Goal: Transaction & Acquisition: Purchase product/service

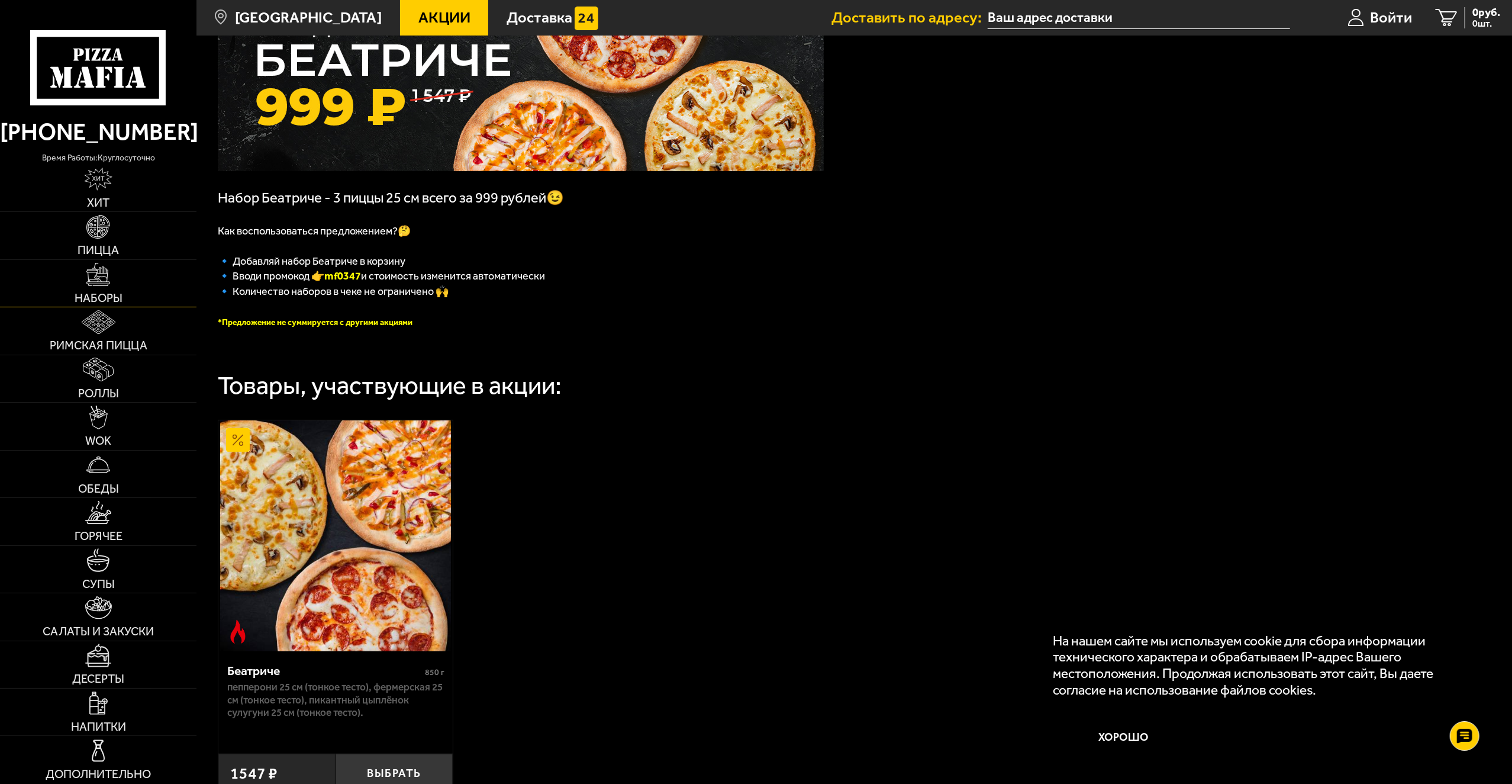
scroll to position [118, 0]
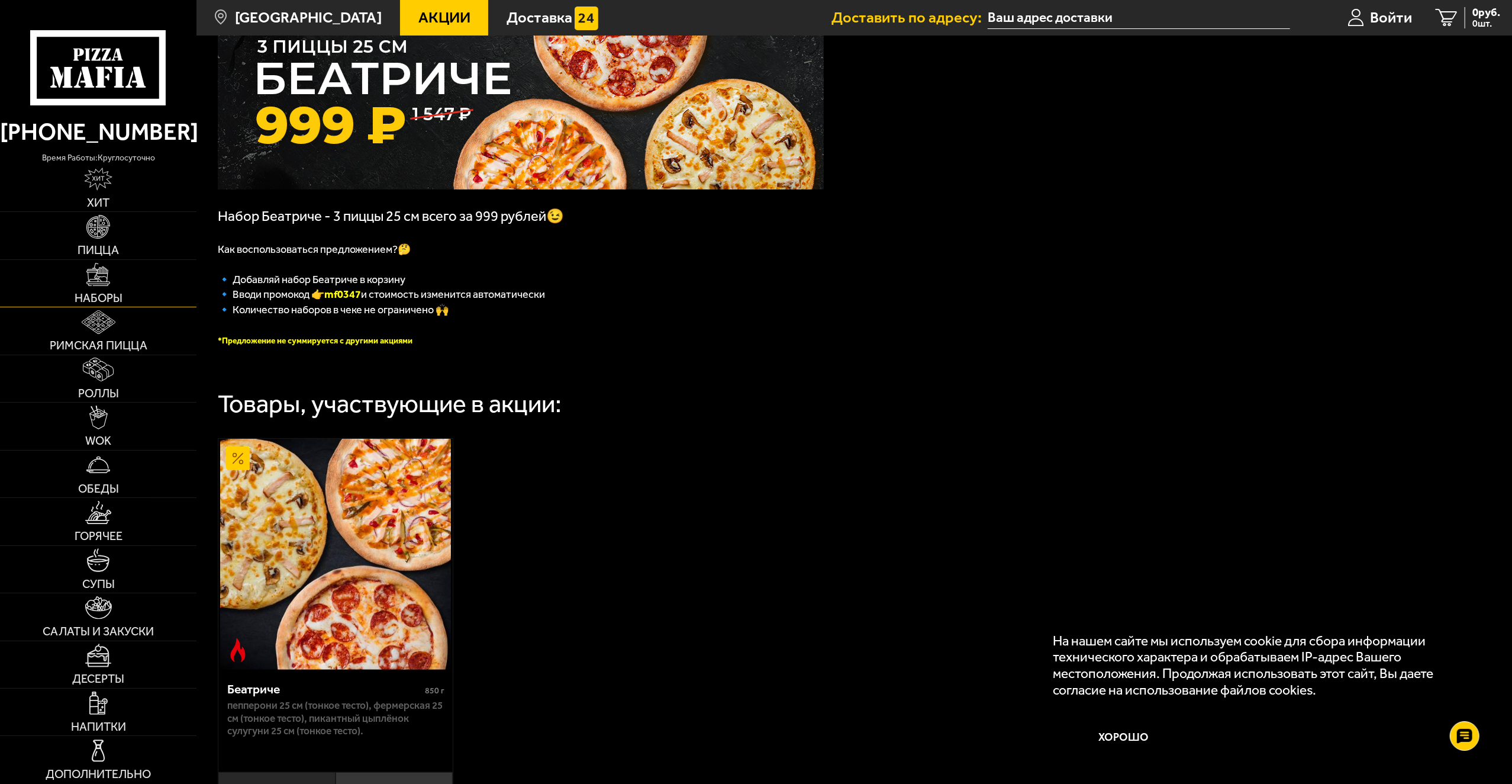
click at [153, 289] on link "Наборы" at bounding box center [98, 284] width 197 height 47
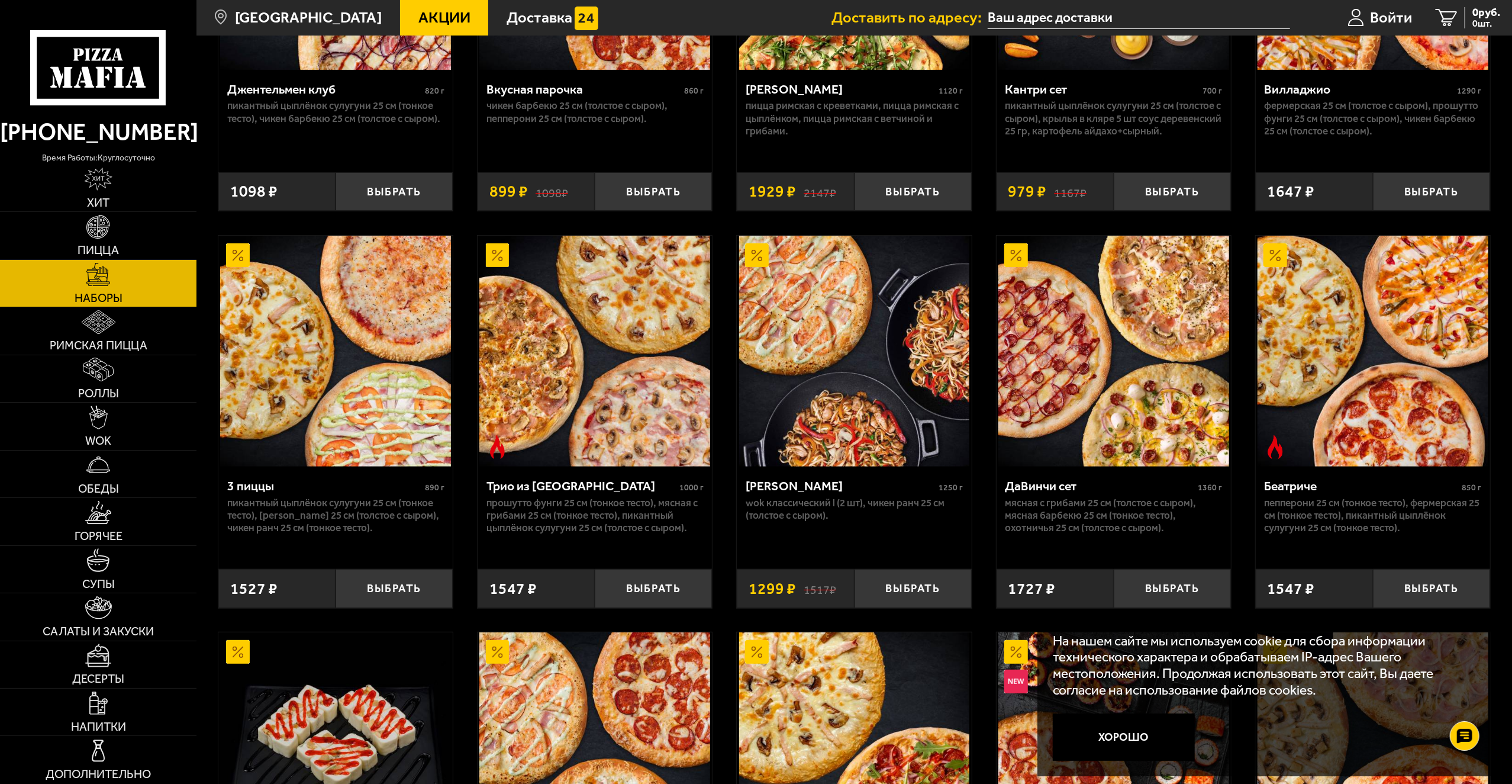
scroll to position [533, 0]
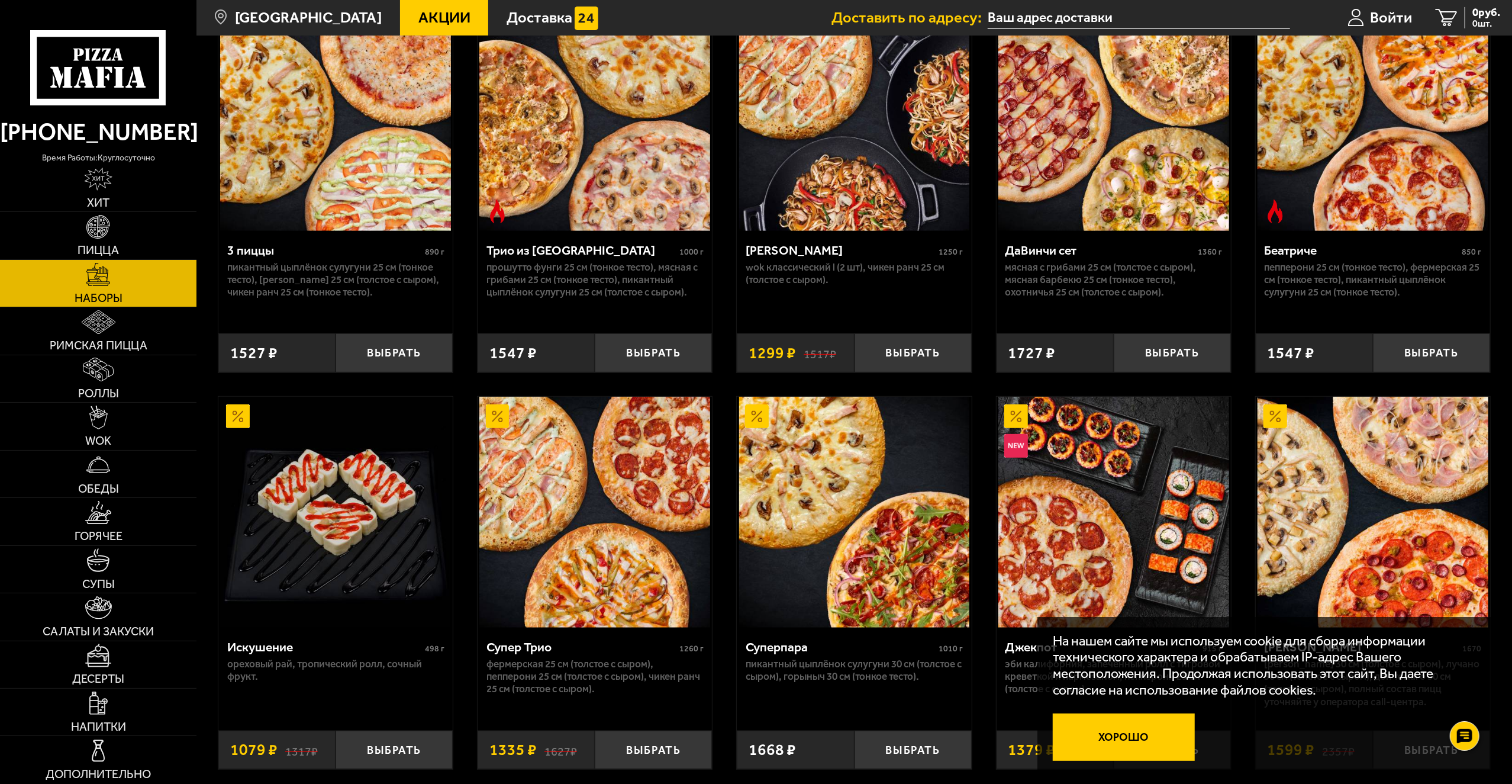
click at [1155, 760] on div "На нашем сайте мы используем cookie для сбора информации технического характера…" at bounding box center [1265, 696] width 454 height 159
click at [1149, 750] on button "Хорошо" at bounding box center [1124, 737] width 142 height 47
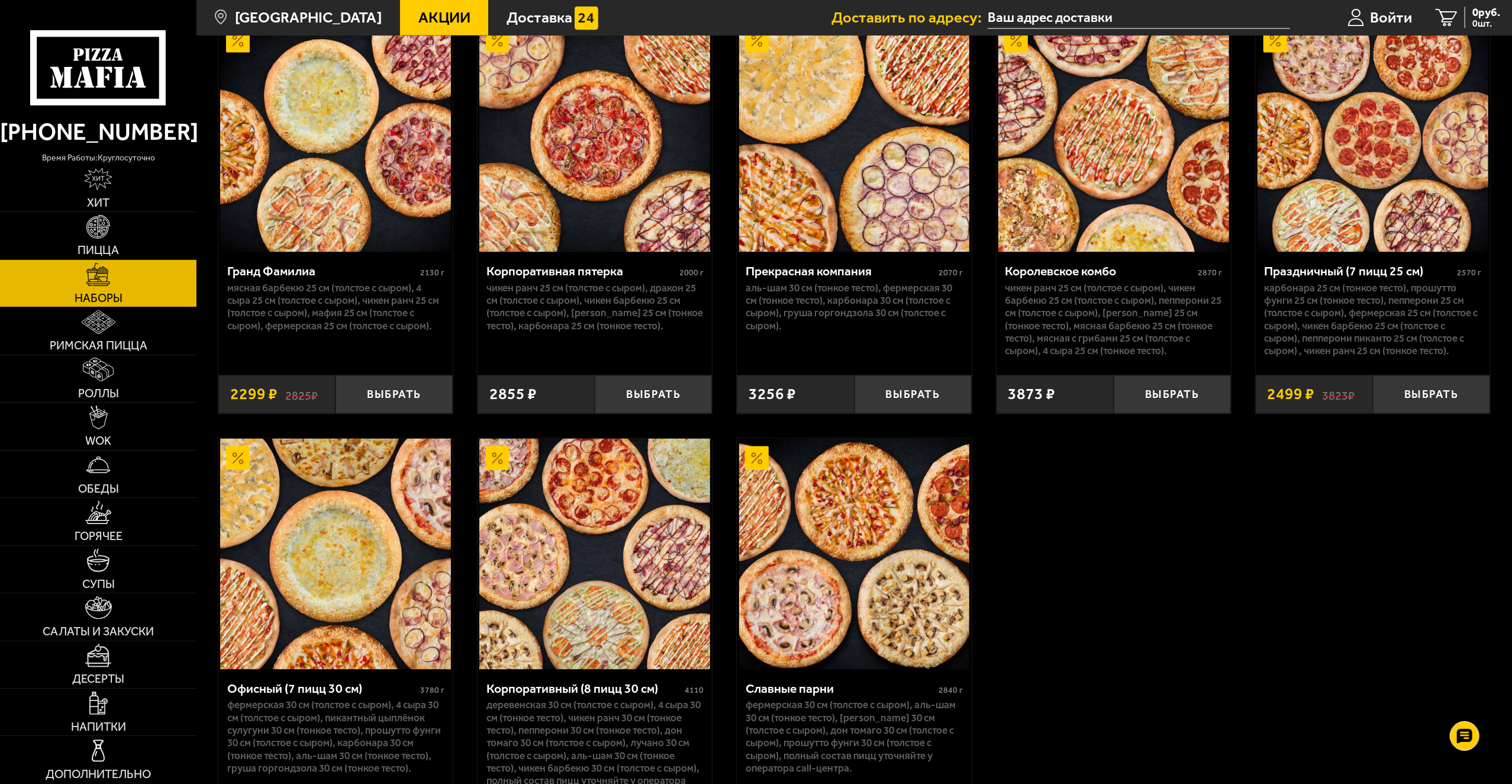
scroll to position [2309, 0]
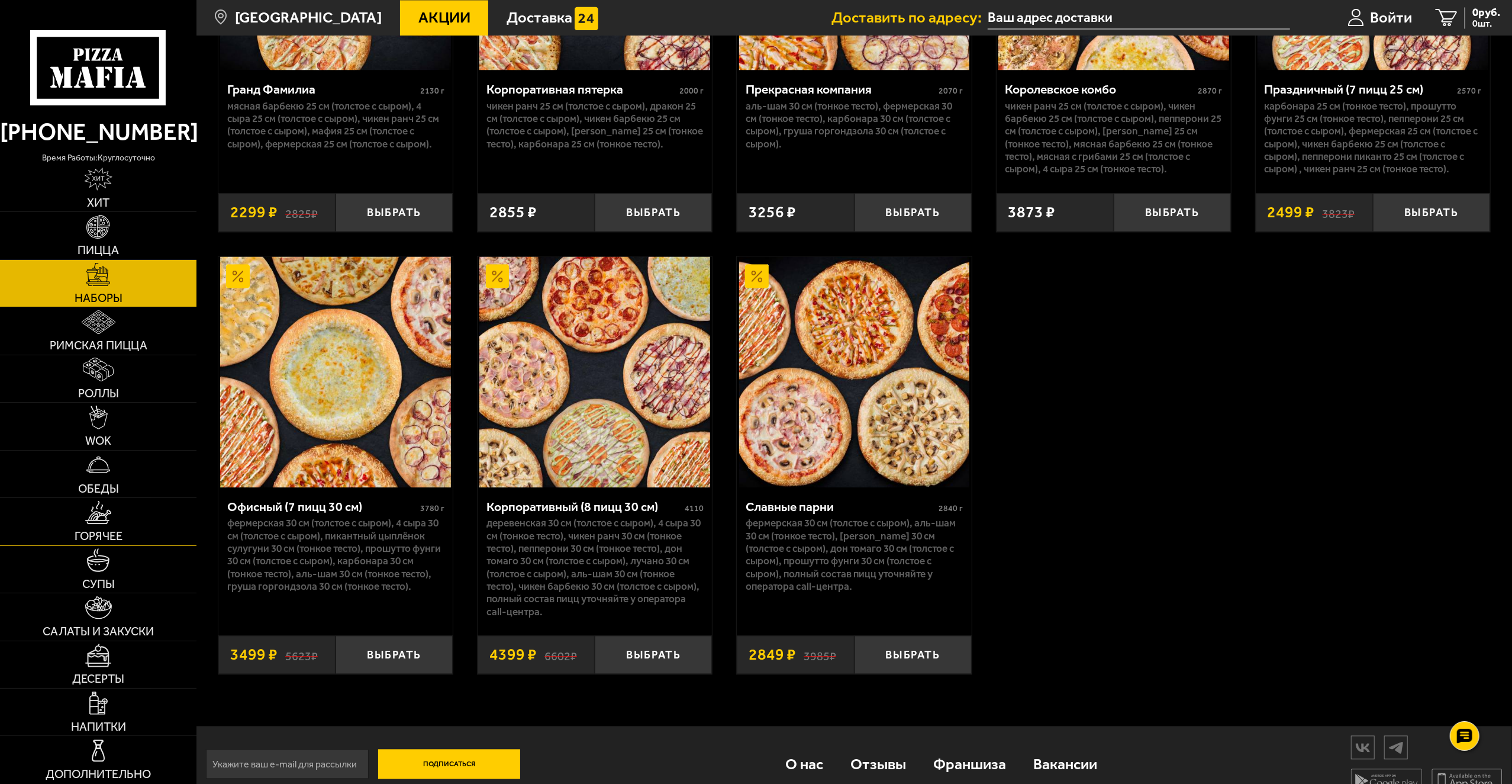
click at [130, 534] on link "Горячее" at bounding box center [98, 521] width 197 height 47
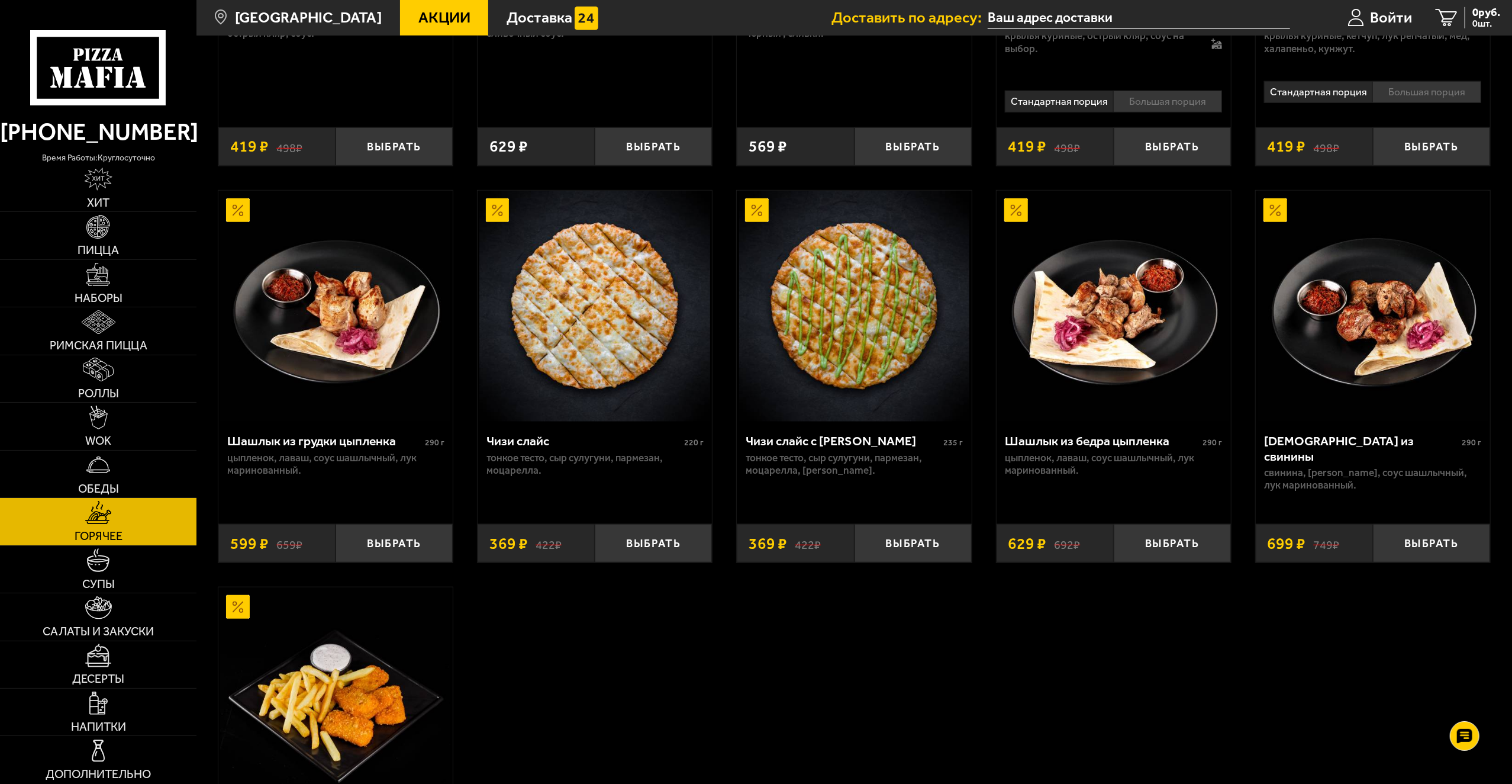
scroll to position [888, 0]
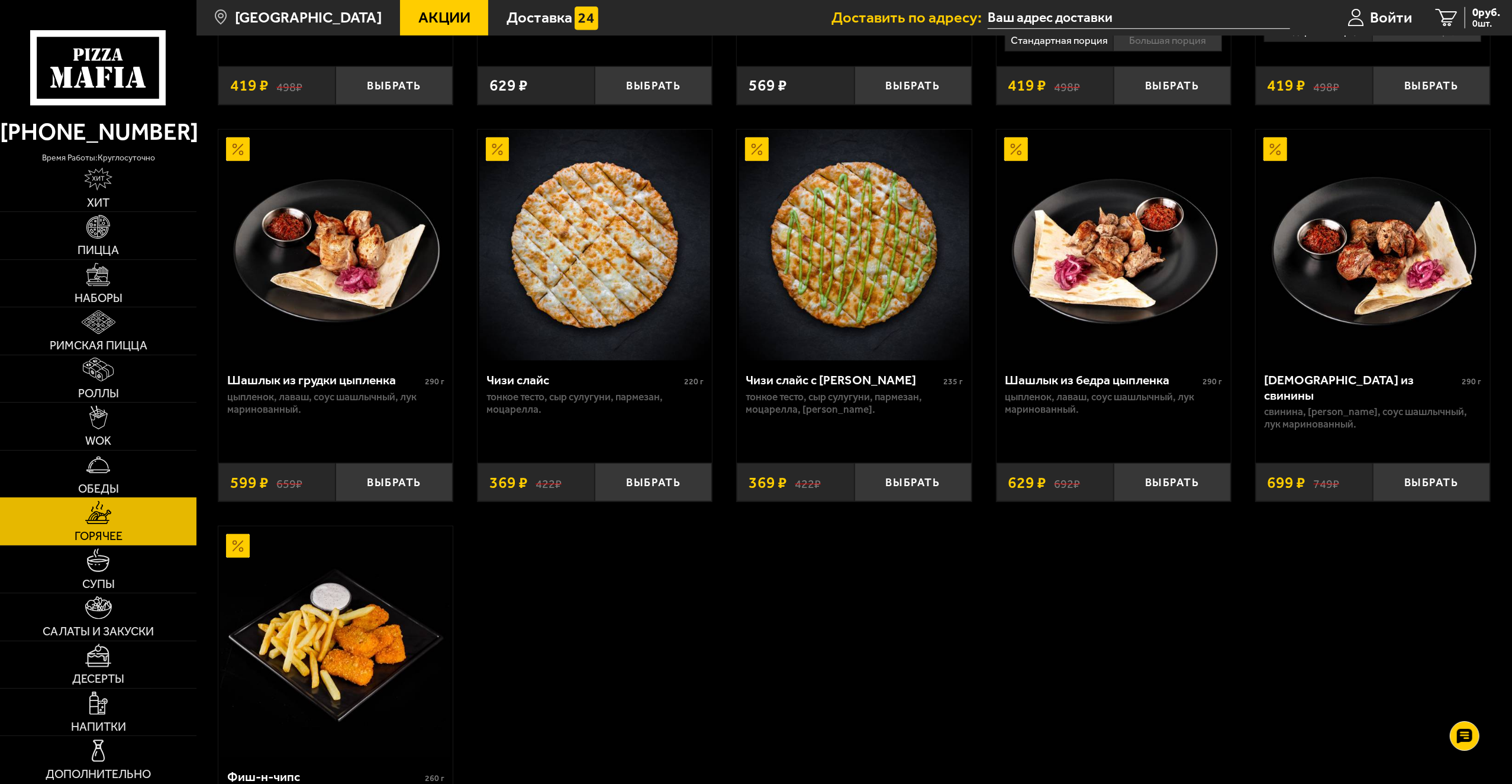
click at [113, 476] on link "Обеды" at bounding box center [98, 474] width 197 height 47
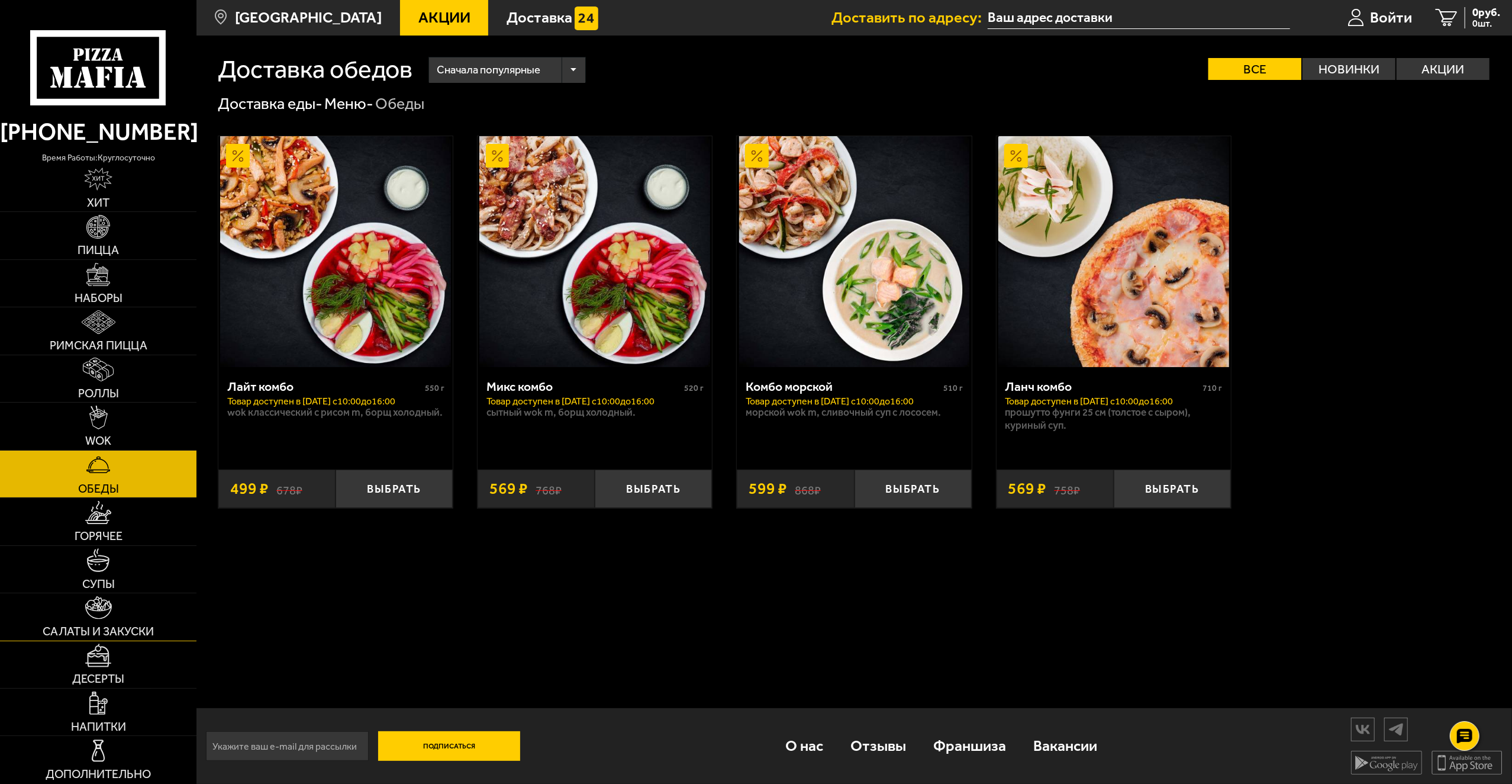
click at [136, 621] on link "Салаты и закуски" at bounding box center [98, 617] width 197 height 47
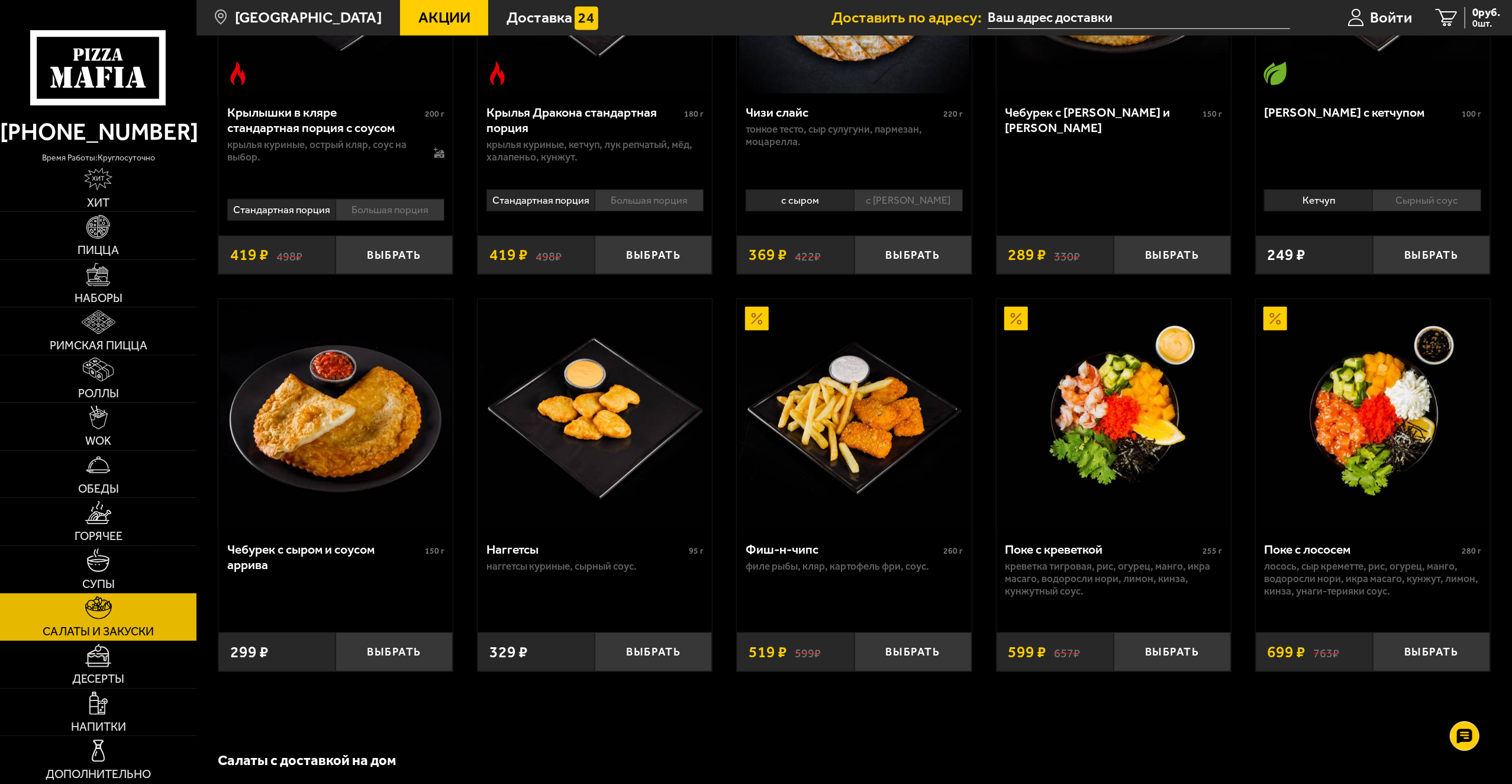
scroll to position [896, 0]
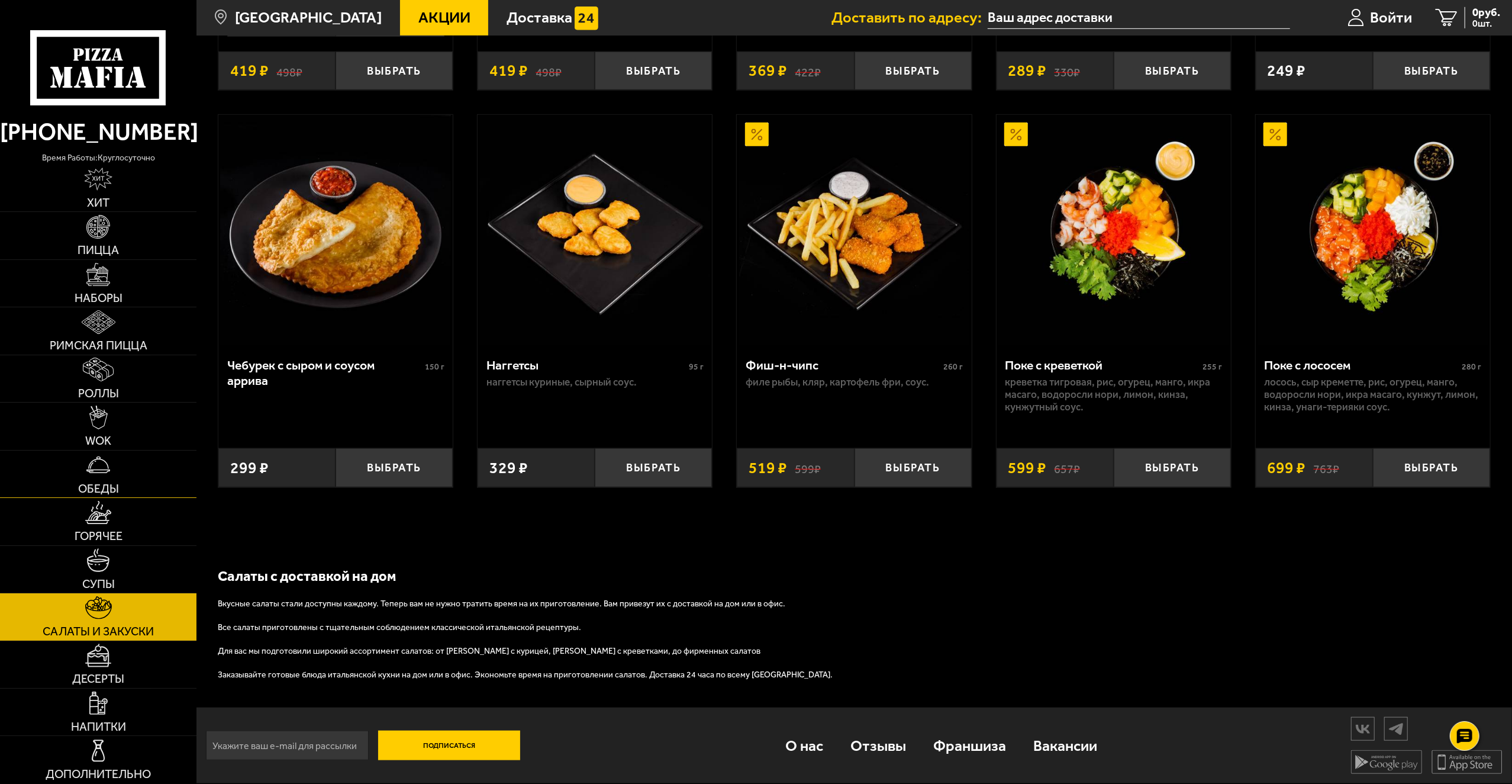
click at [113, 468] on link "Обеды" at bounding box center [98, 474] width 197 height 47
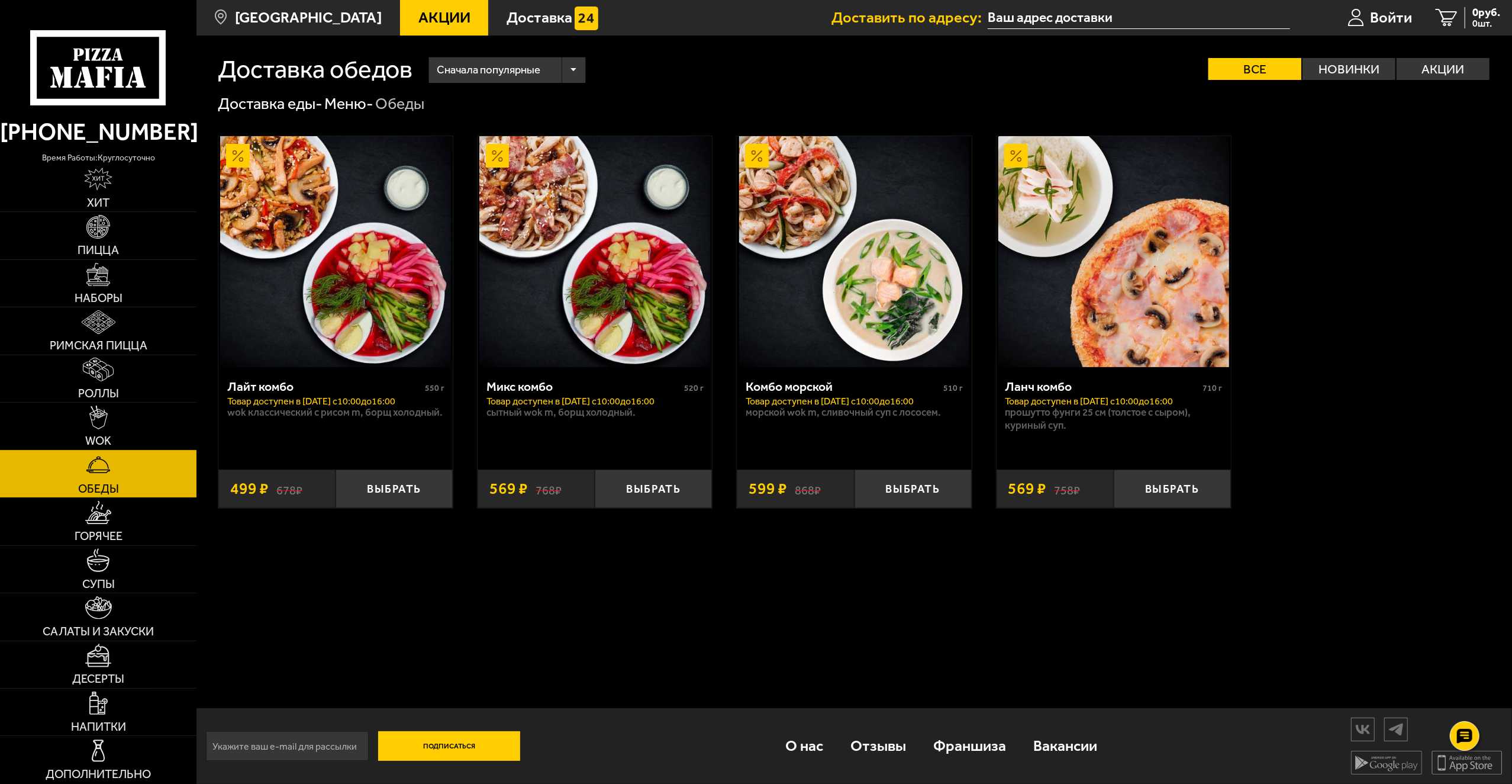
click at [117, 434] on link "WOK" at bounding box center [98, 426] width 197 height 47
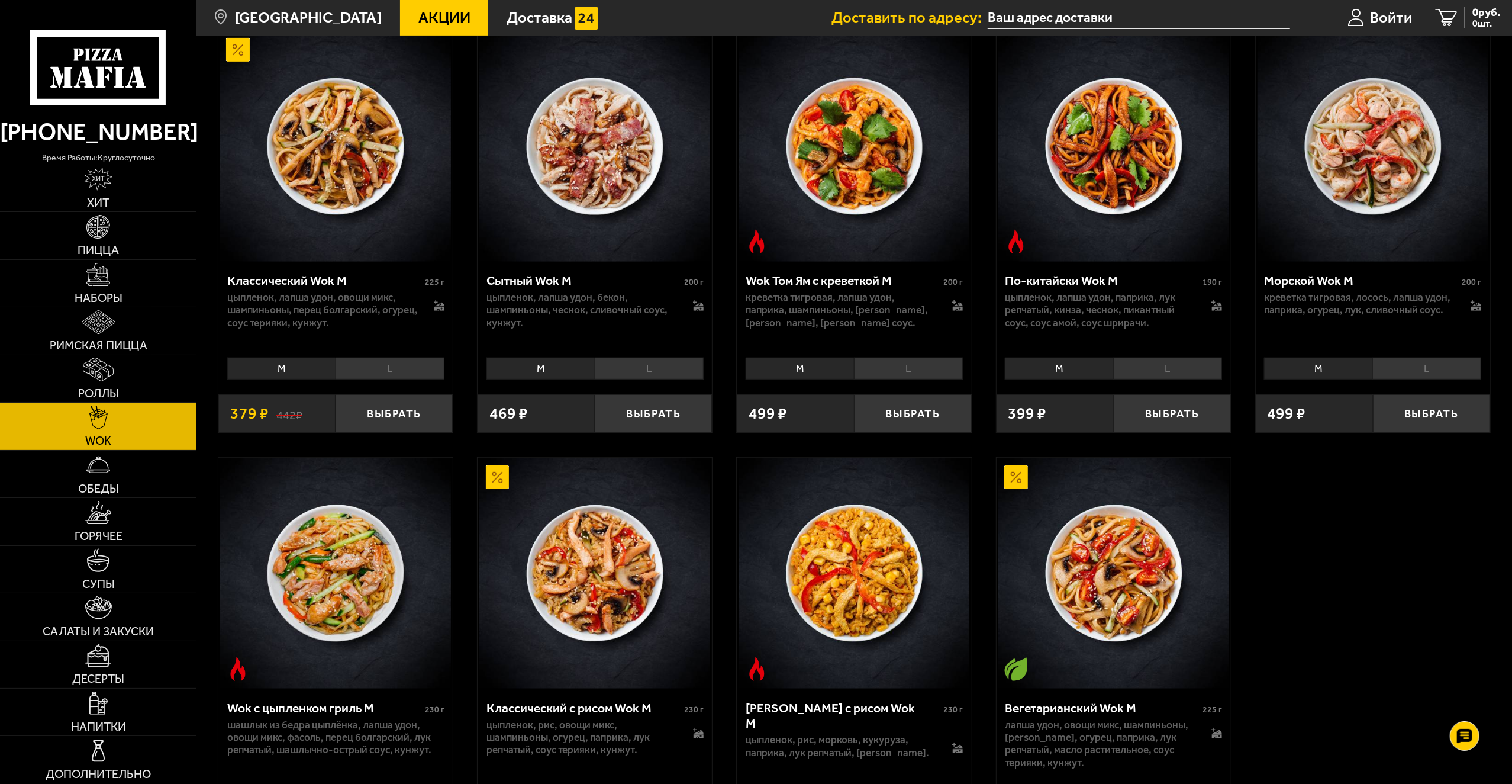
scroll to position [828, 0]
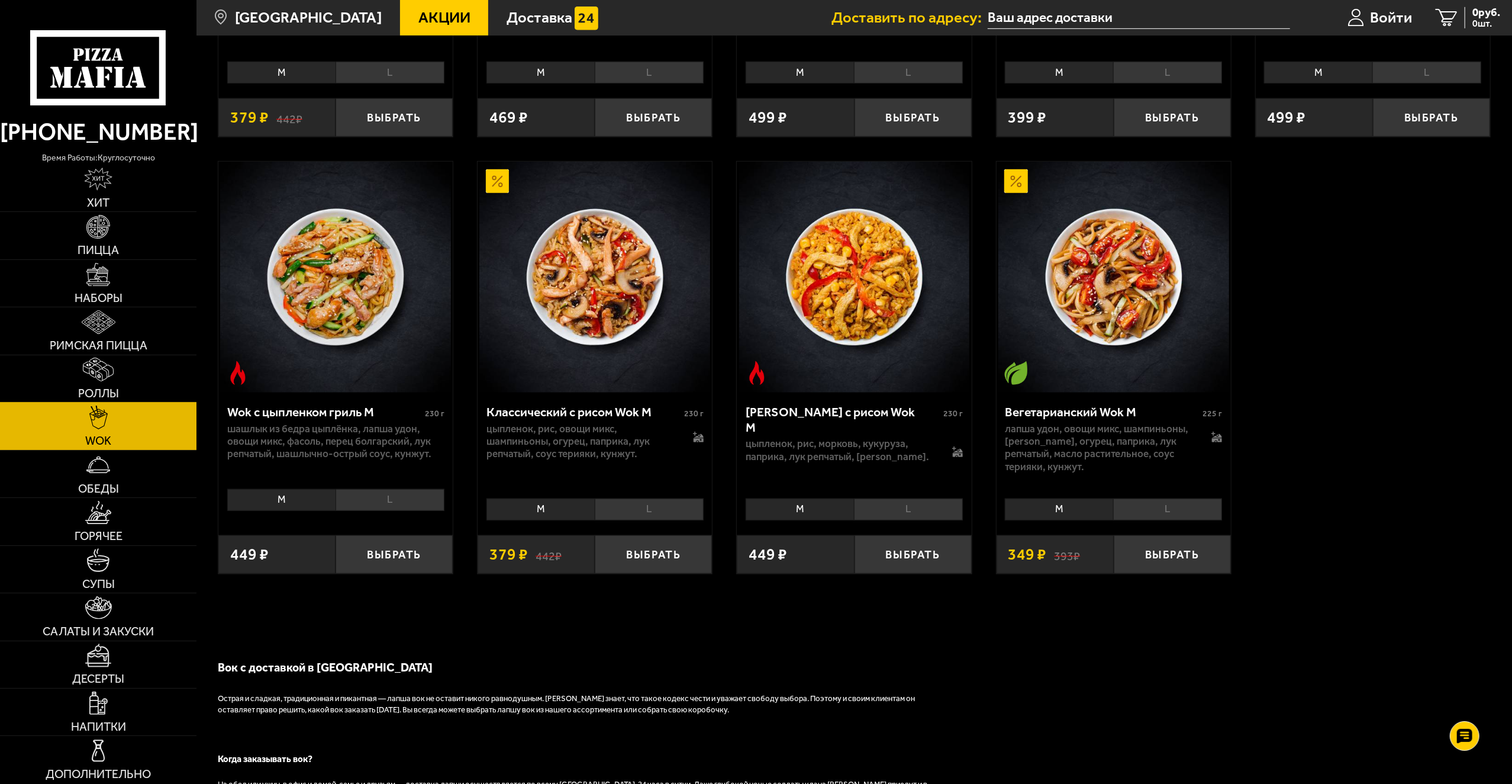
click at [113, 365] on img at bounding box center [98, 369] width 30 height 23
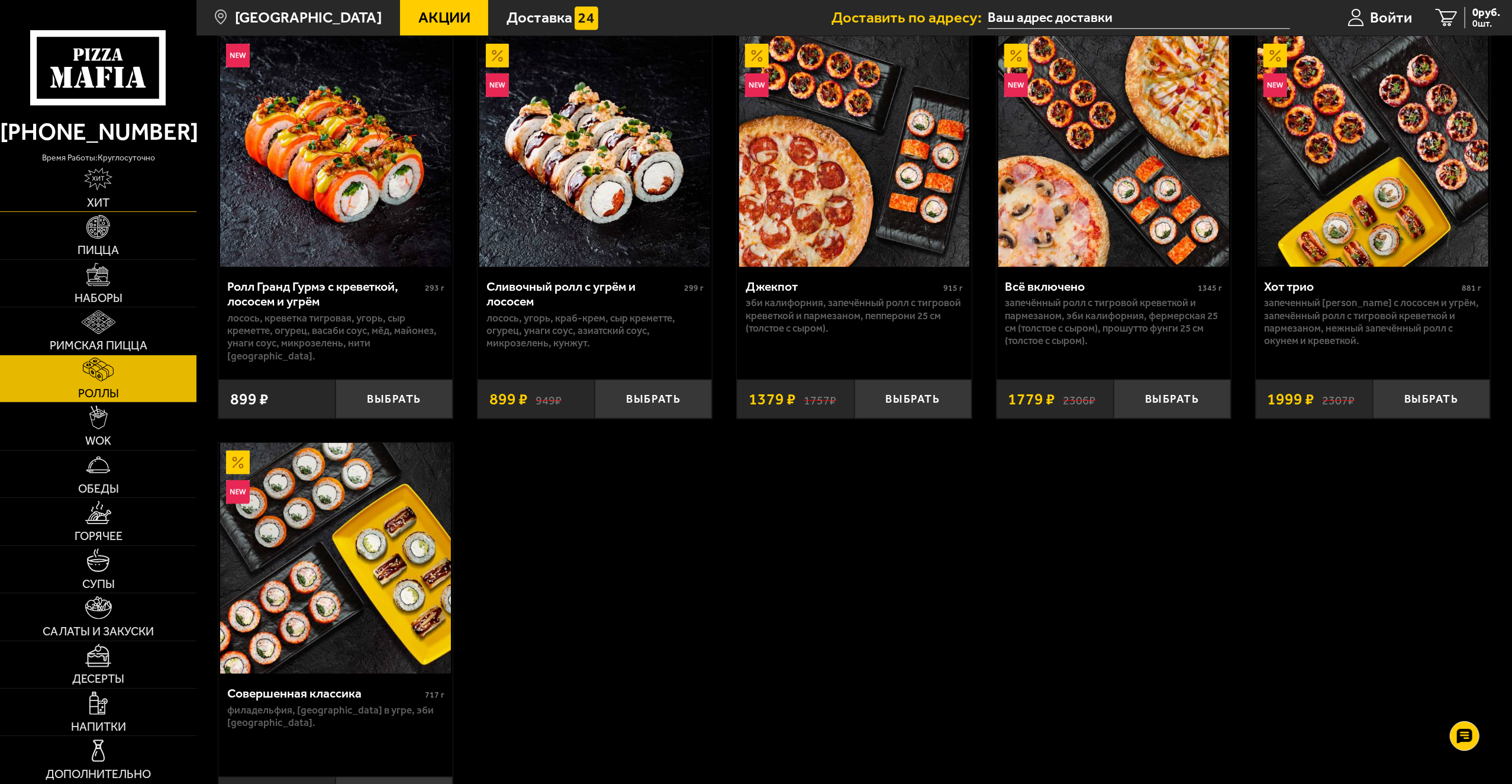
scroll to position [888, 0]
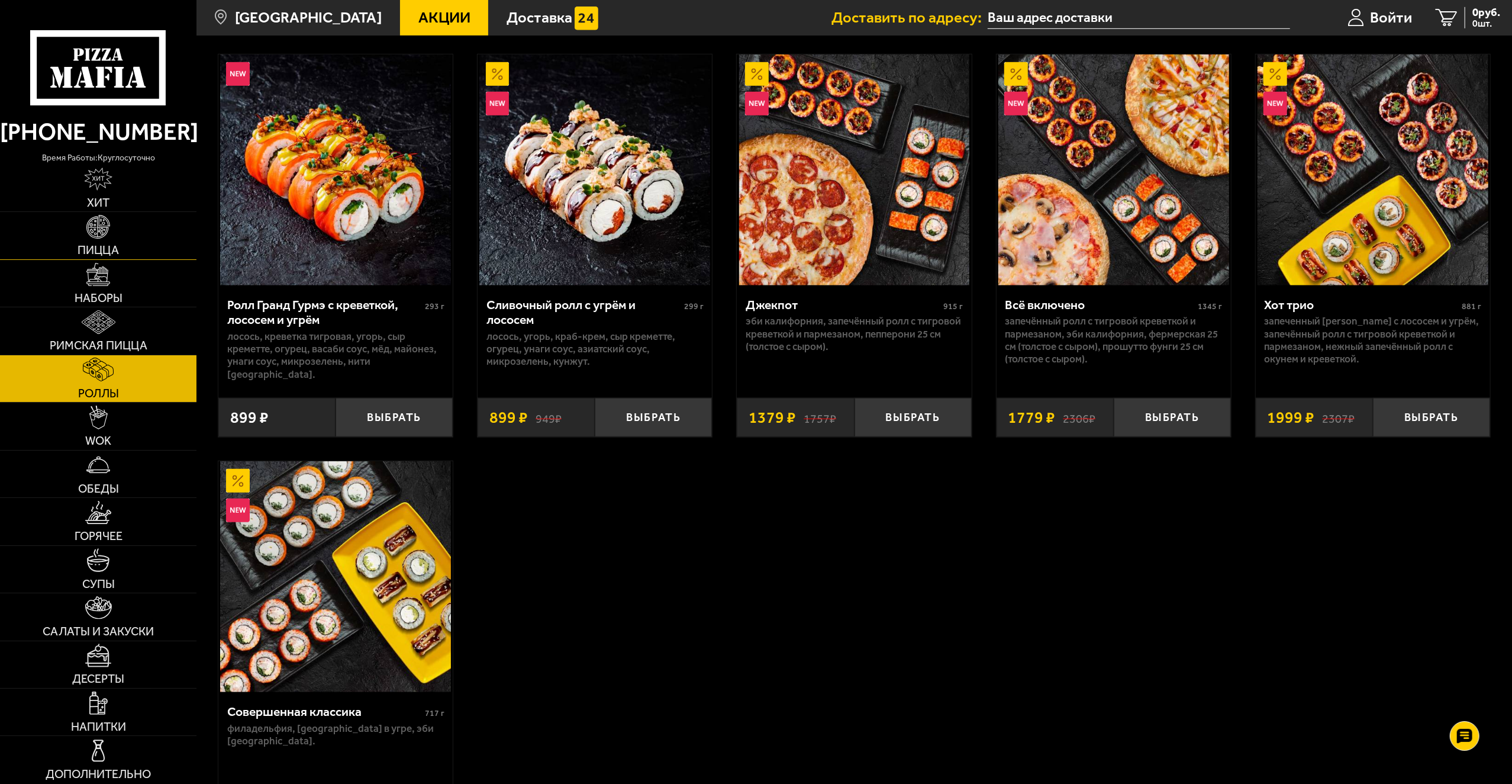
click at [82, 245] on span "Пицца" at bounding box center [98, 250] width 42 height 12
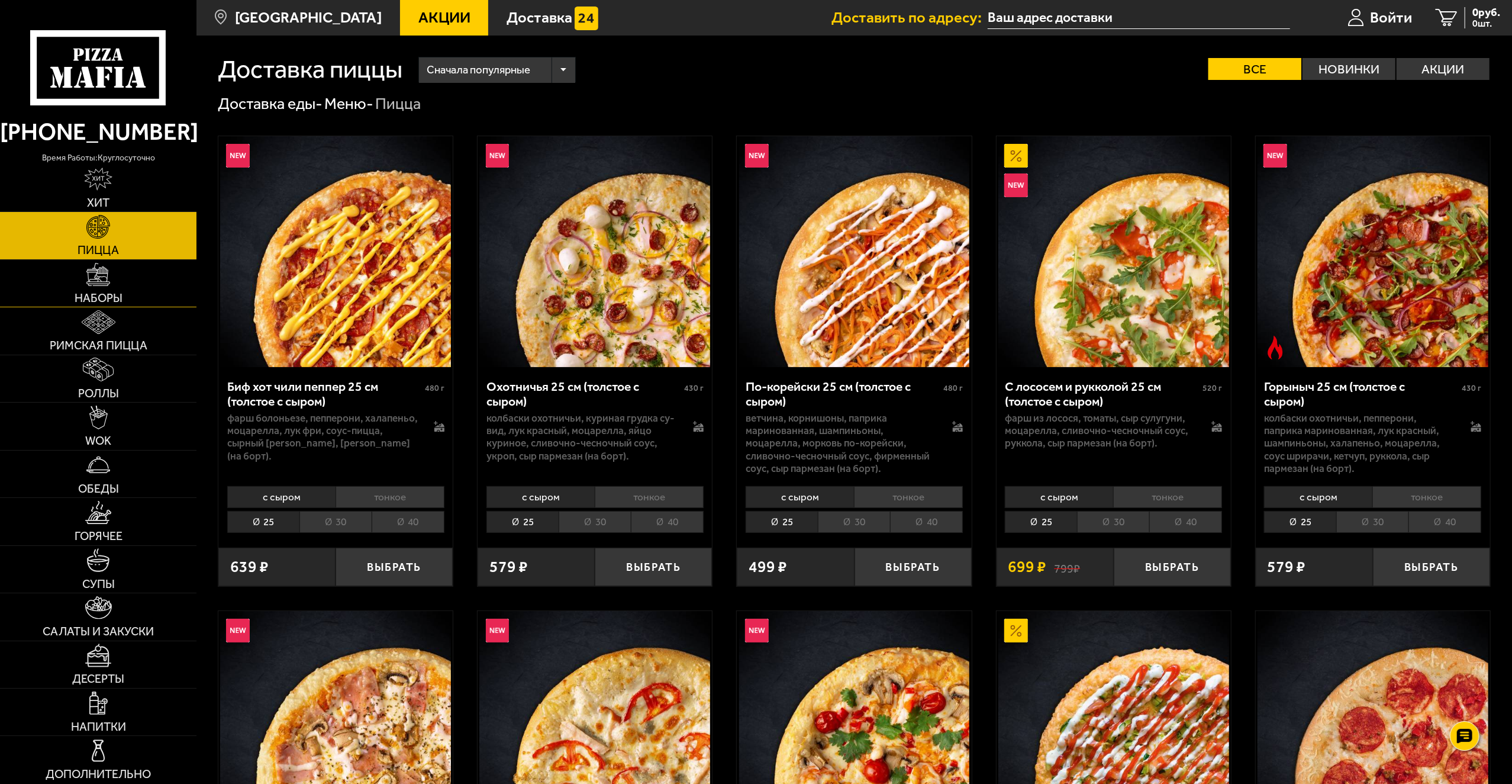
click at [144, 289] on link "Наборы" at bounding box center [98, 284] width 197 height 47
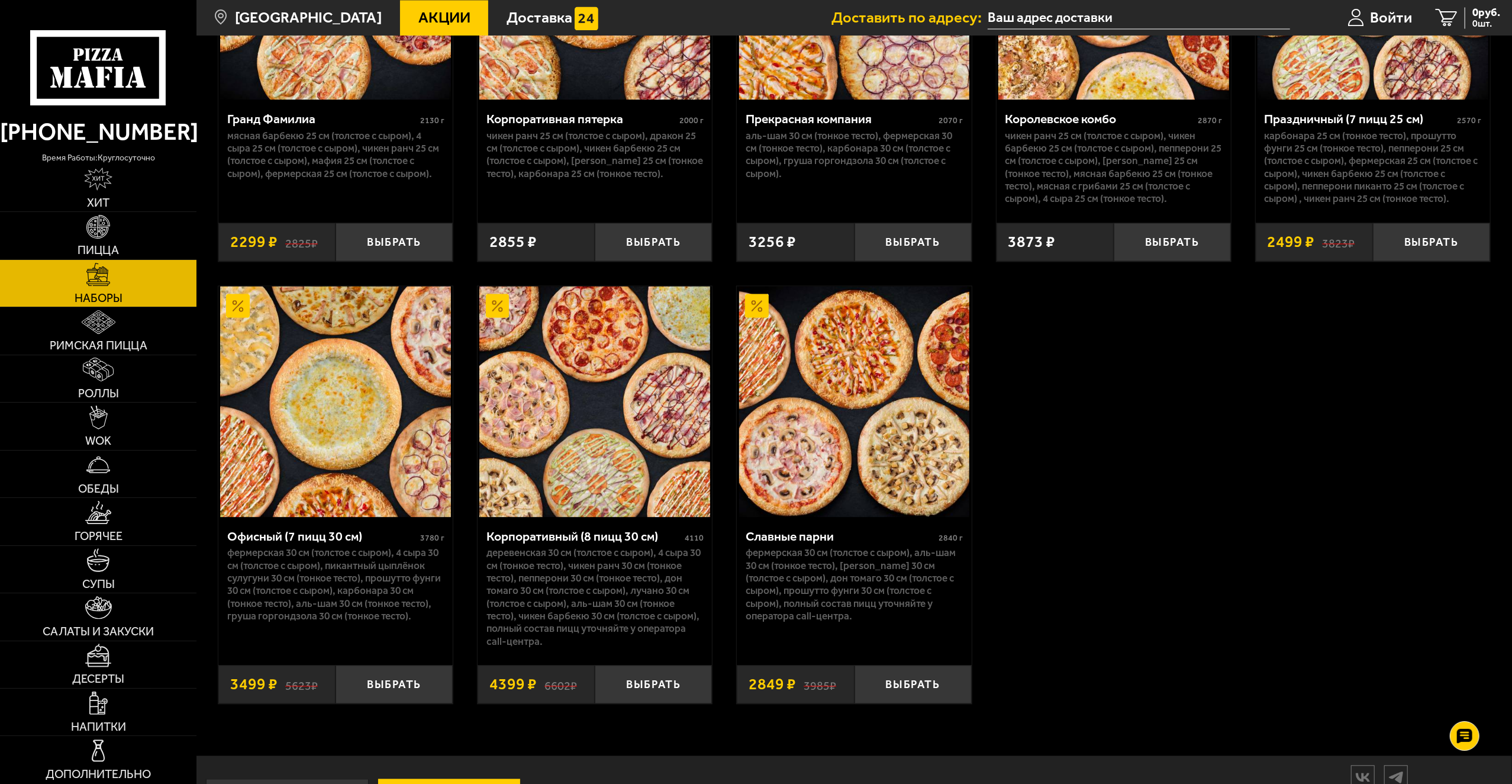
scroll to position [2329, 0]
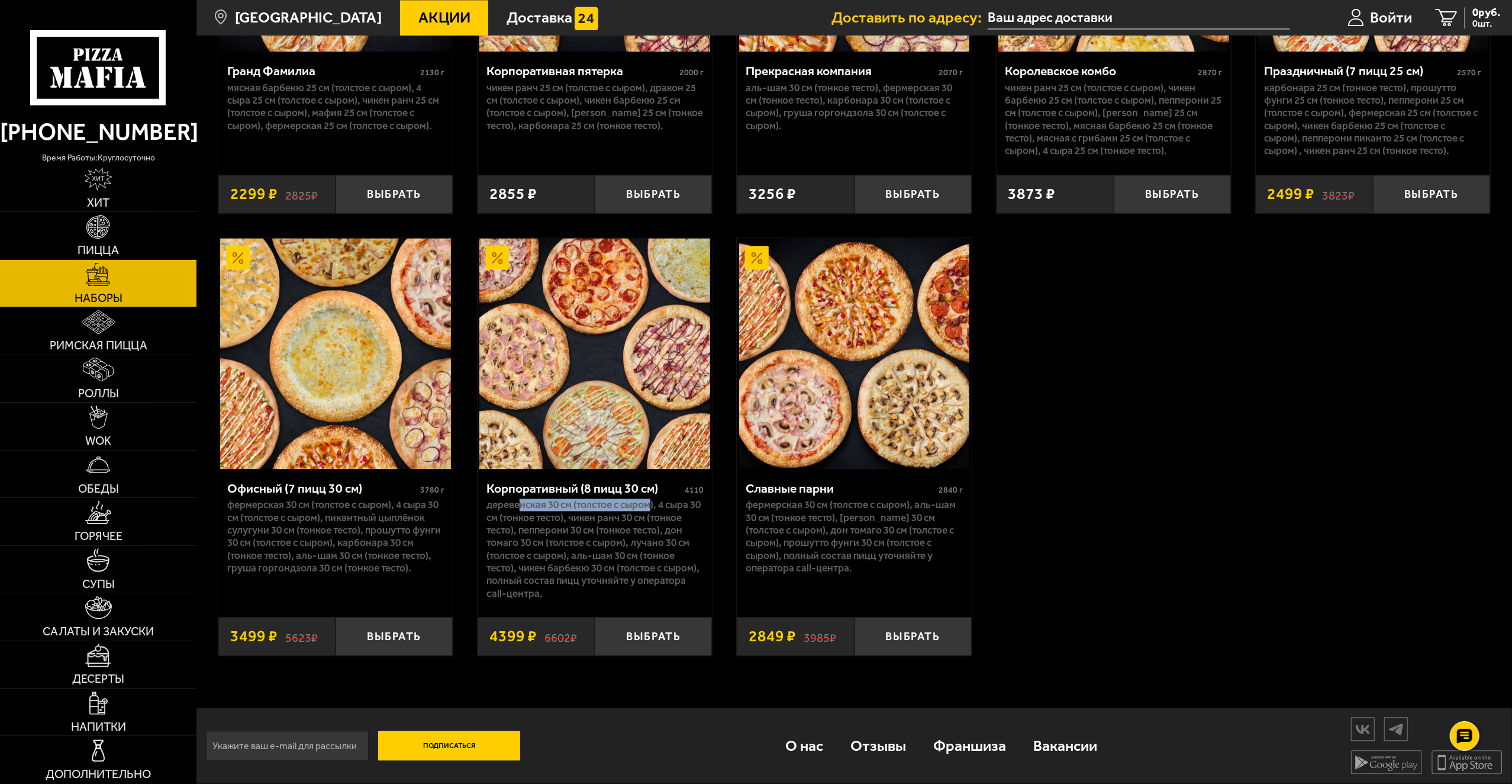
drag, startPoint x: 532, startPoint y: 508, endPoint x: 654, endPoint y: 506, distance: 122.0
click at [654, 506] on p "Деревенская 30 см (толстое с сыром), 4 сыра 30 см (тонкое тесто), Чикен Ранч 30…" at bounding box center [595, 548] width 218 height 100
click at [559, 523] on p "Деревенская 30 см (толстое с сыром), 4 сыра 30 см (тонкое тесто), Чикен Ранч 30…" at bounding box center [595, 548] width 218 height 100
click at [430, 652] on button "Выбрать" at bounding box center [395, 636] width 117 height 39
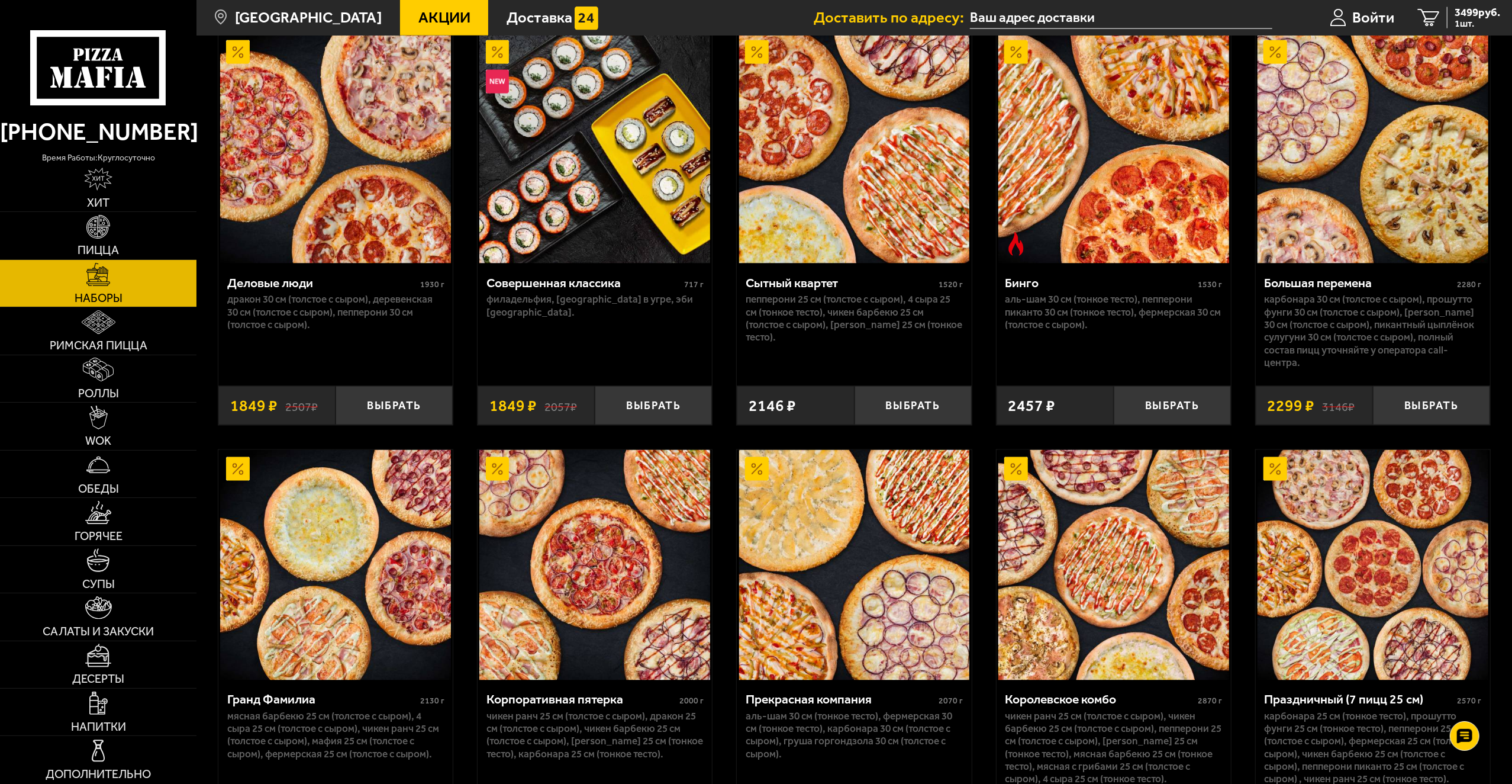
scroll to position [1717, 0]
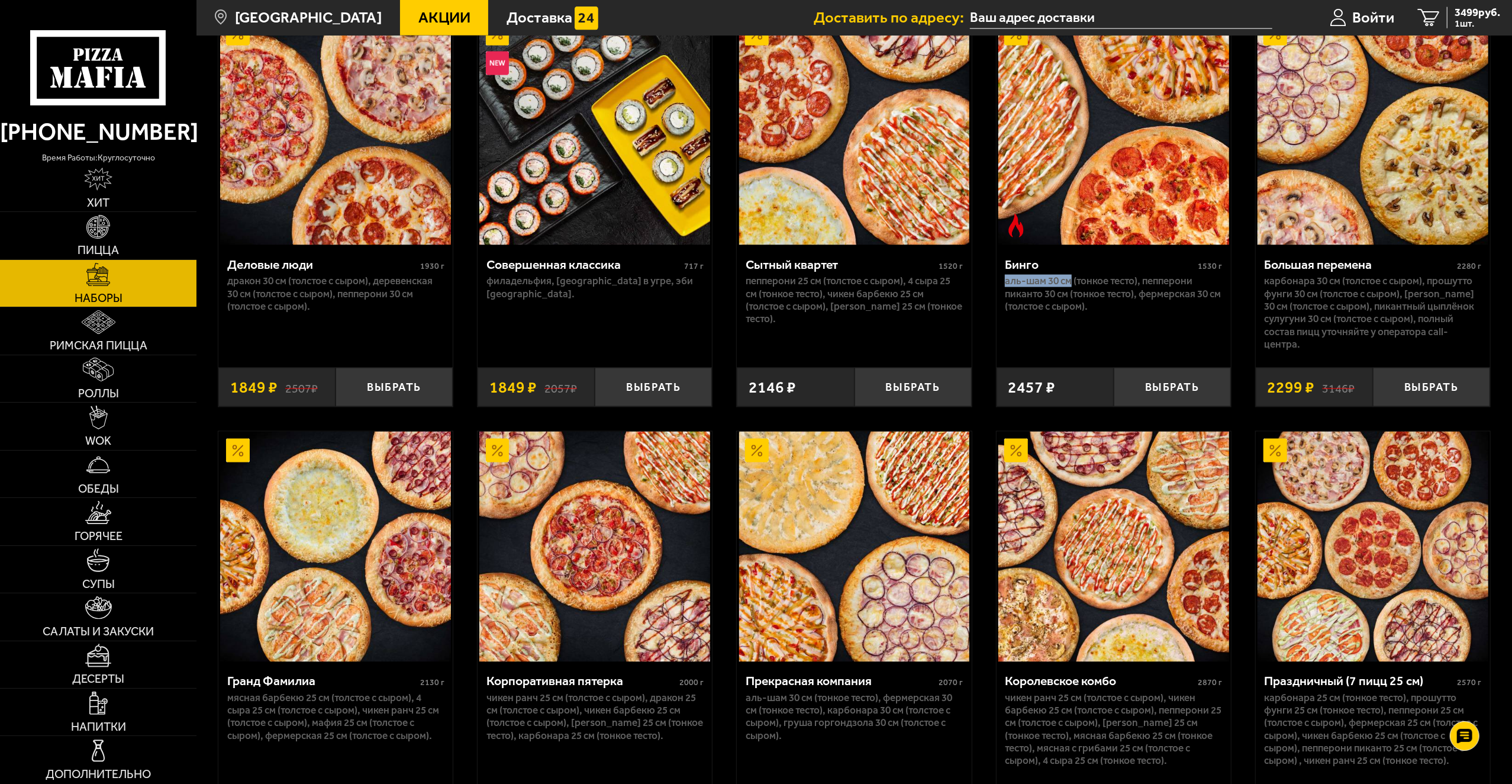
drag, startPoint x: 1003, startPoint y: 286, endPoint x: 1069, endPoint y: 286, distance: 66.0
click at [1069, 286] on div "Бинго 1530 г Аль-Шам 30 см (тонкое тесто), Пепперони Пиканто 30 см (тонкое тест…" at bounding box center [1115, 300] width 235 height 111
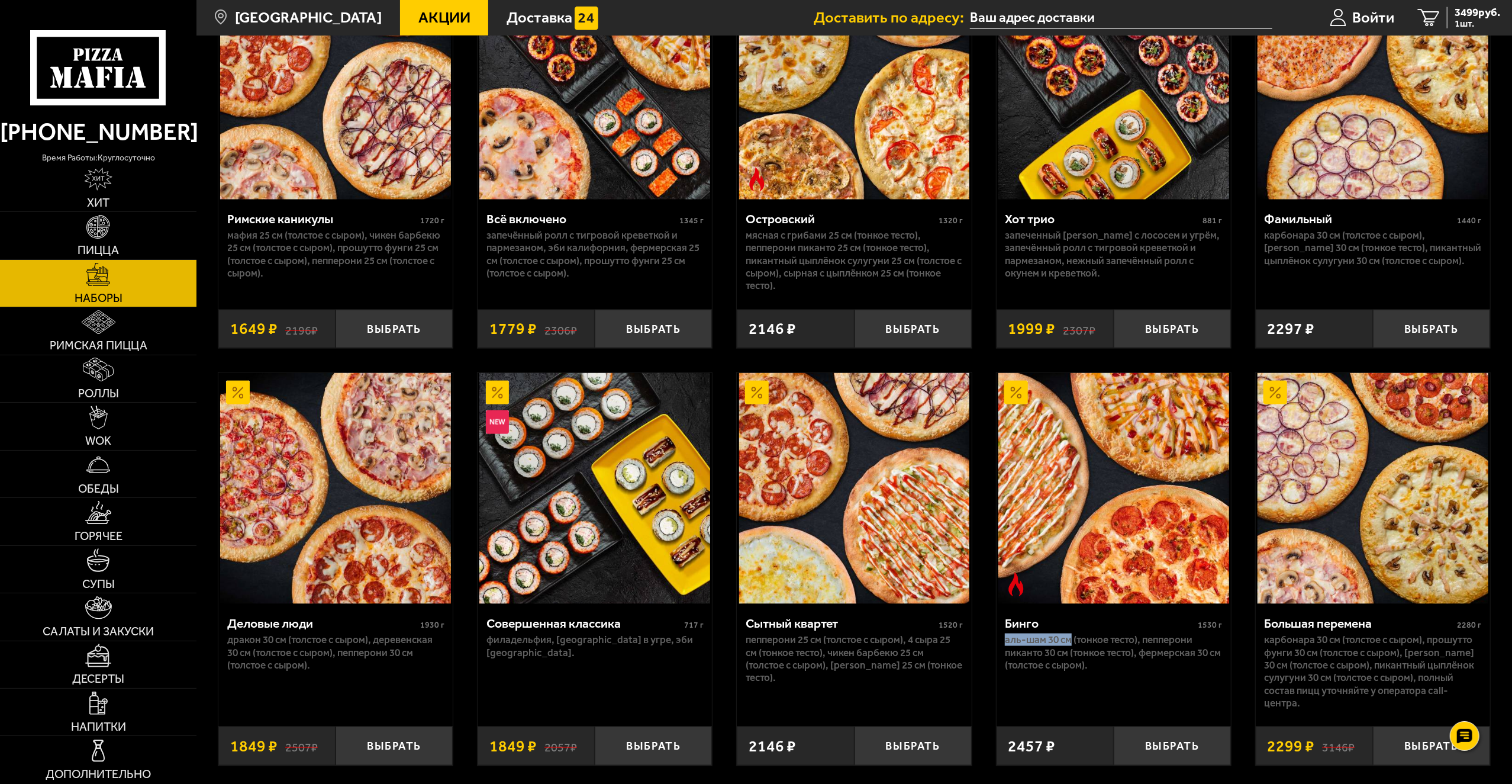
scroll to position [1383, 0]
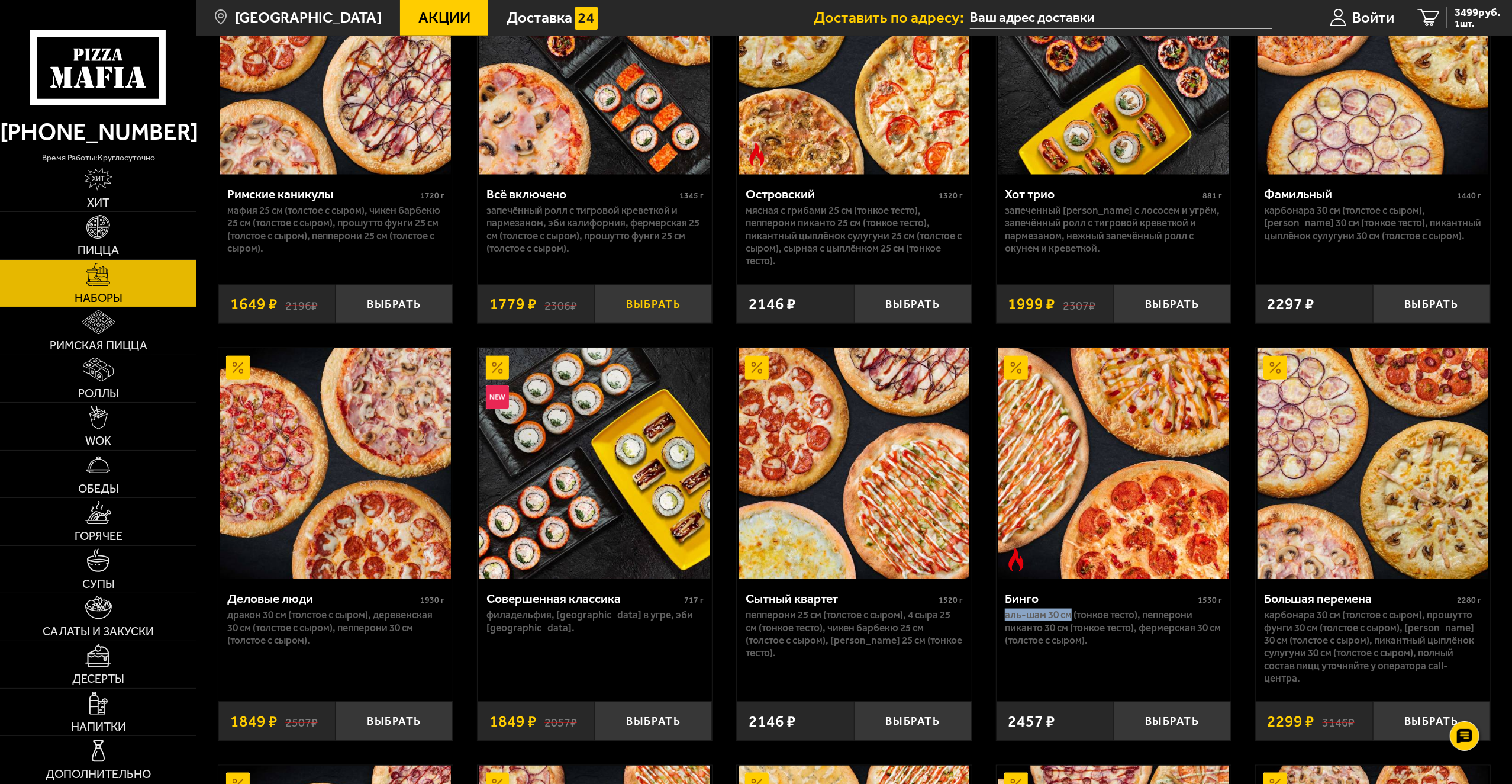
click at [686, 309] on button "Выбрать" at bounding box center [654, 303] width 117 height 39
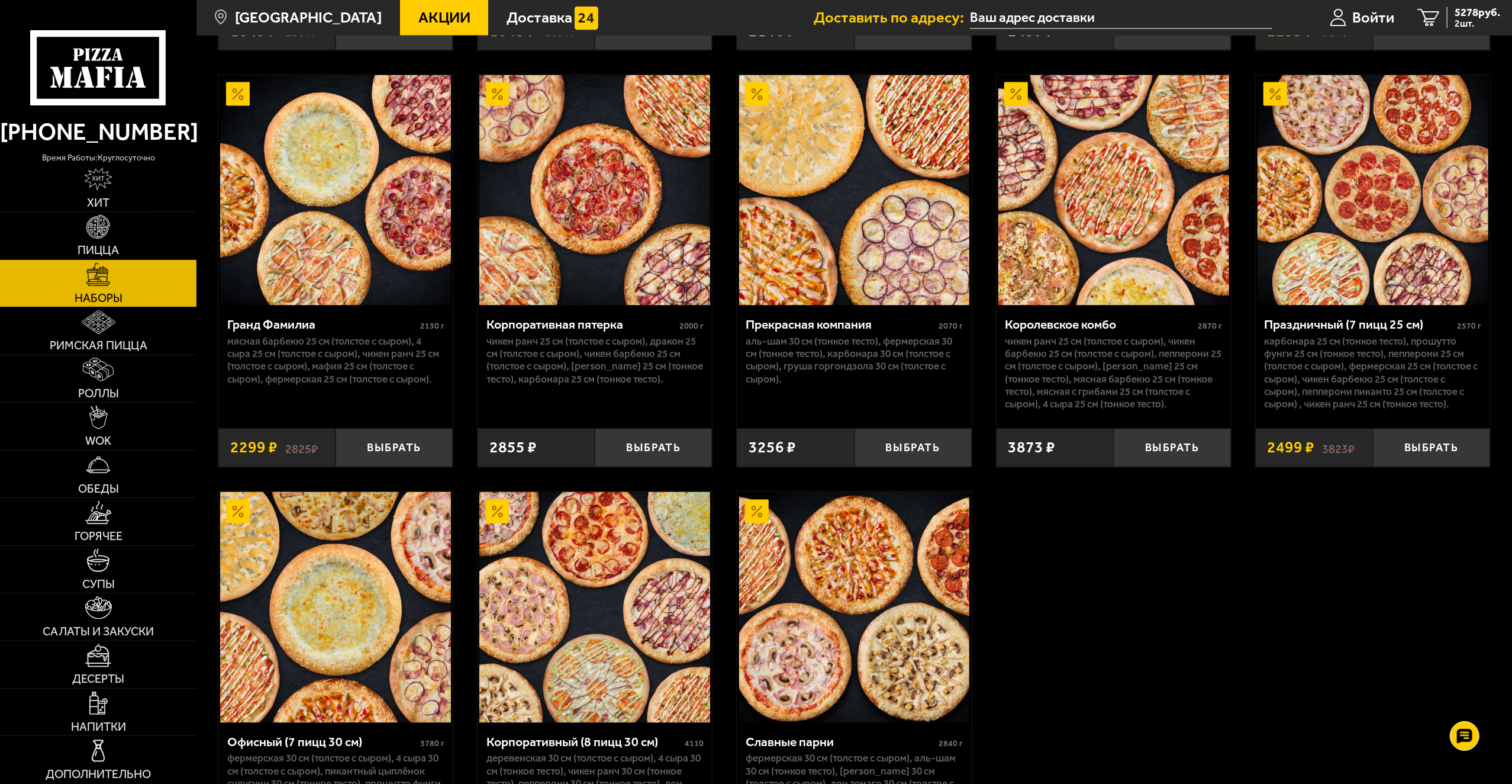
scroll to position [2211, 0]
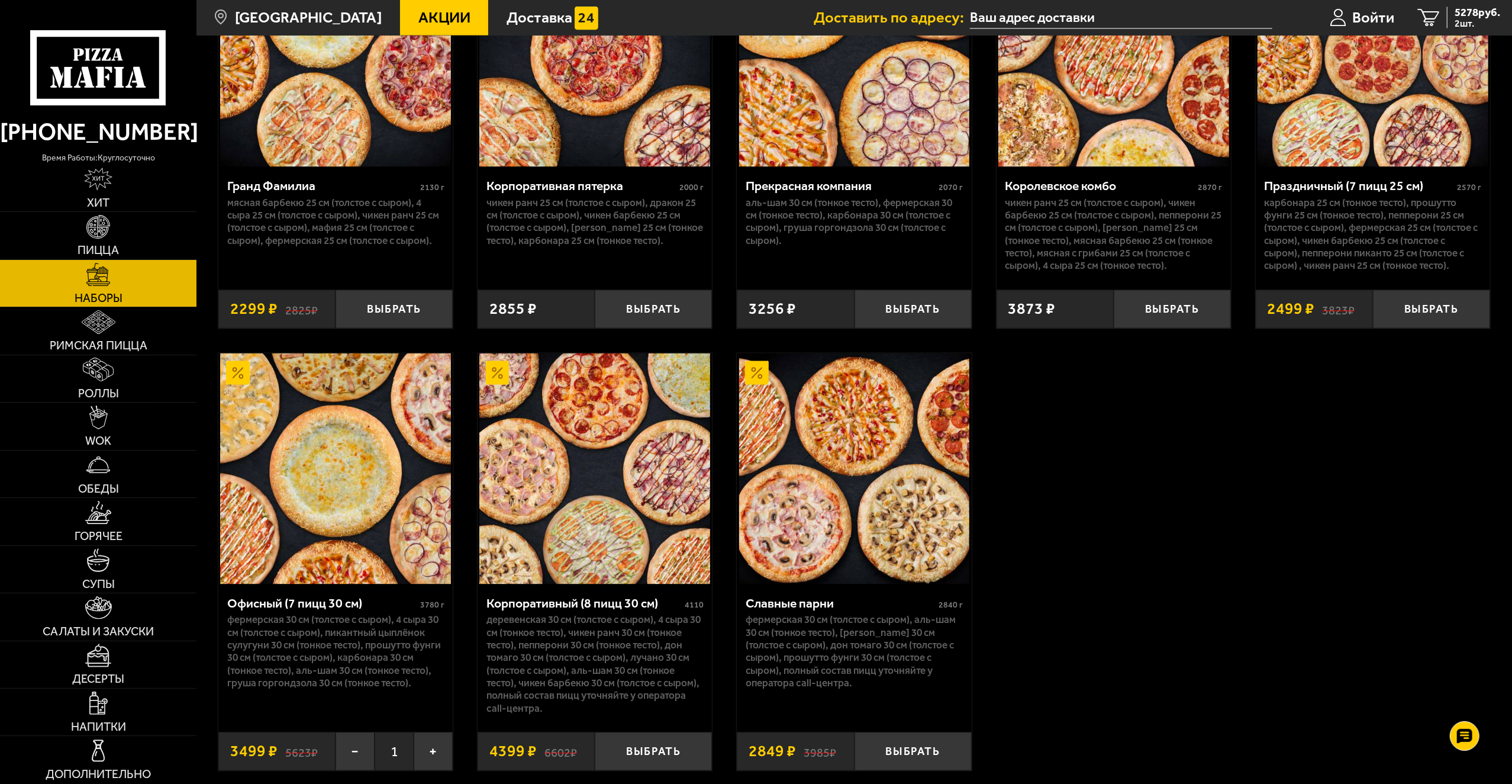
click at [131, 338] on link "Римская пицца" at bounding box center [98, 331] width 197 height 47
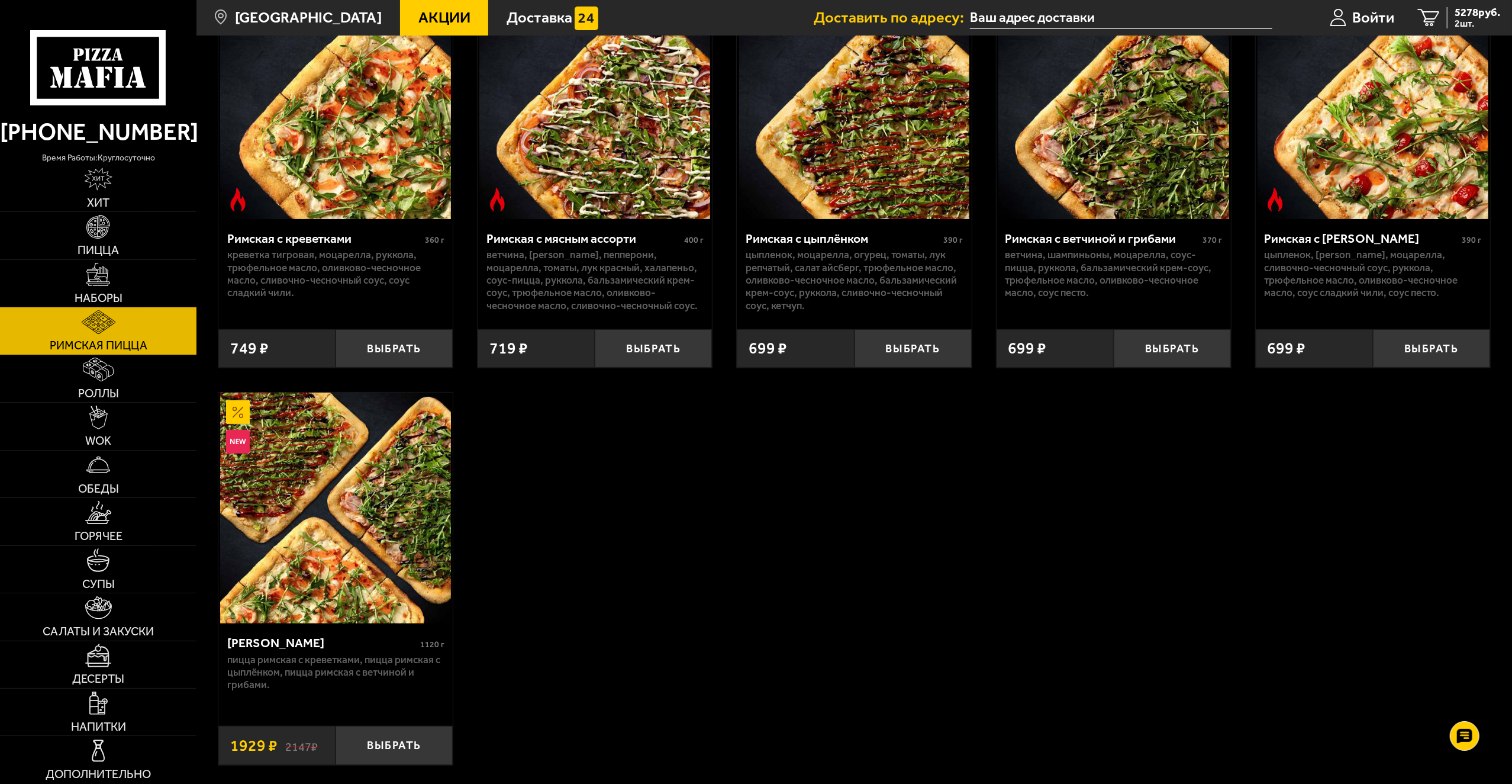
scroll to position [140, 0]
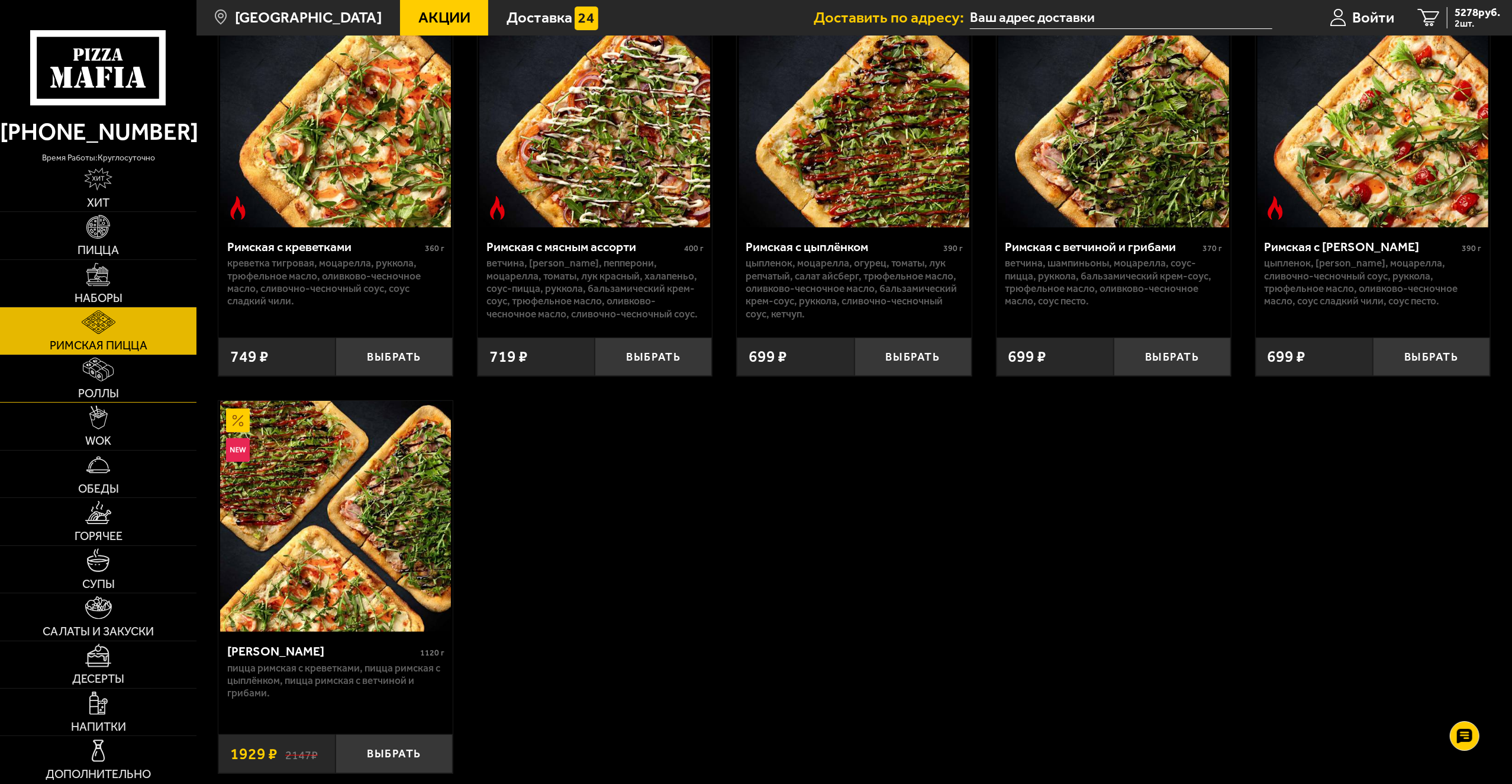
click at [75, 393] on link "Роллы" at bounding box center [98, 378] width 197 height 47
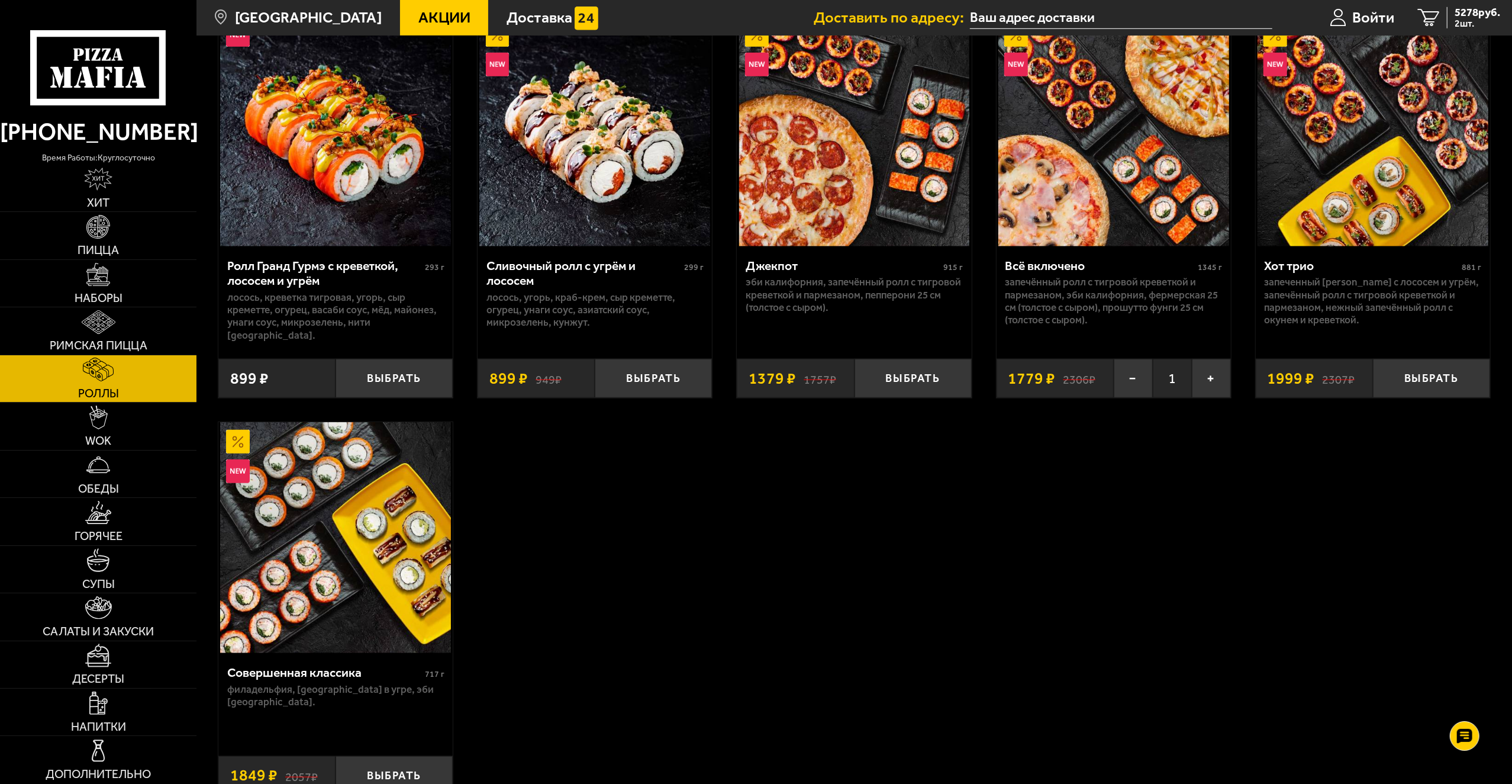
scroll to position [888, 0]
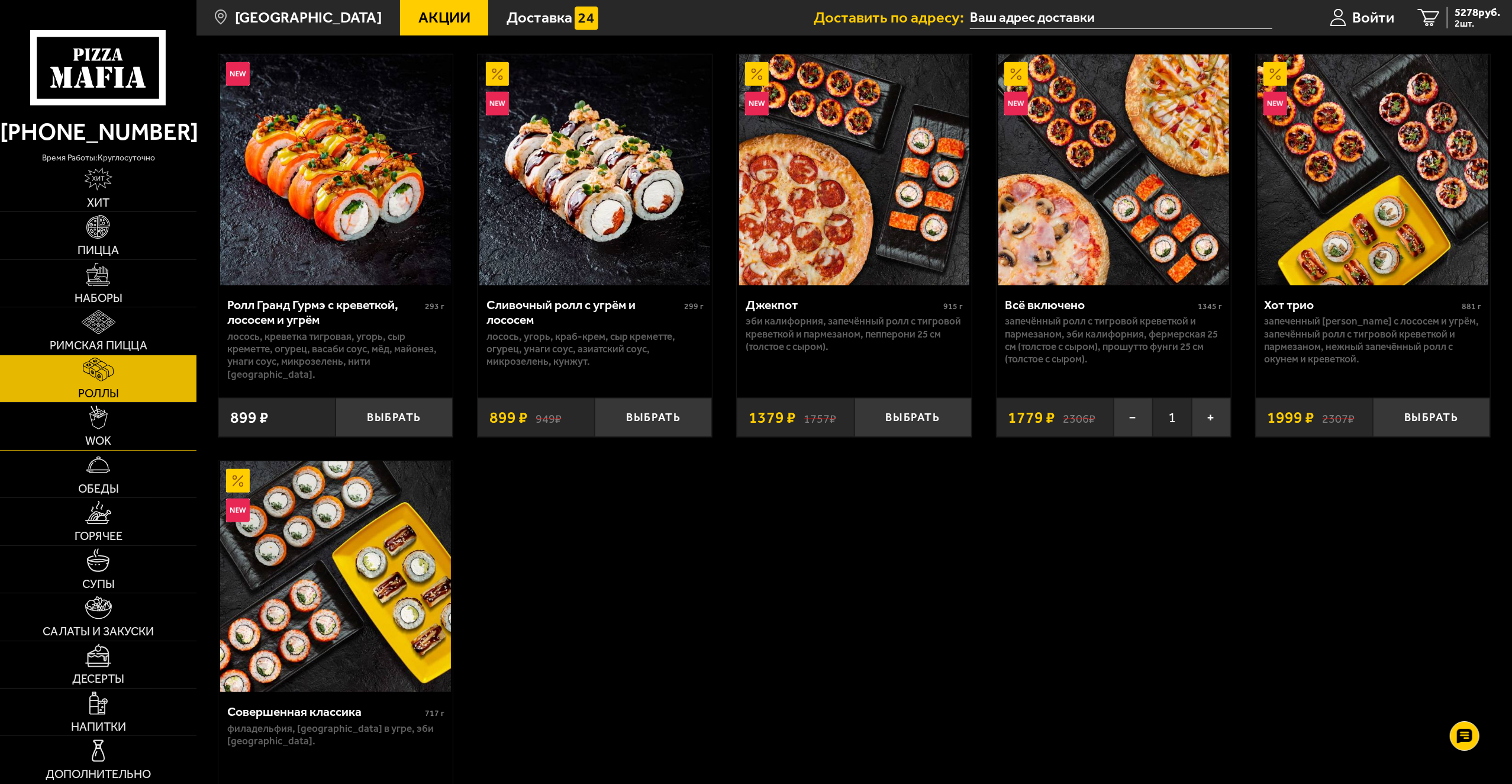
click at [163, 425] on link "WOK" at bounding box center [98, 426] width 197 height 47
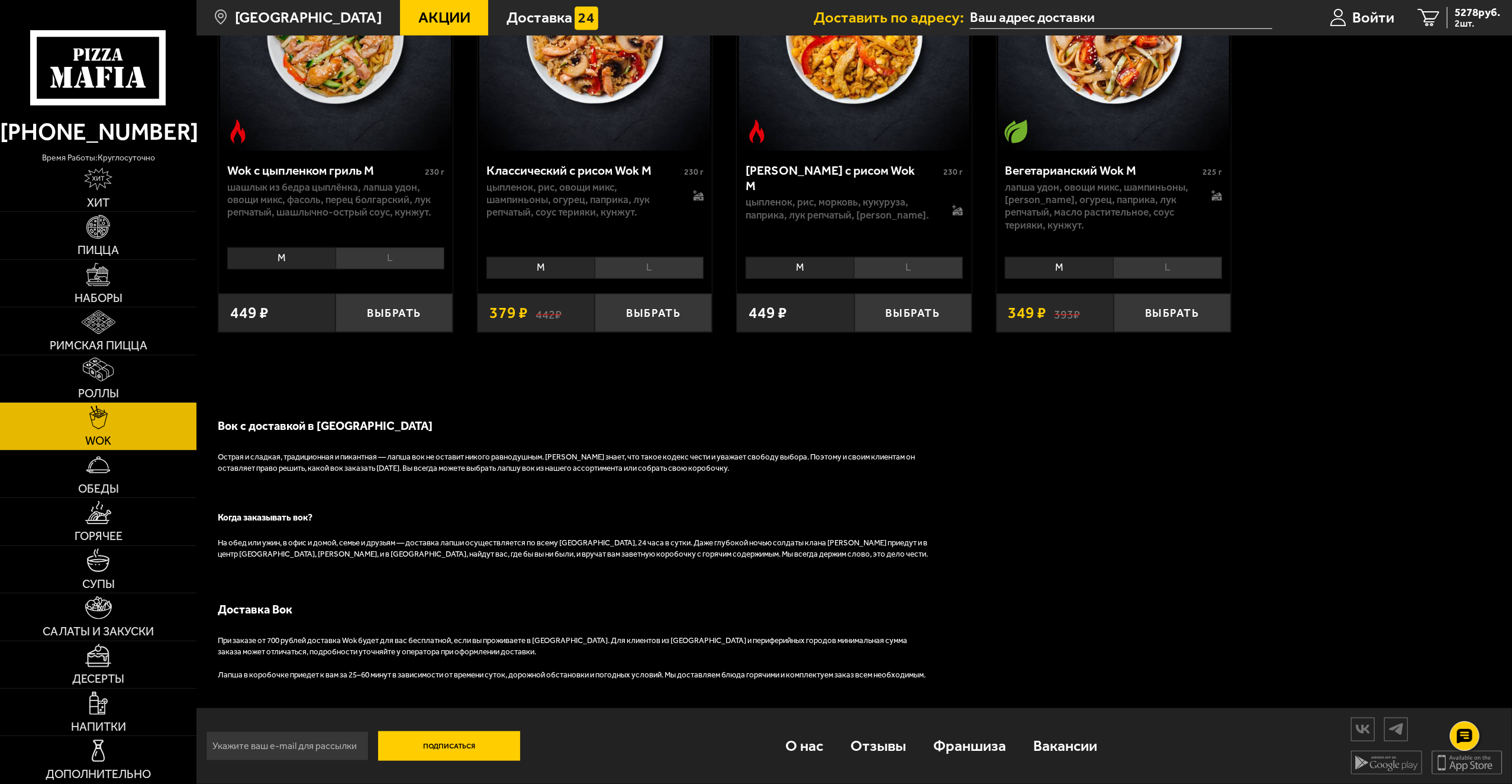
scroll to position [1071, 0]
click at [121, 483] on link "Обеды" at bounding box center [98, 474] width 197 height 47
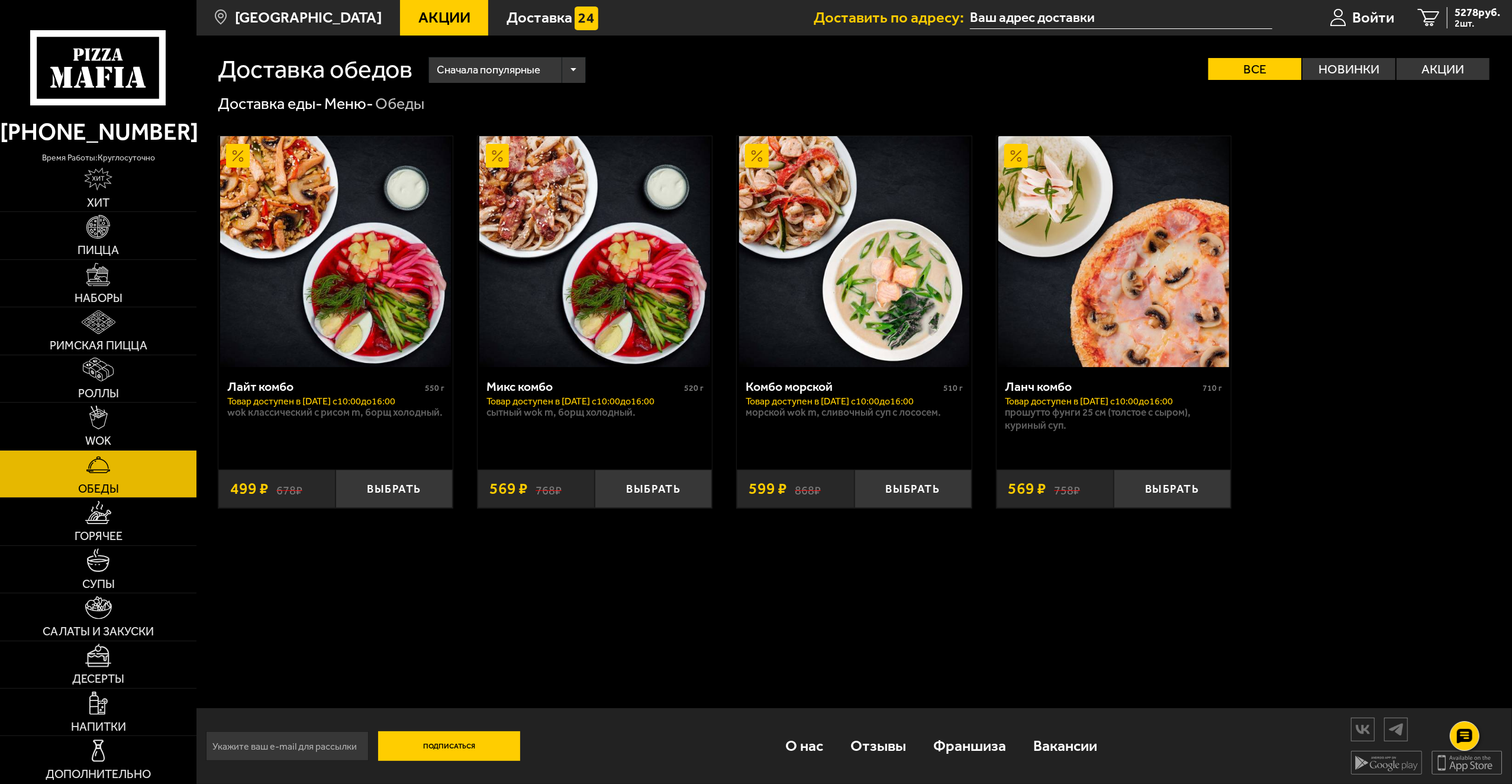
click at [114, 492] on span "Обеды" at bounding box center [98, 489] width 41 height 12
click at [126, 511] on link "Горячее" at bounding box center [98, 521] width 197 height 47
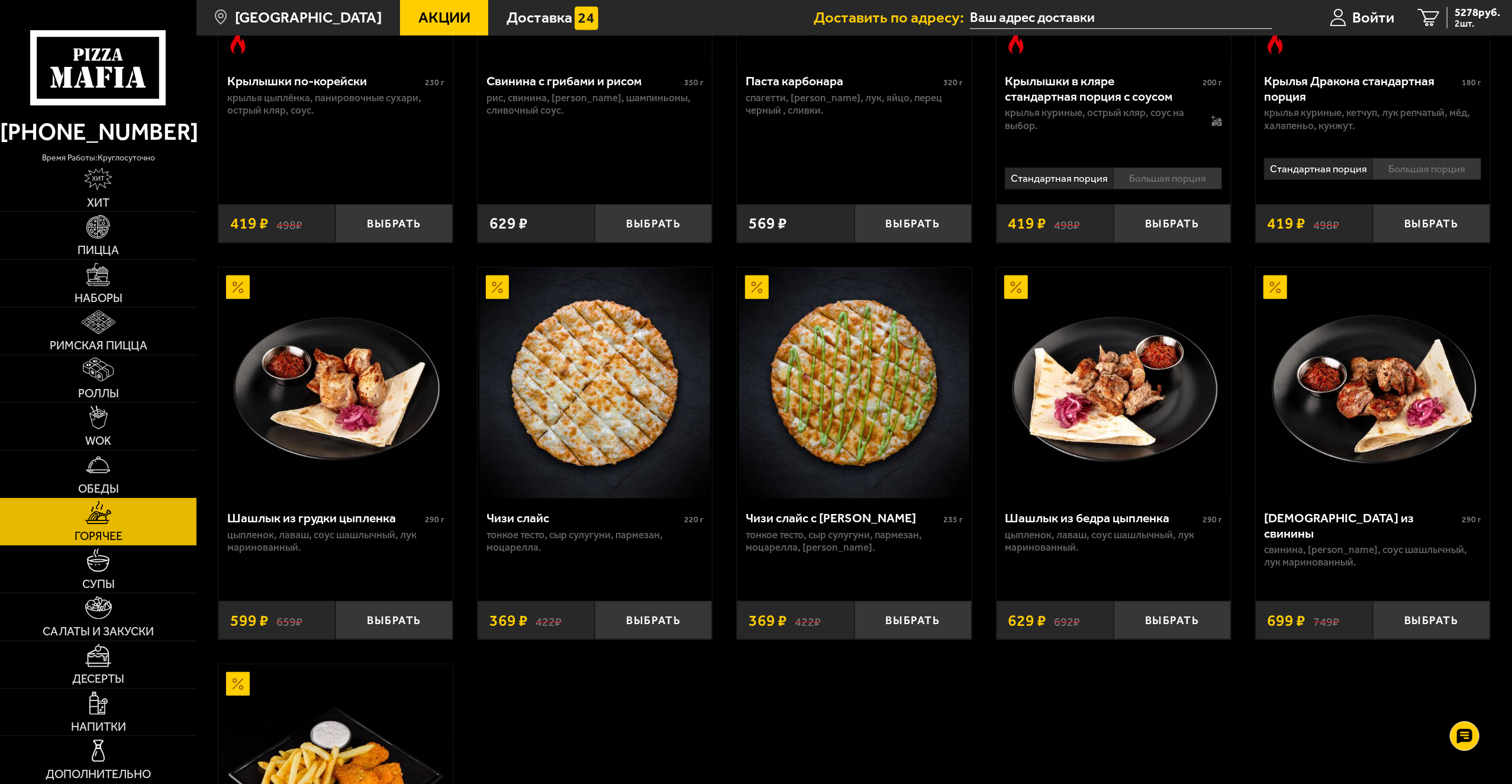
scroll to position [888, 0]
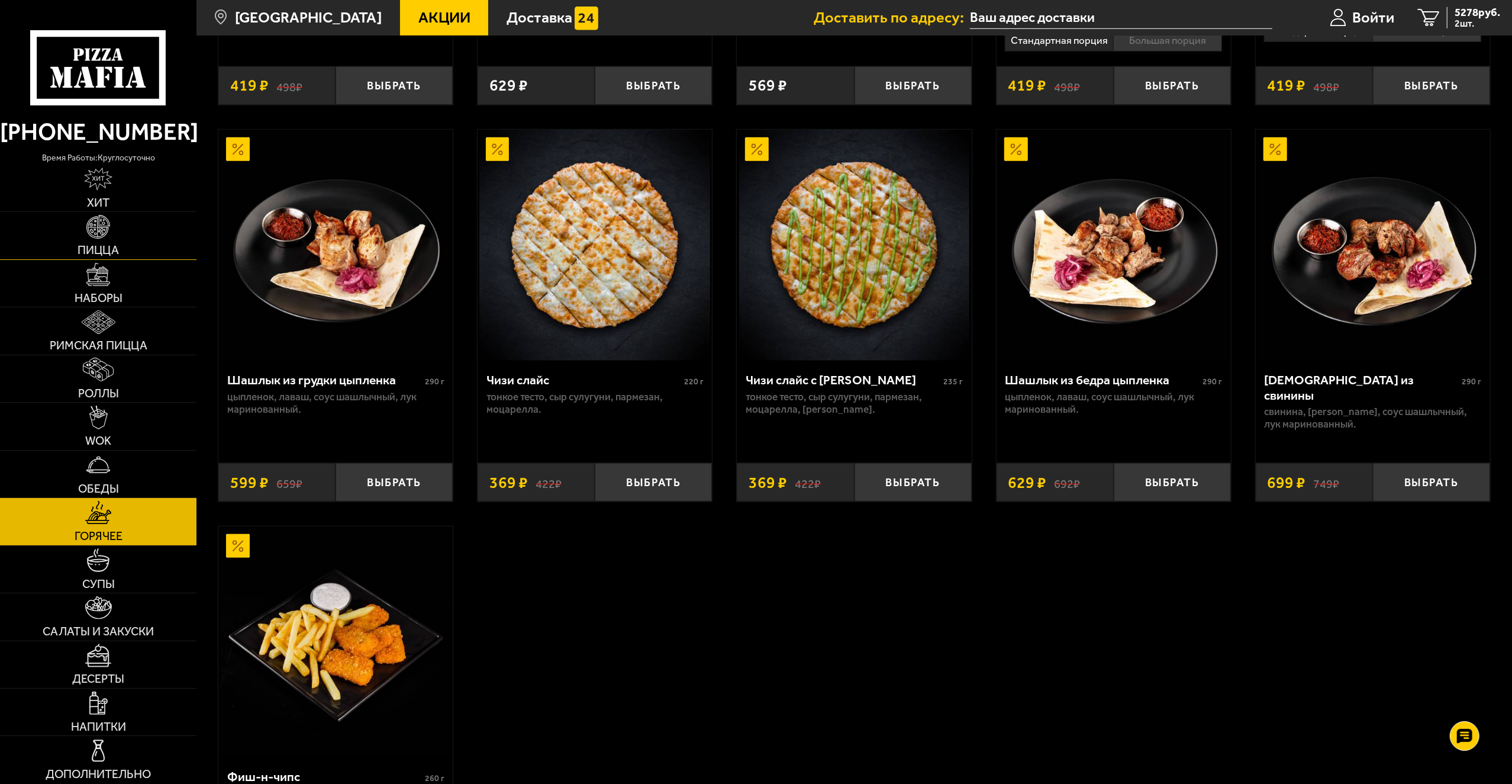
click at [117, 236] on link "Пицца" at bounding box center [98, 236] width 197 height 47
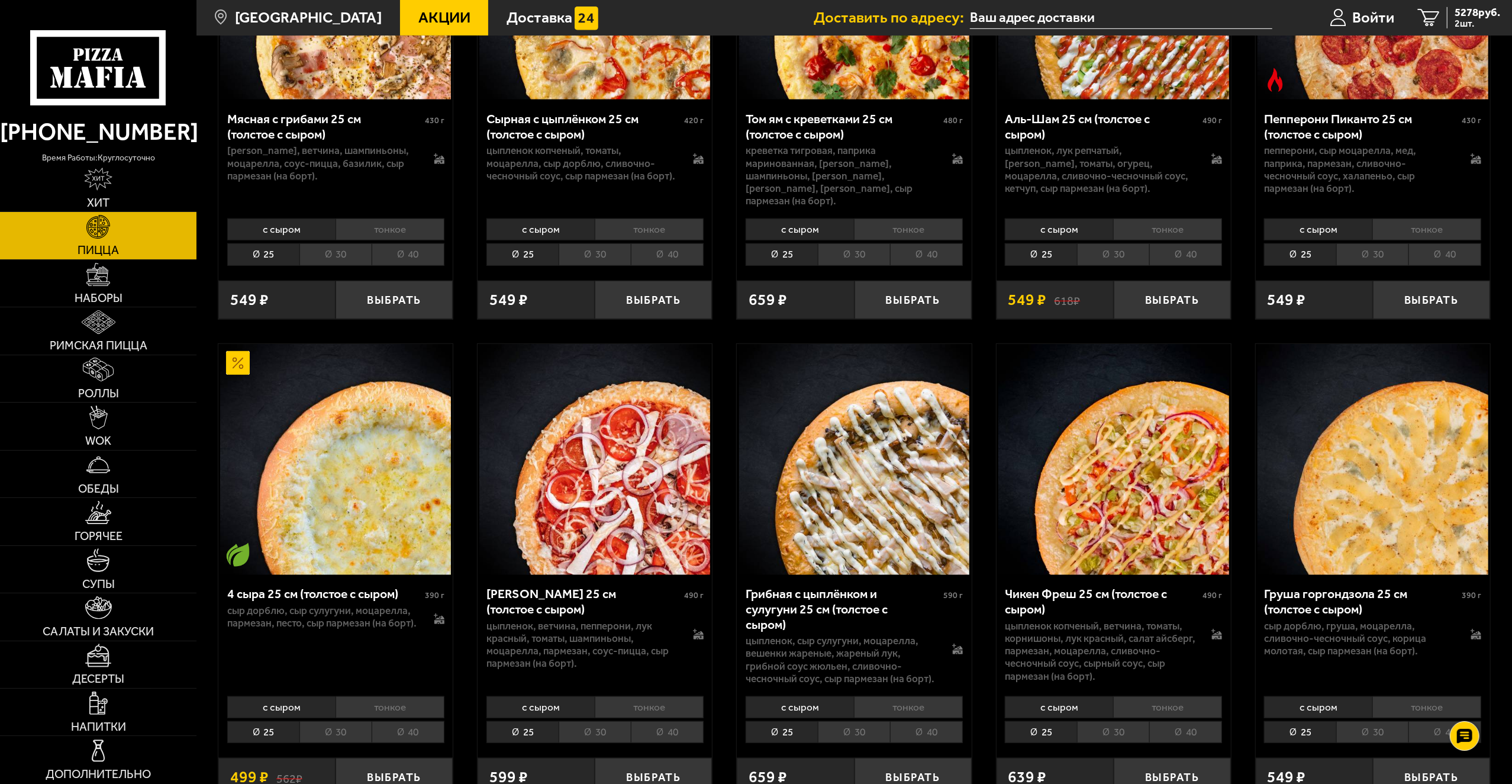
scroll to position [770, 0]
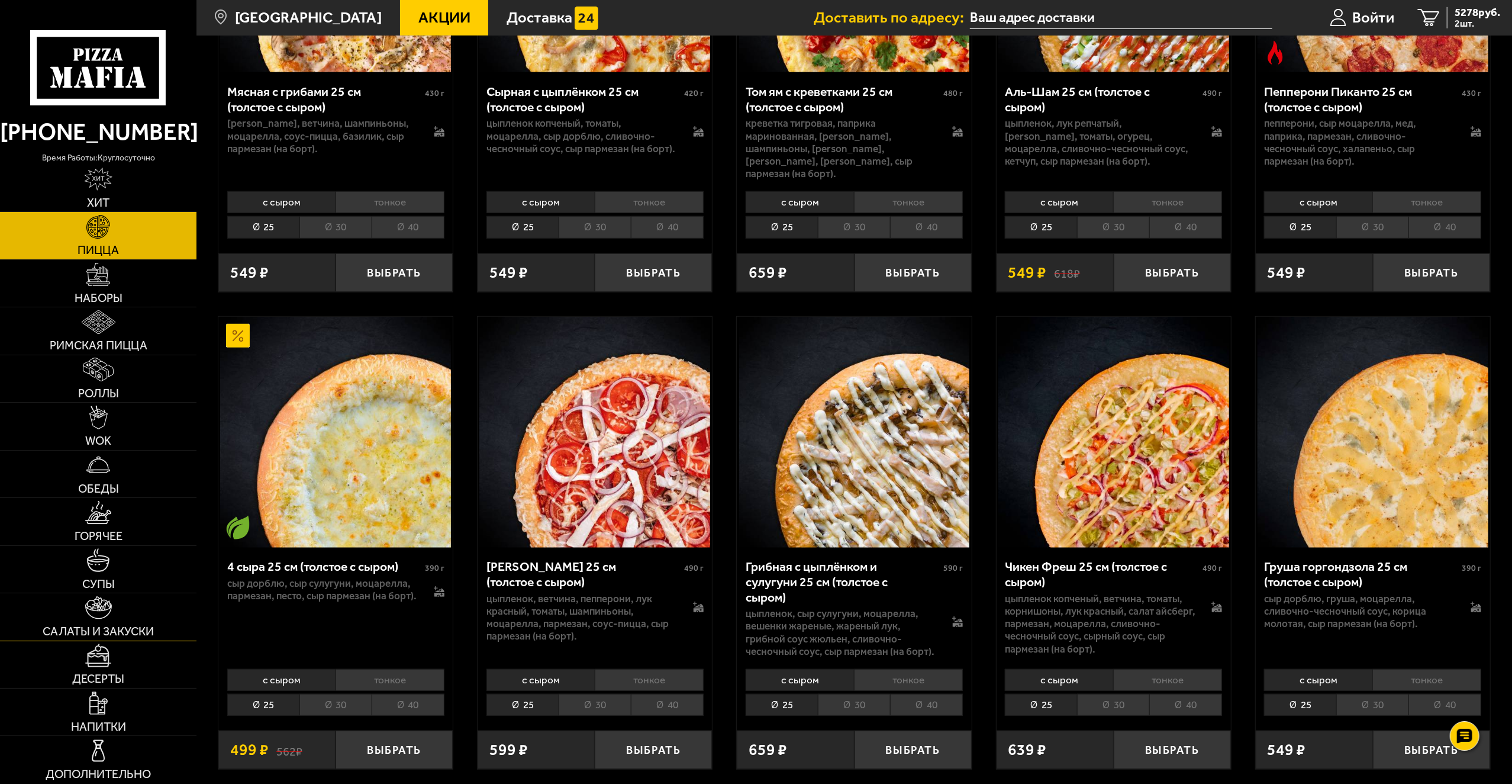
click at [104, 594] on link "Салаты и закуски" at bounding box center [98, 617] width 197 height 47
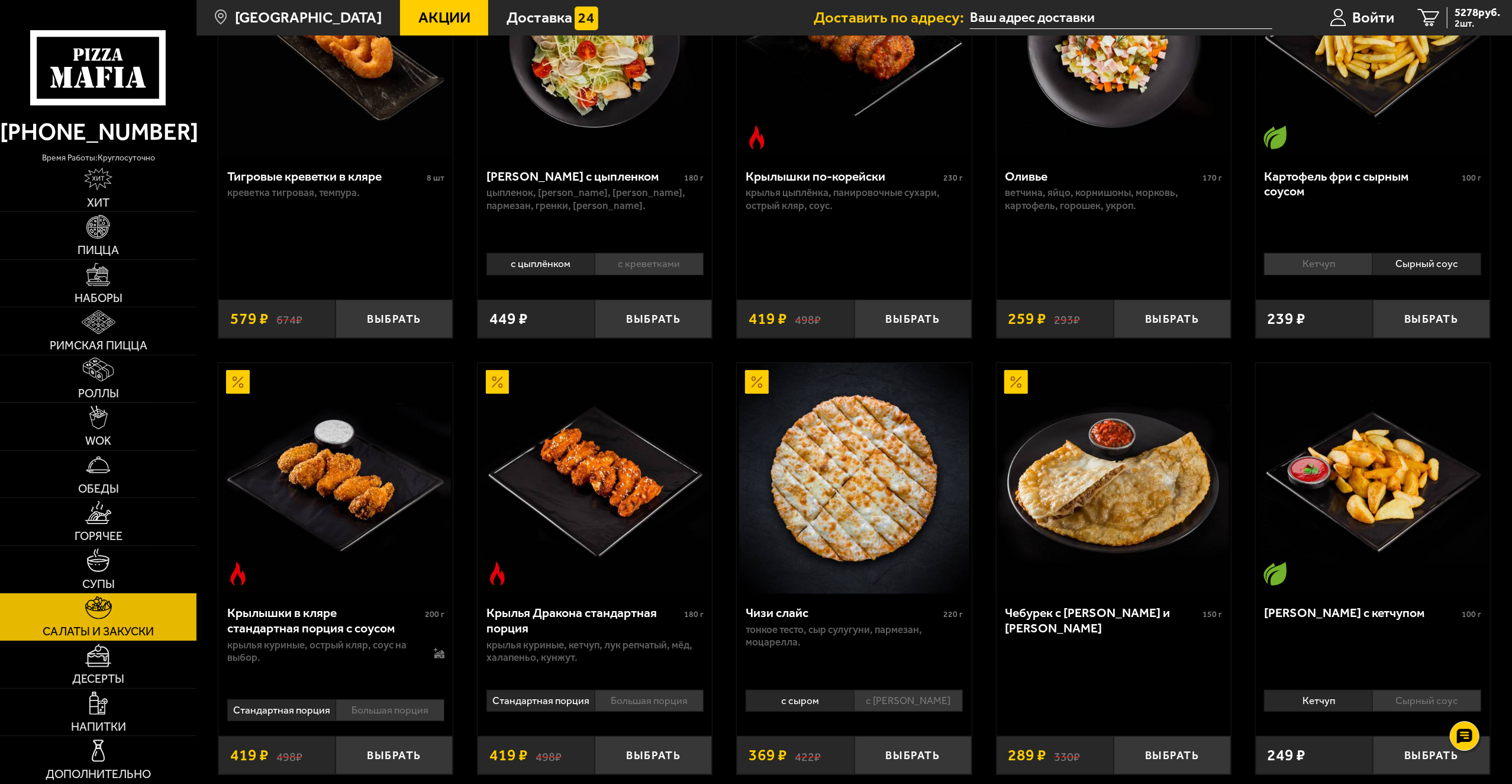
scroll to position [237, 0]
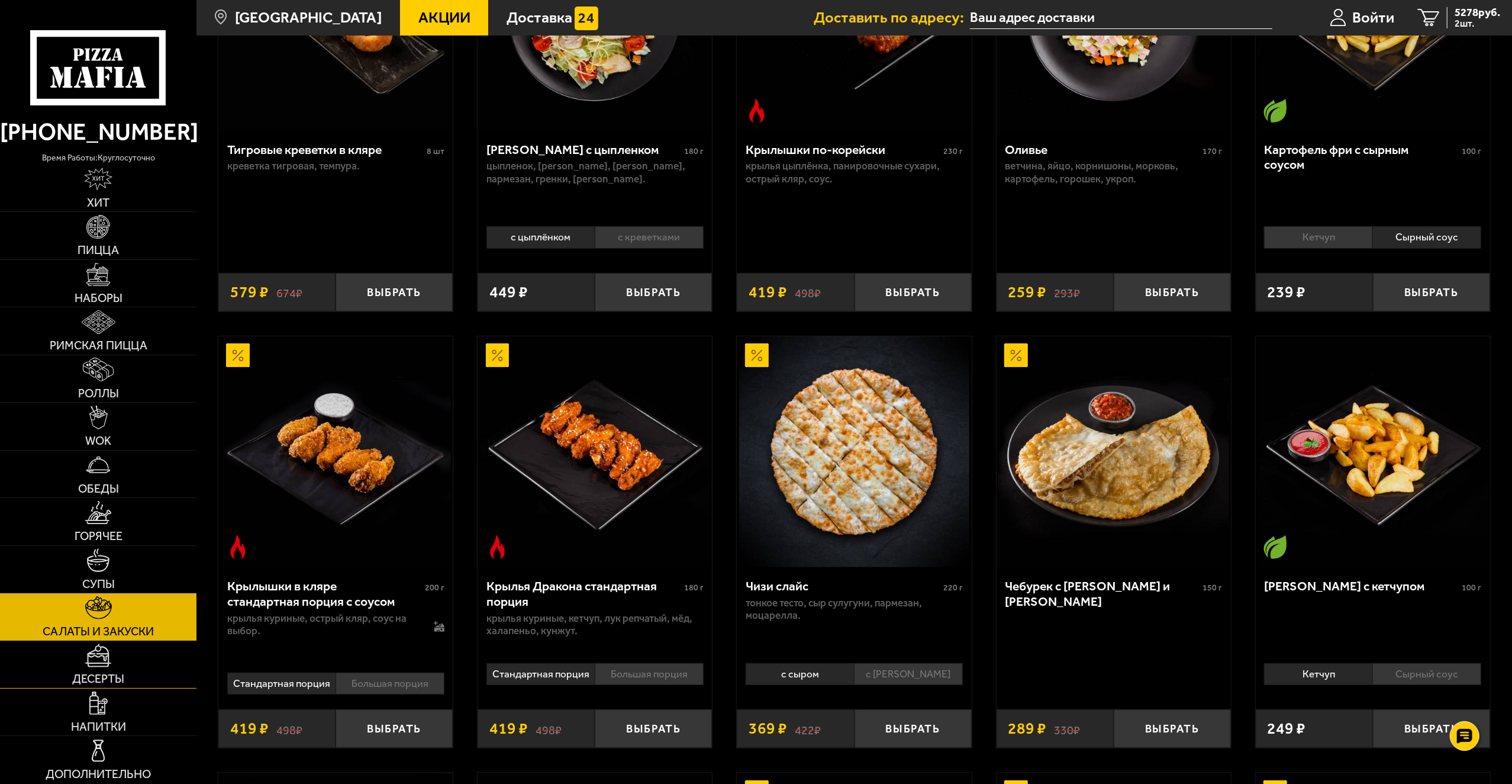
click at [114, 648] on link "Десерты" at bounding box center [98, 665] width 197 height 47
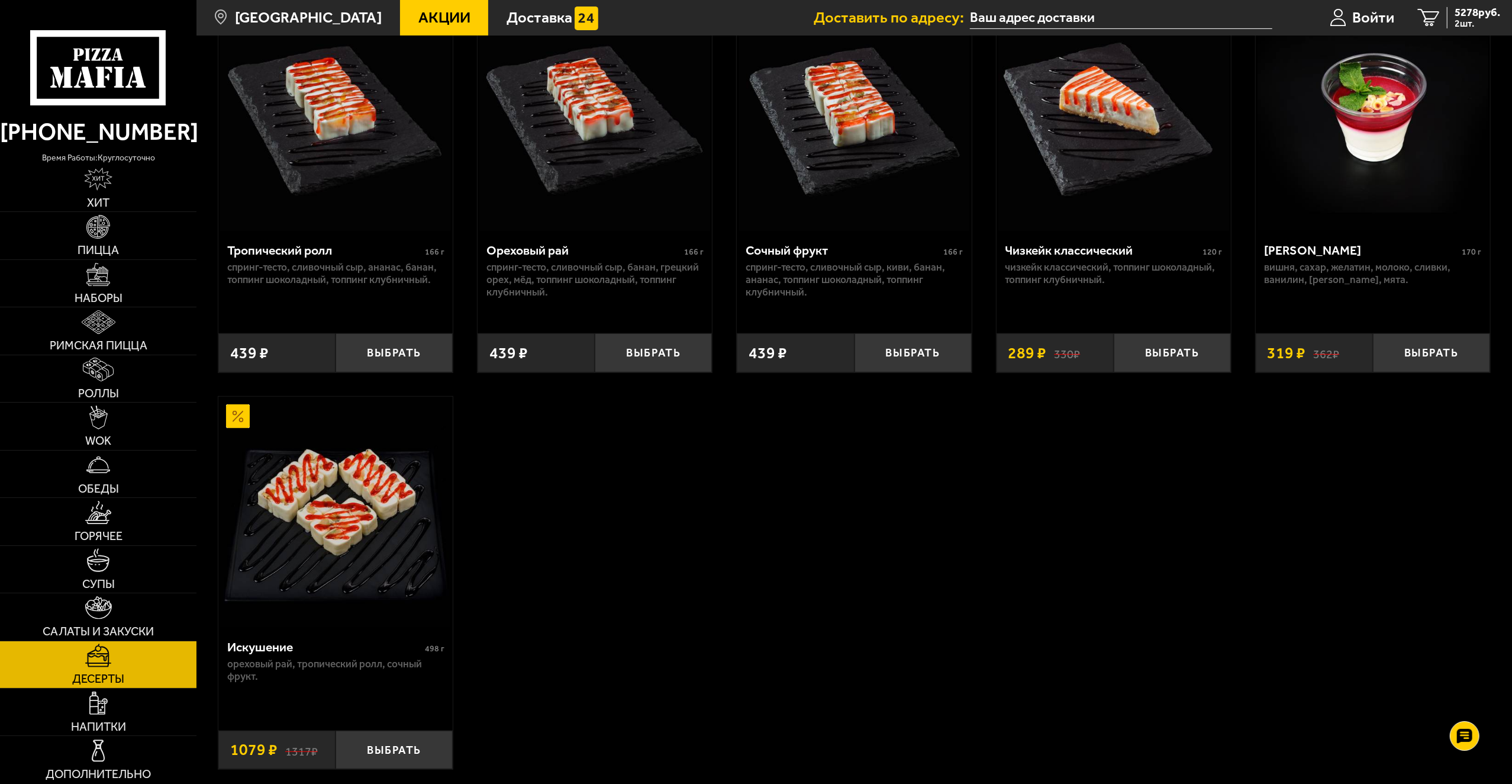
scroll to position [648, 0]
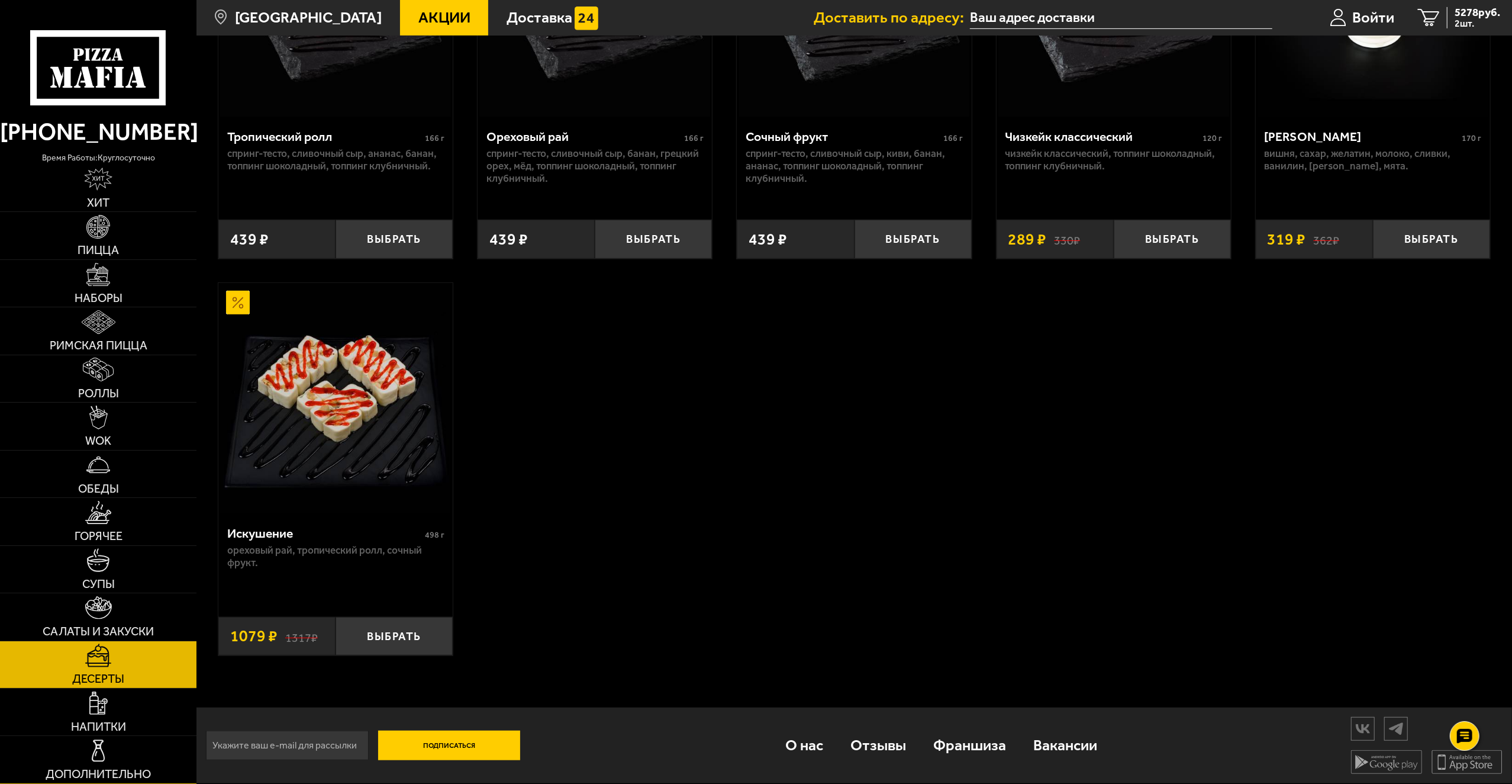
click at [115, 754] on link "Дополнительно" at bounding box center [98, 760] width 197 height 47
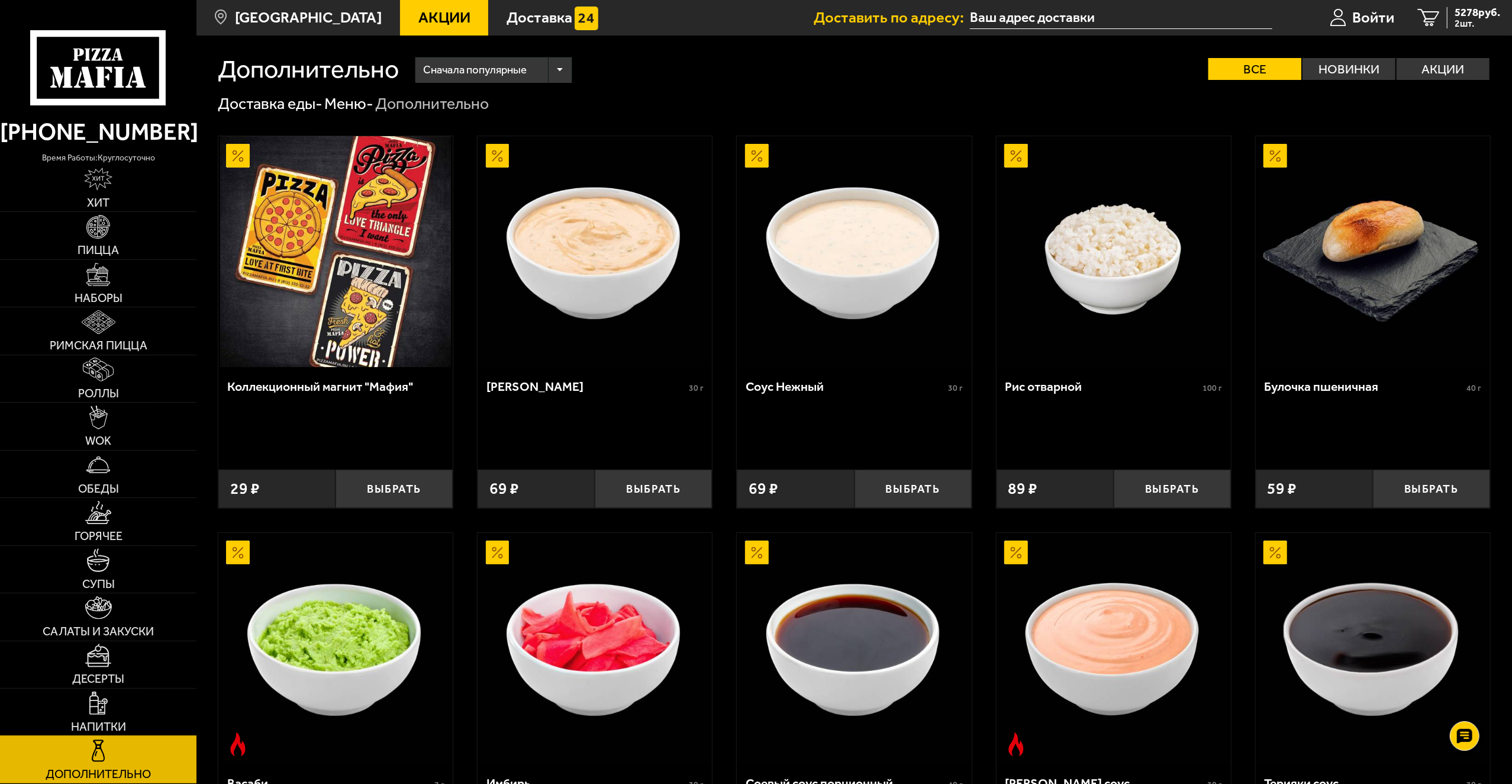
click at [79, 732] on span "Напитки" at bounding box center [98, 726] width 55 height 12
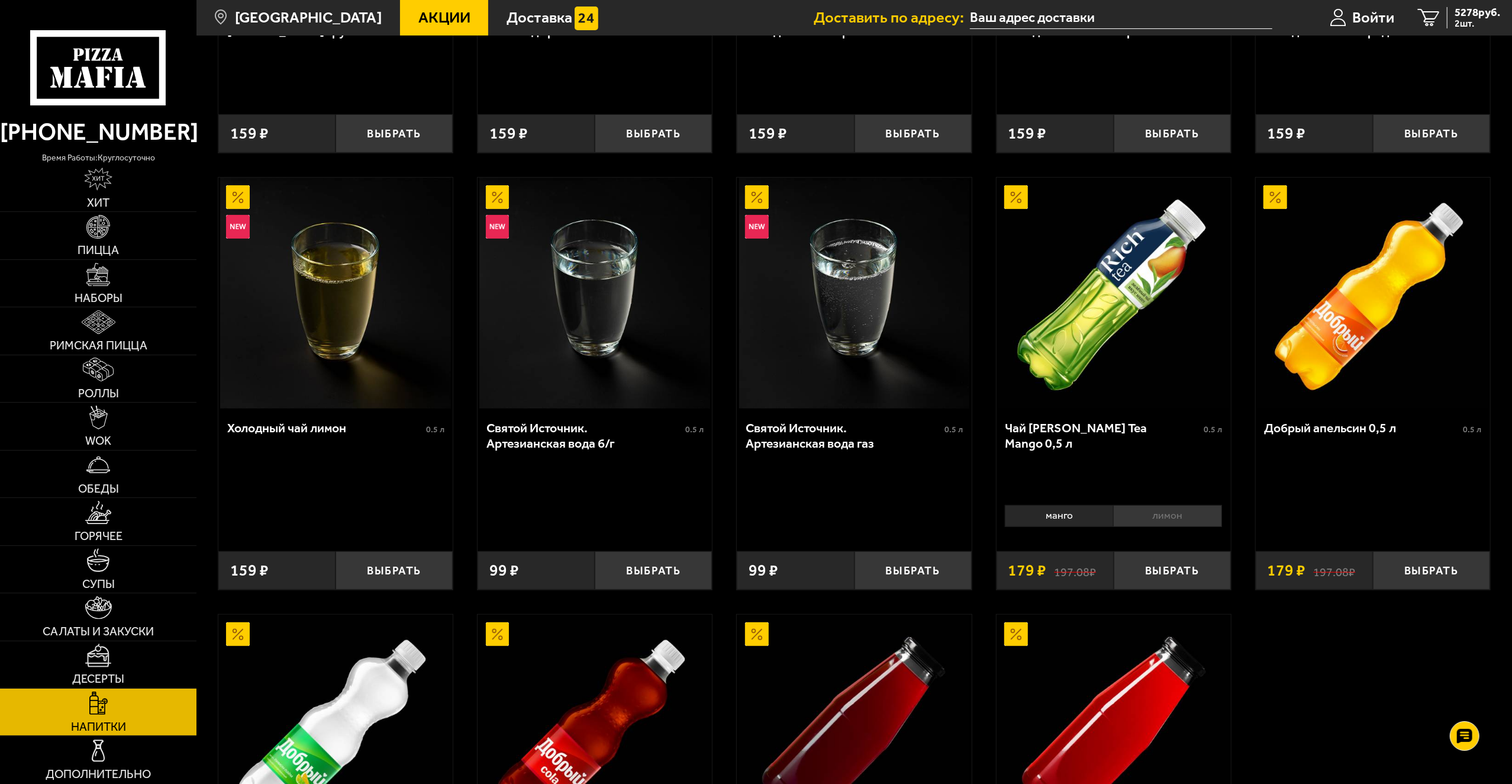
scroll to position [727, 0]
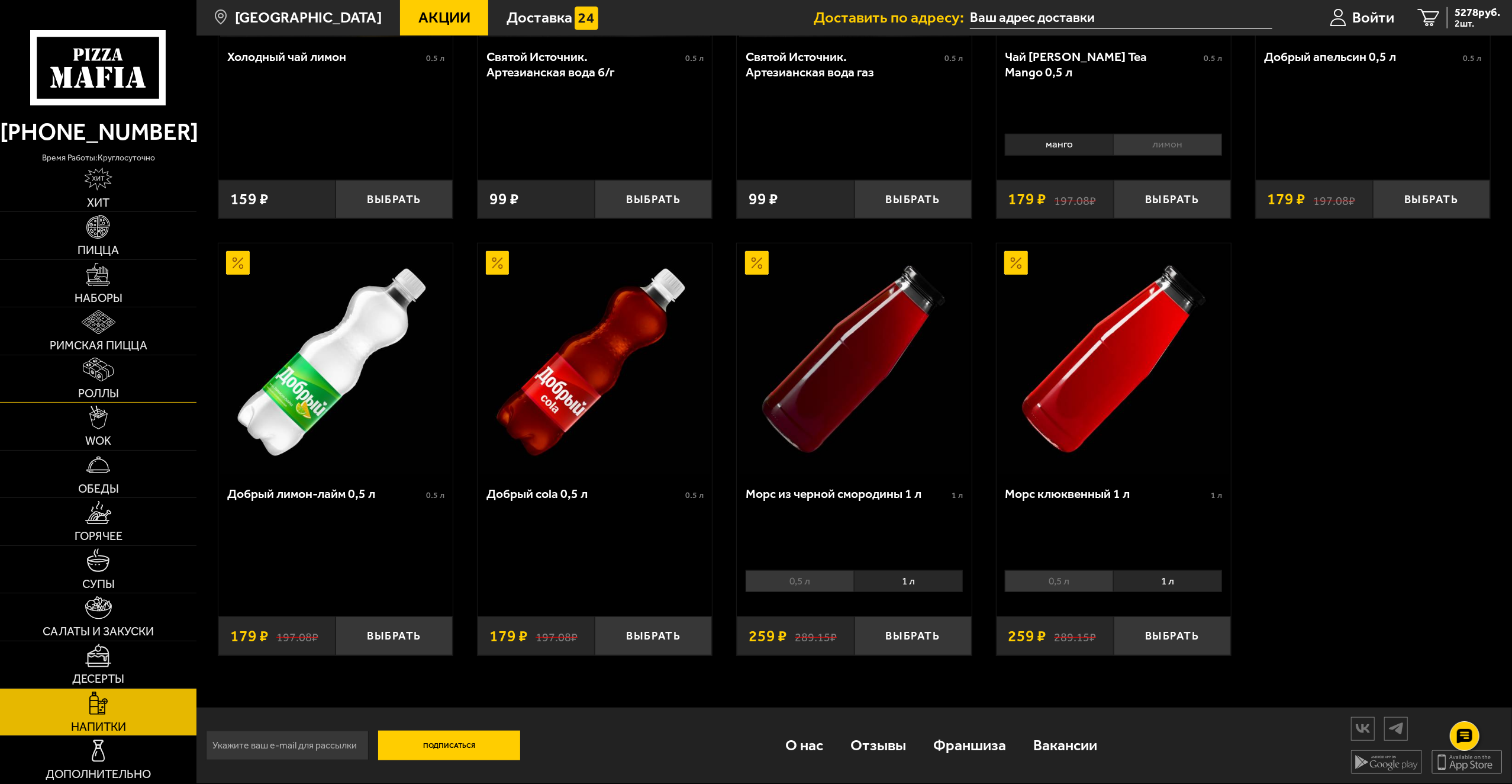
click at [136, 399] on link "Роллы" at bounding box center [98, 378] width 197 height 47
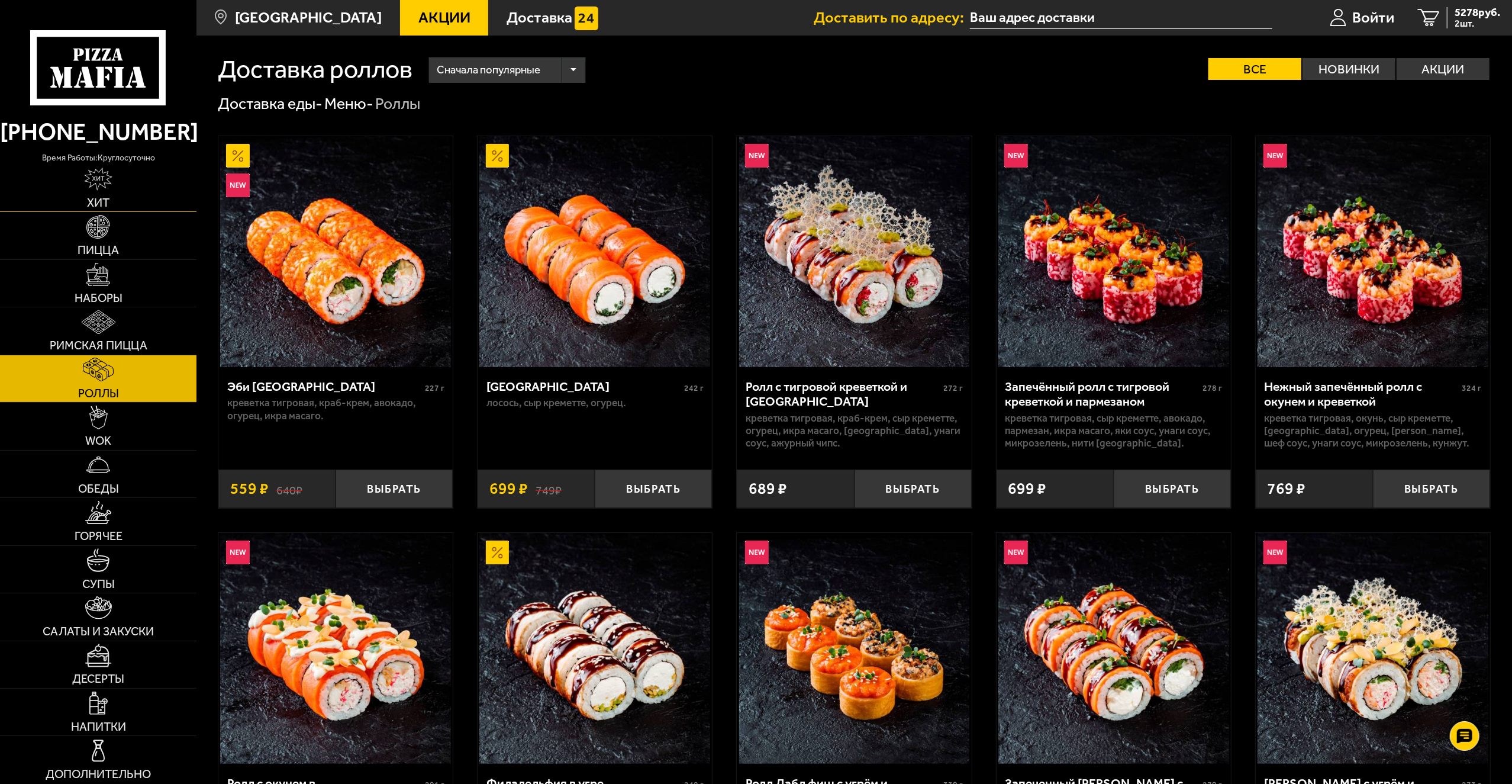
click at [104, 180] on img at bounding box center [98, 179] width 28 height 23
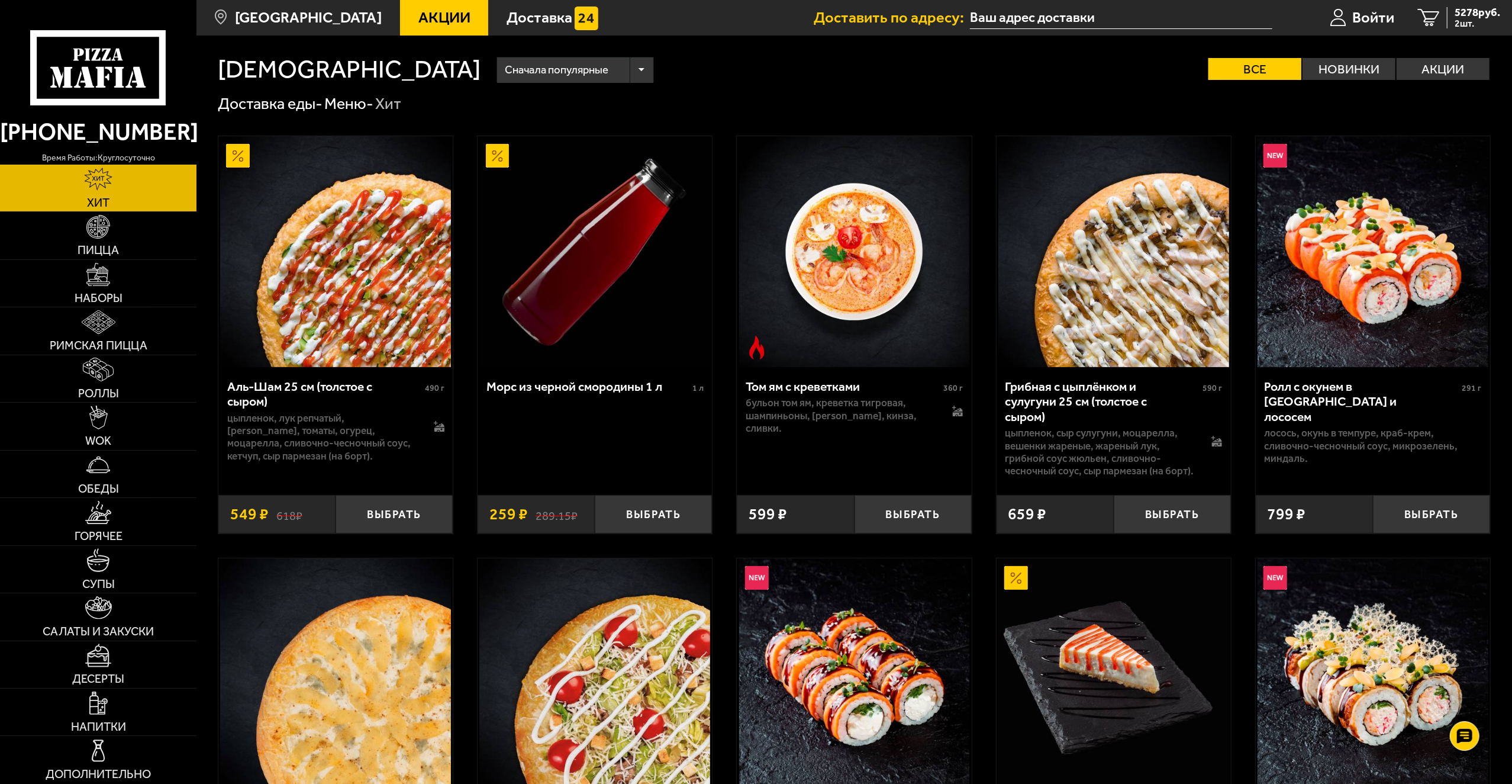
click at [427, 18] on span "Акции" at bounding box center [444, 17] width 52 height 15
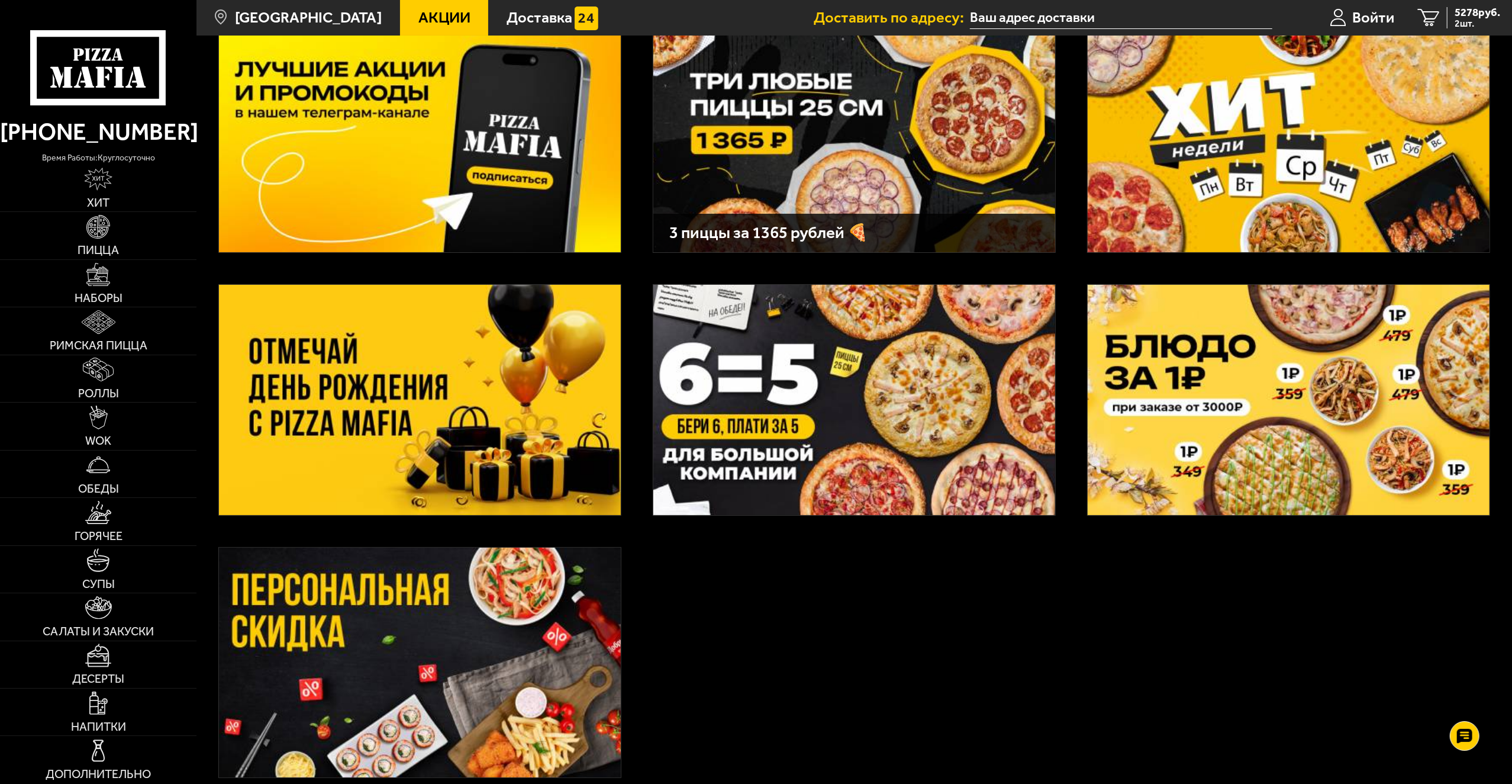
scroll to position [56, 0]
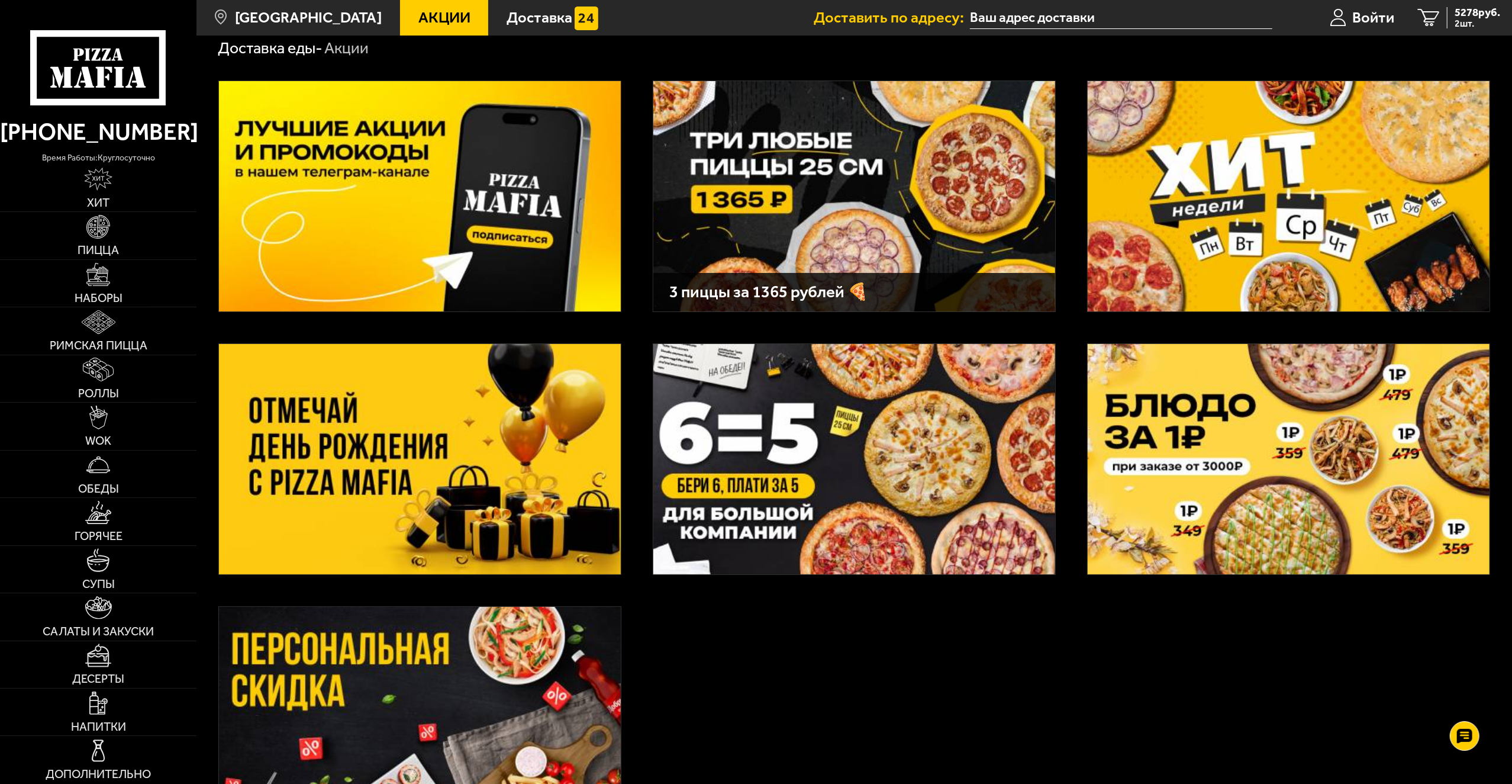
click at [496, 461] on img at bounding box center [419, 459] width 402 height 230
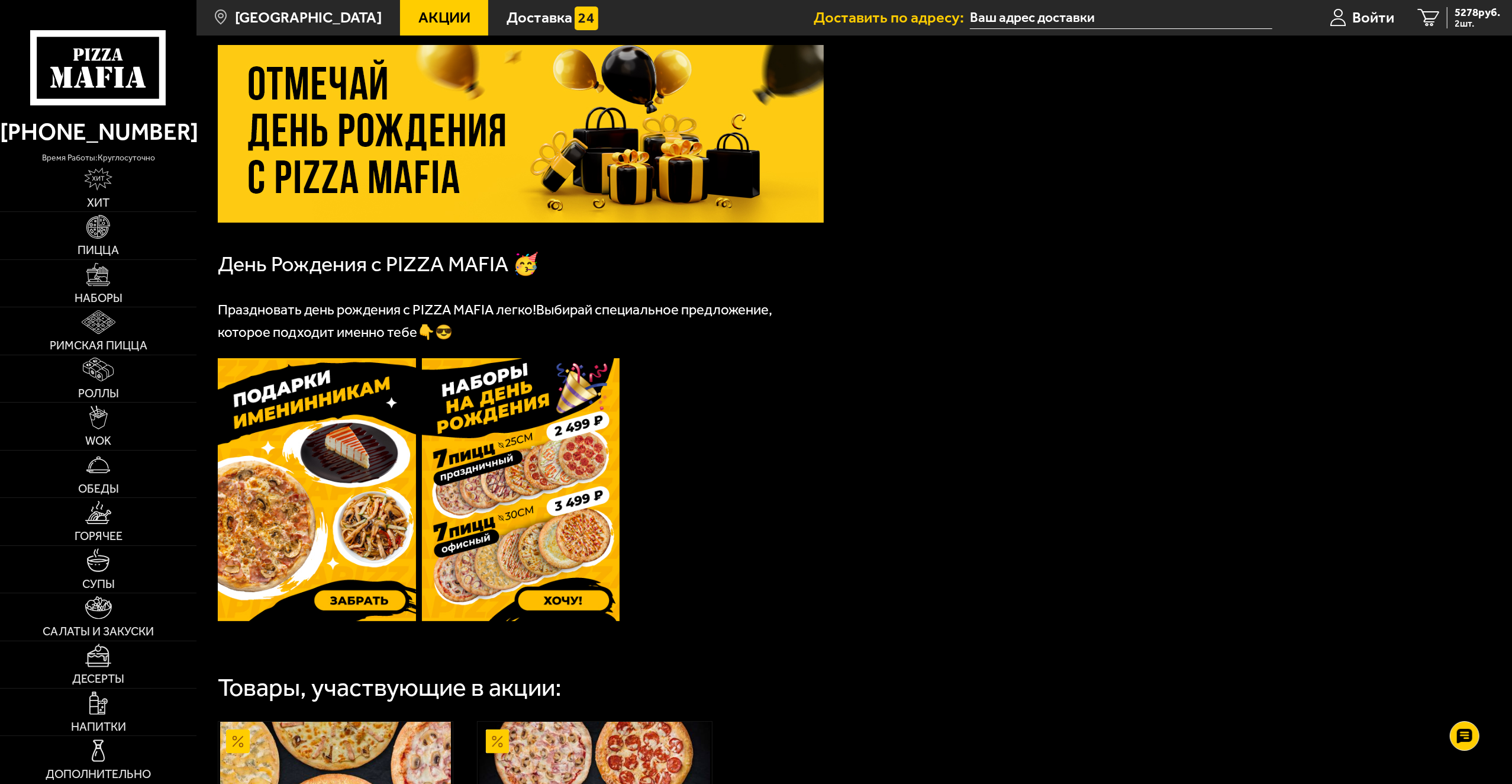
scroll to position [118, 0]
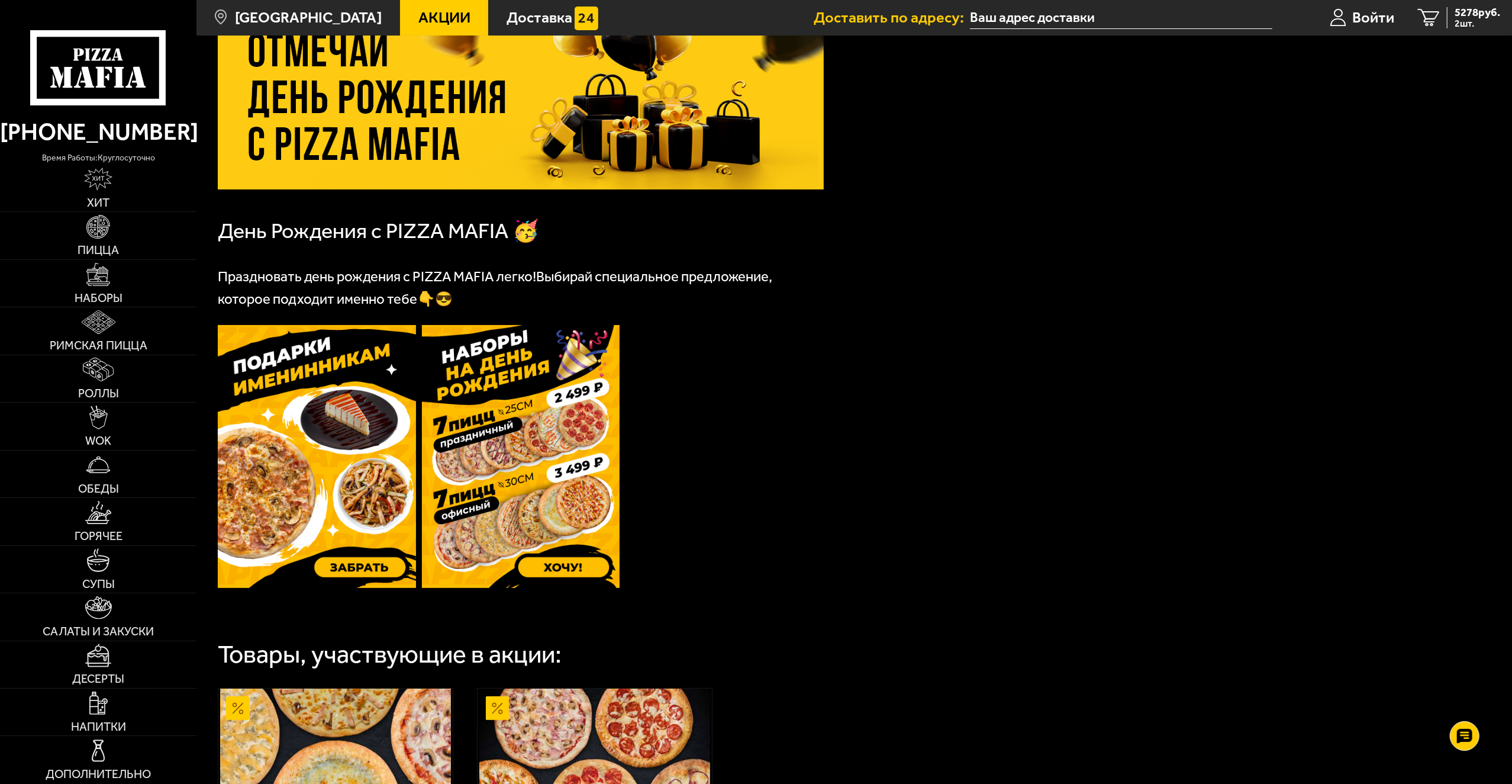
click at [507, 472] on img at bounding box center [521, 456] width 199 height 263
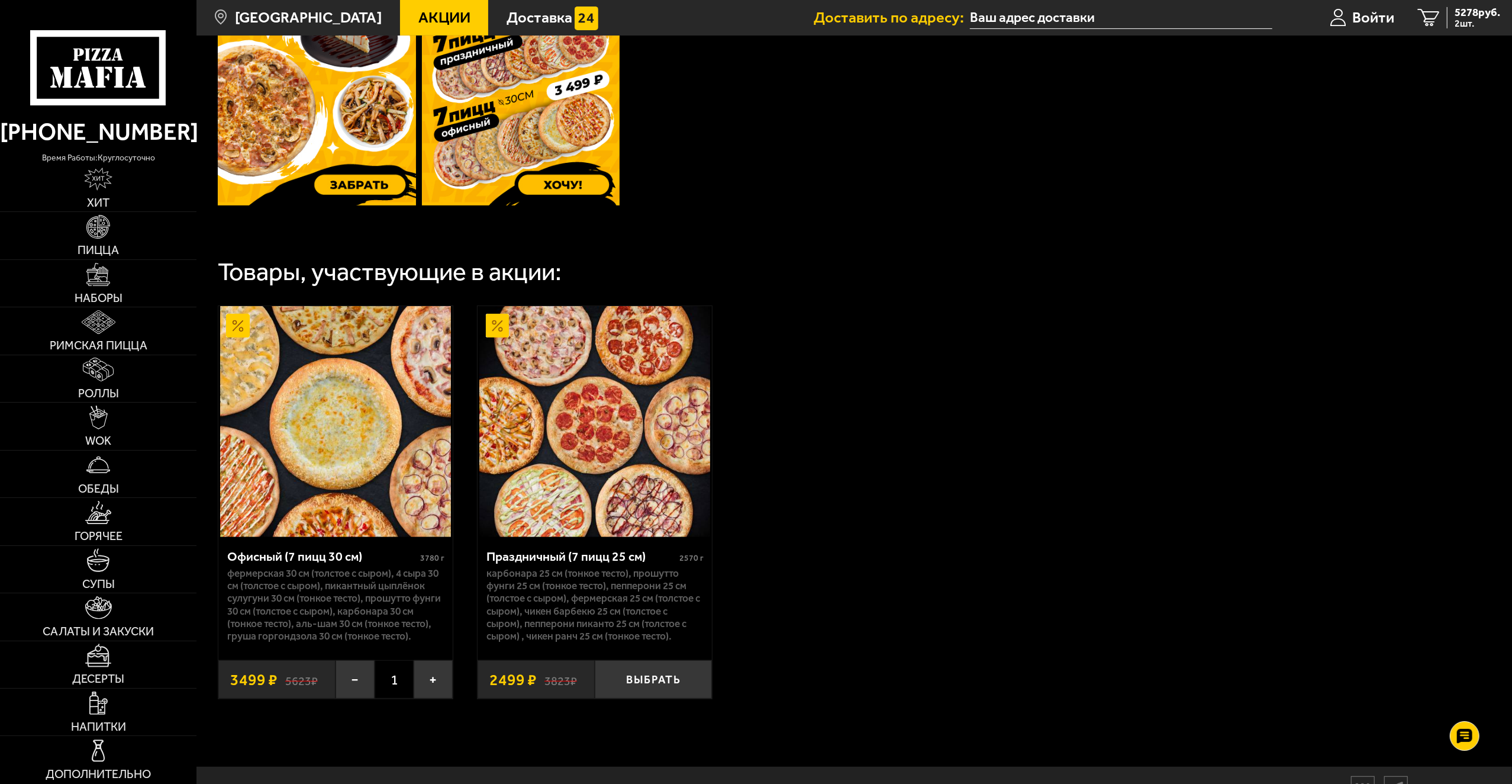
scroll to position [458, 0]
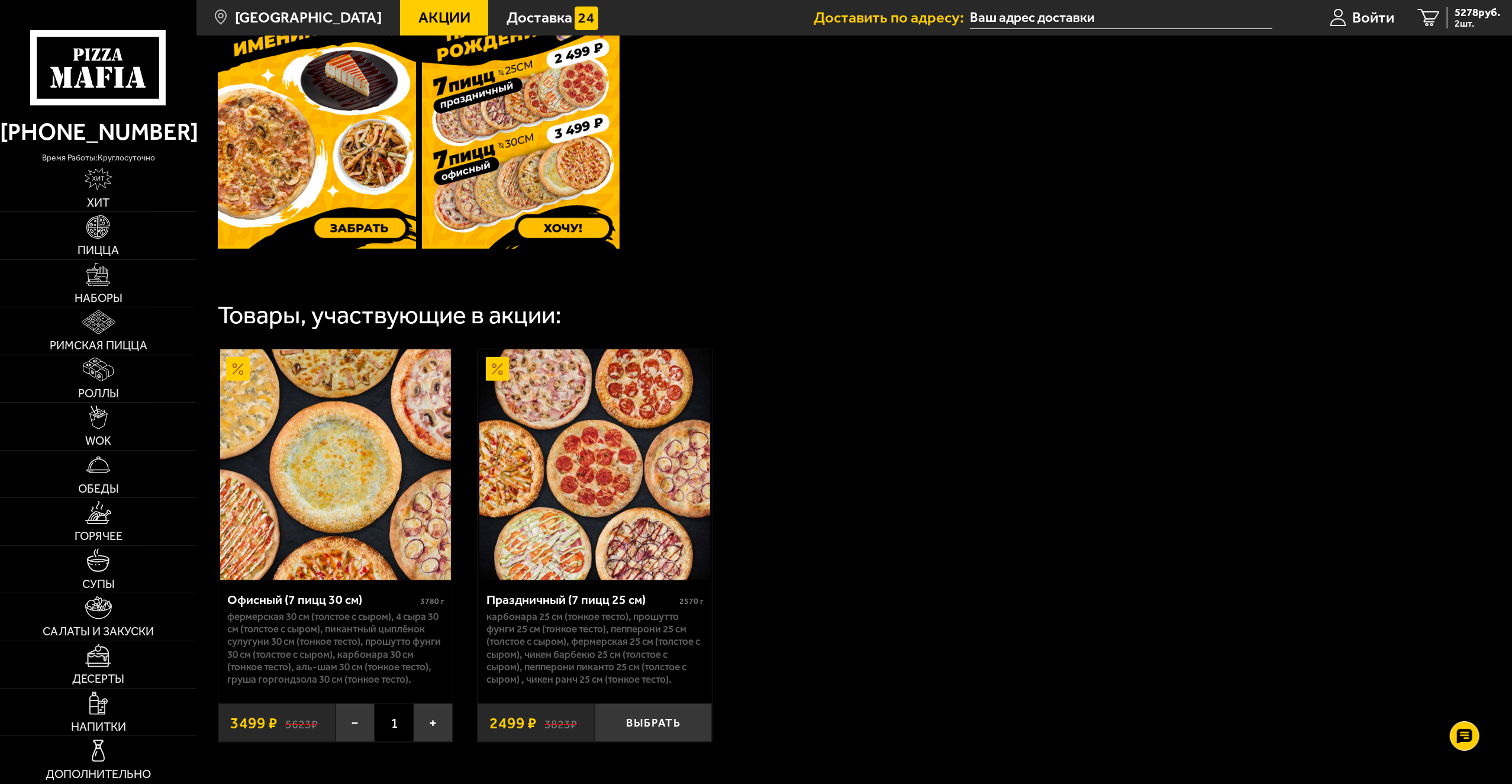
click at [420, 27] on link "Акции" at bounding box center [444, 17] width 89 height 35
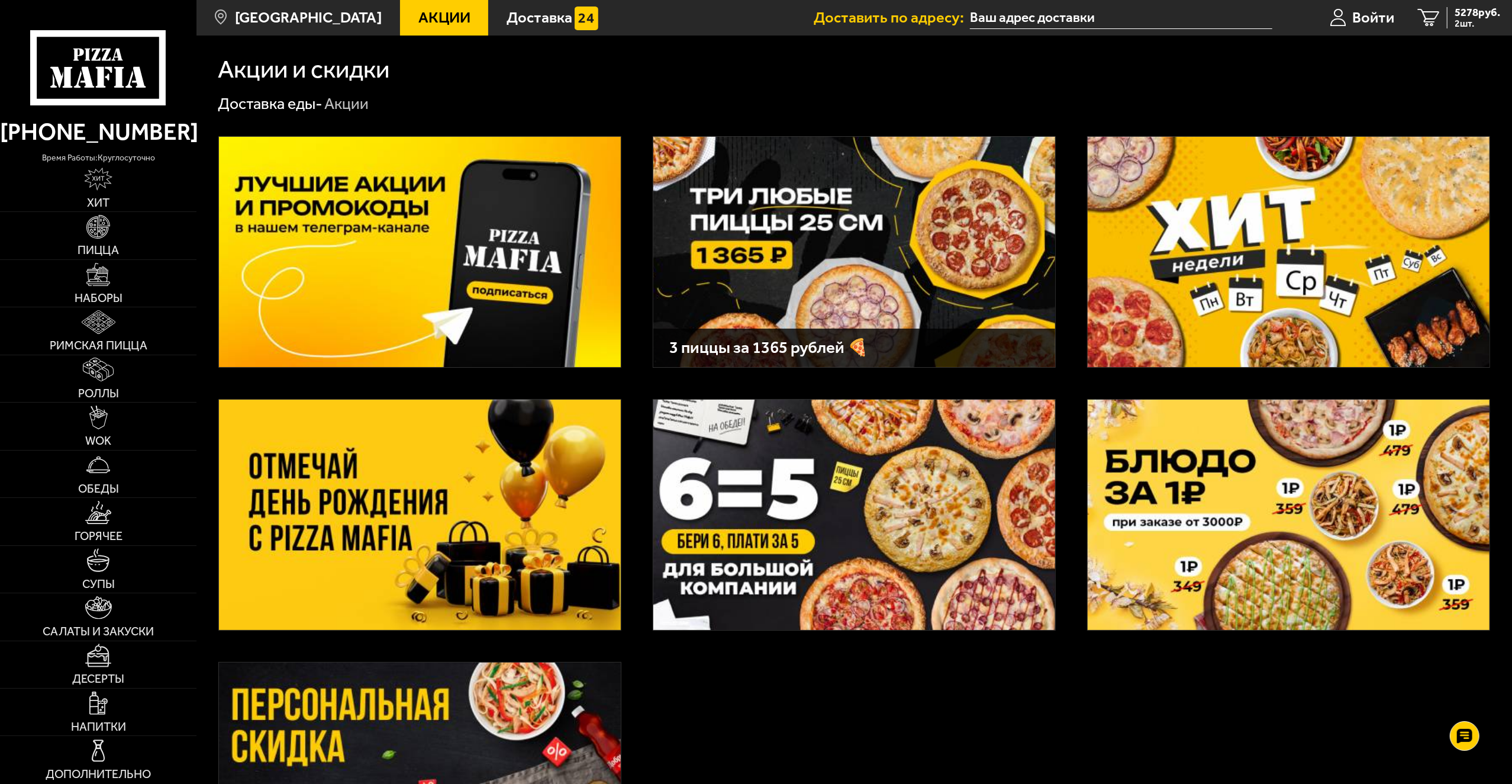
click at [415, 323] on img at bounding box center [419, 251] width 402 height 230
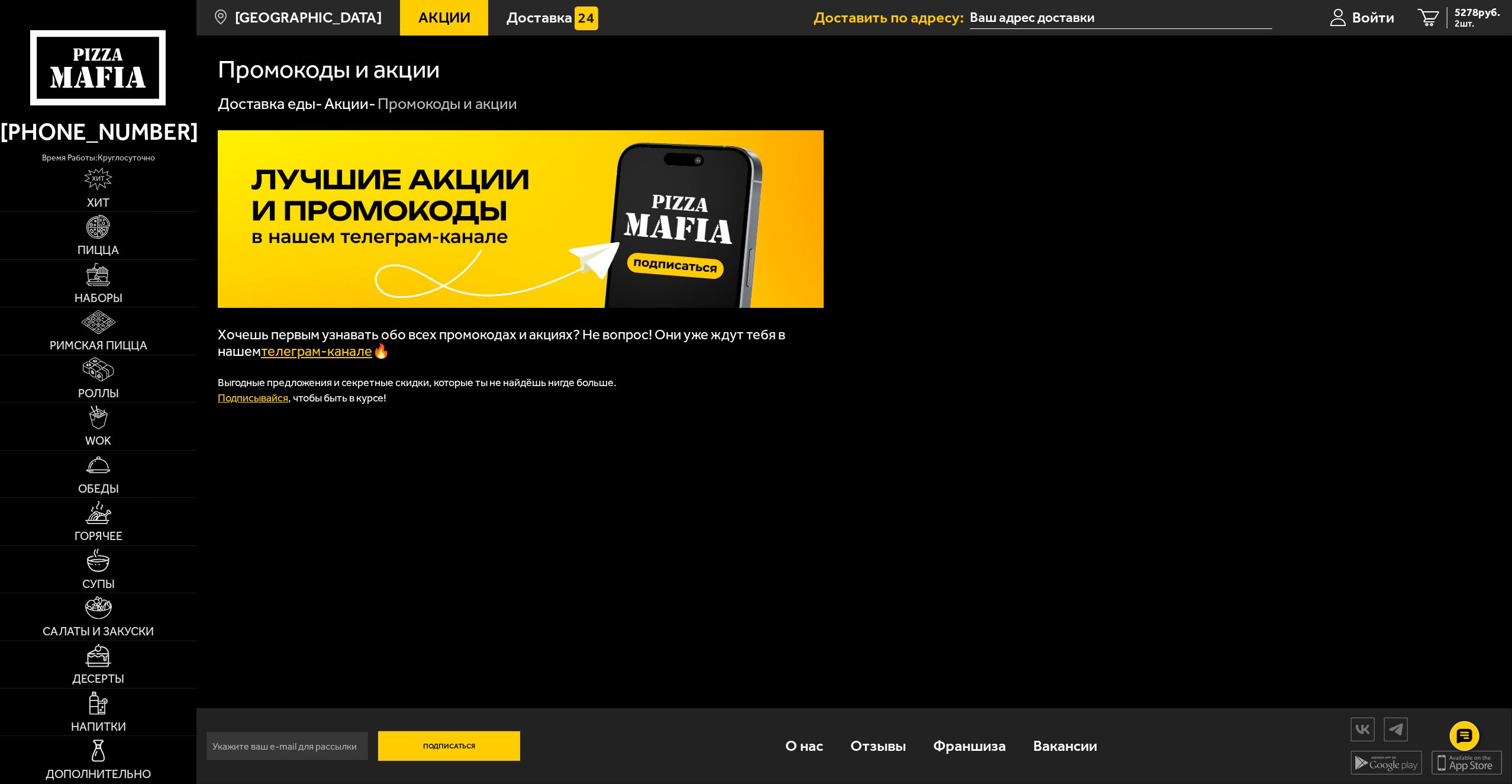
click at [347, 358] on link "телеграм-канале" at bounding box center [316, 350] width 111 height 16
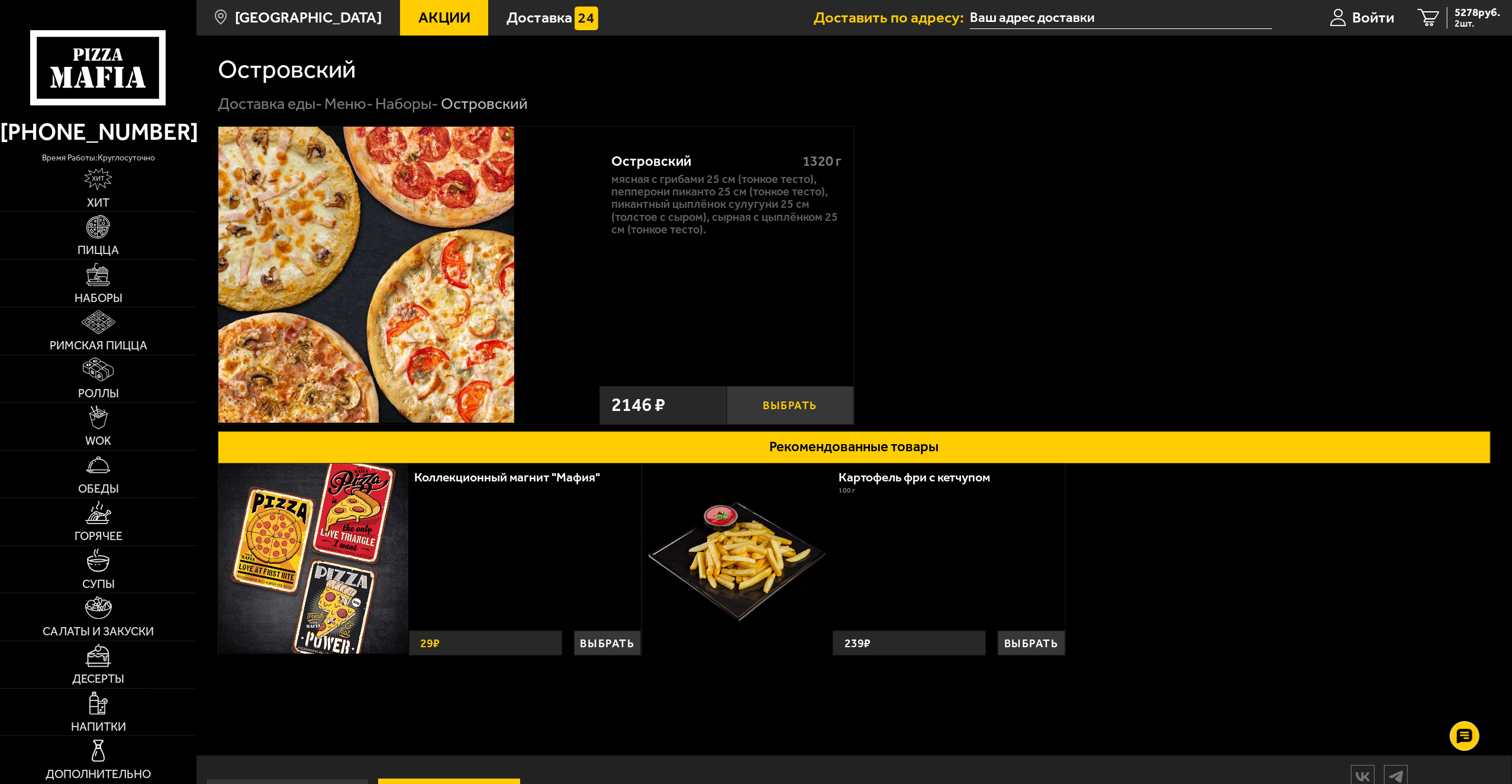
click at [795, 408] on button "Выбрать" at bounding box center [790, 405] width 127 height 39
click at [1444, 19] on link "3 7424 руб. 3 шт." at bounding box center [1459, 17] width 106 height 35
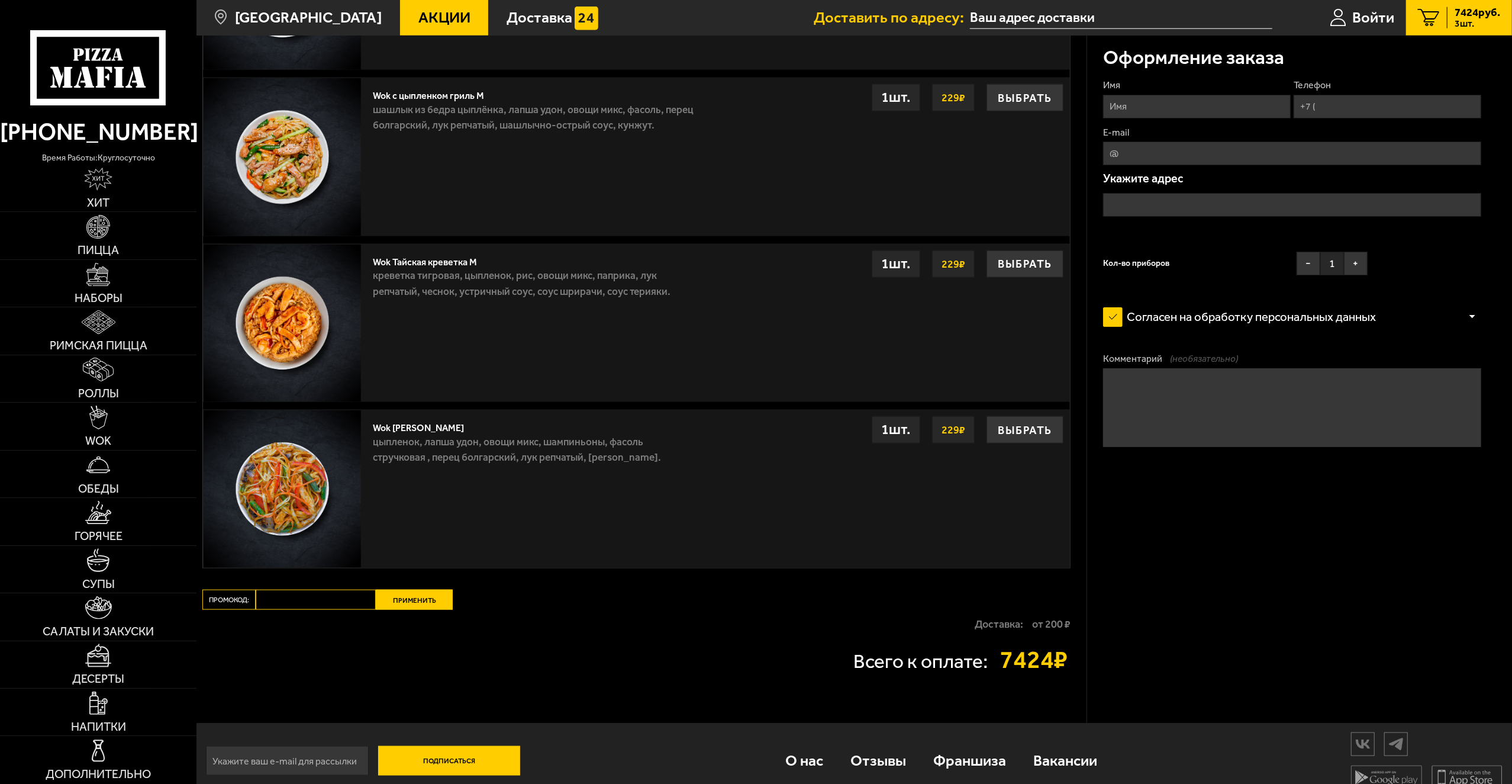
scroll to position [1351, 0]
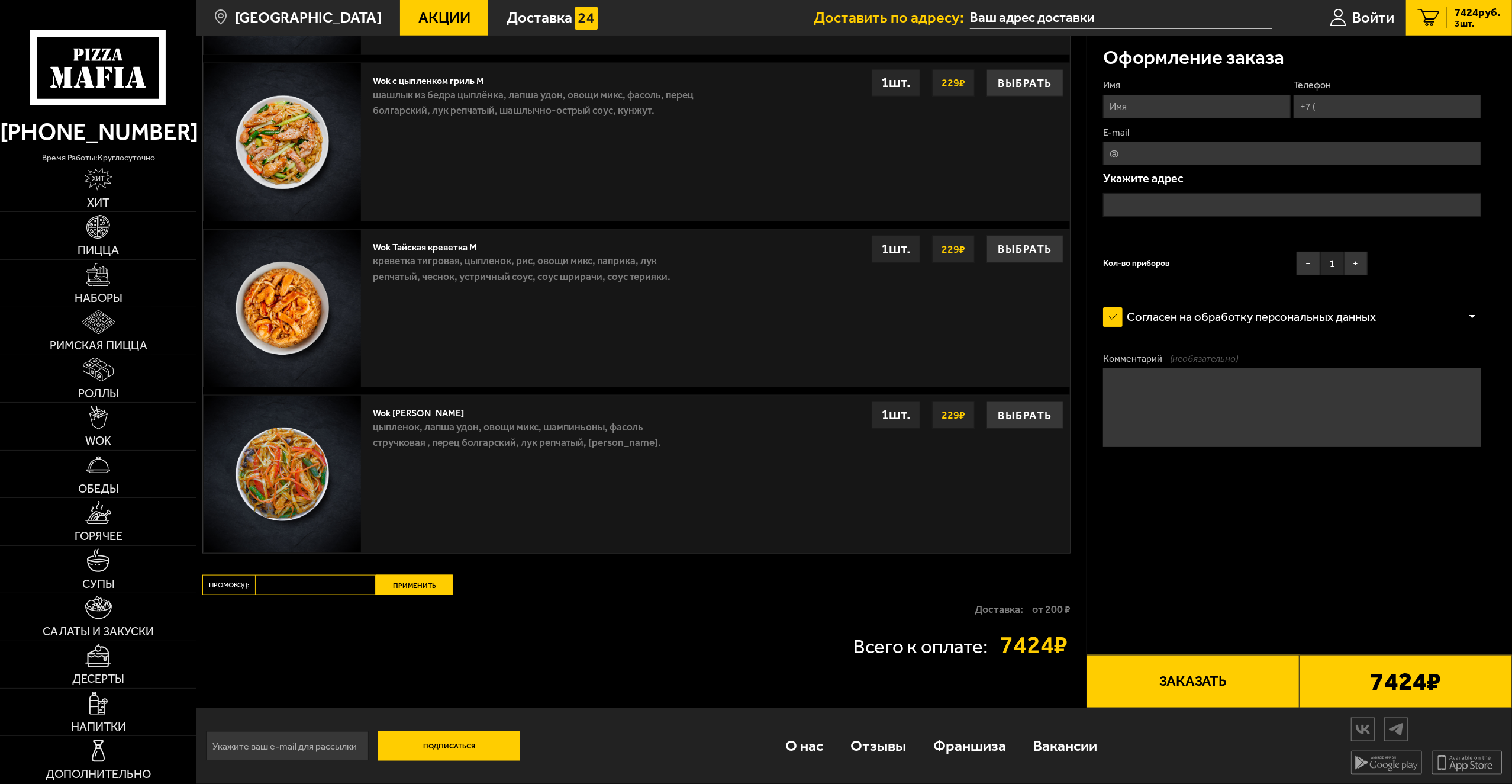
click at [299, 588] on input "Промокод:" at bounding box center [315, 584] width 120 height 20
paste input "mf0412"
type input "mf0412"
click at [408, 588] on button "Применить" at bounding box center [414, 584] width 77 height 20
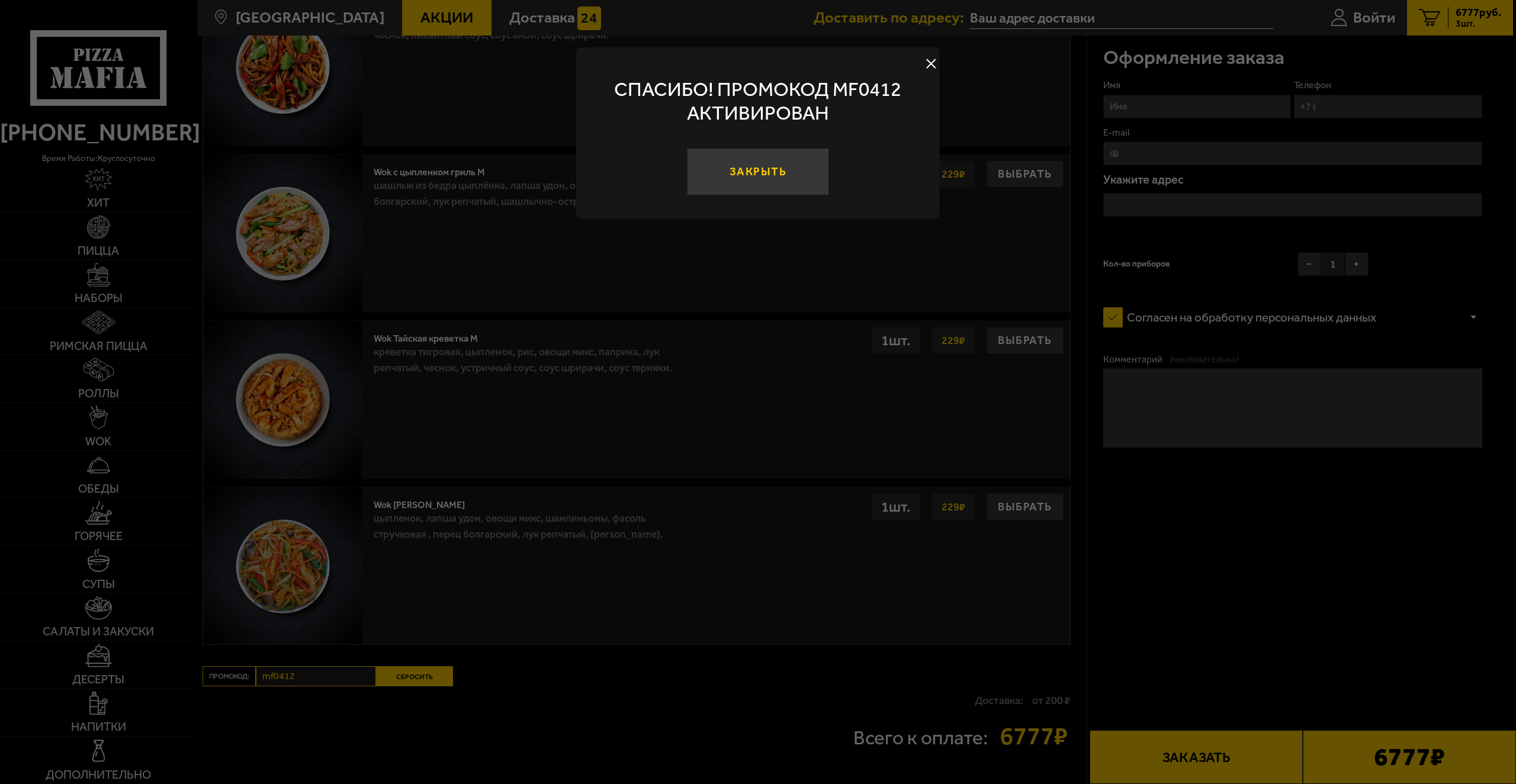
click at [784, 173] on button "Закрыть" at bounding box center [757, 172] width 142 height 47
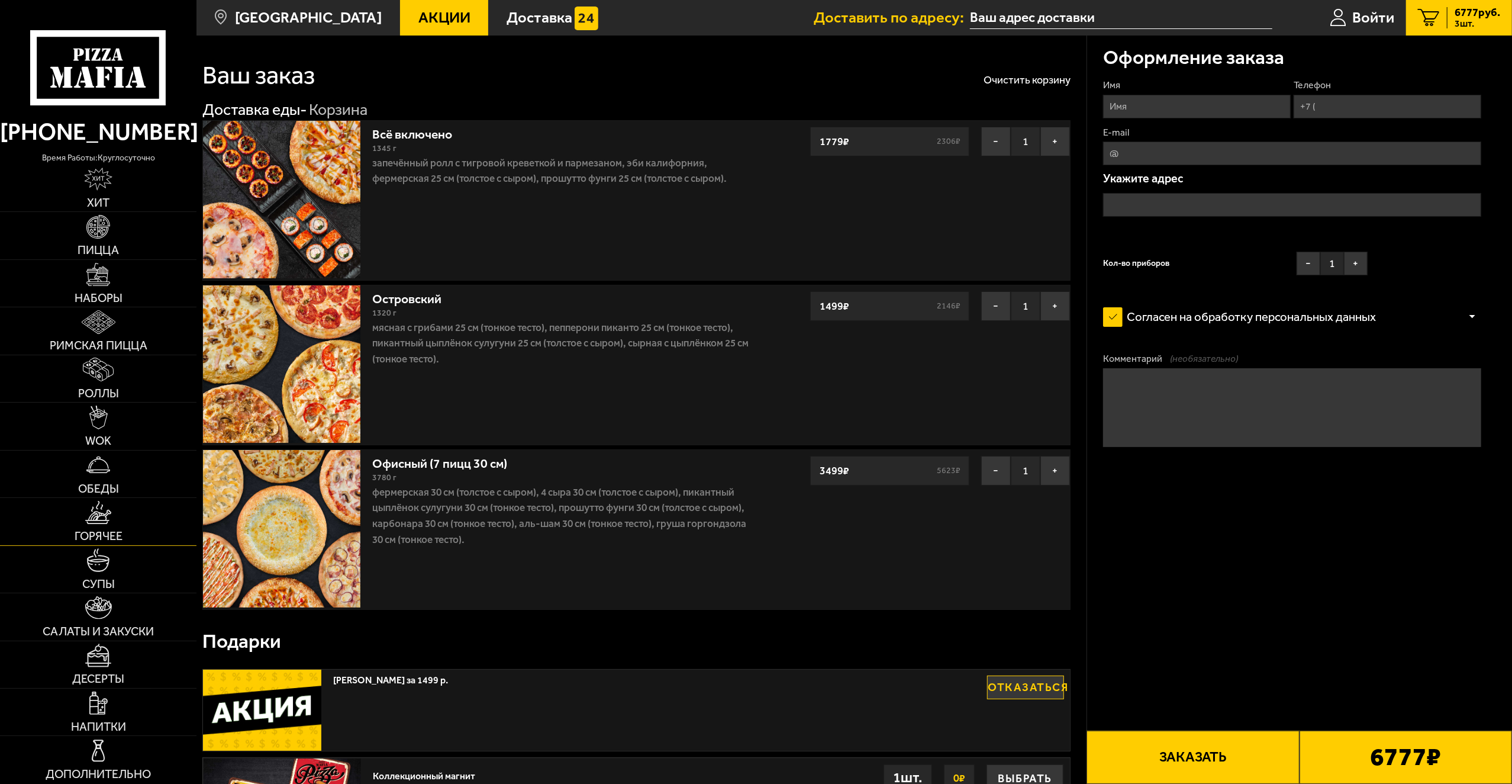
scroll to position [0, 0]
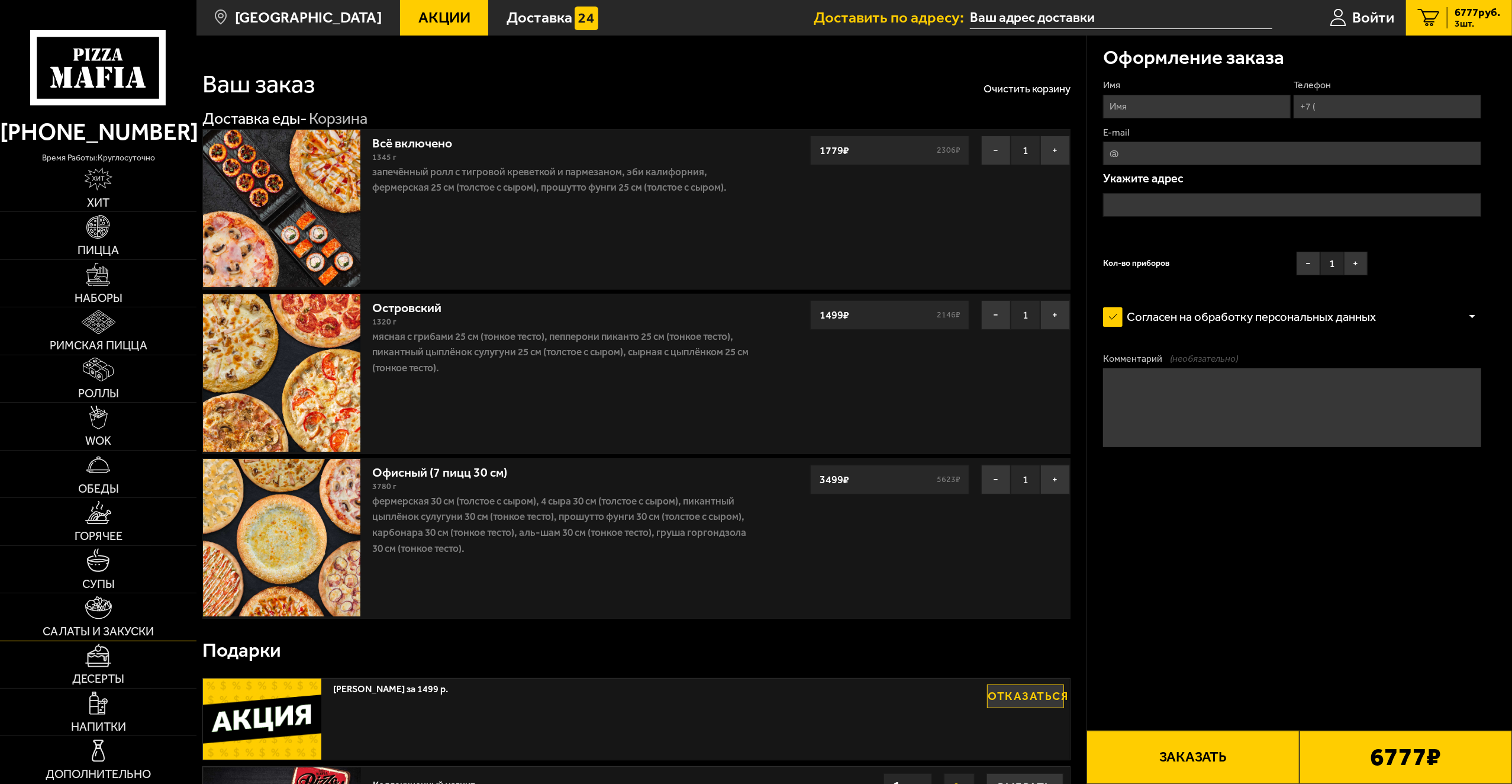
click at [117, 619] on link "Салаты и закуски" at bounding box center [98, 617] width 197 height 47
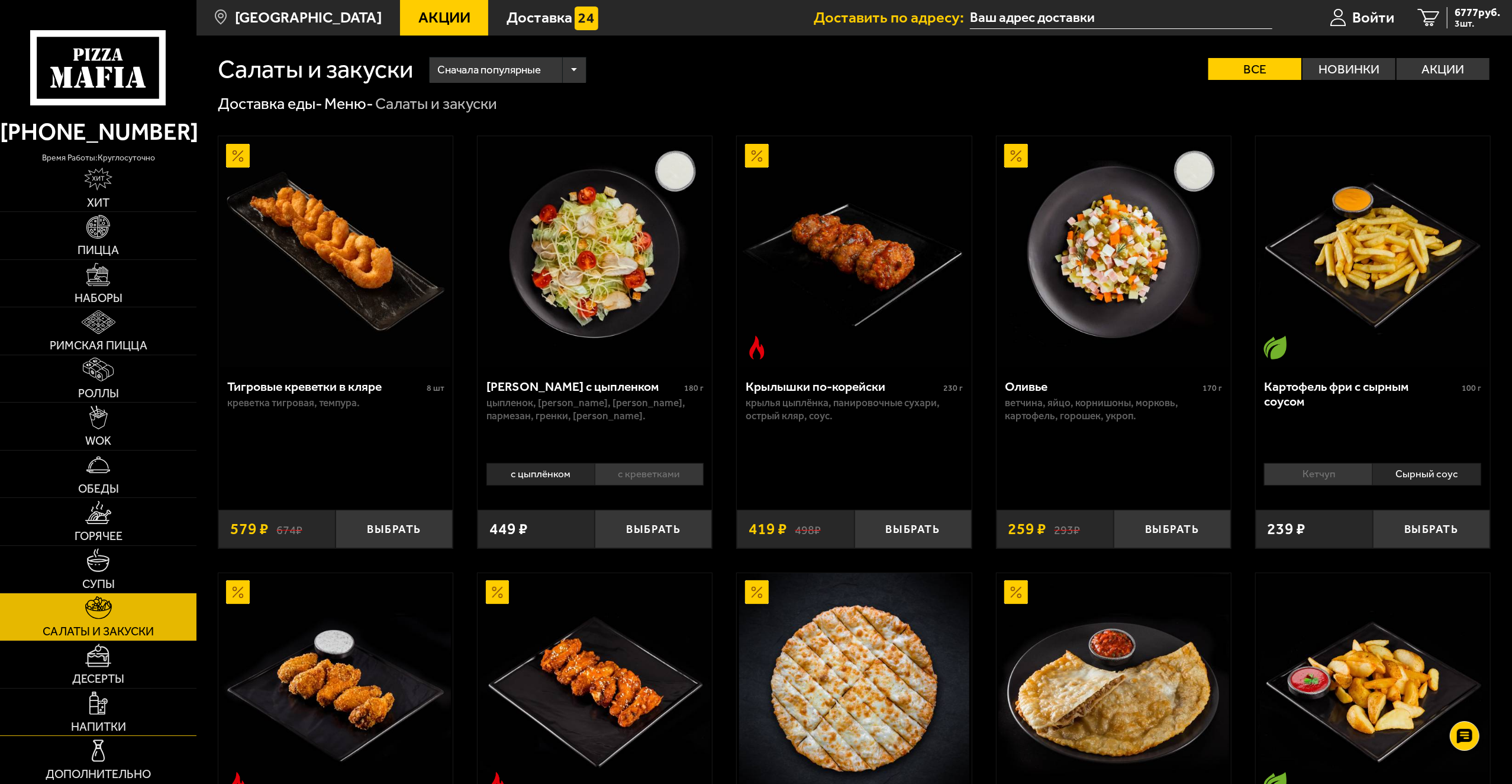
click at [111, 721] on span "Напитки" at bounding box center [98, 726] width 55 height 12
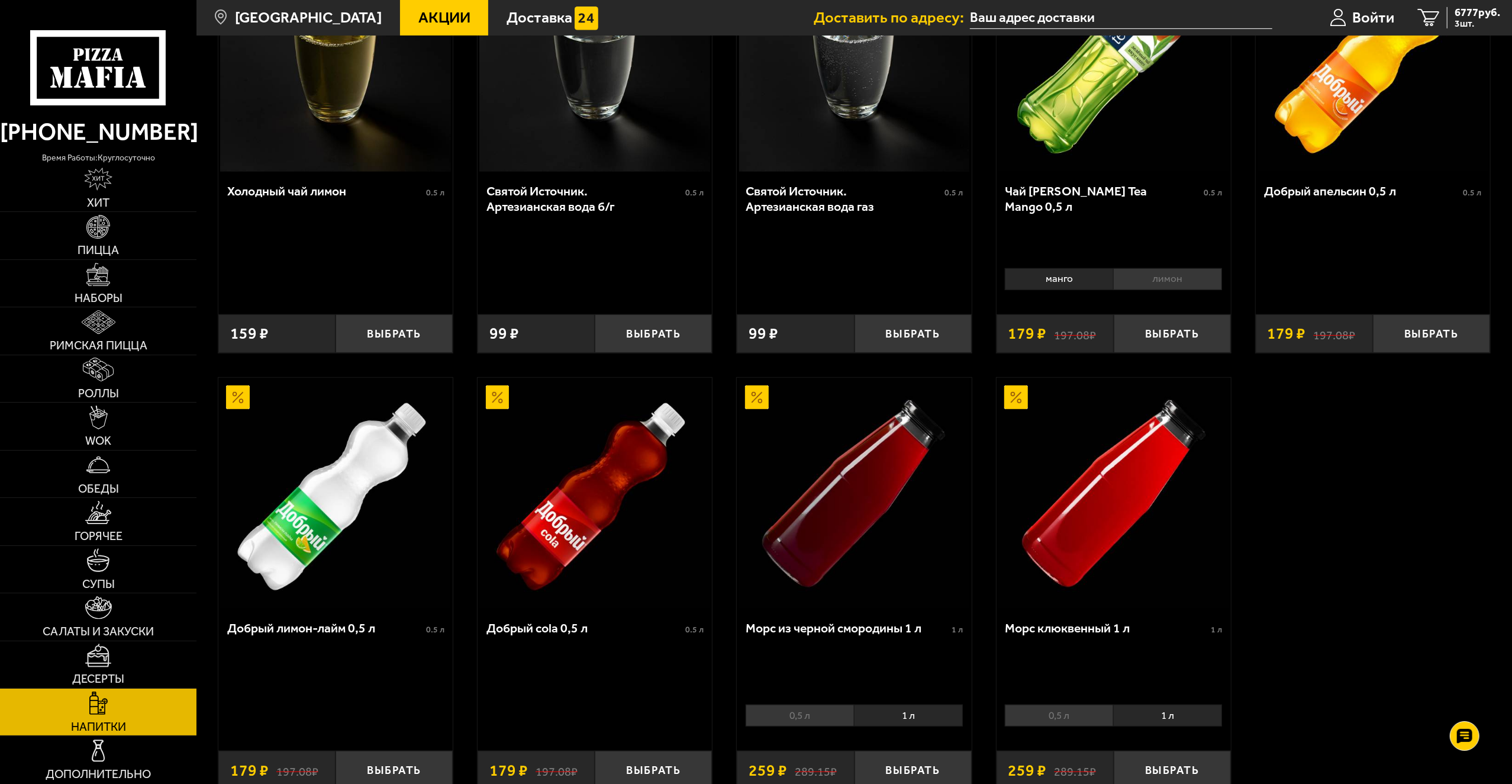
scroll to position [651, 0]
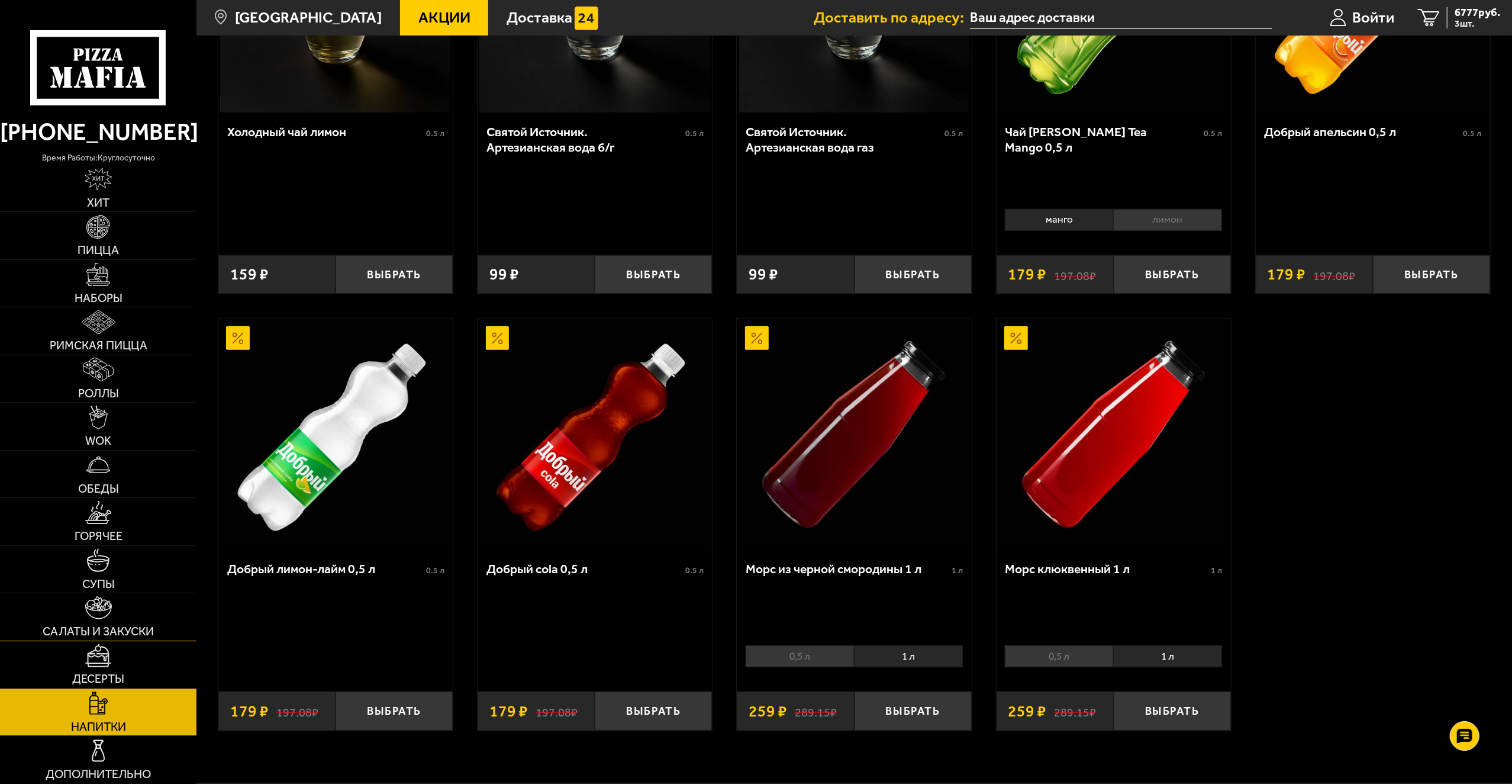
click at [140, 606] on link "Салаты и закуски" at bounding box center [98, 617] width 197 height 47
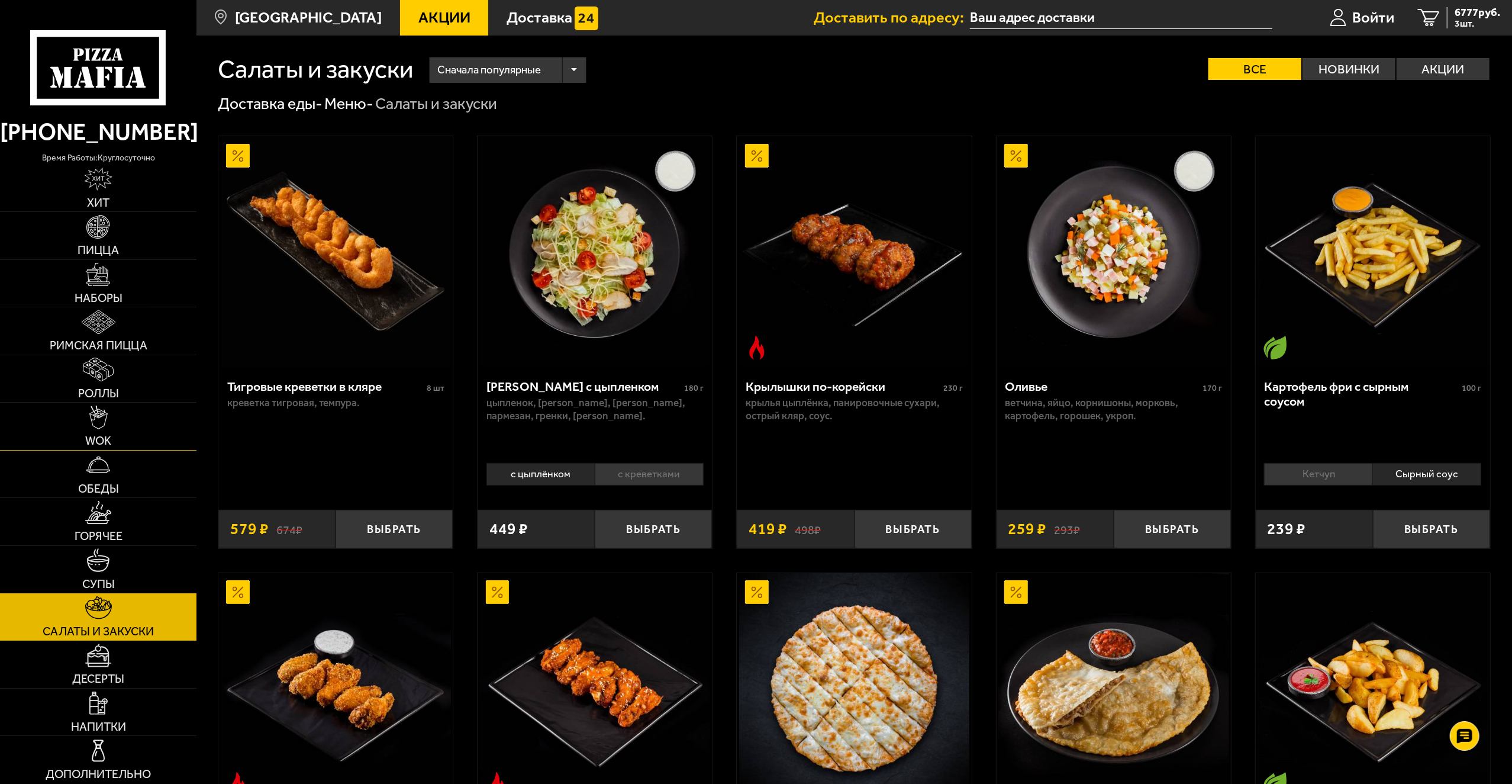
click at [131, 425] on link "WOK" at bounding box center [98, 426] width 197 height 47
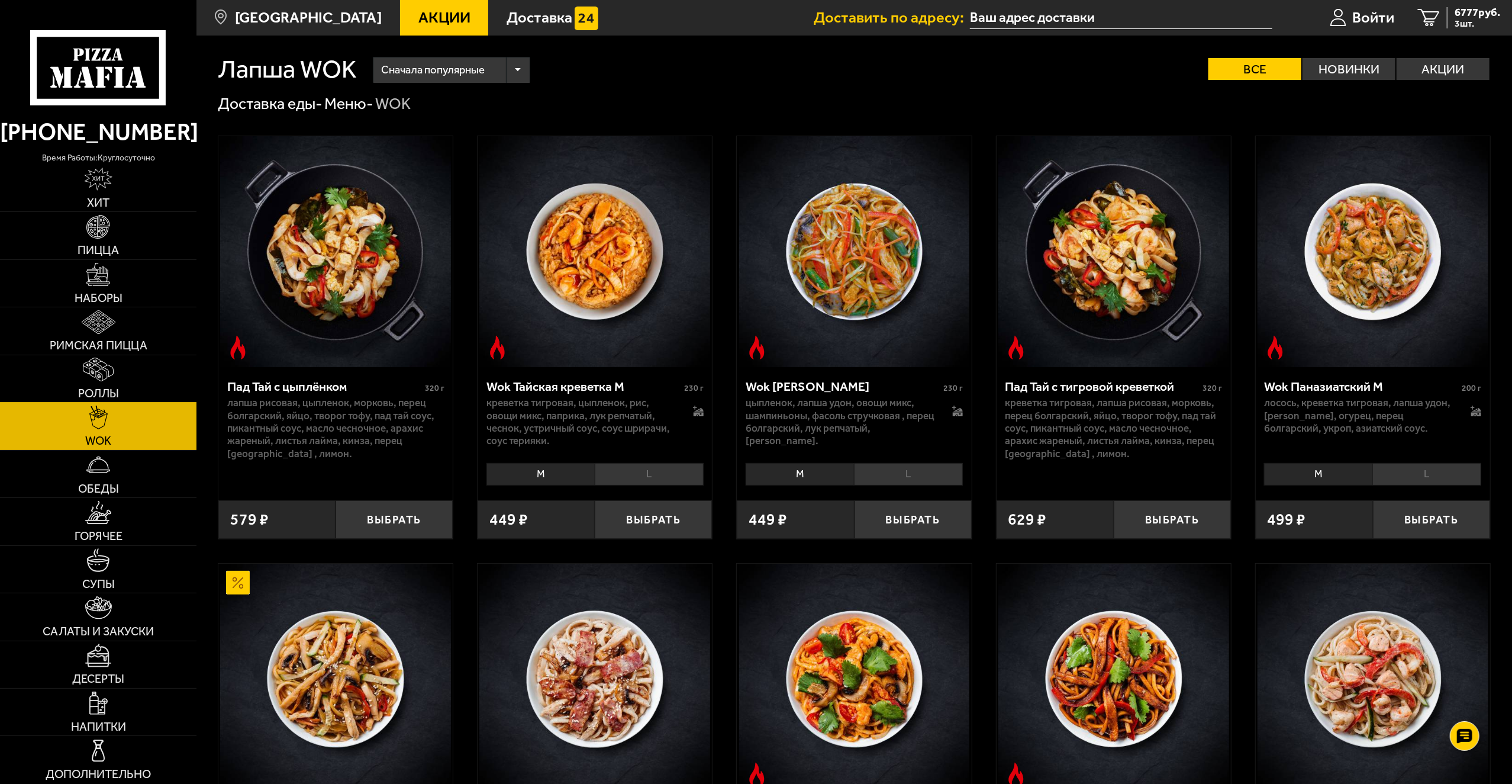
click at [159, 371] on link "Роллы" at bounding box center [98, 378] width 197 height 47
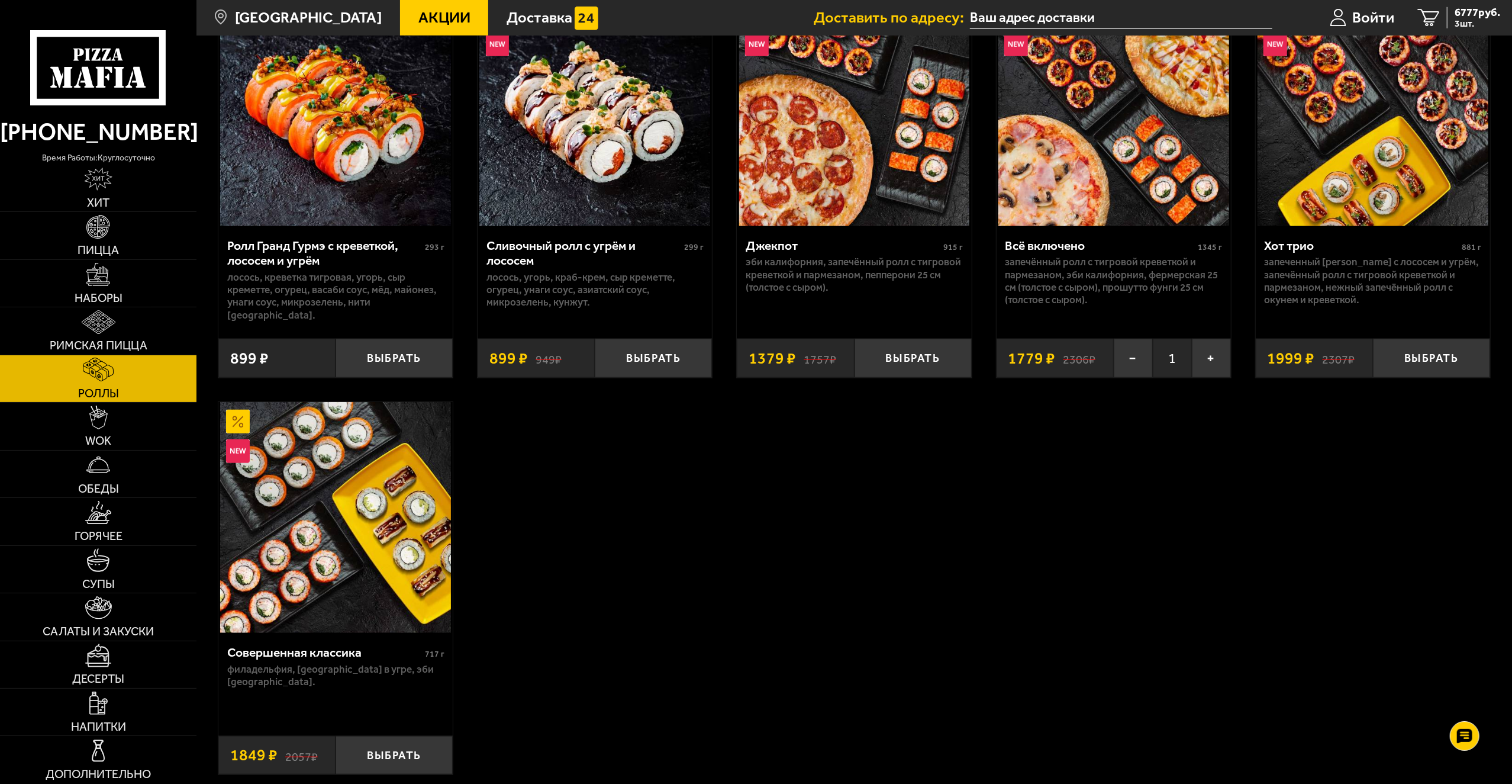
scroll to position [1006, 0]
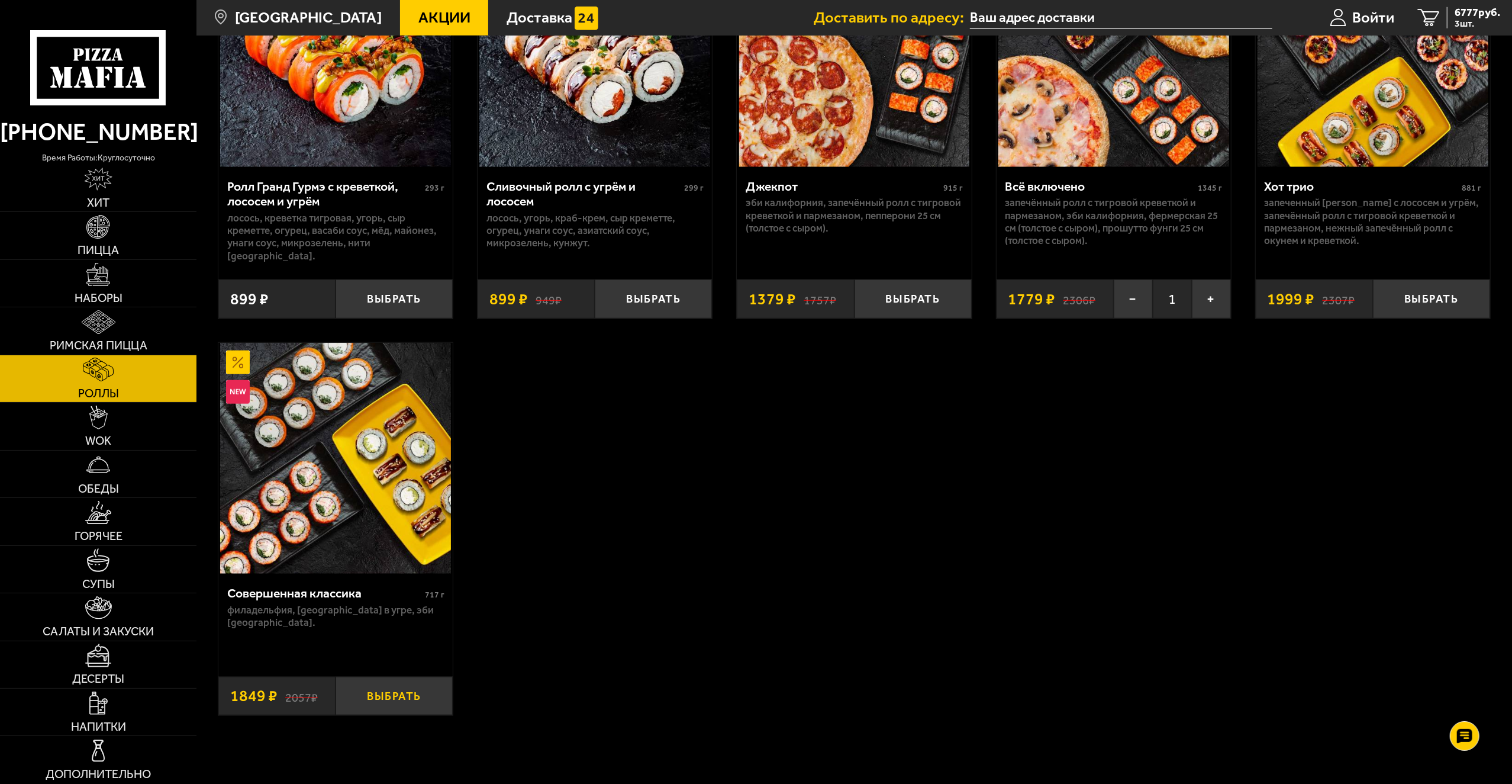
click at [409, 683] on button "Выбрать" at bounding box center [395, 695] width 117 height 39
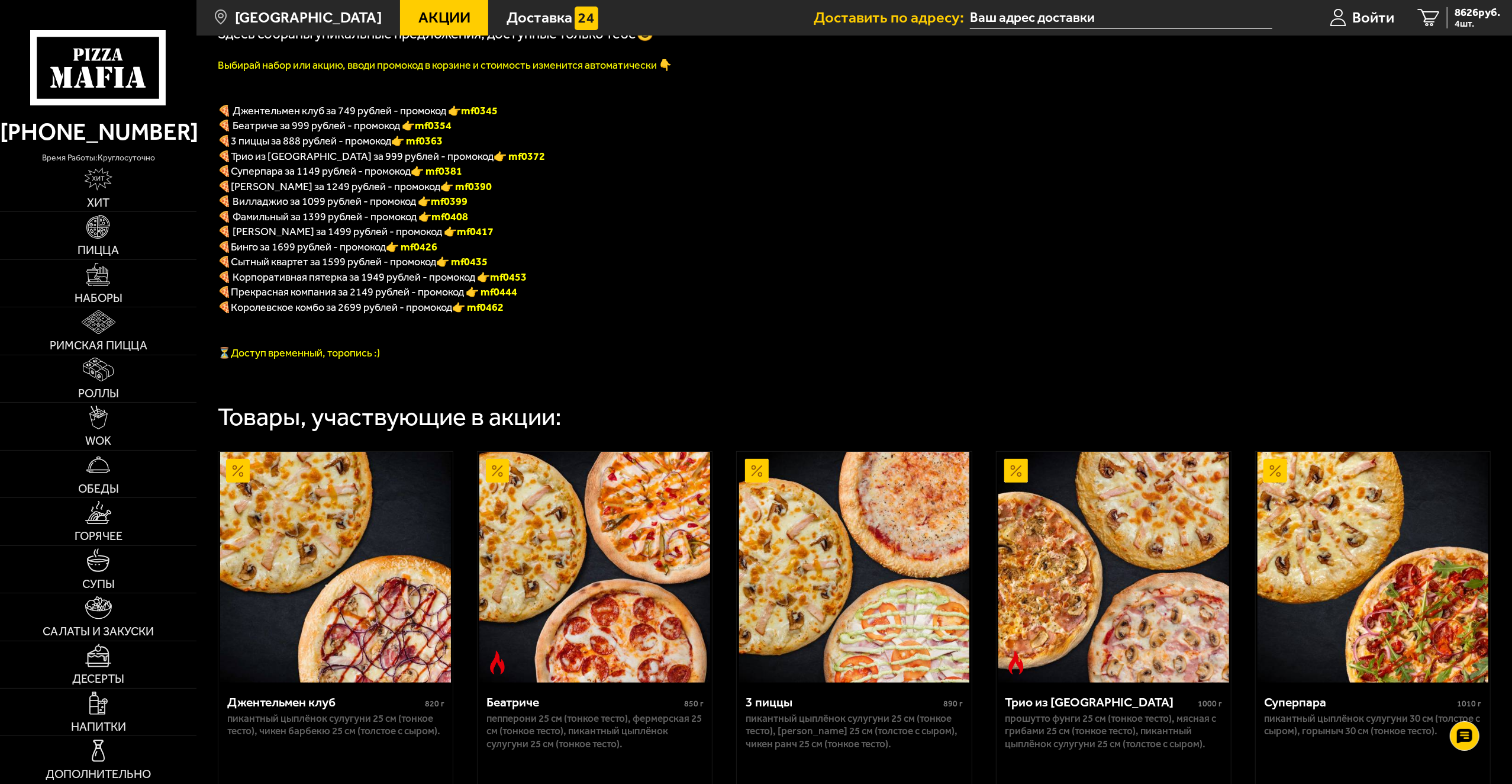
scroll to position [296, 0]
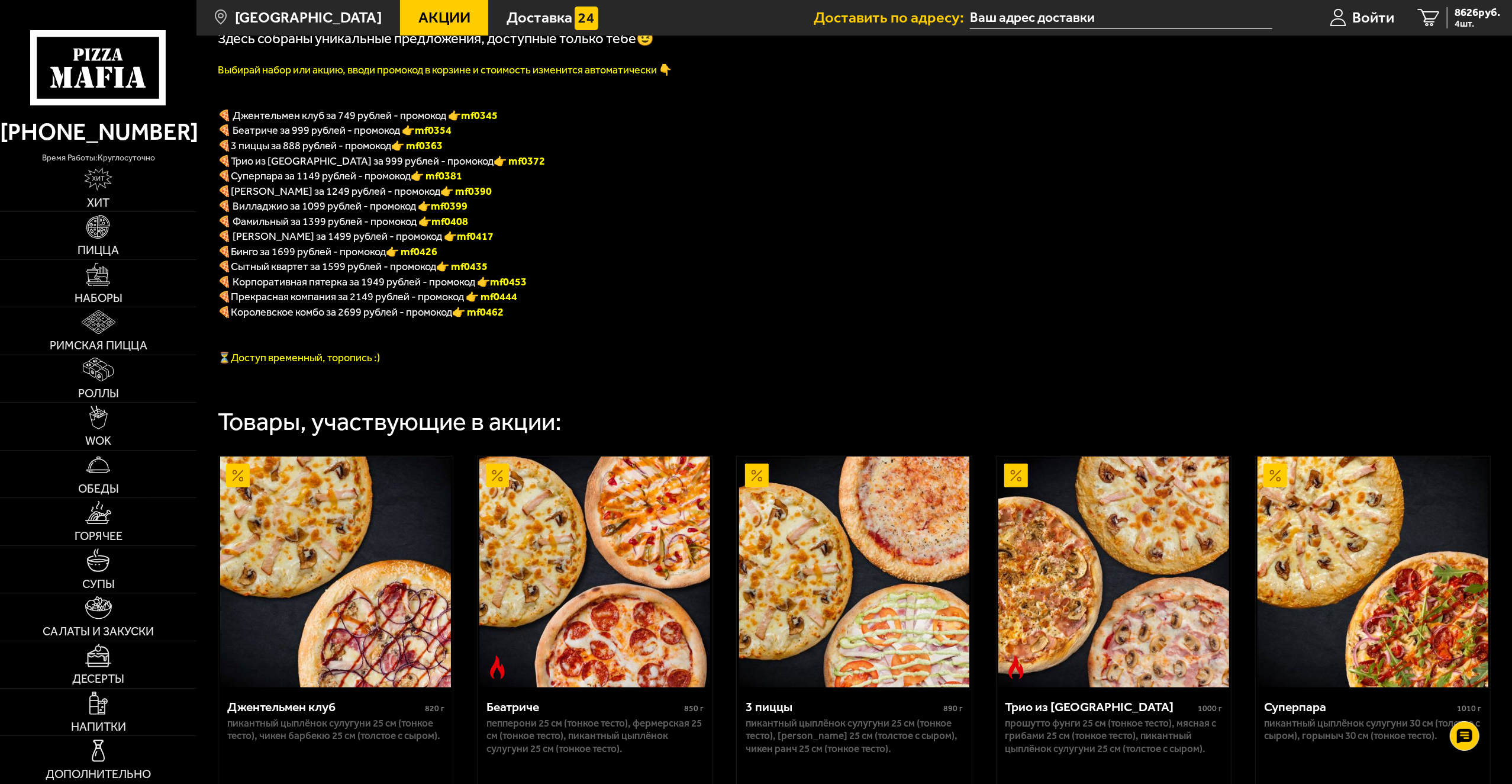
click at [499, 317] on font "👉 mf0462" at bounding box center [478, 312] width 51 height 13
click at [499, 316] on font "👉 mf0462" at bounding box center [478, 312] width 51 height 13
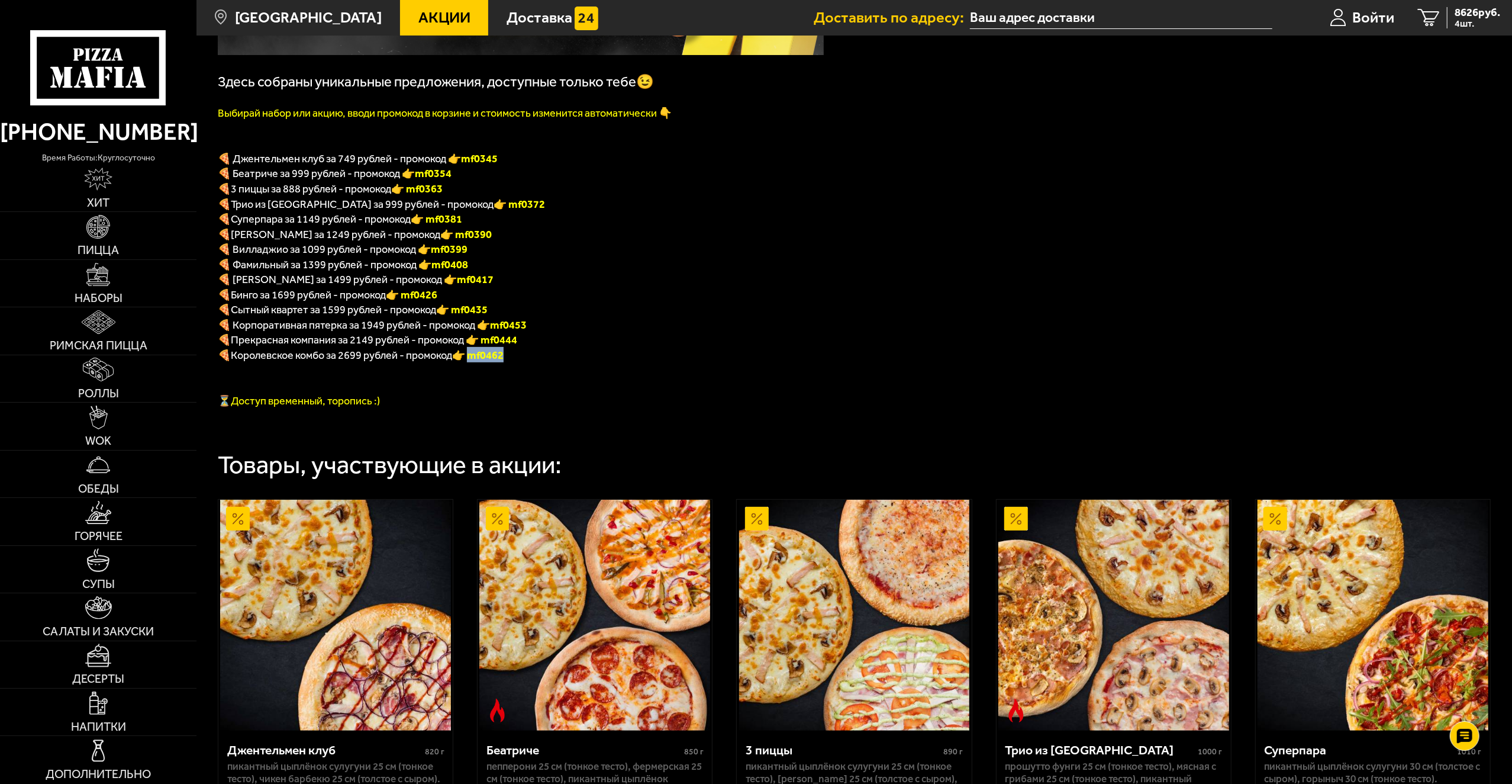
scroll to position [237, 0]
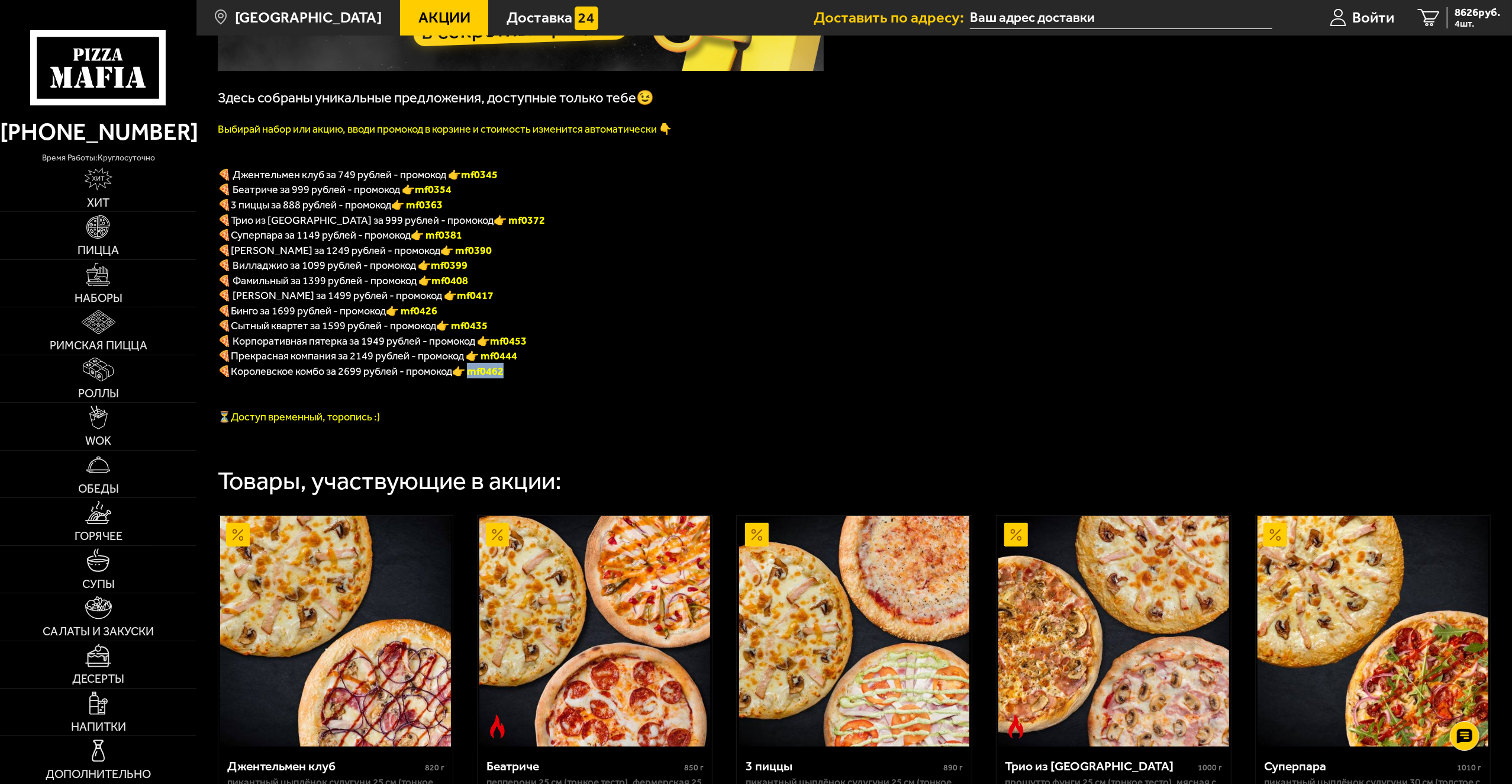
copy font "f0462"
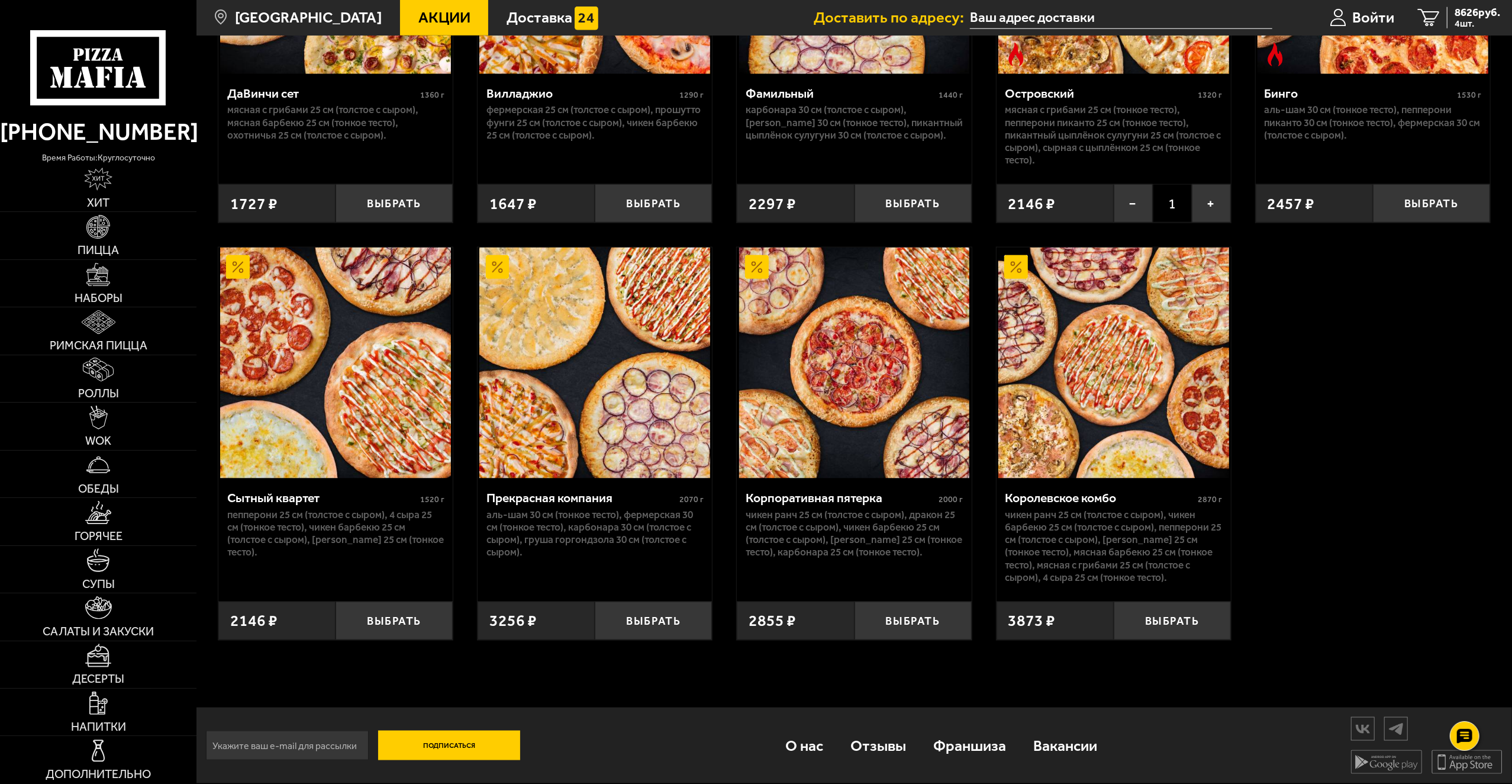
scroll to position [1311, 0]
click at [1457, 17] on span "8626 руб." at bounding box center [1478, 13] width 45 height 11
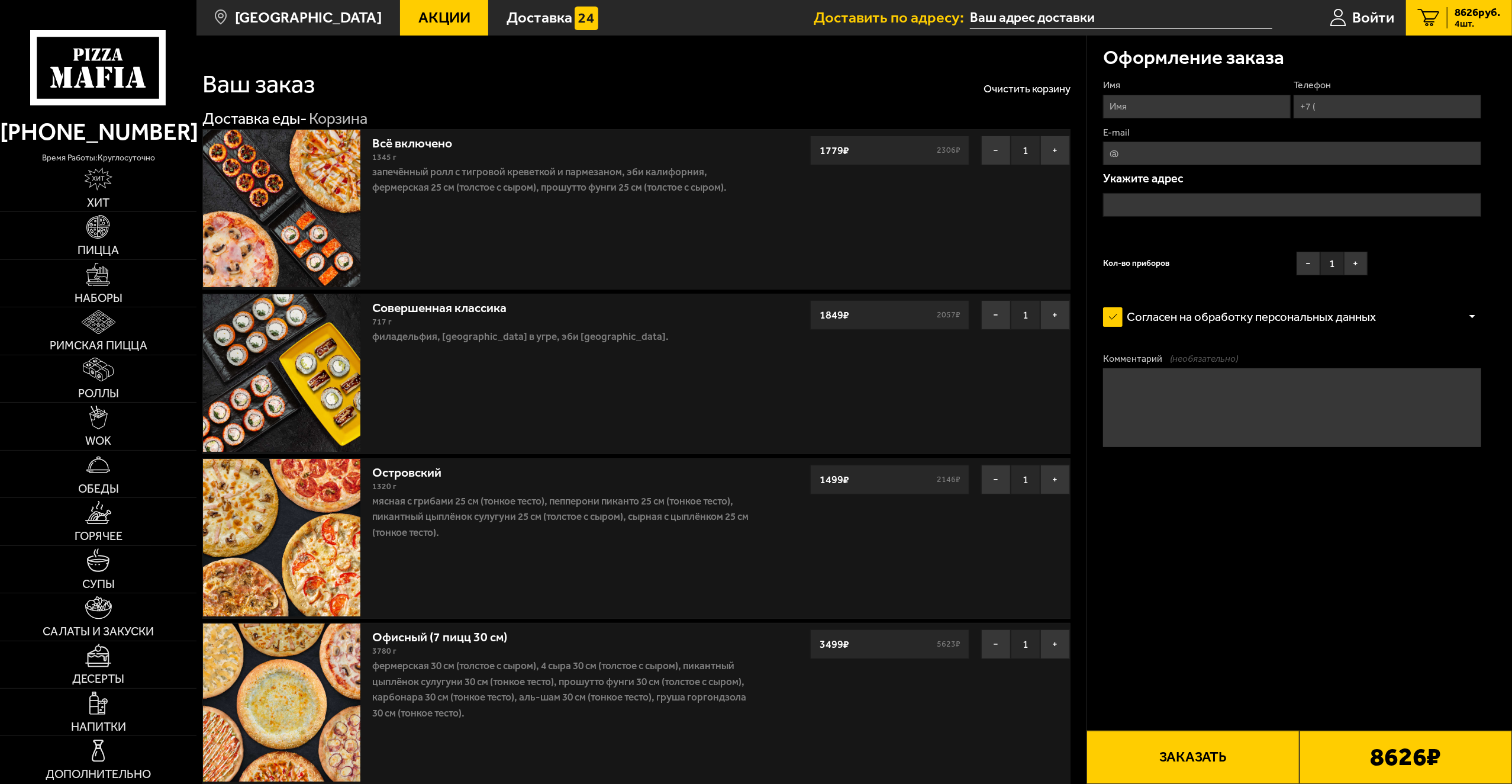
scroll to position [60, 0]
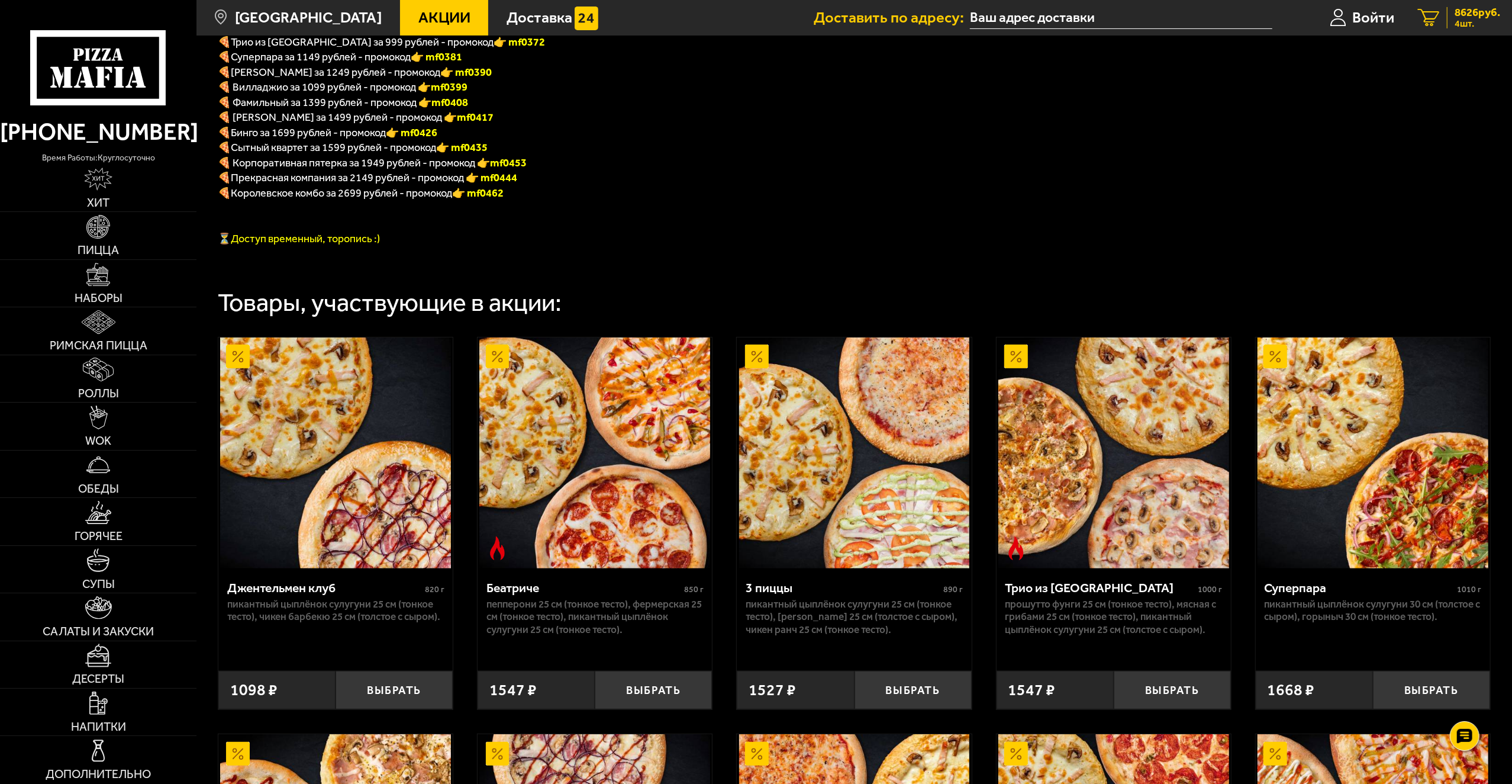
scroll to position [415, 0]
drag, startPoint x: 1234, startPoint y: 110, endPoint x: 1184, endPoint y: 81, distance: 57.8
click at [1234, 110] on div "Здесь собраны уникальные предложения, доступные только тебе😉 Выбирай набор или …" at bounding box center [854, 649] width 1316 height 1899
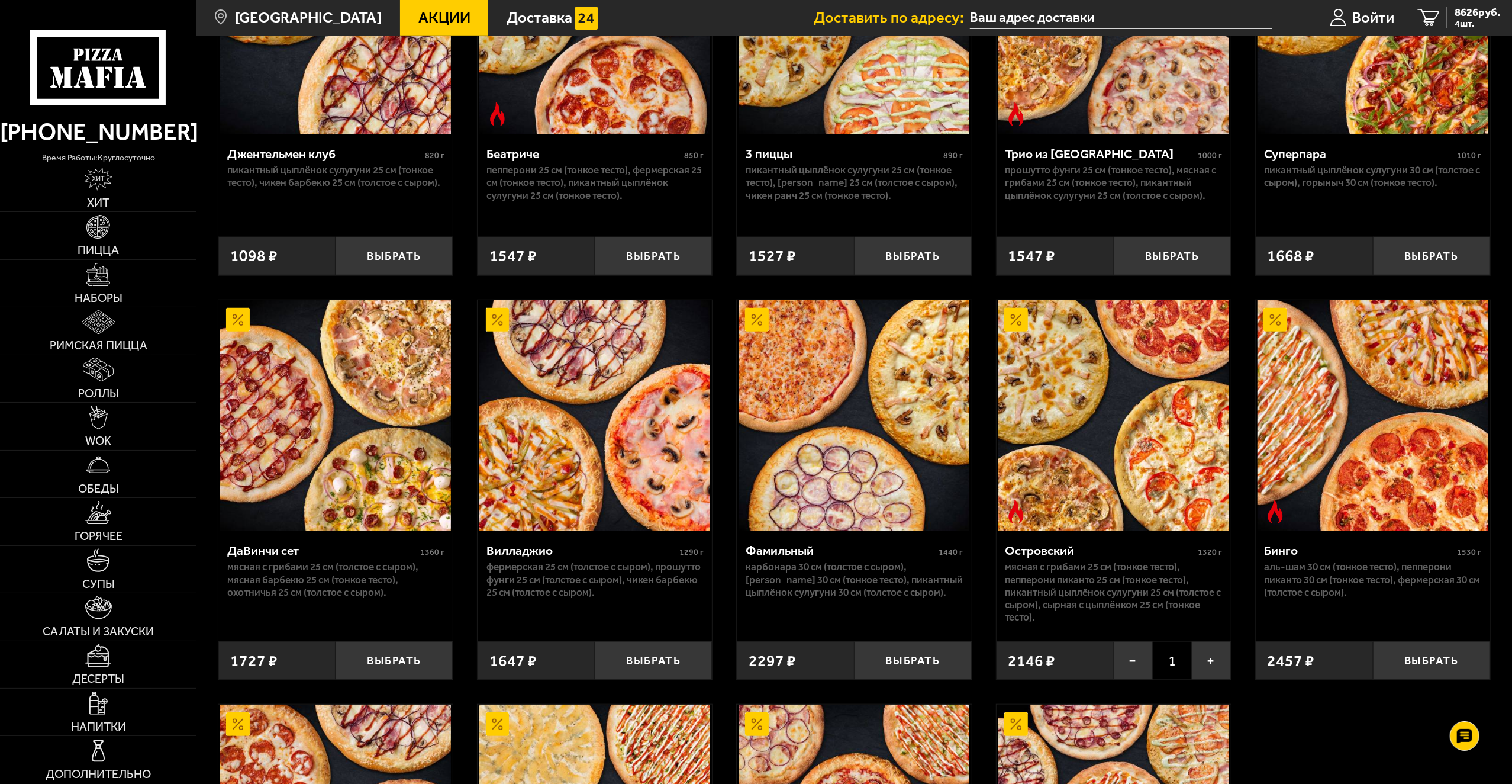
scroll to position [770, 0]
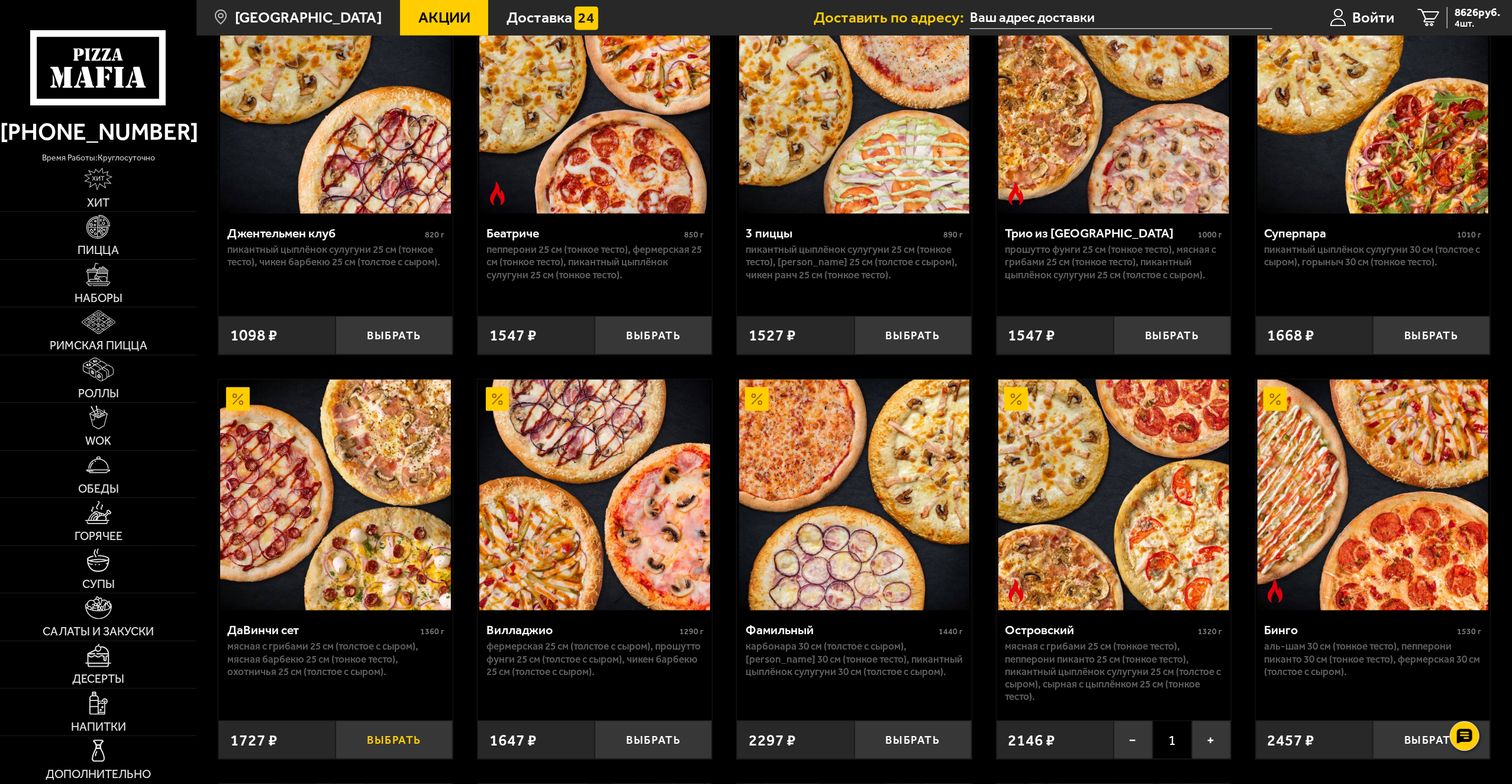
click at [444, 734] on button "Выбрать" at bounding box center [395, 740] width 117 height 39
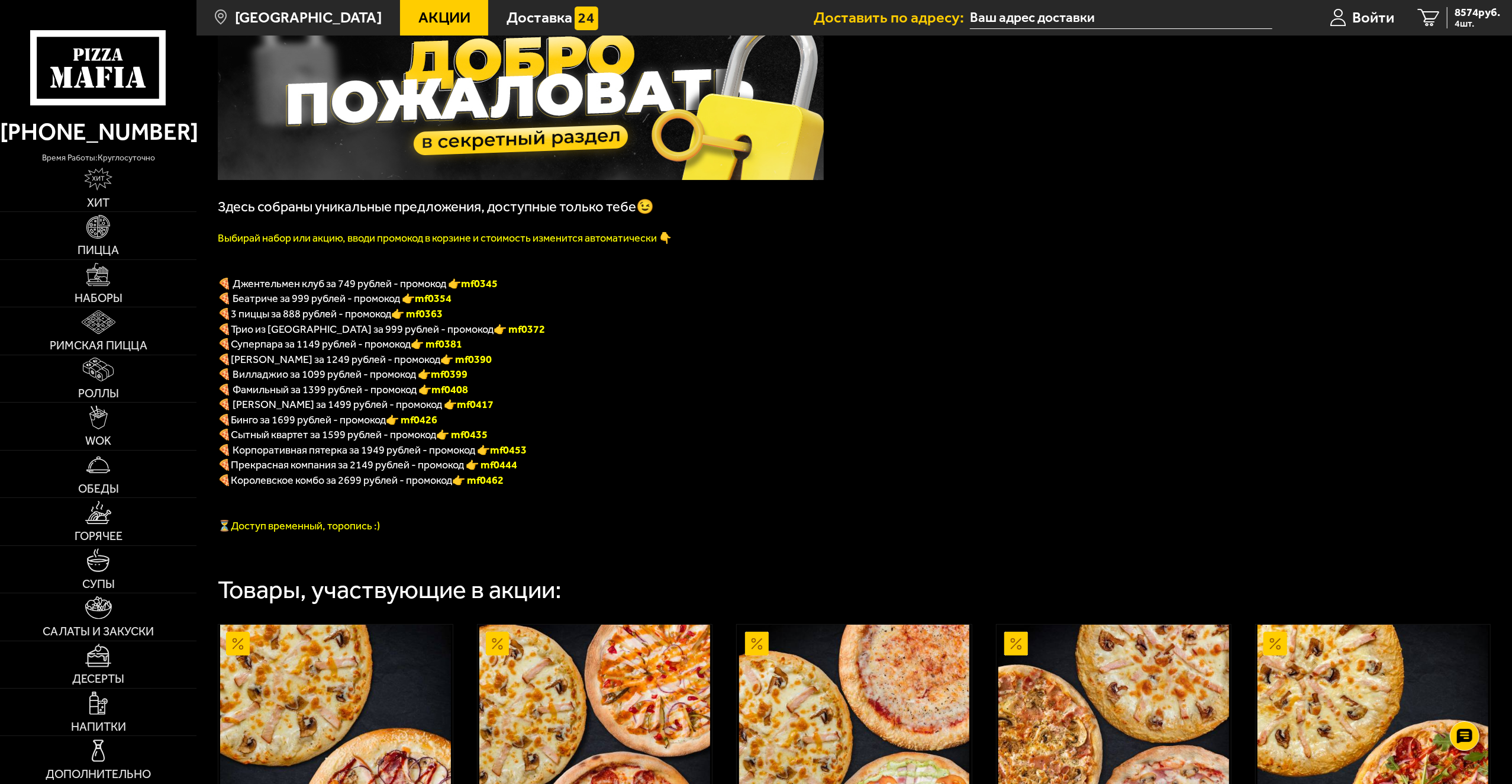
scroll to position [0, 0]
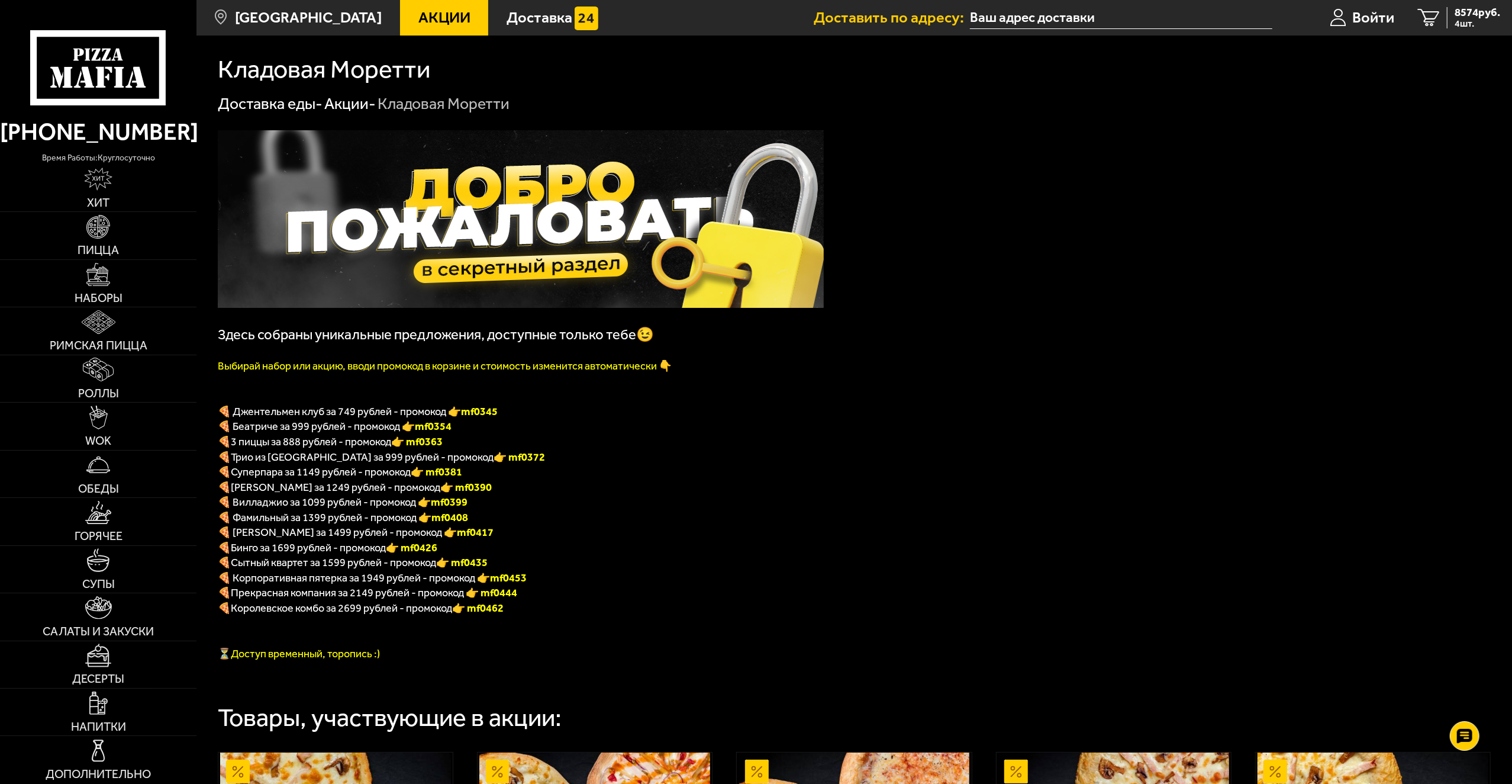
click at [448, 492] on b "👉 mf0390" at bounding box center [466, 487] width 51 height 13
copy b "f0390"
click at [101, 256] on span "Пицца" at bounding box center [98, 250] width 42 height 12
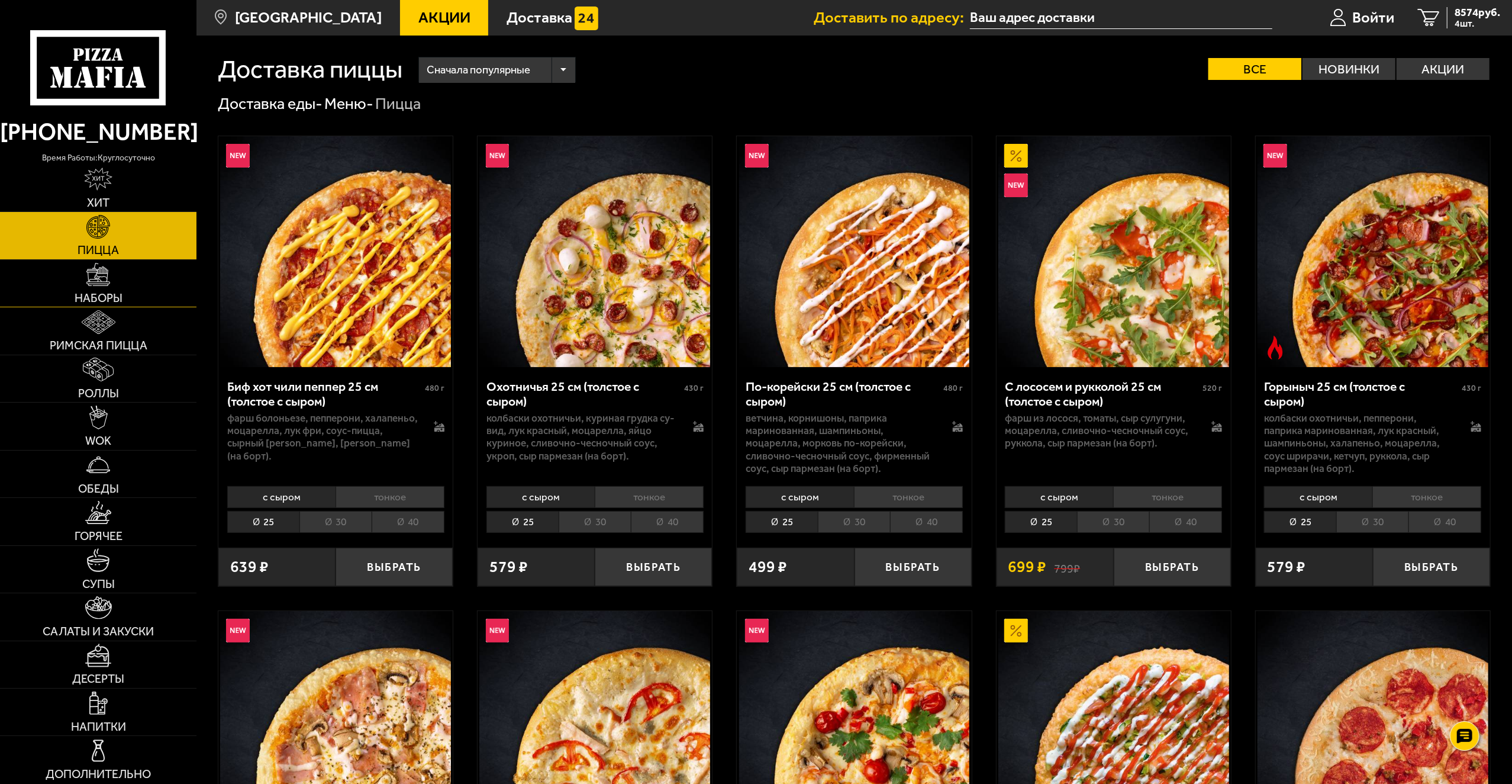
click at [104, 287] on link "Наборы" at bounding box center [98, 284] width 197 height 47
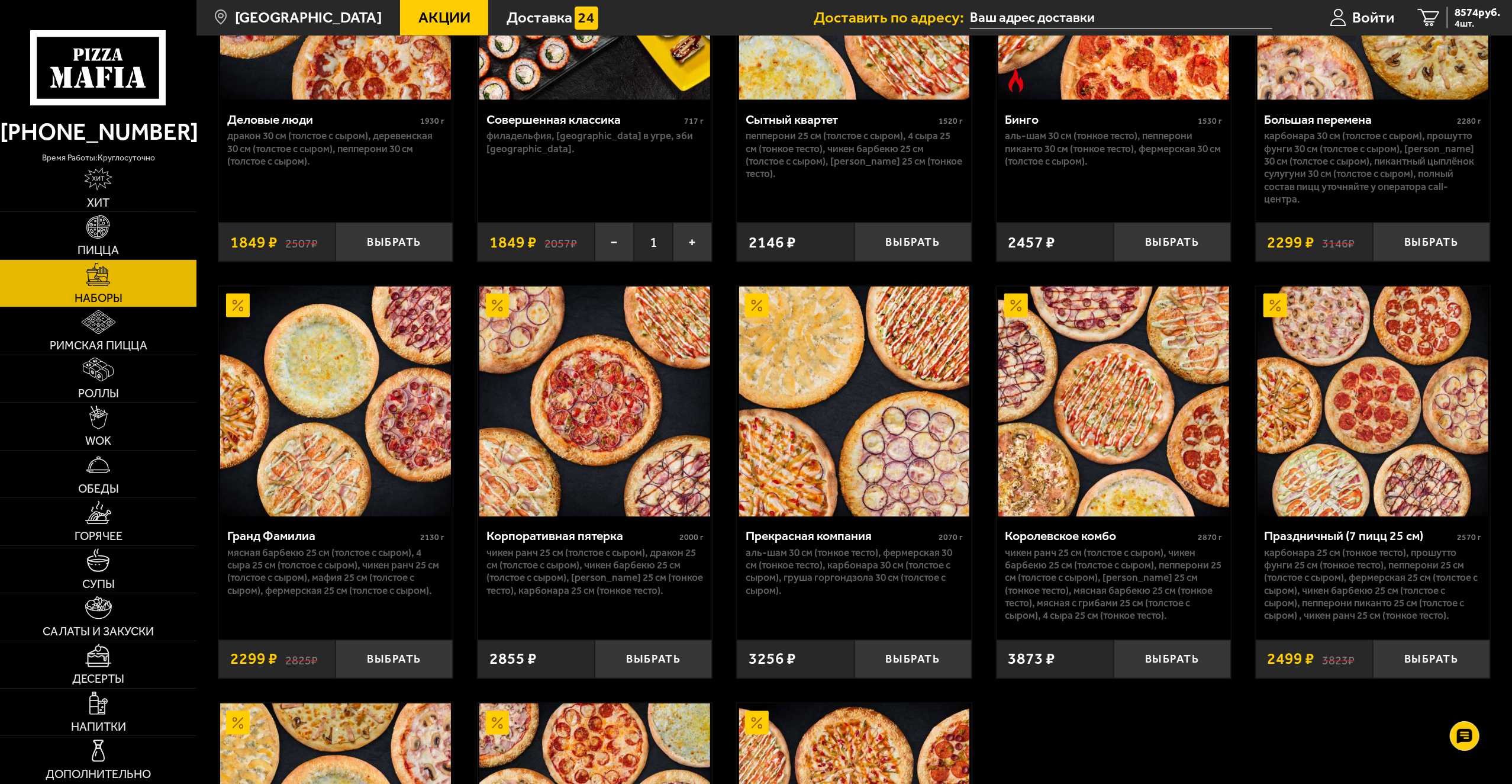
scroll to position [1894, 0]
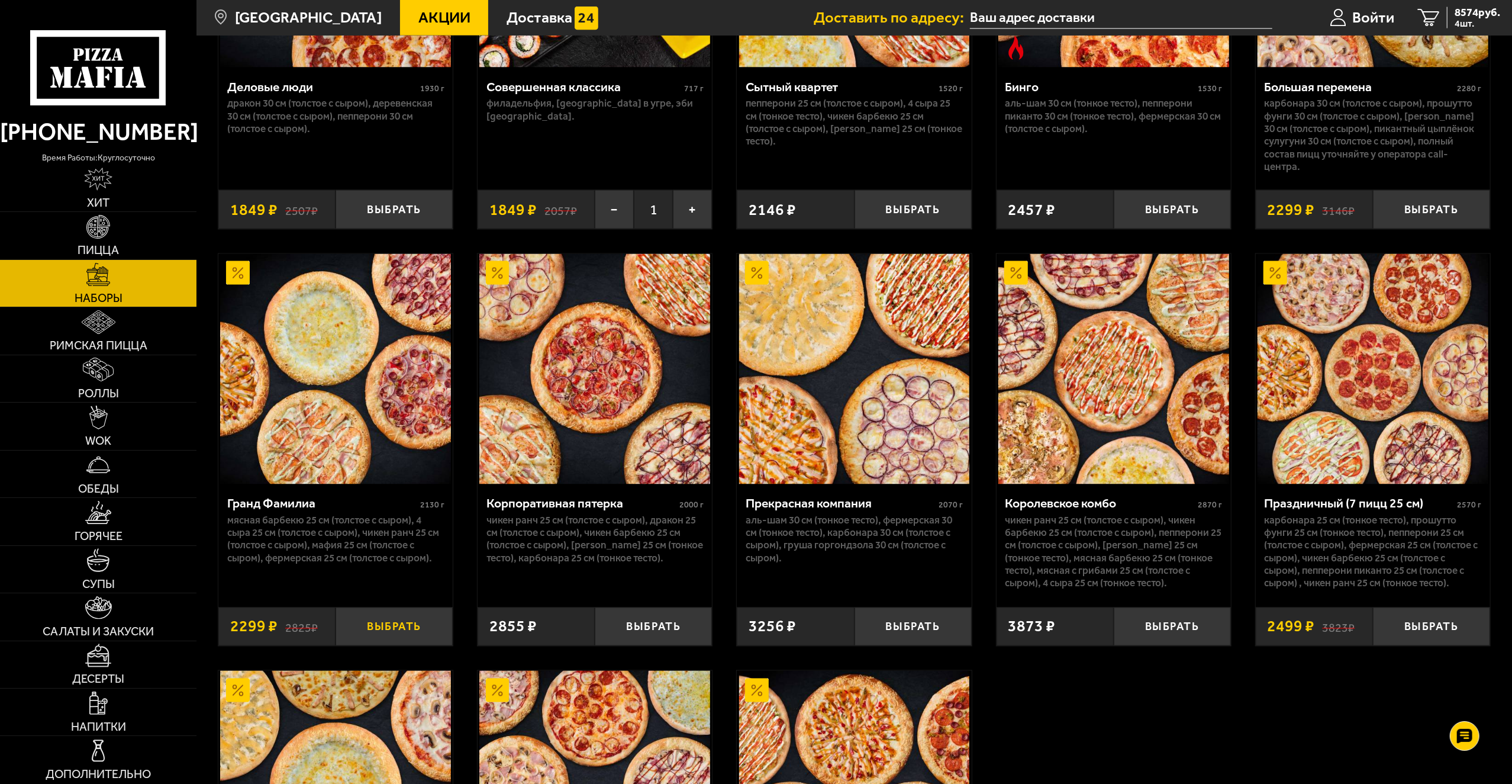
click at [410, 637] on button "Выбрать" at bounding box center [395, 626] width 117 height 39
click at [1460, 19] on span "4 шт." at bounding box center [1478, 23] width 45 height 9
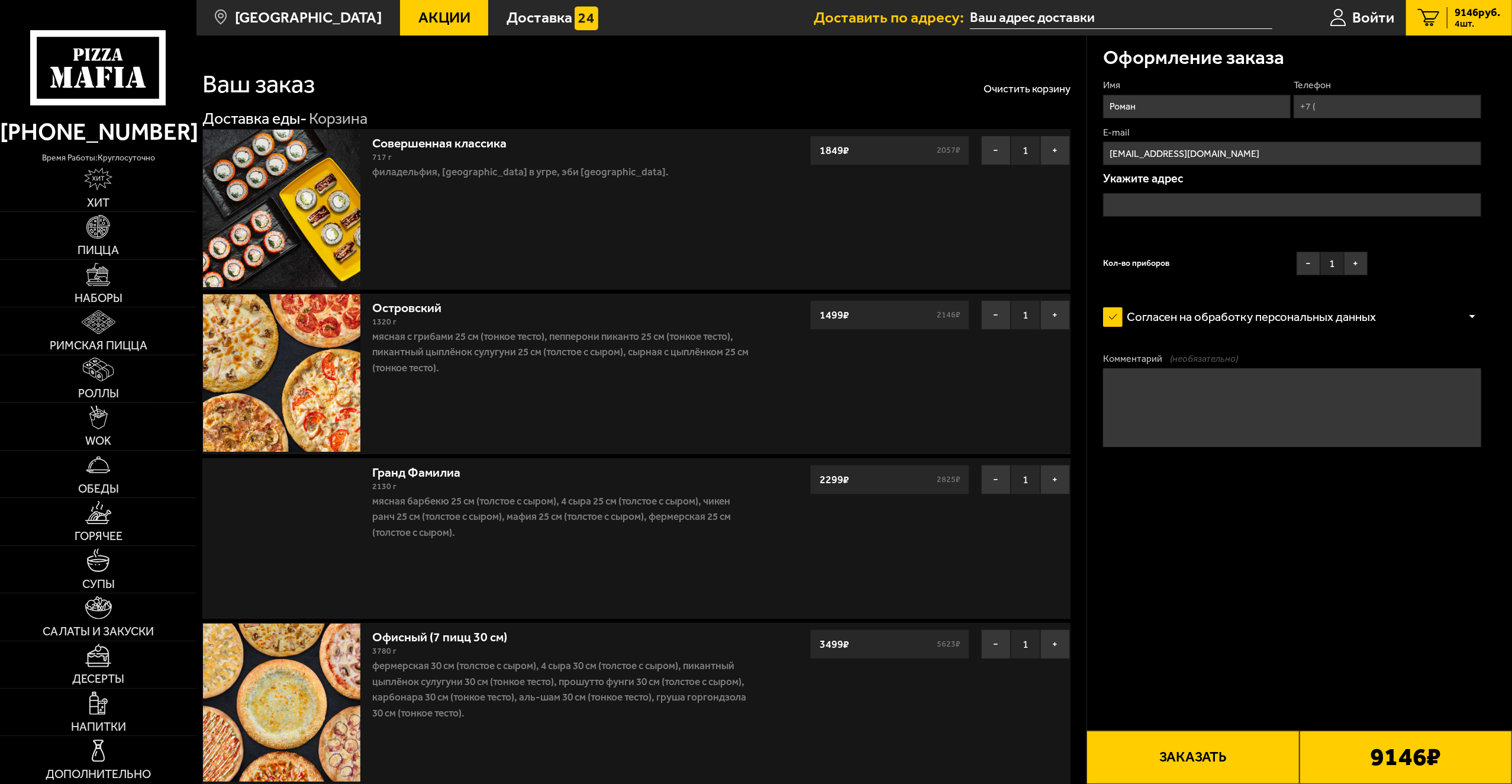
type input "[STREET_ADDRESS]"
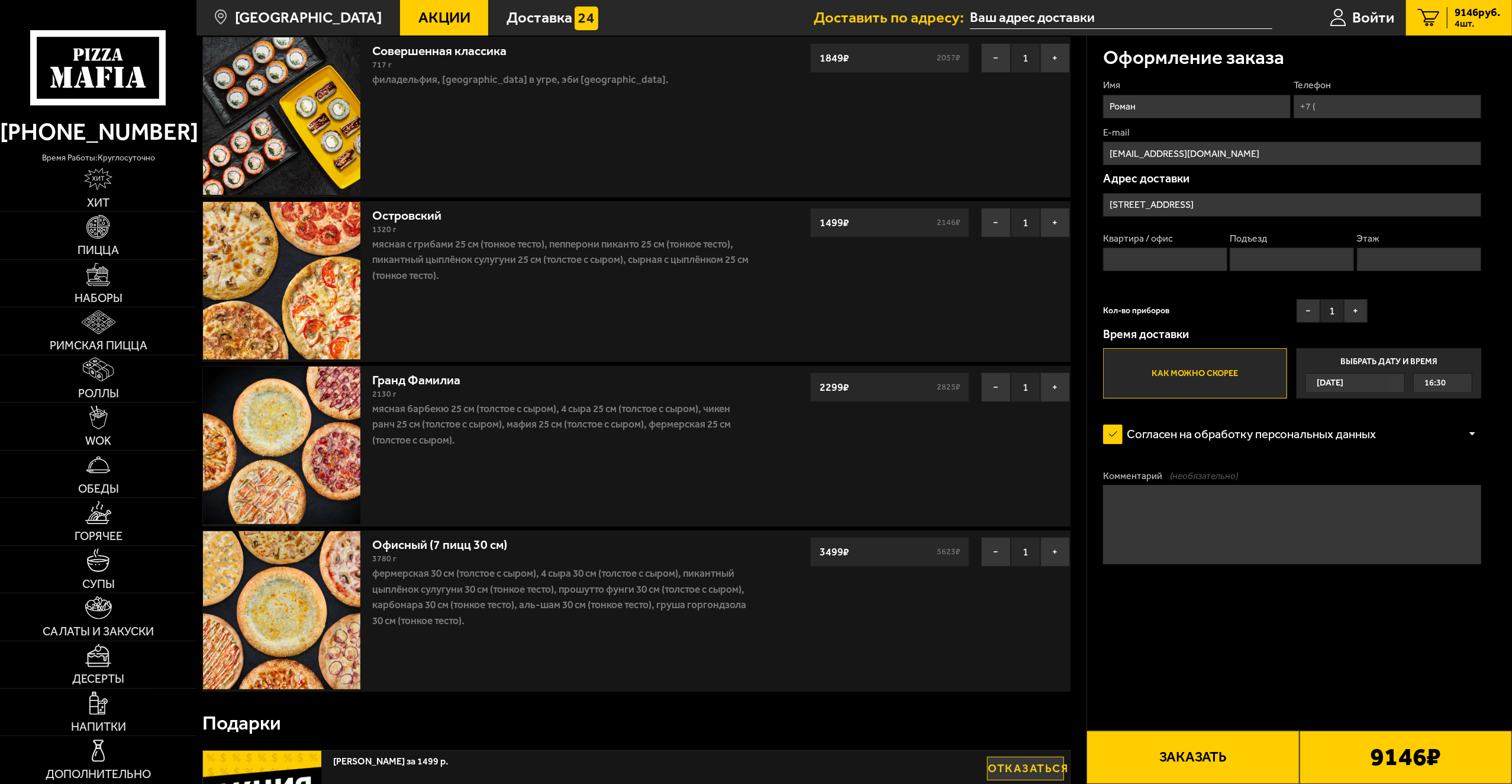
scroll to position [118, 0]
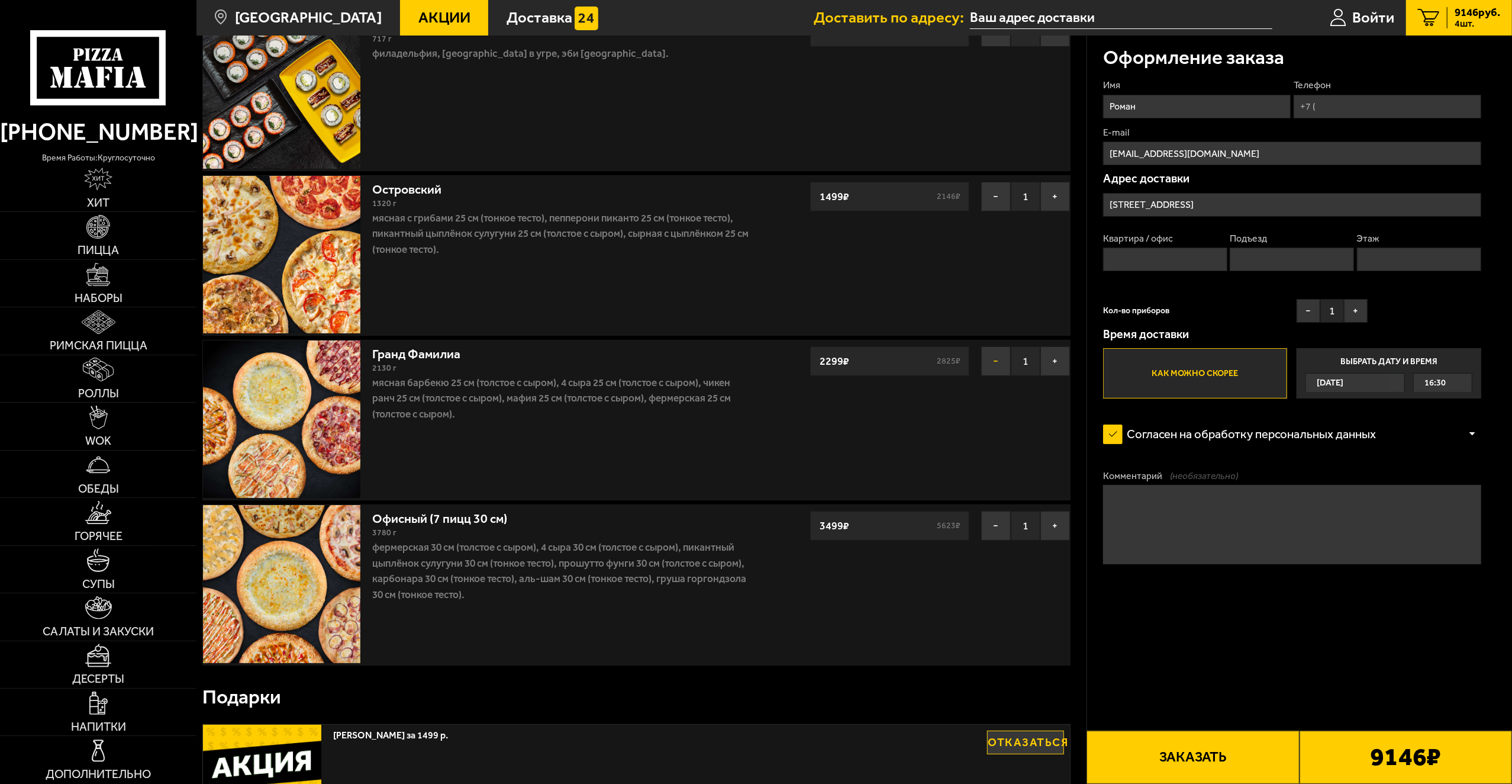
click at [997, 370] on button "−" at bounding box center [996, 360] width 30 height 30
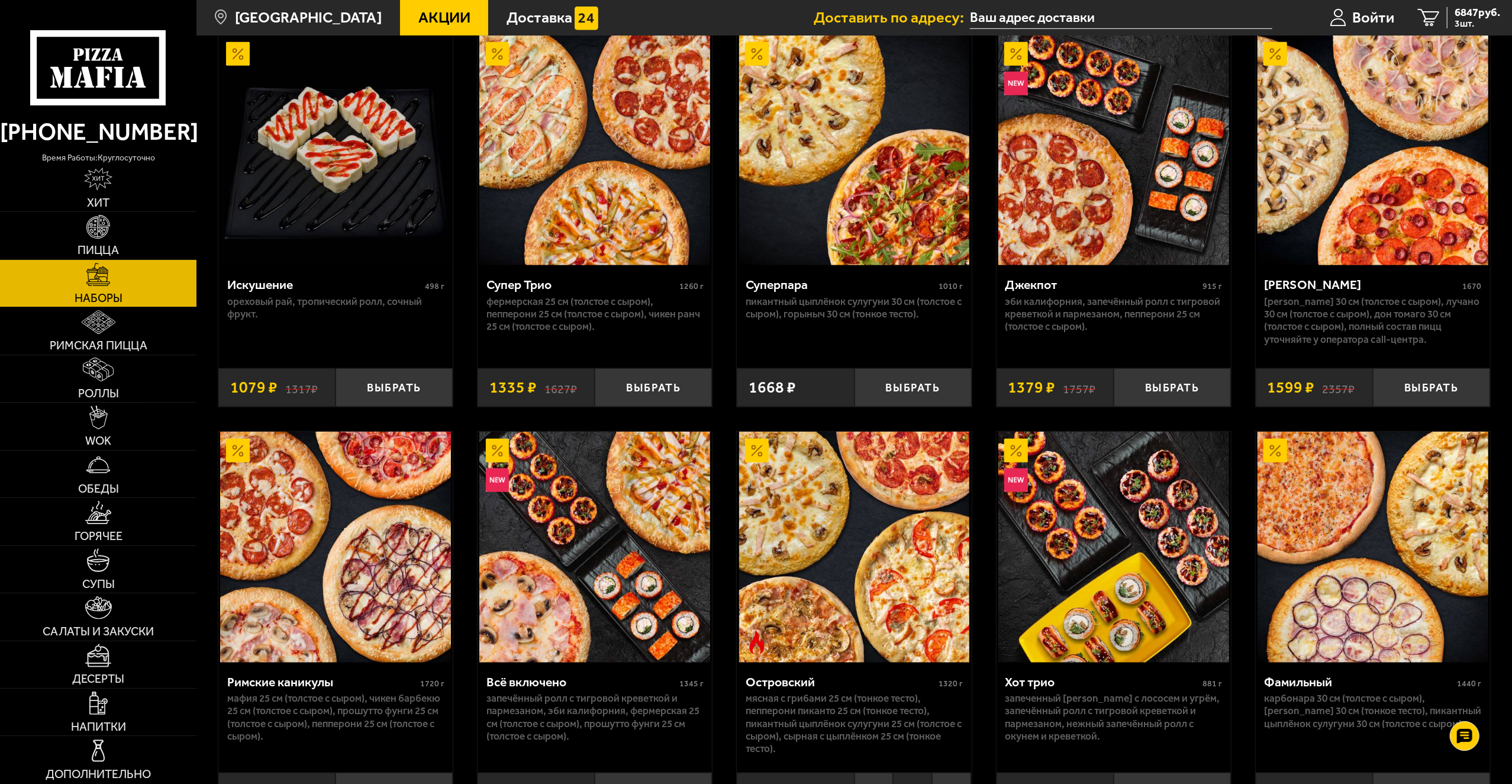
scroll to position [1006, 0]
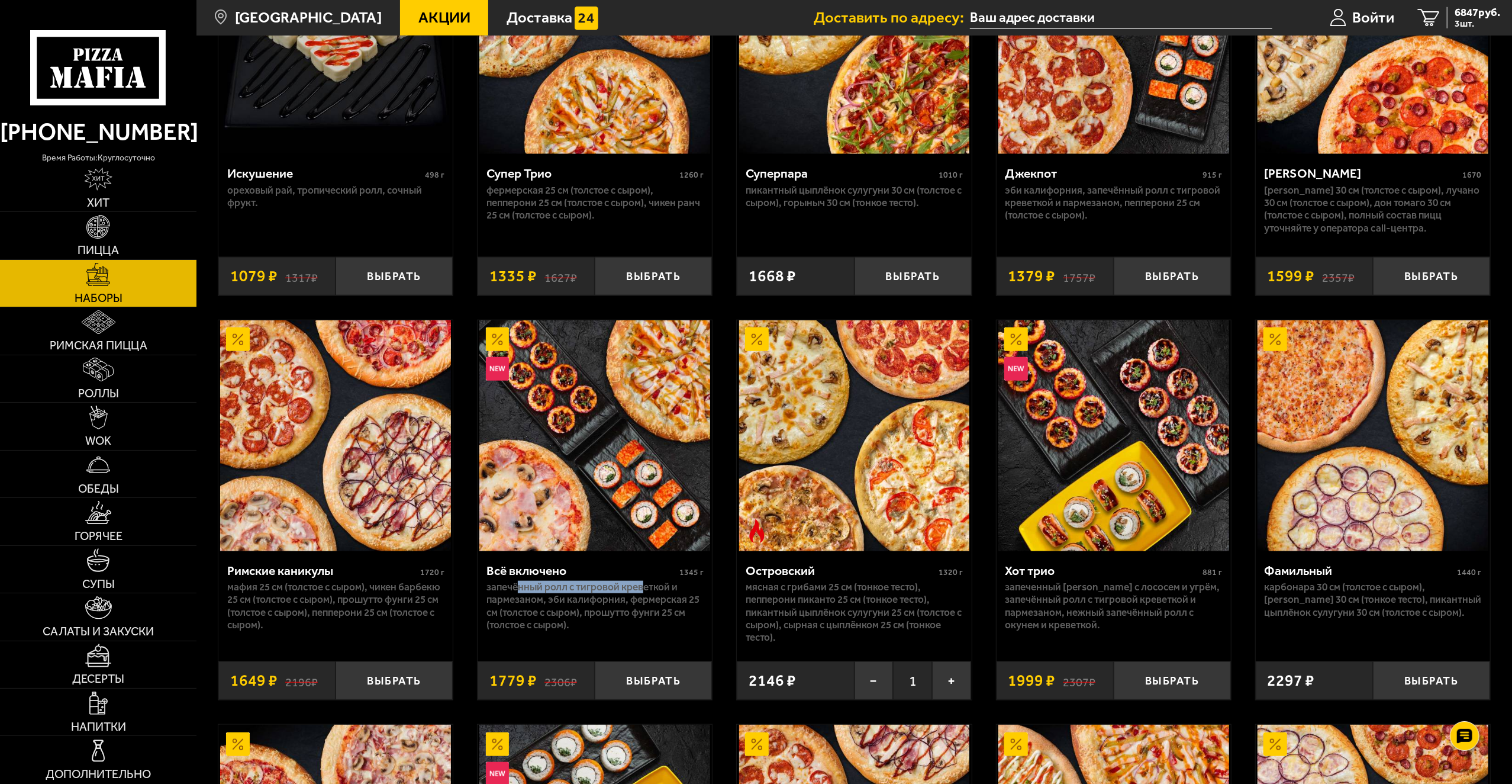
drag, startPoint x: 520, startPoint y: 587, endPoint x: 650, endPoint y: 588, distance: 130.0
click at [648, 588] on p "Запечённый ролл с тигровой креветкой и пармезаном, Эби Калифорния, Фермерская 2…" at bounding box center [595, 606] width 218 height 51
click at [569, 591] on p "Запечённый ролл с тигровой креветкой и пармезаном, Эби Калифорния, Фермерская 2…" at bounding box center [595, 606] width 218 height 51
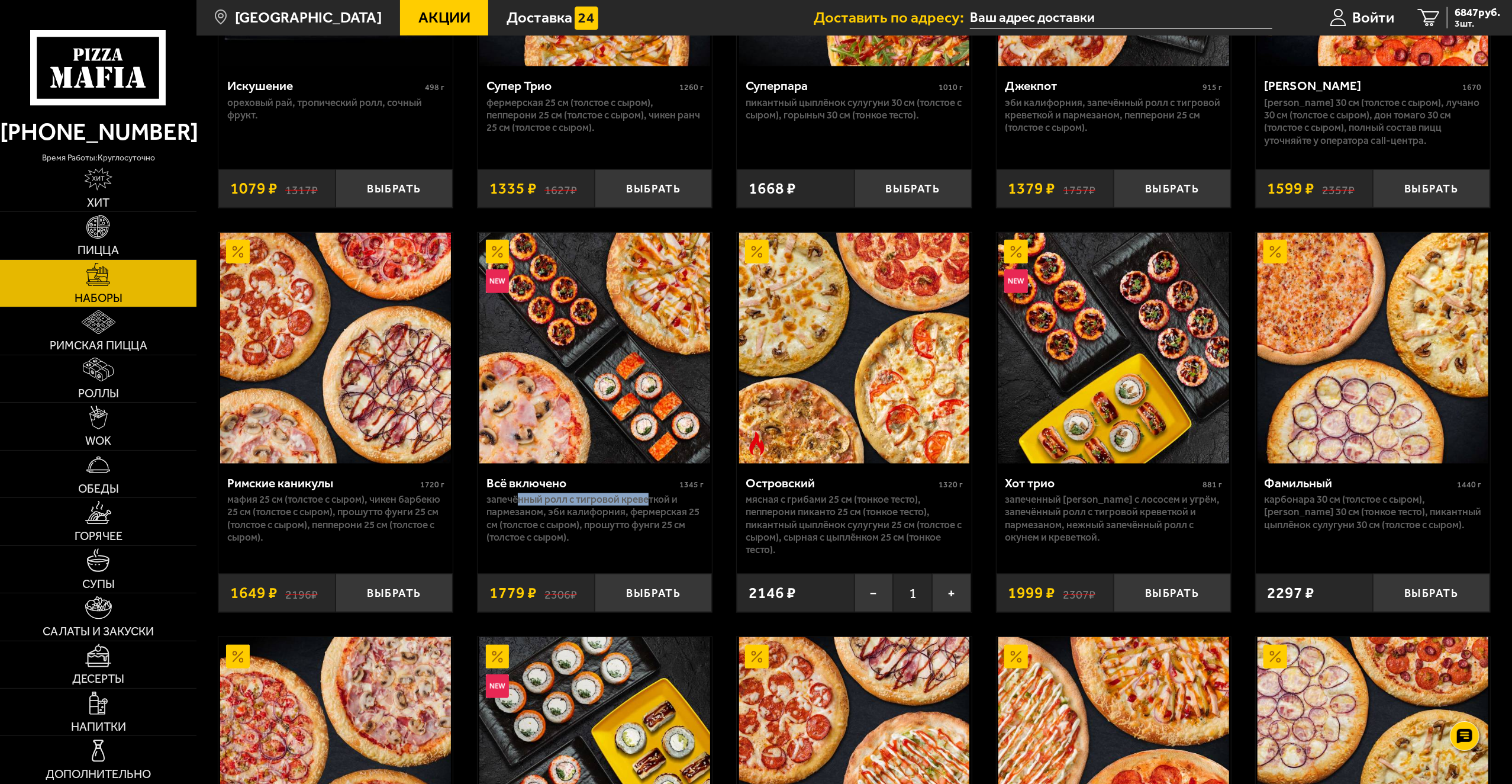
scroll to position [1243, 0]
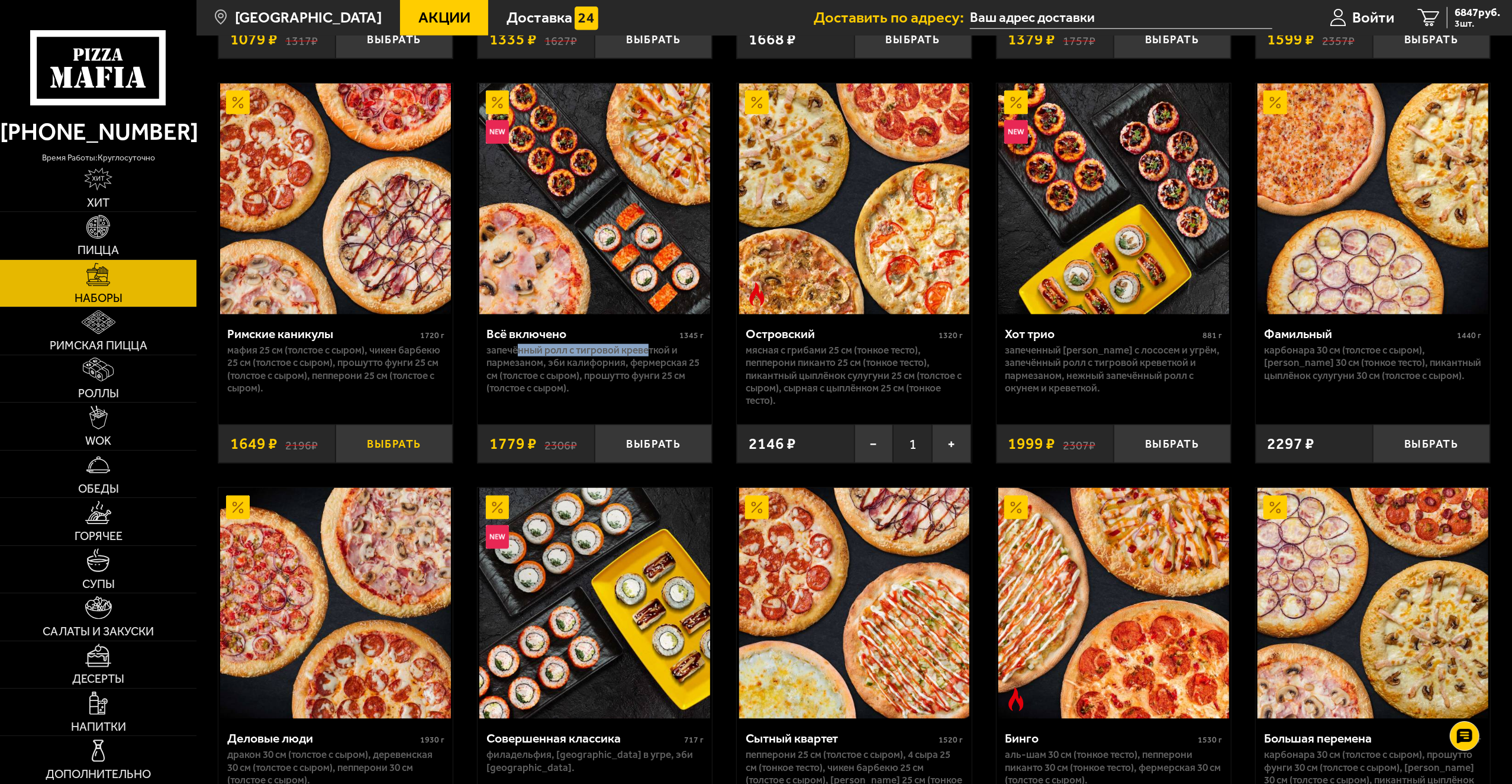
click at [419, 452] on button "Выбрать" at bounding box center [395, 443] width 117 height 39
click at [1461, 16] on span "8496 руб." at bounding box center [1478, 13] width 45 height 11
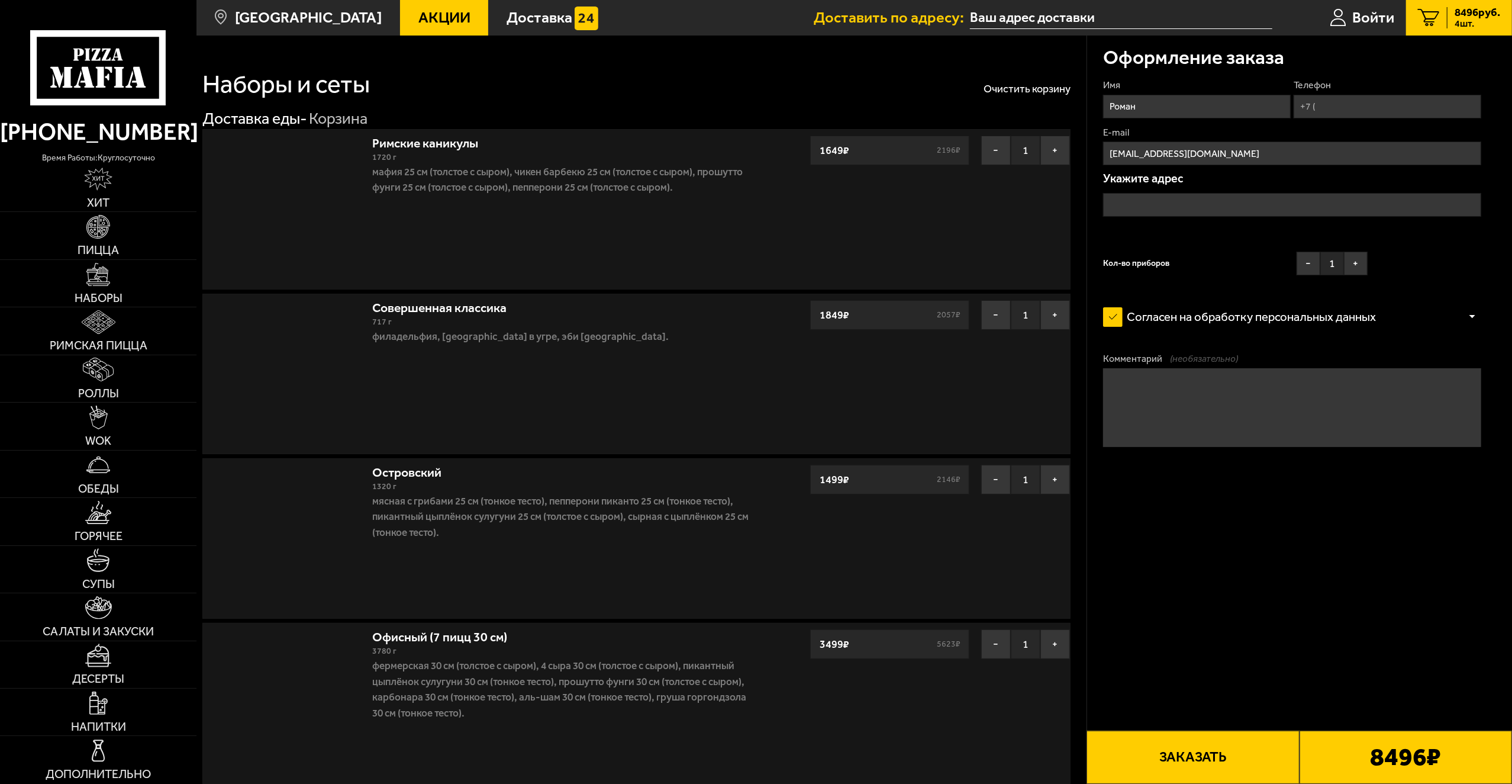
type input "[STREET_ADDRESS]"
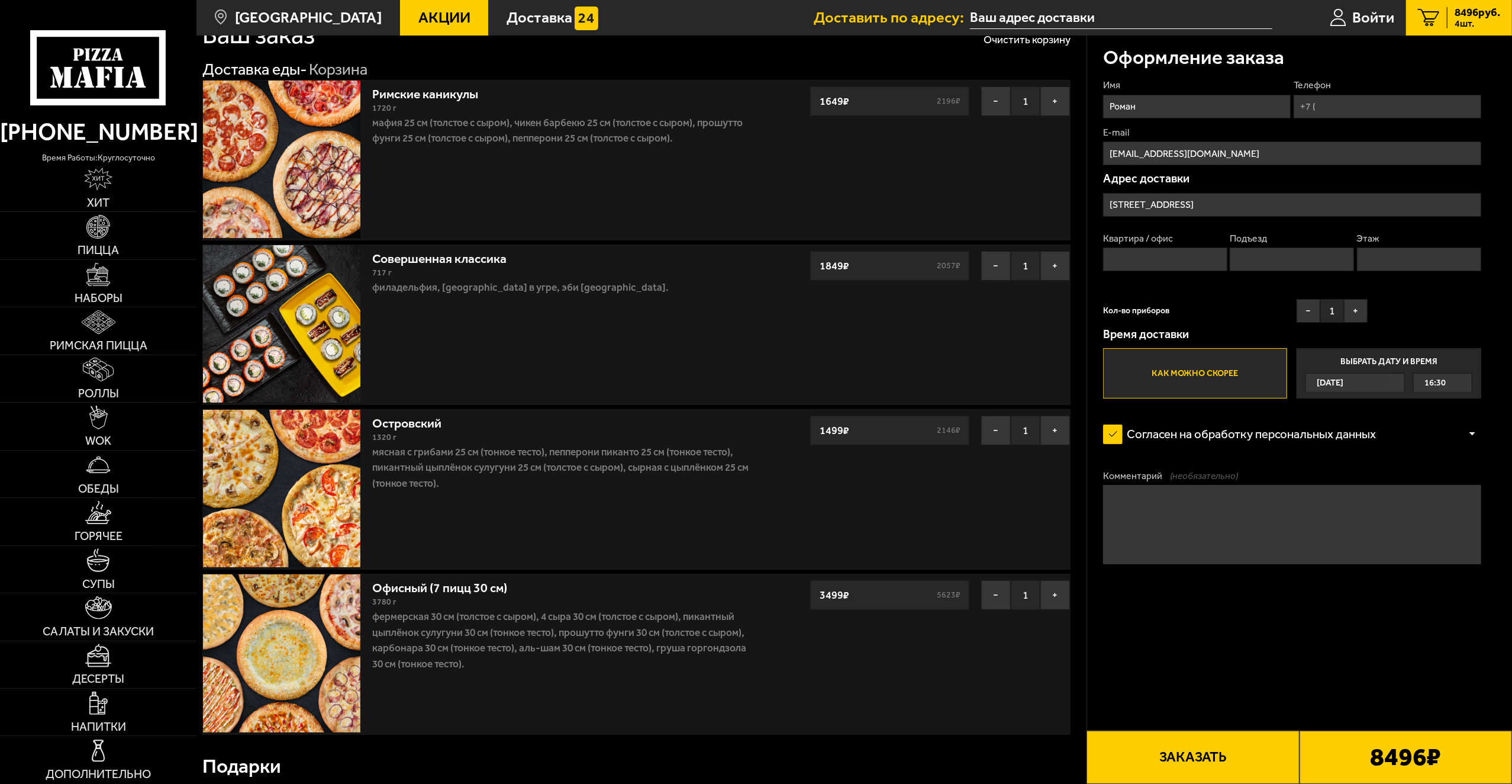
scroll to position [118, 0]
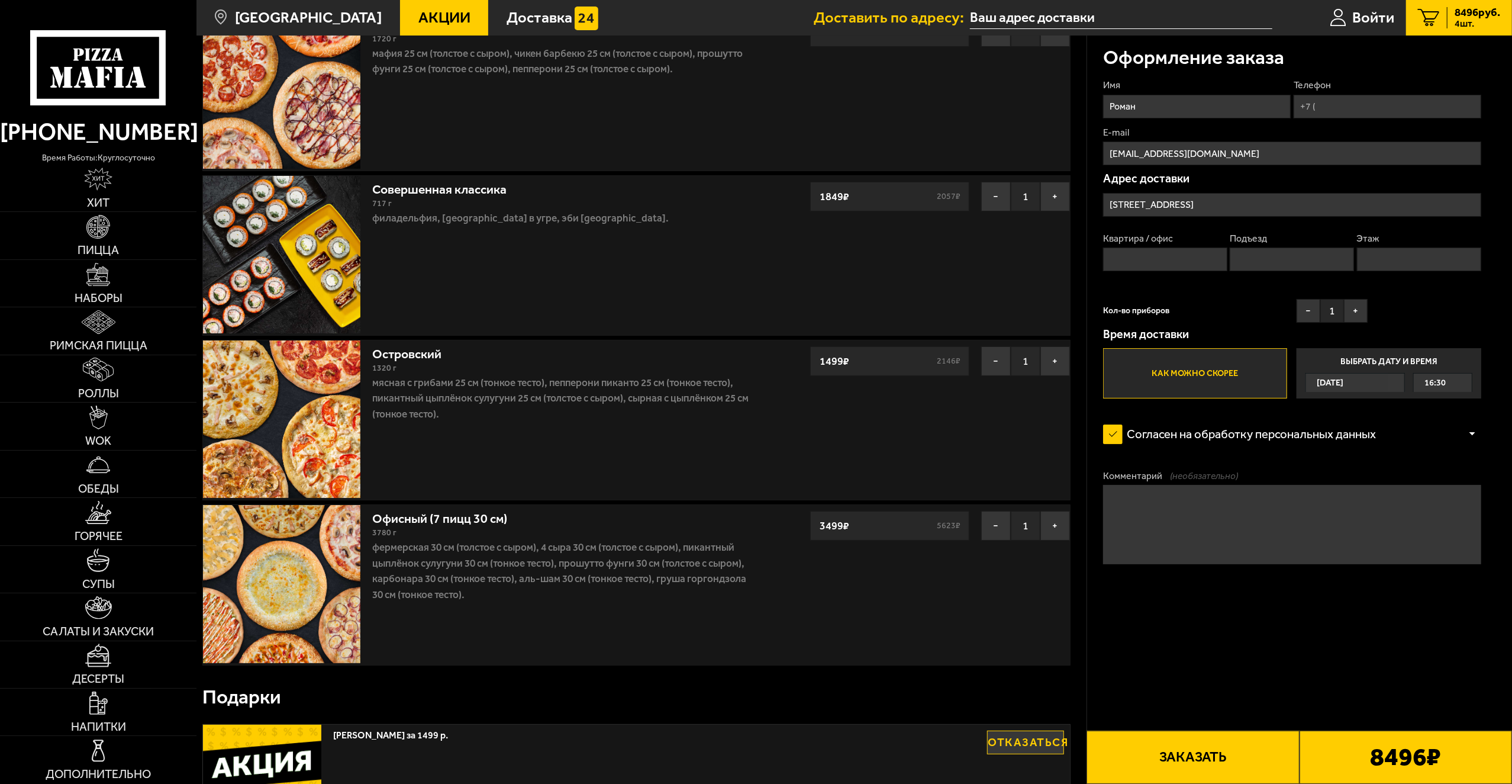
click at [1356, 98] on input "Телефон" at bounding box center [1388, 107] width 188 height 23
type input "+7 (967) 727-72-40"
click at [1142, 247] on fieldset "Квартира / офис" at bounding box center [1166, 251] width 125 height 39
click at [1143, 247] on fieldset "Квартира / офис" at bounding box center [1166, 251] width 125 height 39
click at [1170, 261] on input "Квартира / офис" at bounding box center [1166, 259] width 125 height 23
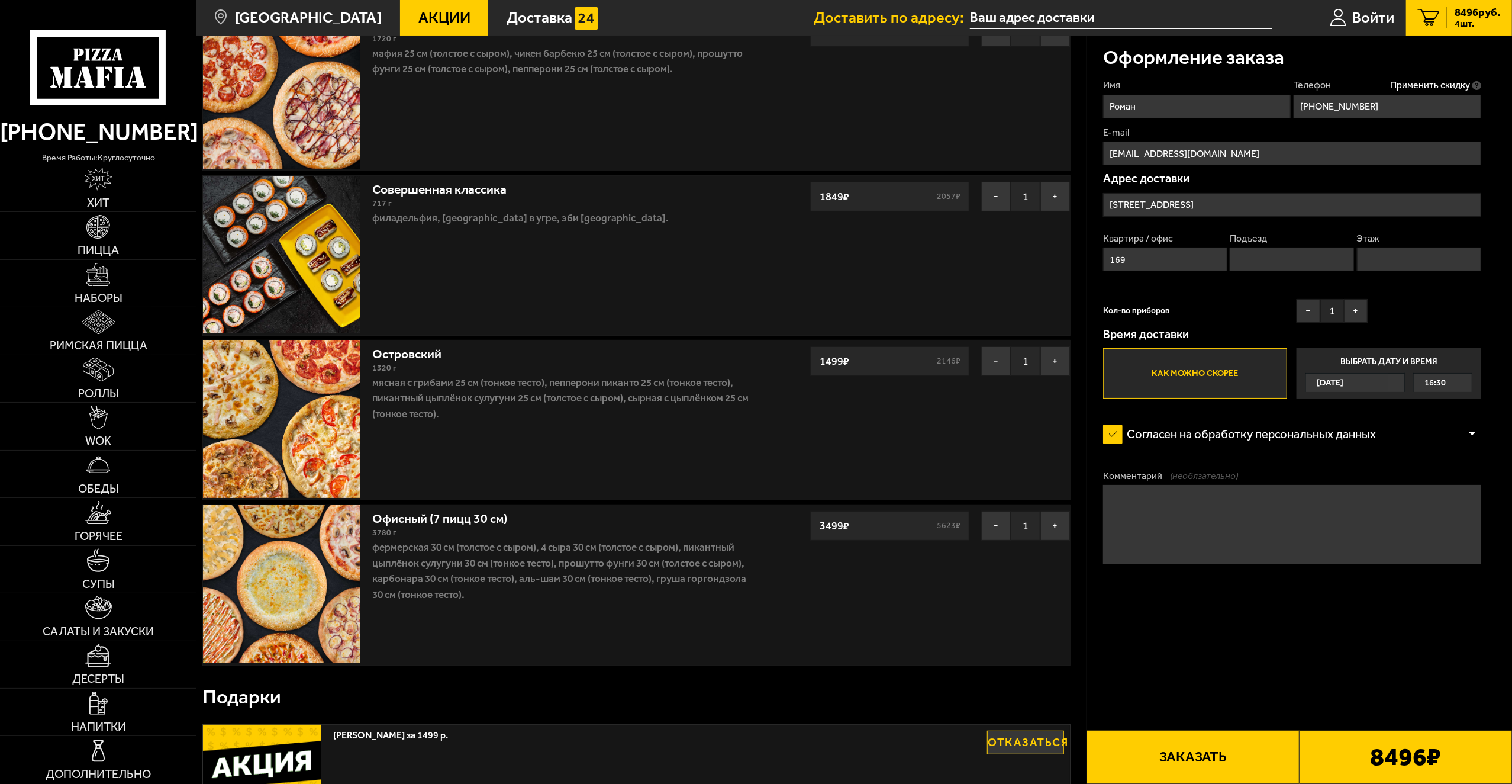
type input "169"
click at [1433, 259] on input "Этаж" at bounding box center [1420, 259] width 125 height 23
type input "3"
click at [1311, 269] on input "Подъезд" at bounding box center [1293, 259] width 125 height 23
type input "5"
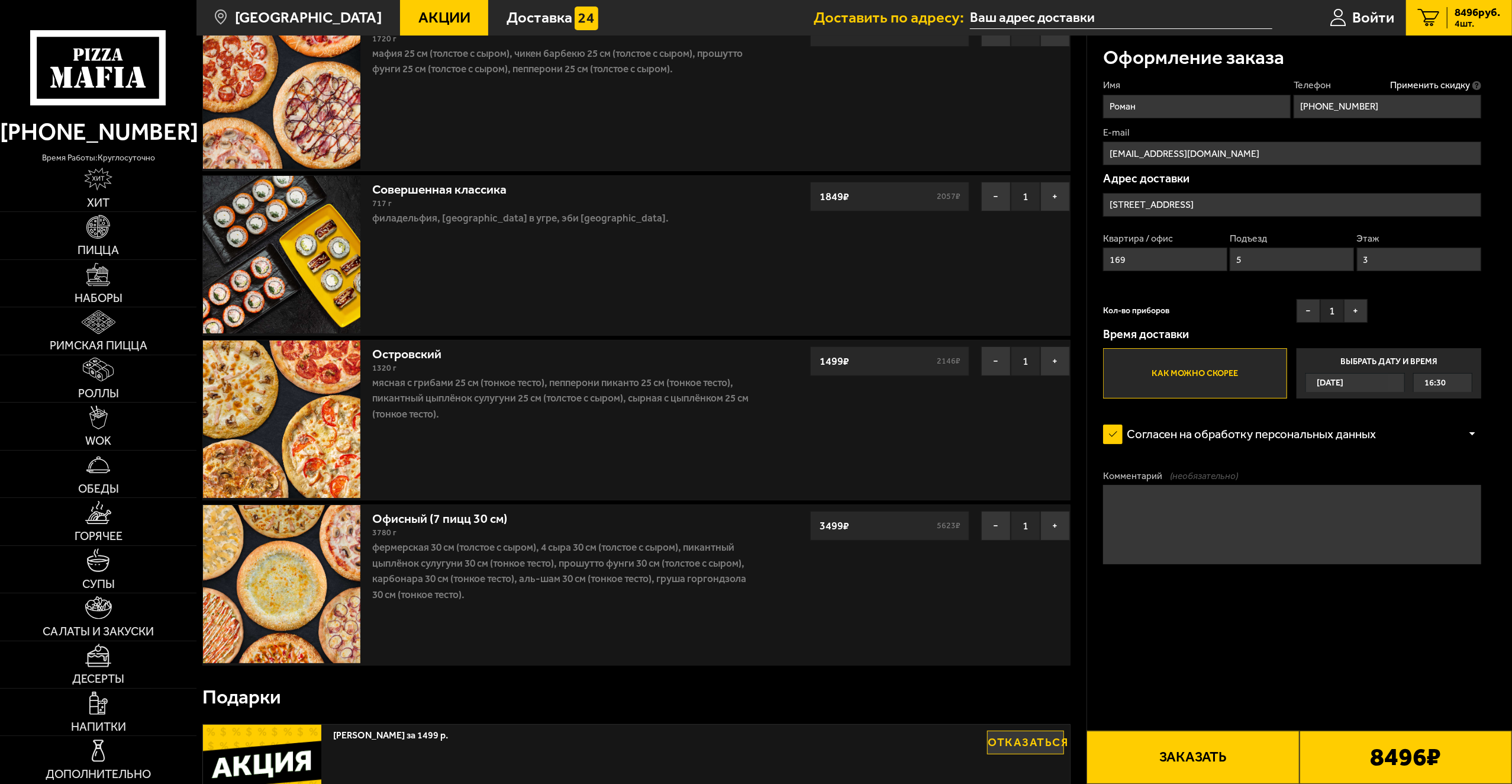
click at [1255, 294] on div "Имя Роман Телефон Применить скидку Вы будете зарегистрированы автоматически. +7…" at bounding box center [1293, 238] width 378 height 320
click at [1358, 303] on button "+" at bounding box center [1356, 311] width 23 height 23
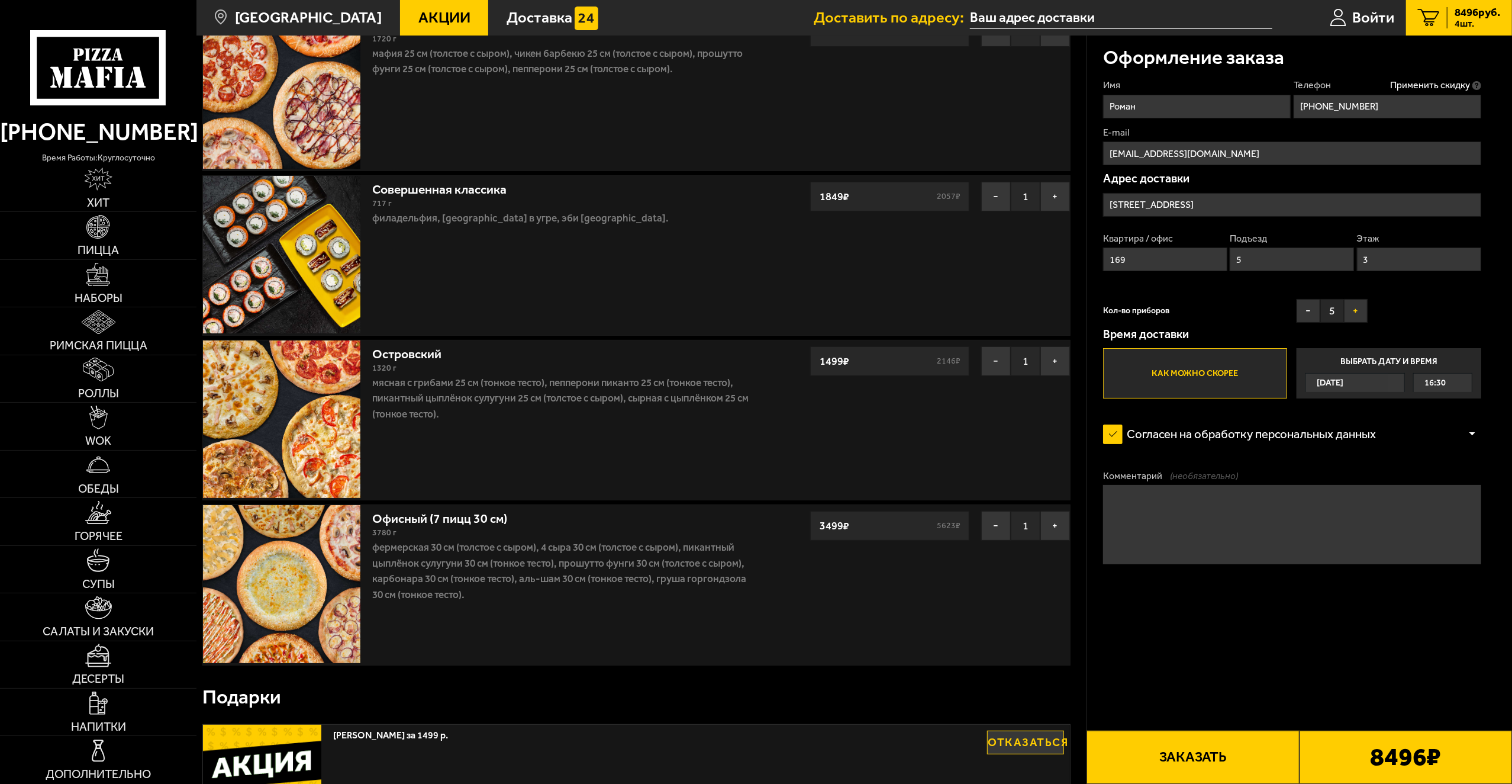
click at [1358, 303] on button "+" at bounding box center [1356, 311] width 23 height 23
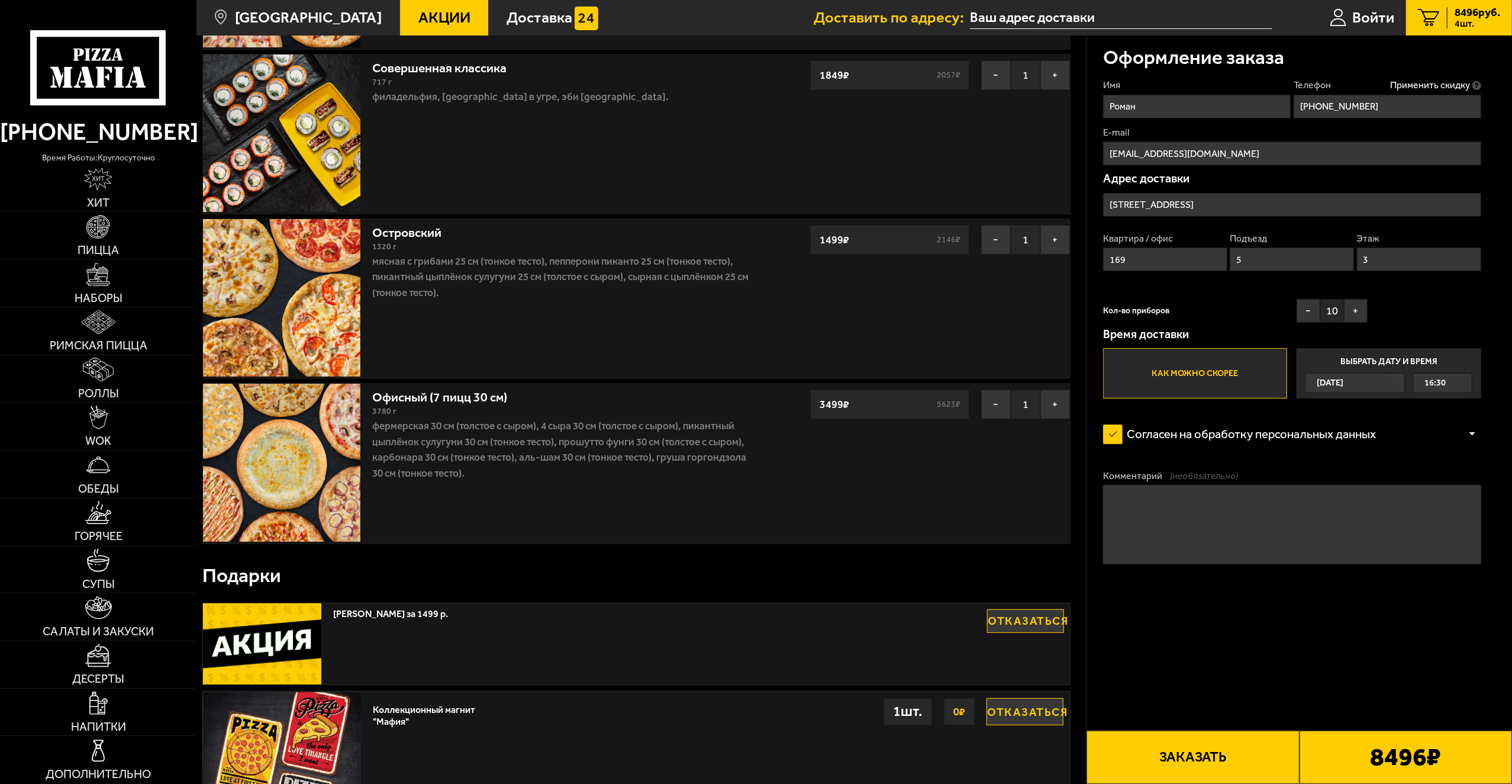
scroll to position [60, 0]
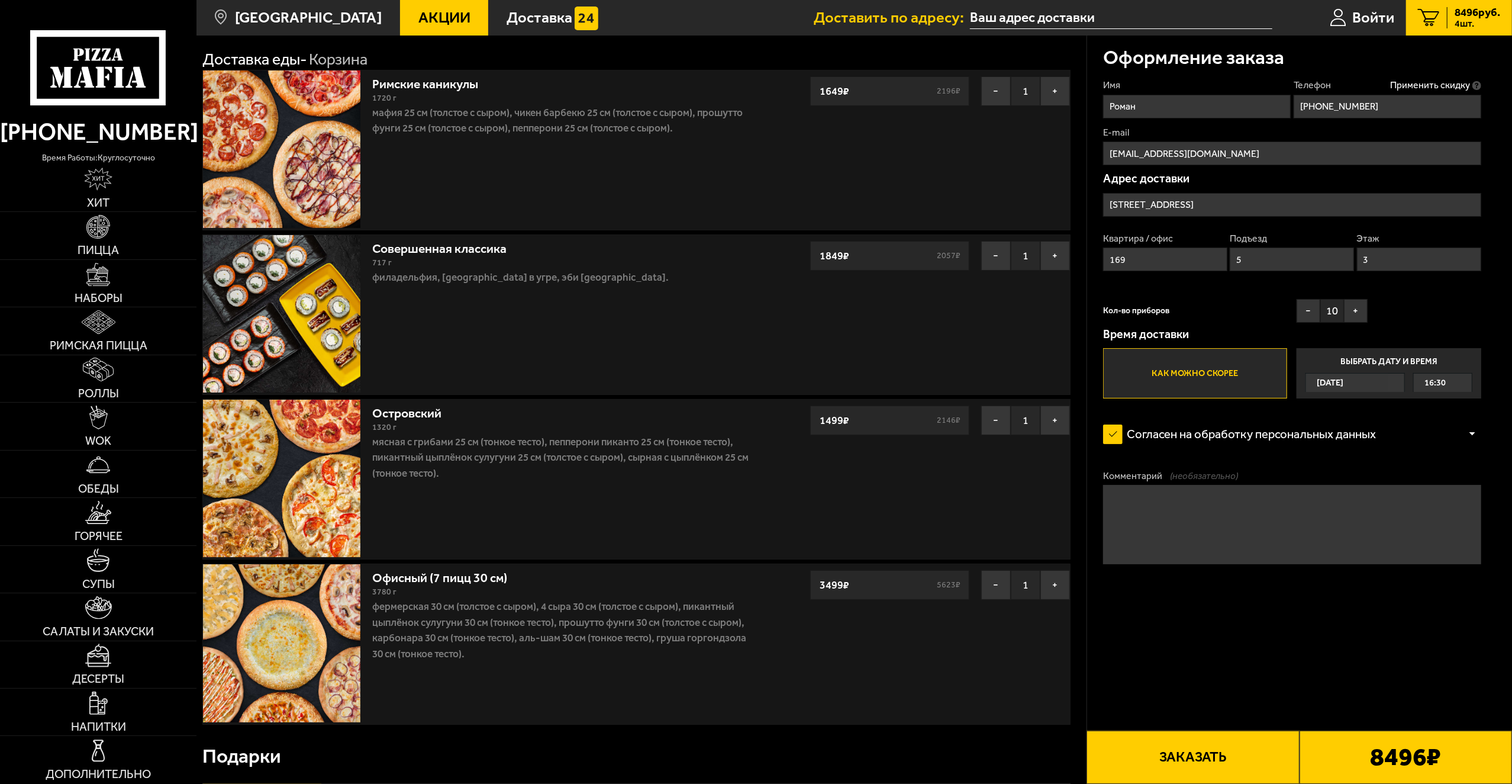
click at [1201, 754] on button "Заказать" at bounding box center [1192, 757] width 212 height 53
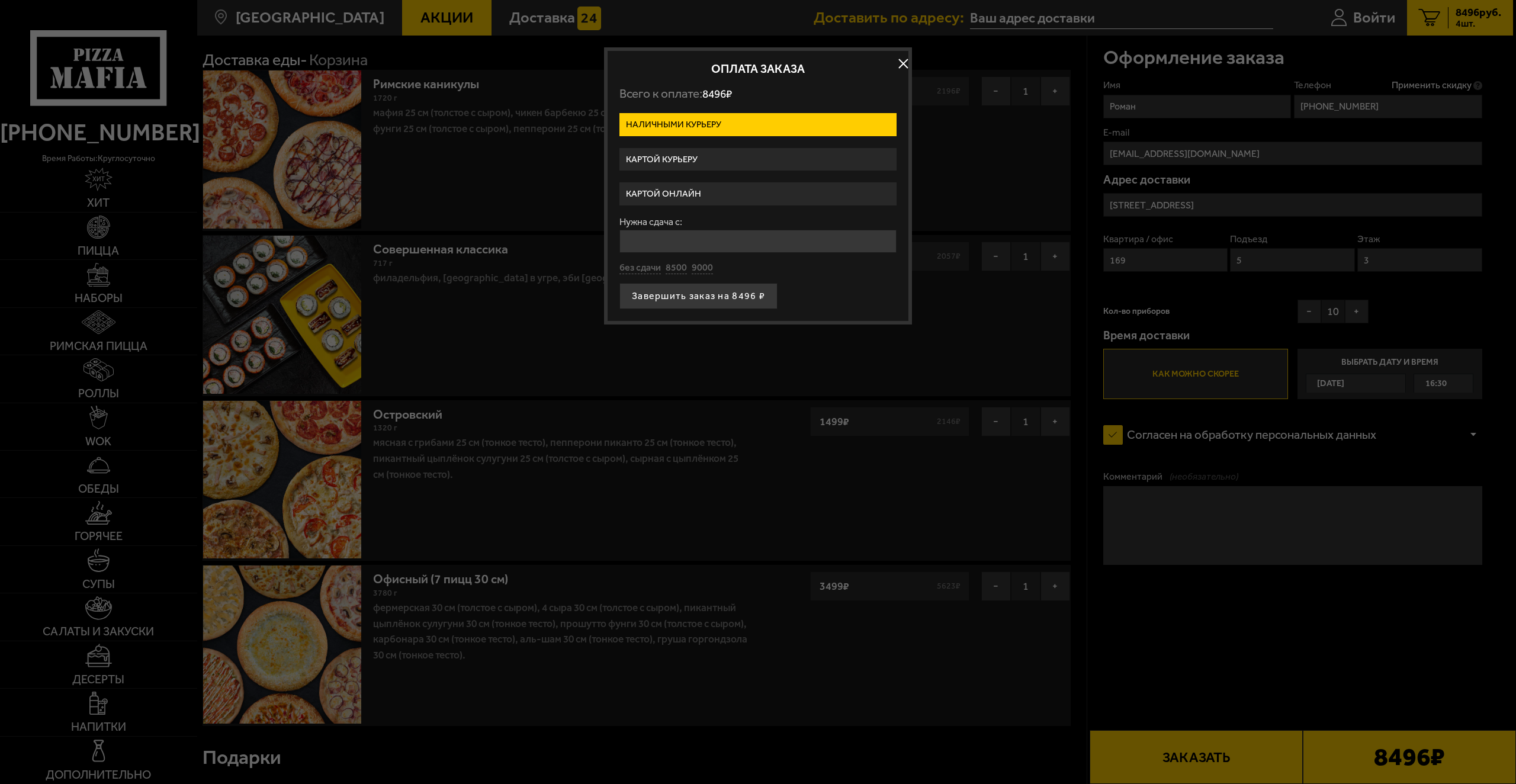
click at [901, 58] on button "button" at bounding box center [903, 64] width 18 height 18
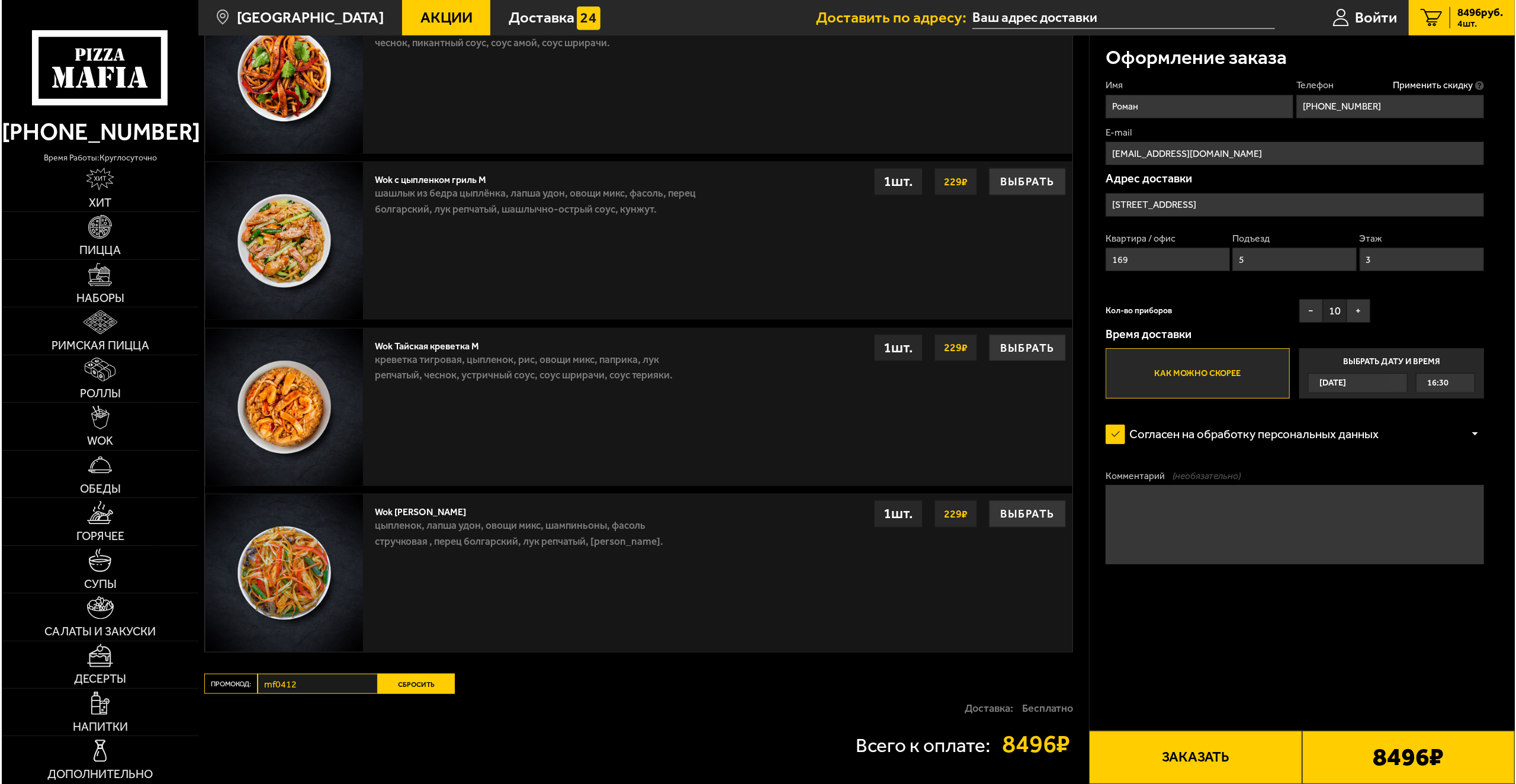
scroll to position [1604, 0]
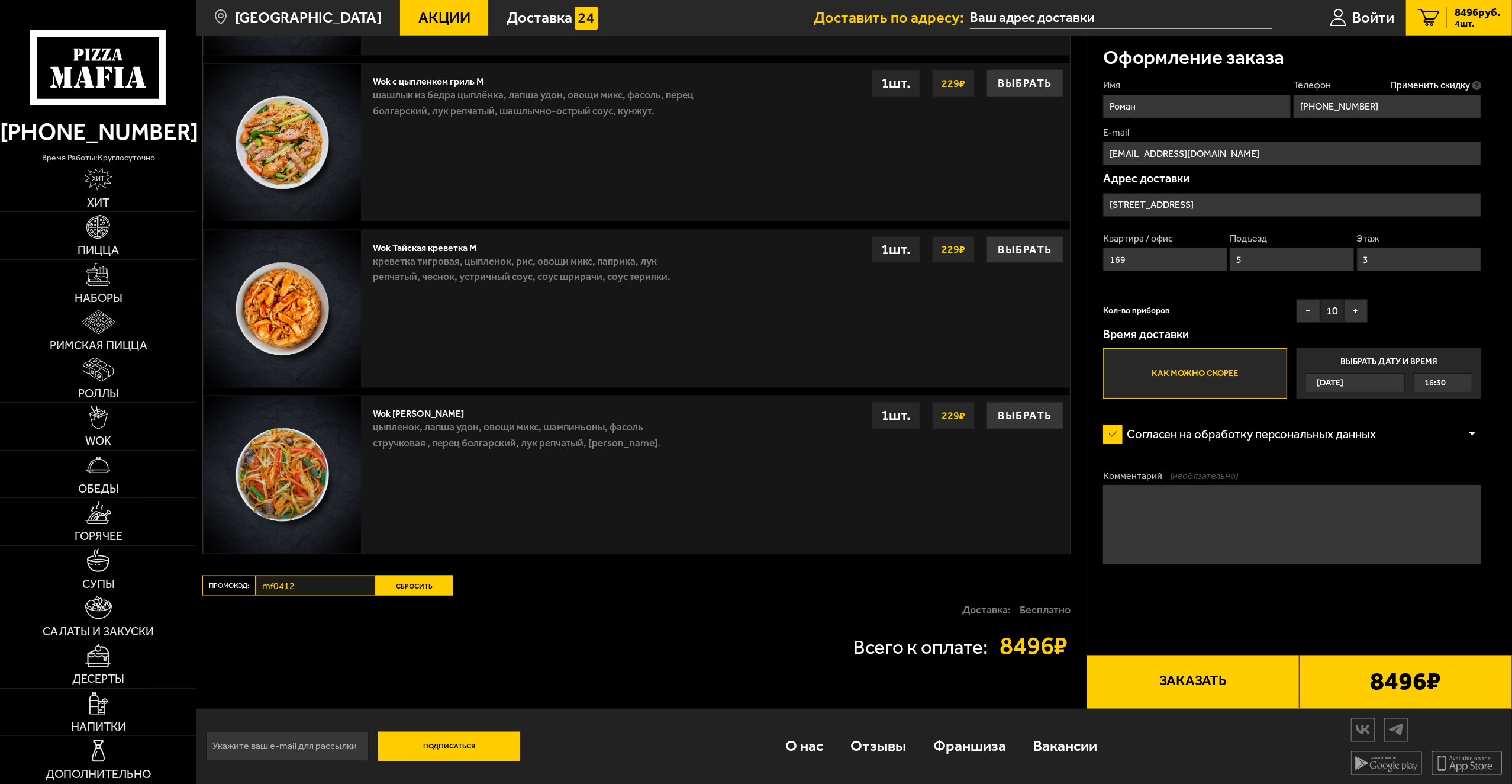
click at [1189, 684] on button "Заказать" at bounding box center [1192, 681] width 212 height 53
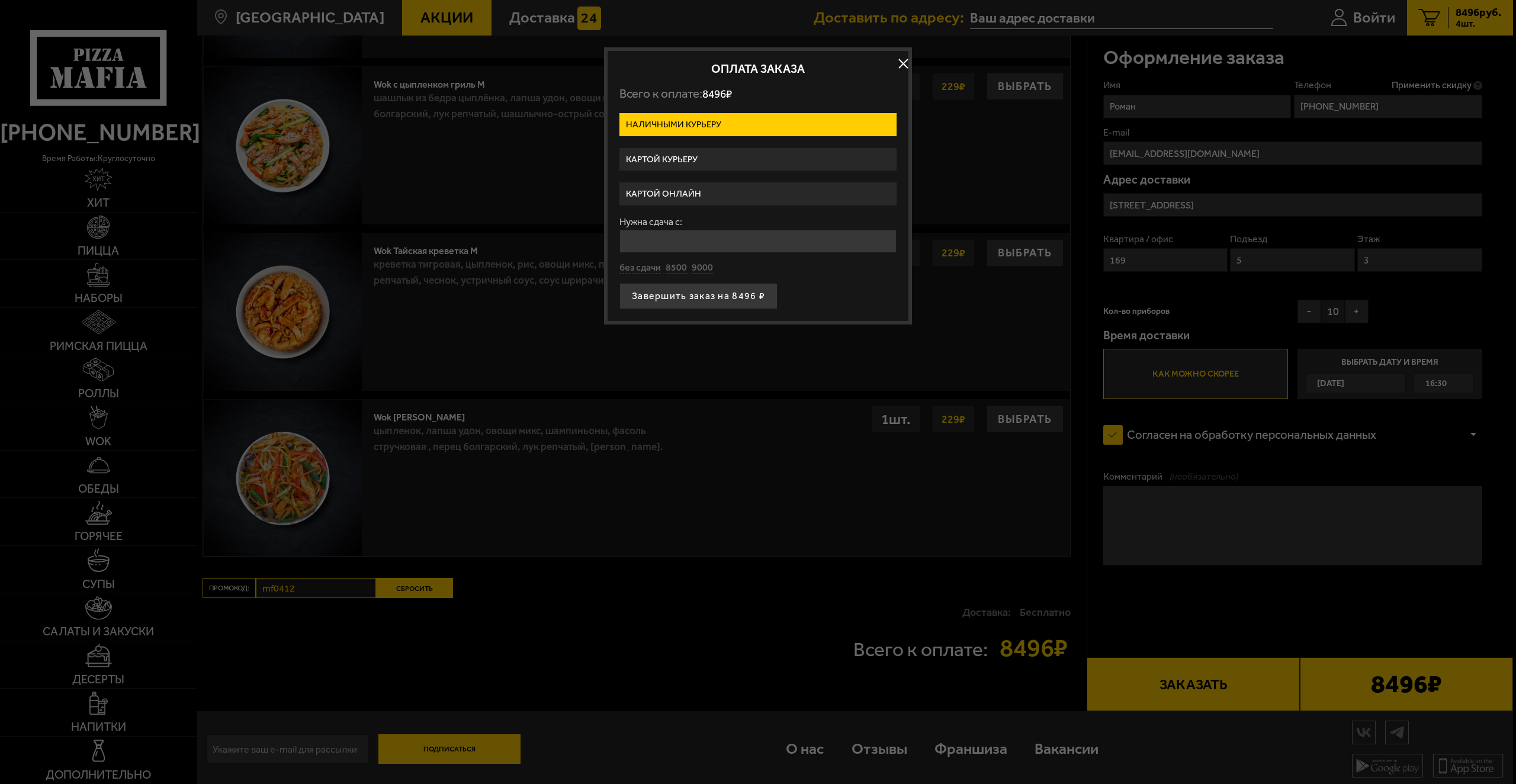
click at [725, 157] on label "Картой курьеру" at bounding box center [757, 160] width 277 height 23
click at [0, 0] on input "Картой курьеру" at bounding box center [0, 0] width 0 height 0
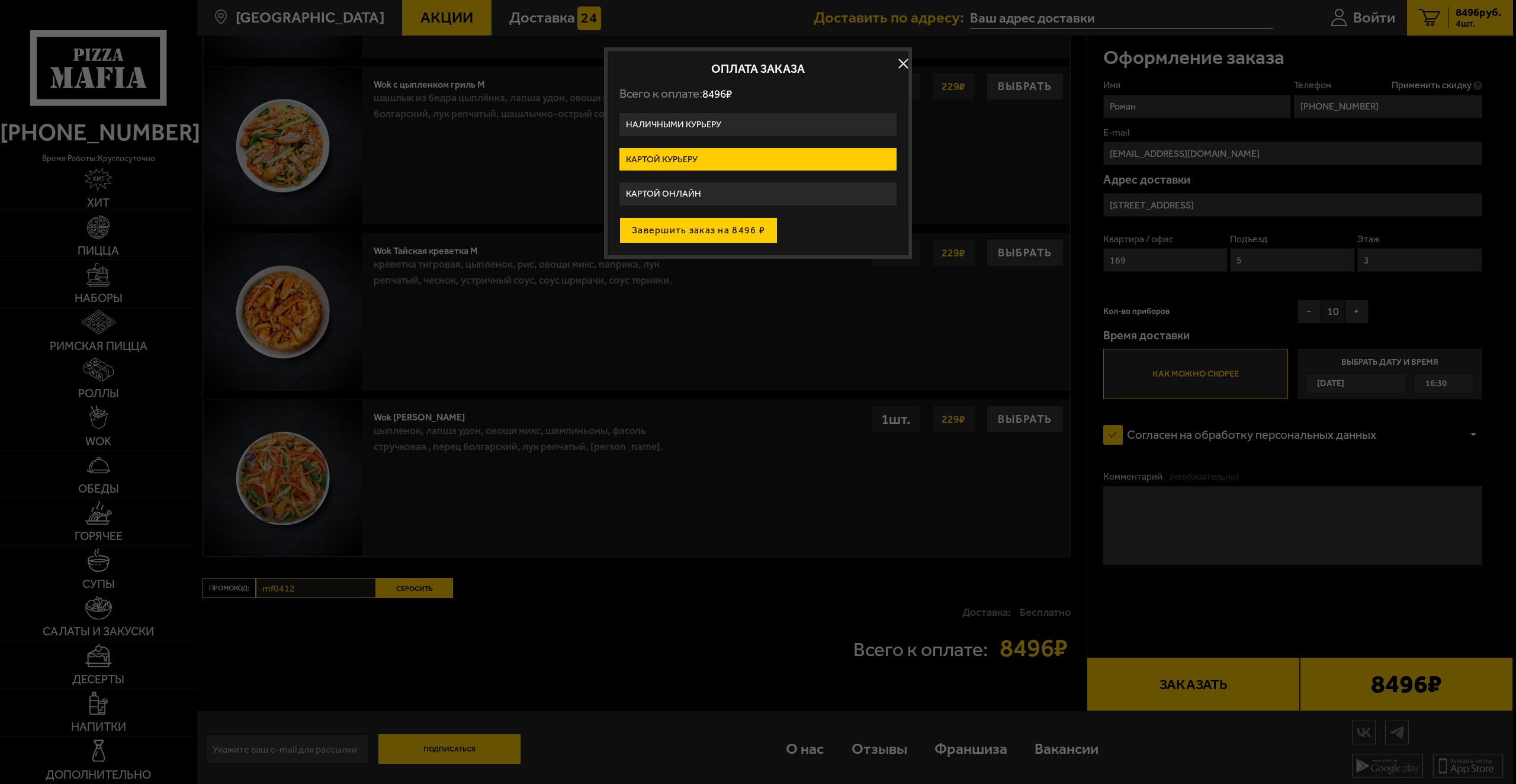
click at [750, 230] on button "Завершить заказ на 8496 ₽" at bounding box center [697, 230] width 158 height 26
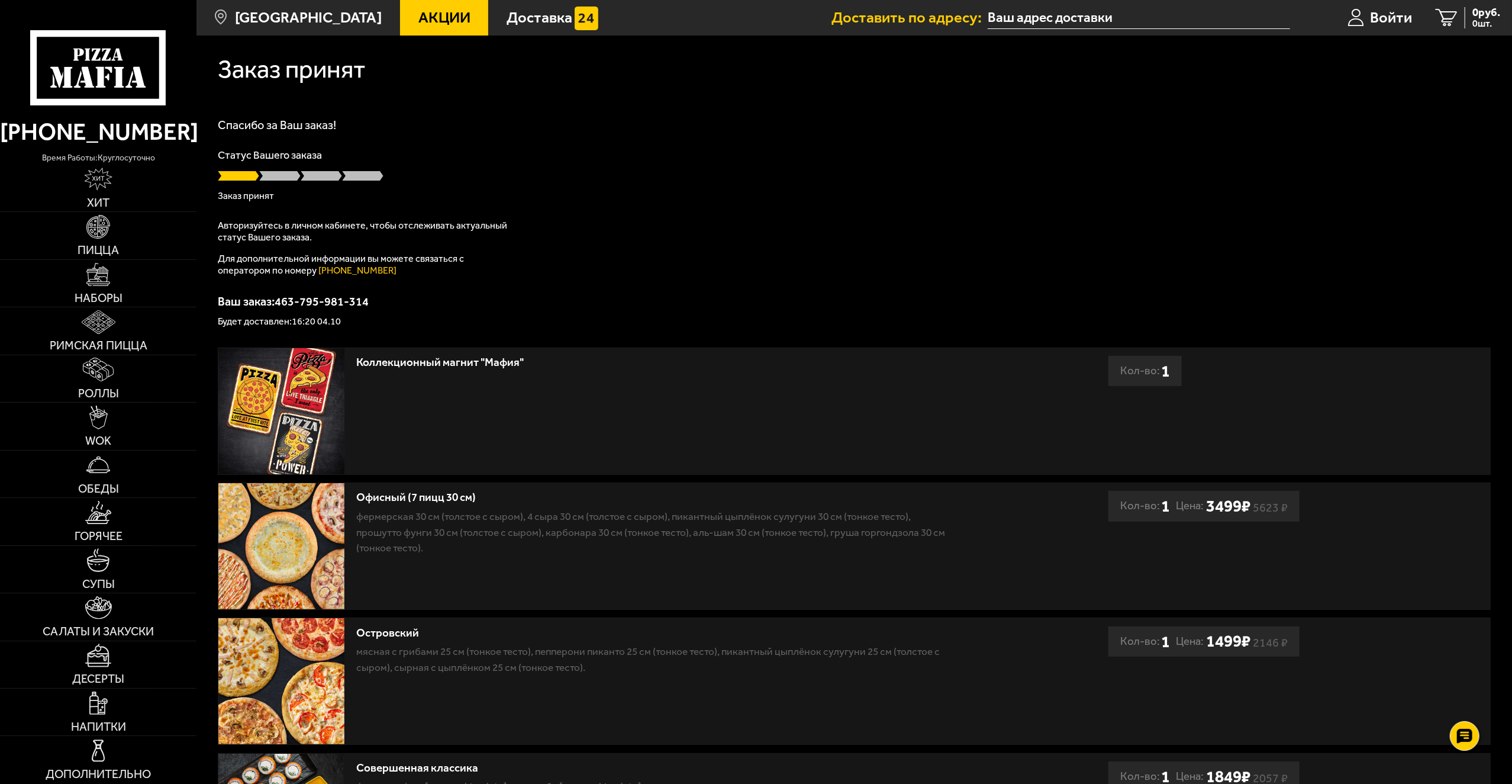
scroll to position [62, 0]
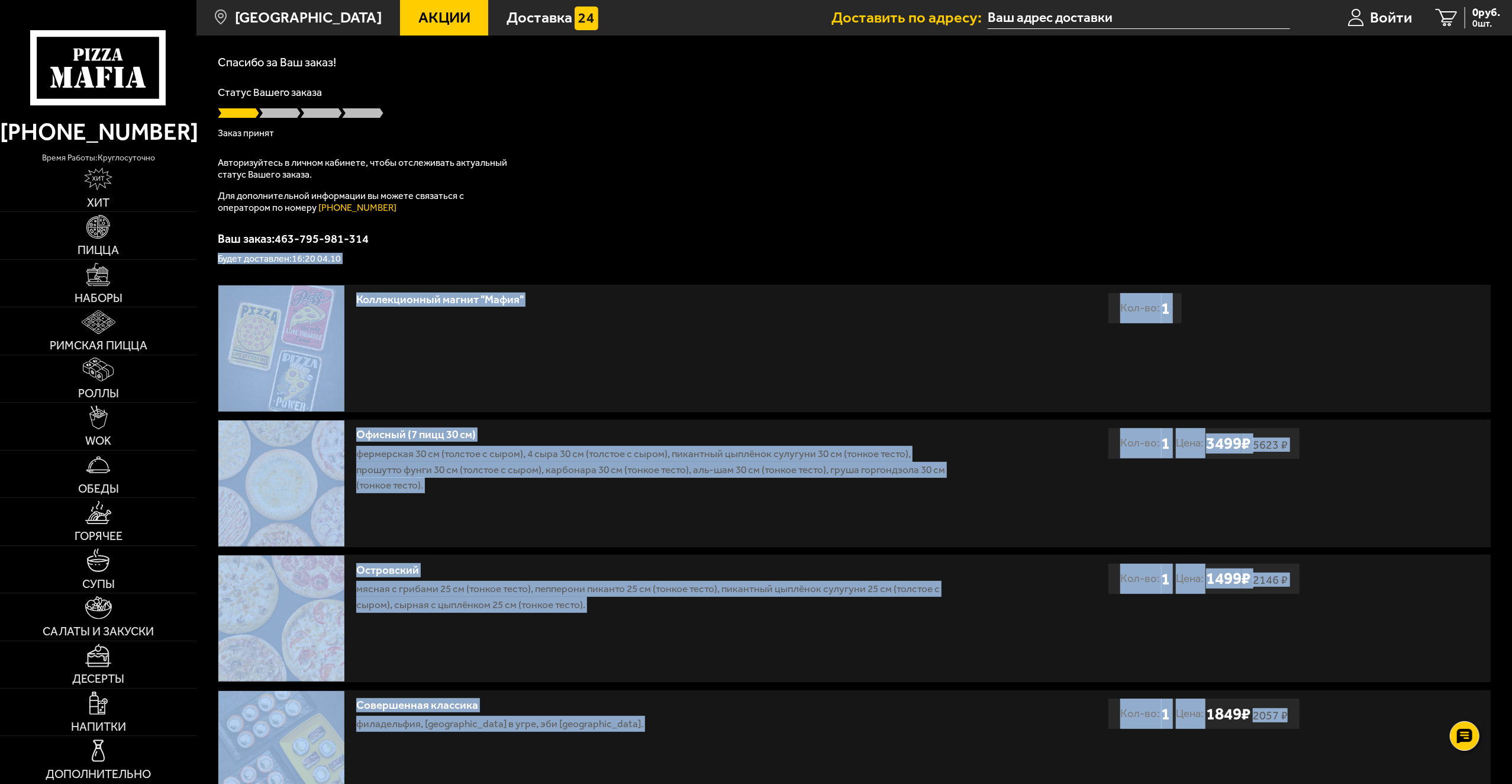
click at [1512, 783] on html "(812) 333 22 22 время работы: круглосуточно Хит Пицца Наборы Римская пицца Ролл…" at bounding box center [756, 514] width 1512 height 1153
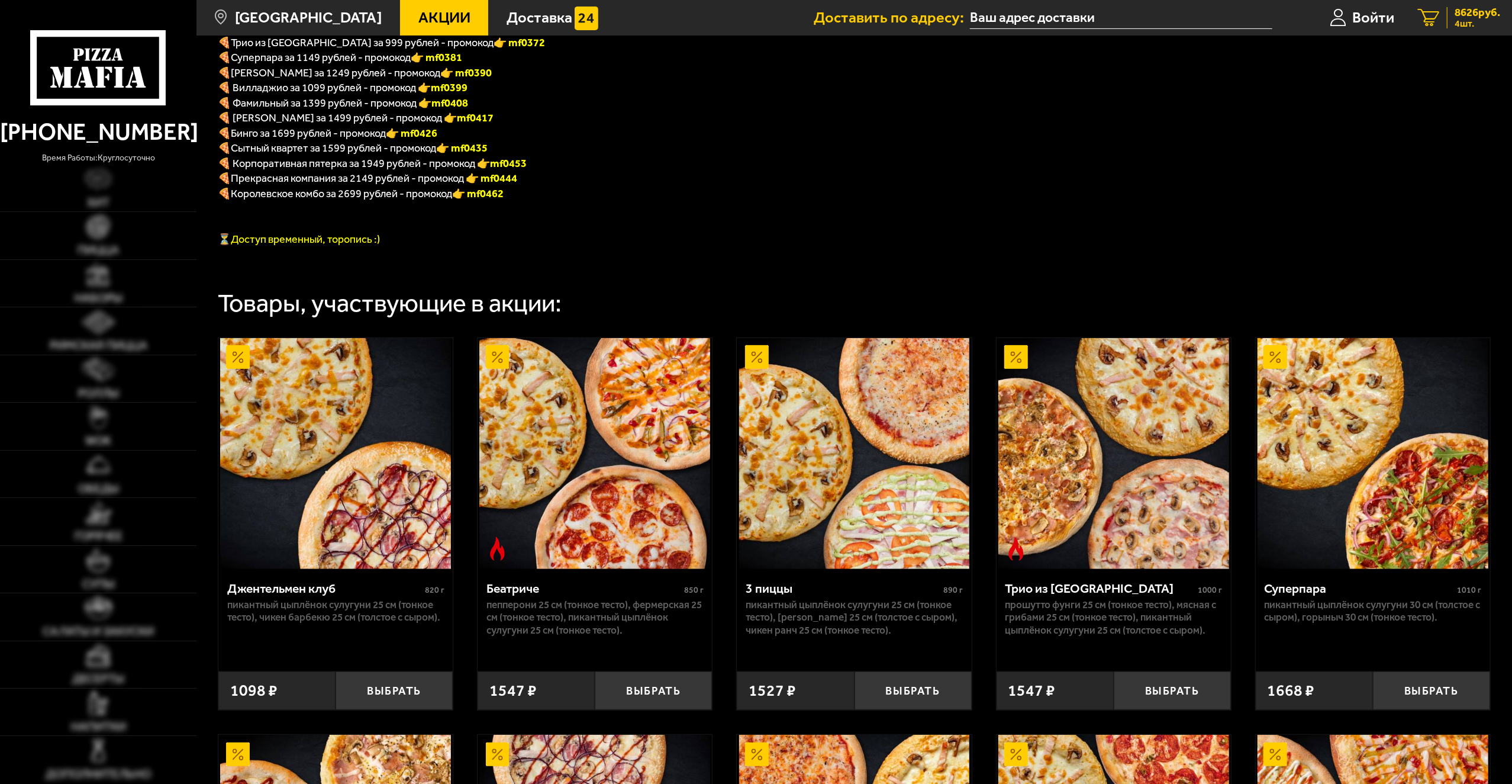
scroll to position [415, 0]
click at [1448, 22] on div "8626 руб. 4 шт." at bounding box center [1473, 18] width 53 height 22
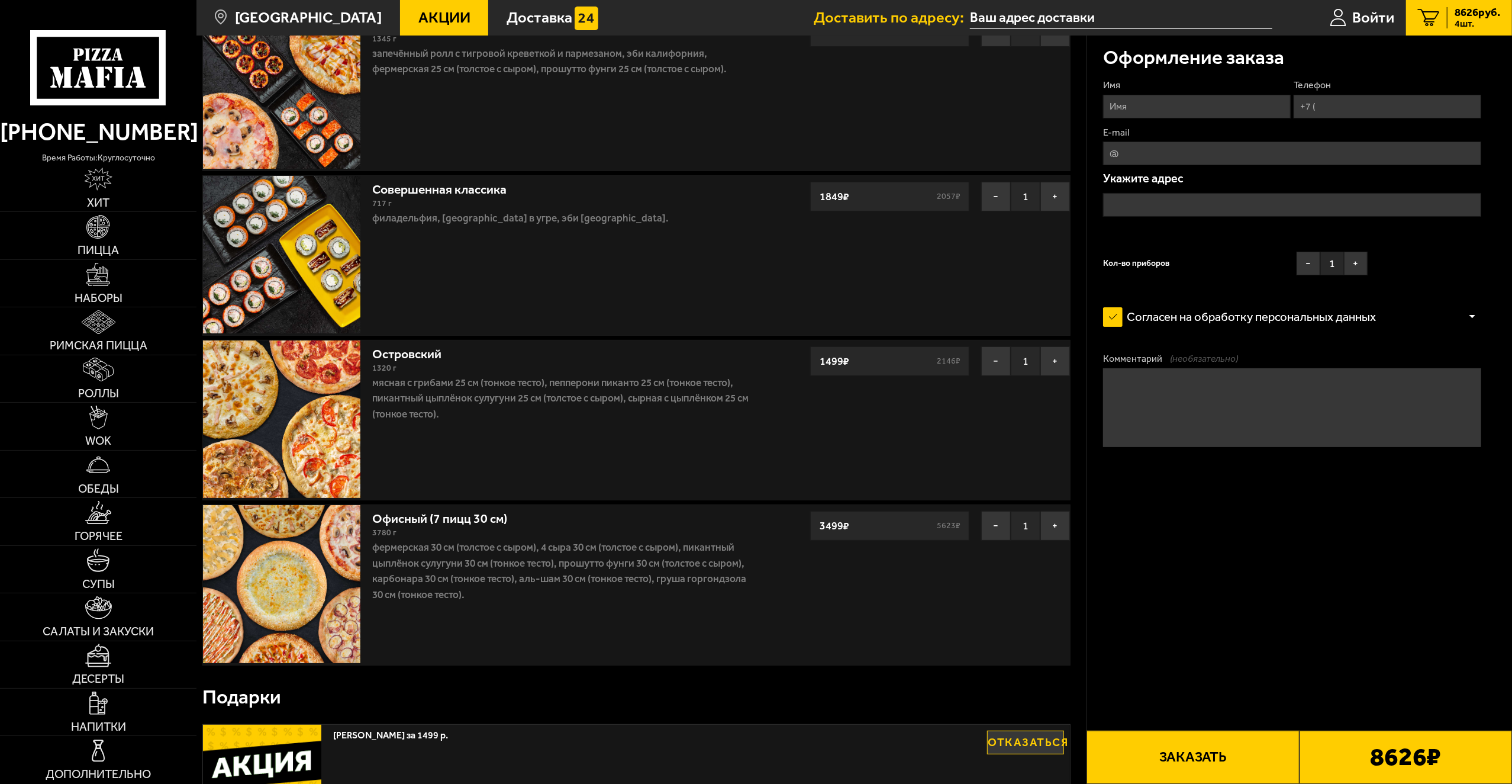
scroll to position [60, 0]
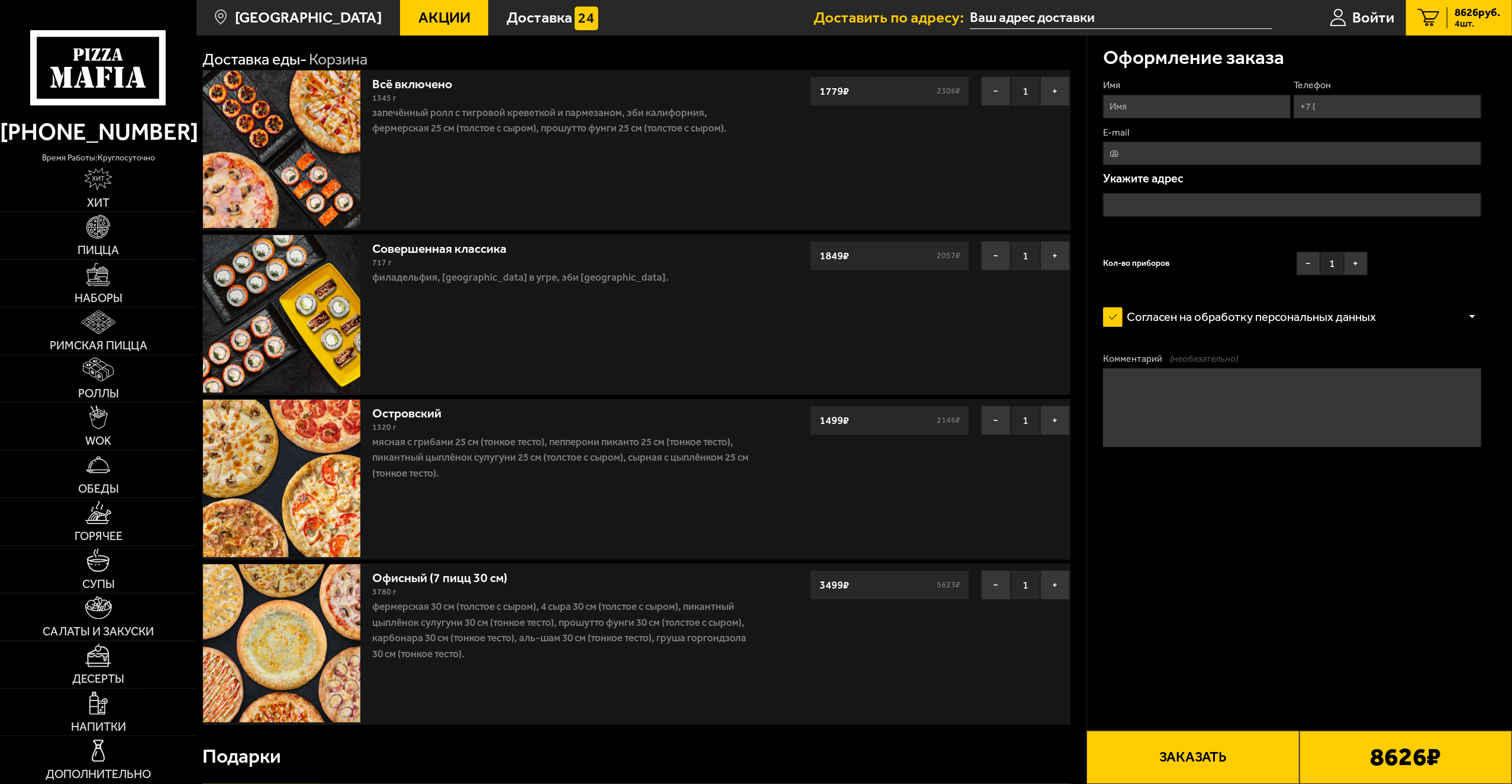
click at [1201, 116] on input "Имя" at bounding box center [1198, 107] width 188 height 23
type input "Роман"
click at [1416, 100] on input "Телефон" at bounding box center [1388, 107] width 188 height 23
type input "+7 ("
type input "[EMAIL_ADDRESS][DOMAIN_NAME]"
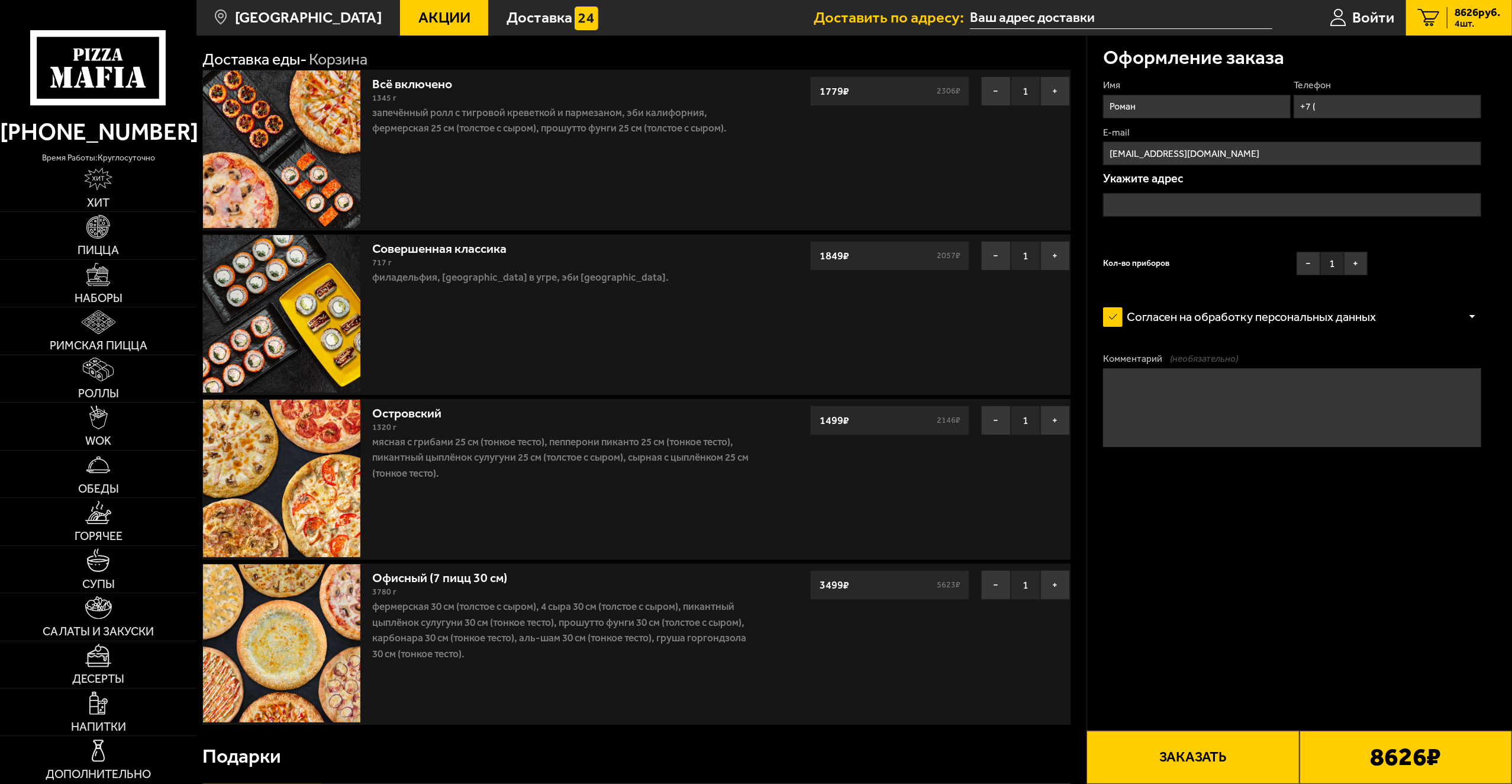
click at [1236, 207] on input "text" at bounding box center [1293, 205] width 378 height 23
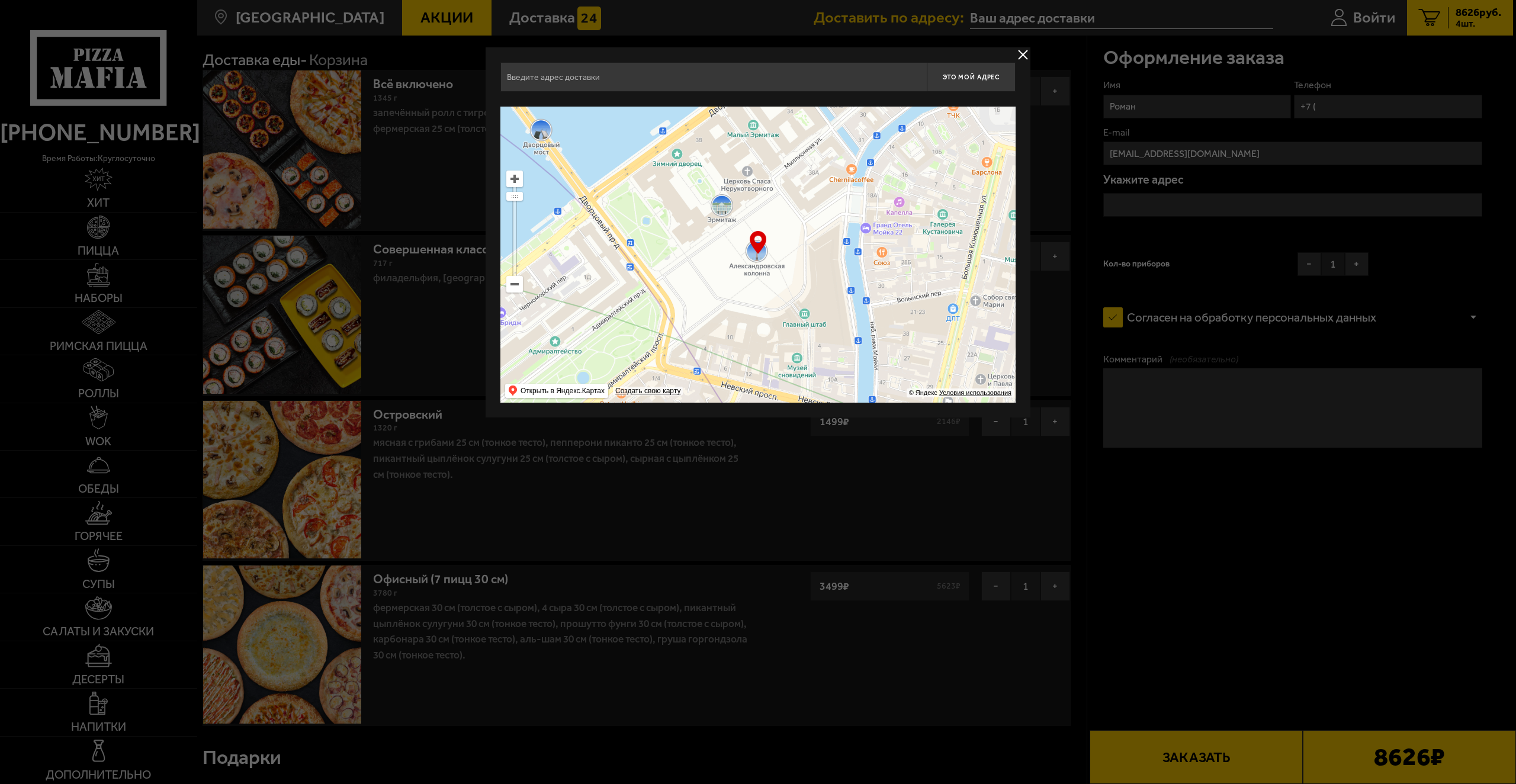
click at [698, 76] on input "text" at bounding box center [714, 77] width 426 height 30
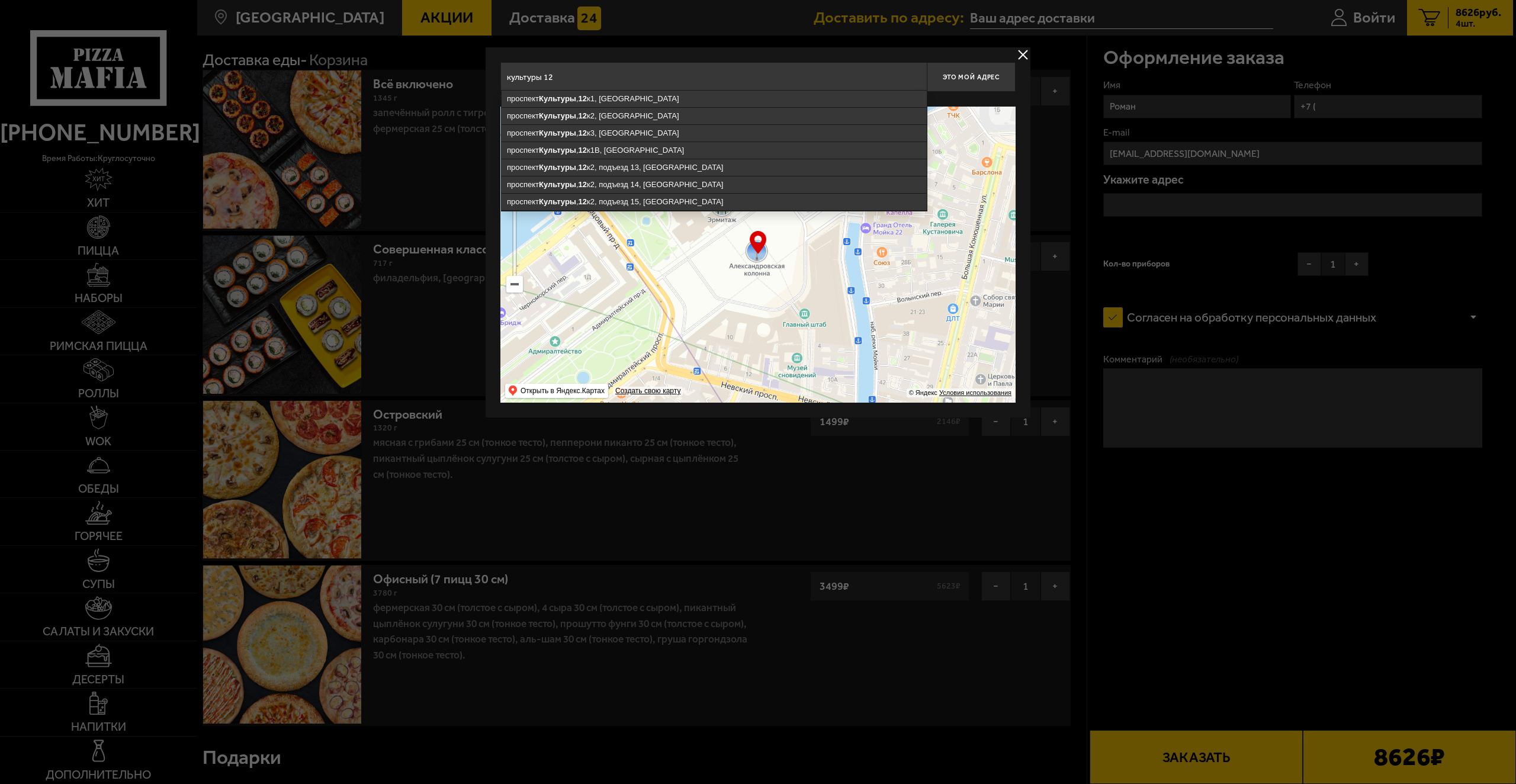
click at [698, 76] on input "культуры 12" at bounding box center [714, 77] width 426 height 30
click at [716, 77] on input "культуры 12" at bounding box center [714, 77] width 426 height 30
click at [713, 78] on input "культуры 12" at bounding box center [714, 77] width 426 height 30
click at [621, 75] on input "культуры 12" at bounding box center [714, 77] width 426 height 30
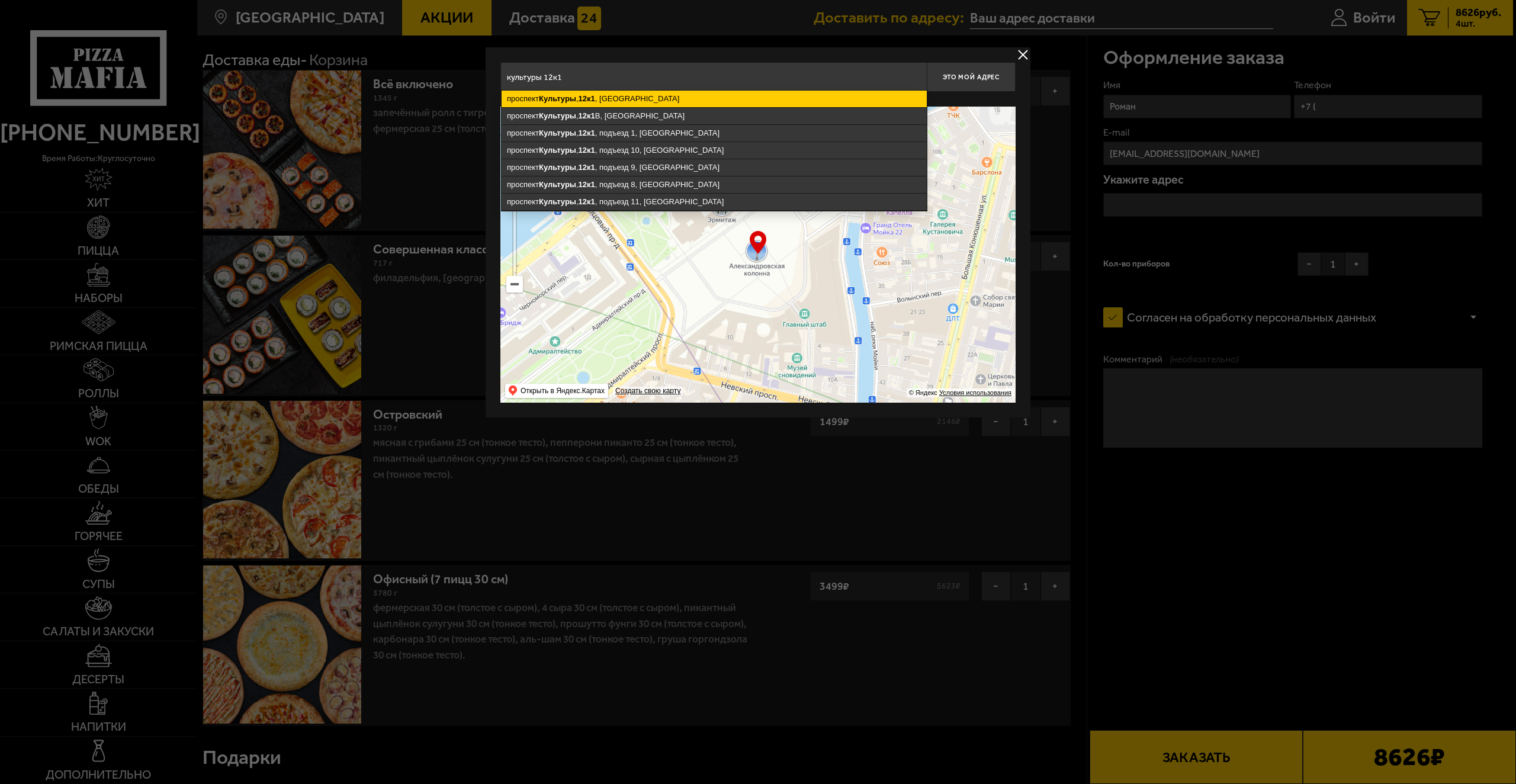
click at [681, 99] on ymaps "[STREET_ADDRESS]" at bounding box center [714, 98] width 426 height 16
type input "[STREET_ADDRESS]"
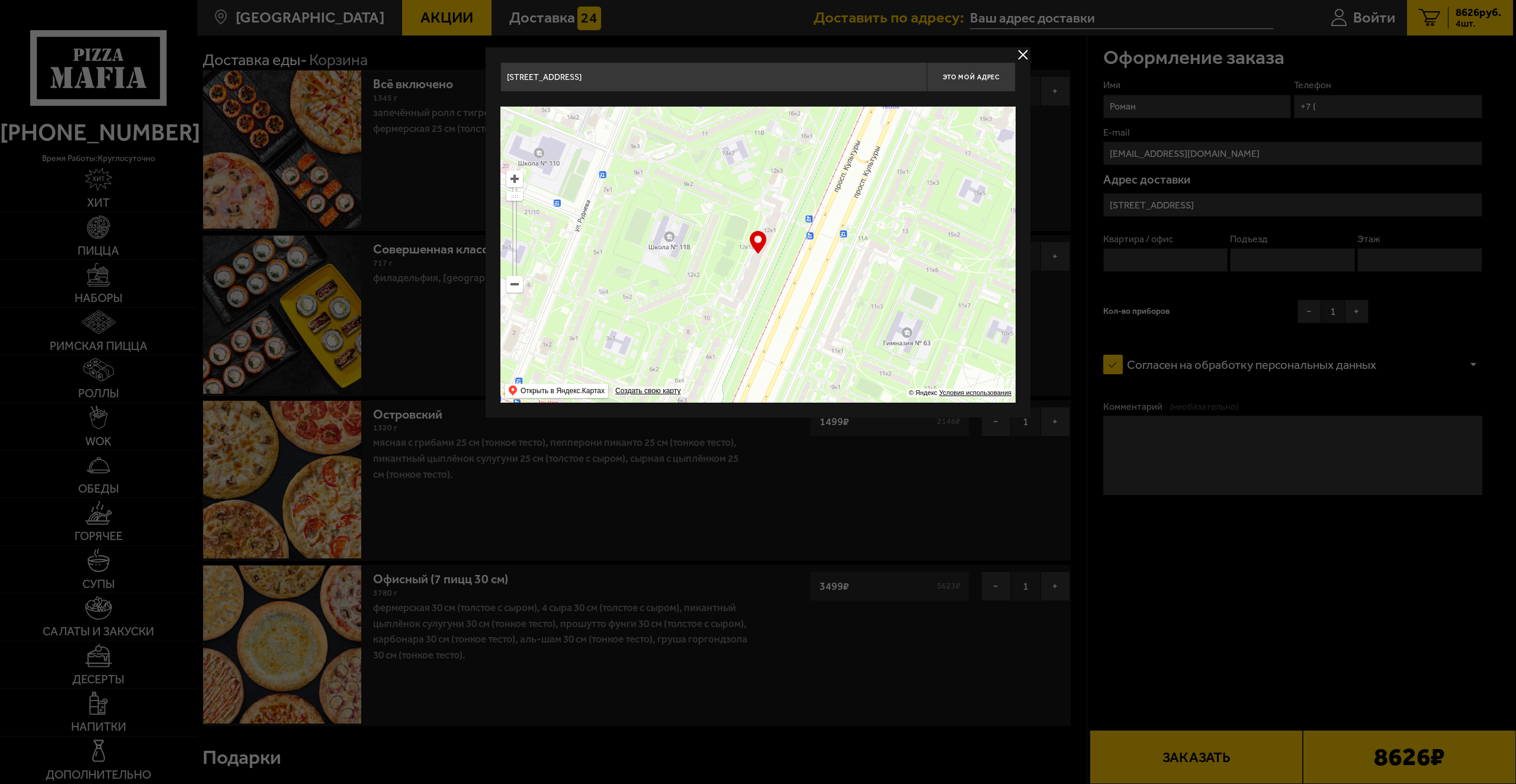
click at [686, 80] on input "[STREET_ADDRESS]" at bounding box center [714, 77] width 426 height 30
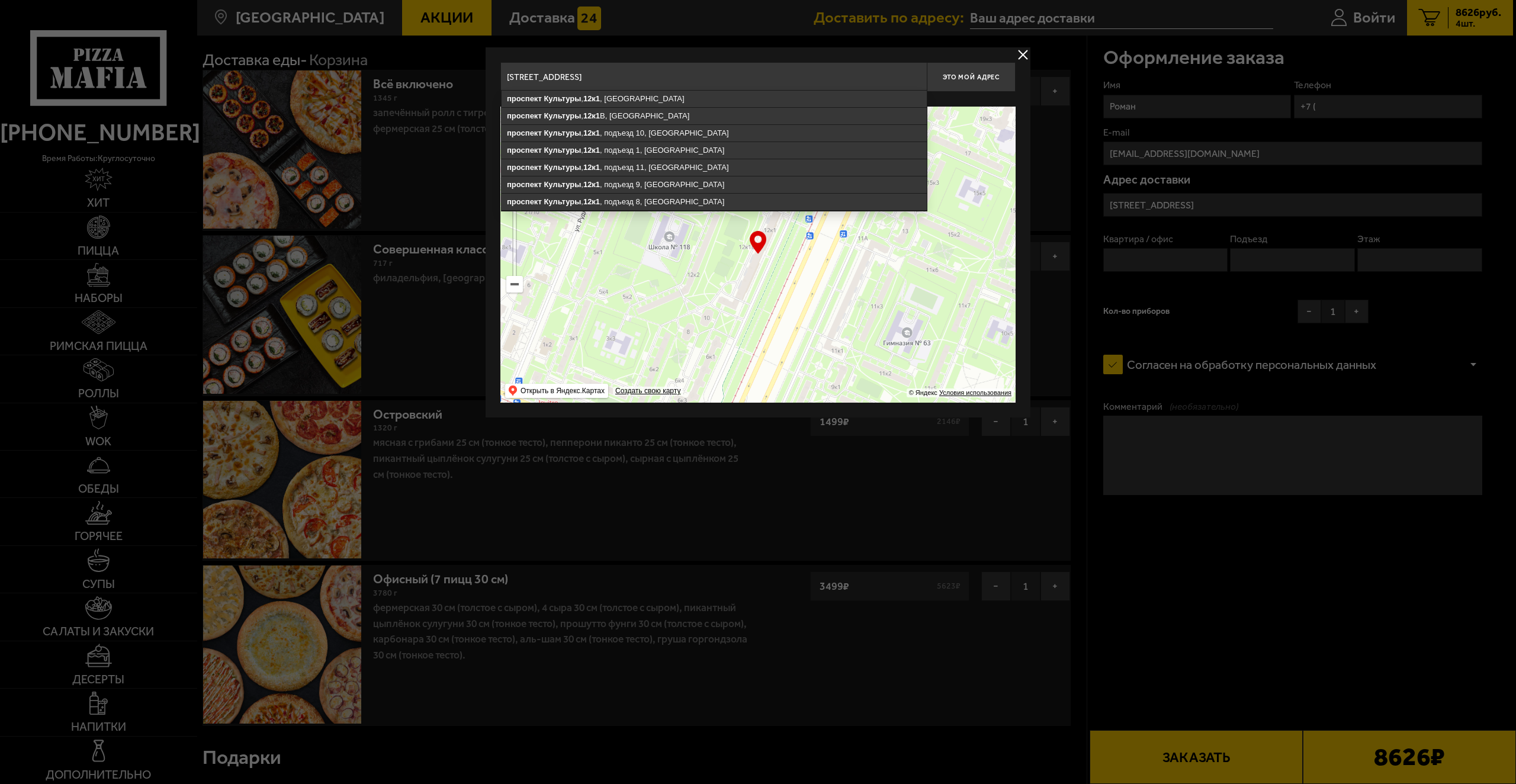
click at [965, 53] on div "[GEOGRAPHIC_DATA] , [STREET_ADDRESS][GEOGRAPHIC_DATA], [STREET_ADDRESS][GEOGRAP…" at bounding box center [757, 232] width 545 height 370
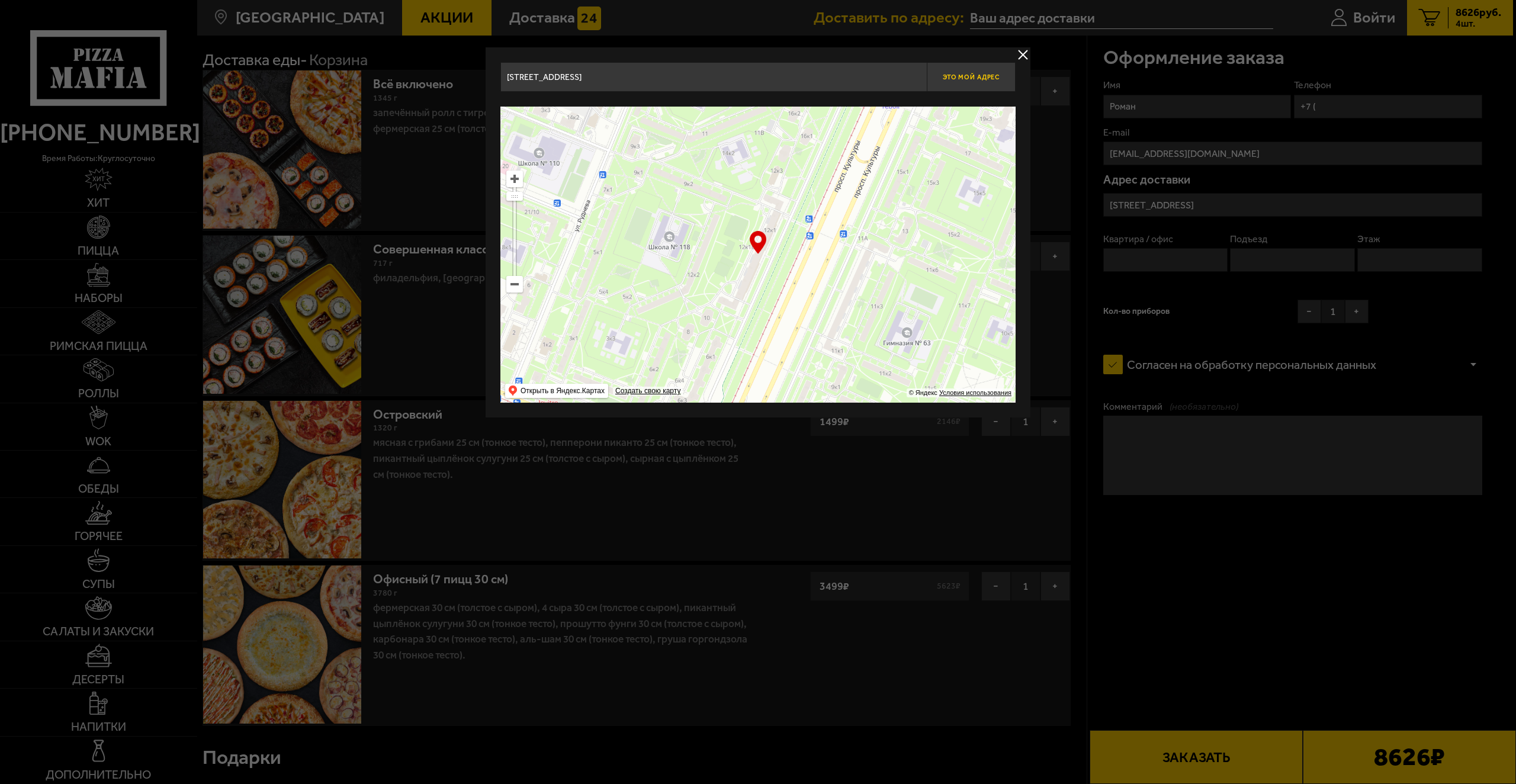
click at [971, 75] on span "Это мой адрес" at bounding box center [970, 77] width 57 height 8
type input "[STREET_ADDRESS]"
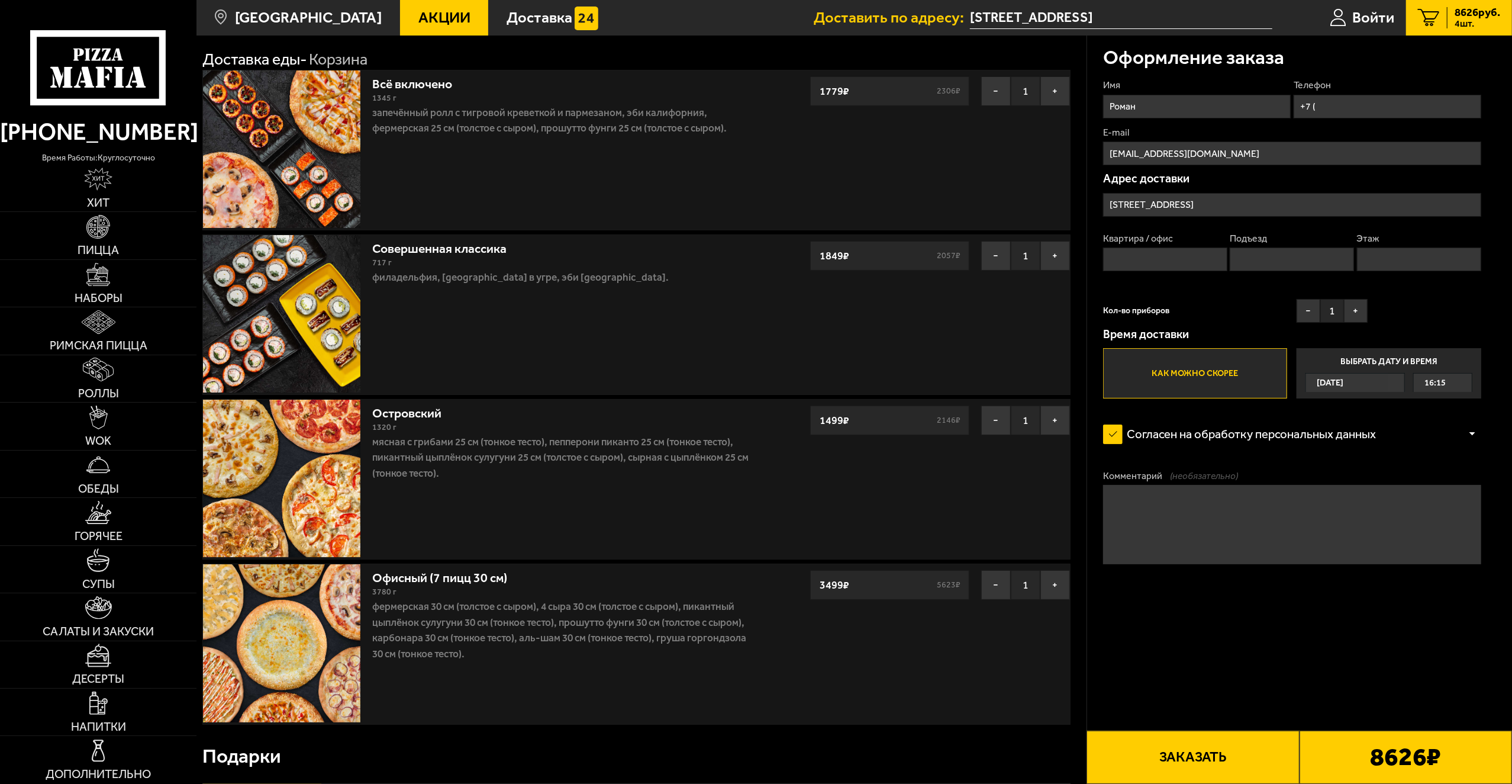
click at [1179, 247] on fieldset "Квартира / офис" at bounding box center [1166, 251] width 125 height 39
drag, startPoint x: 1174, startPoint y: 267, endPoint x: 1179, endPoint y: 263, distance: 6.4
click at [1174, 267] on input "Квартира / офис" at bounding box center [1166, 259] width 125 height 23
type input "169"
click at [1430, 264] on input "Этаж" at bounding box center [1420, 259] width 125 height 23
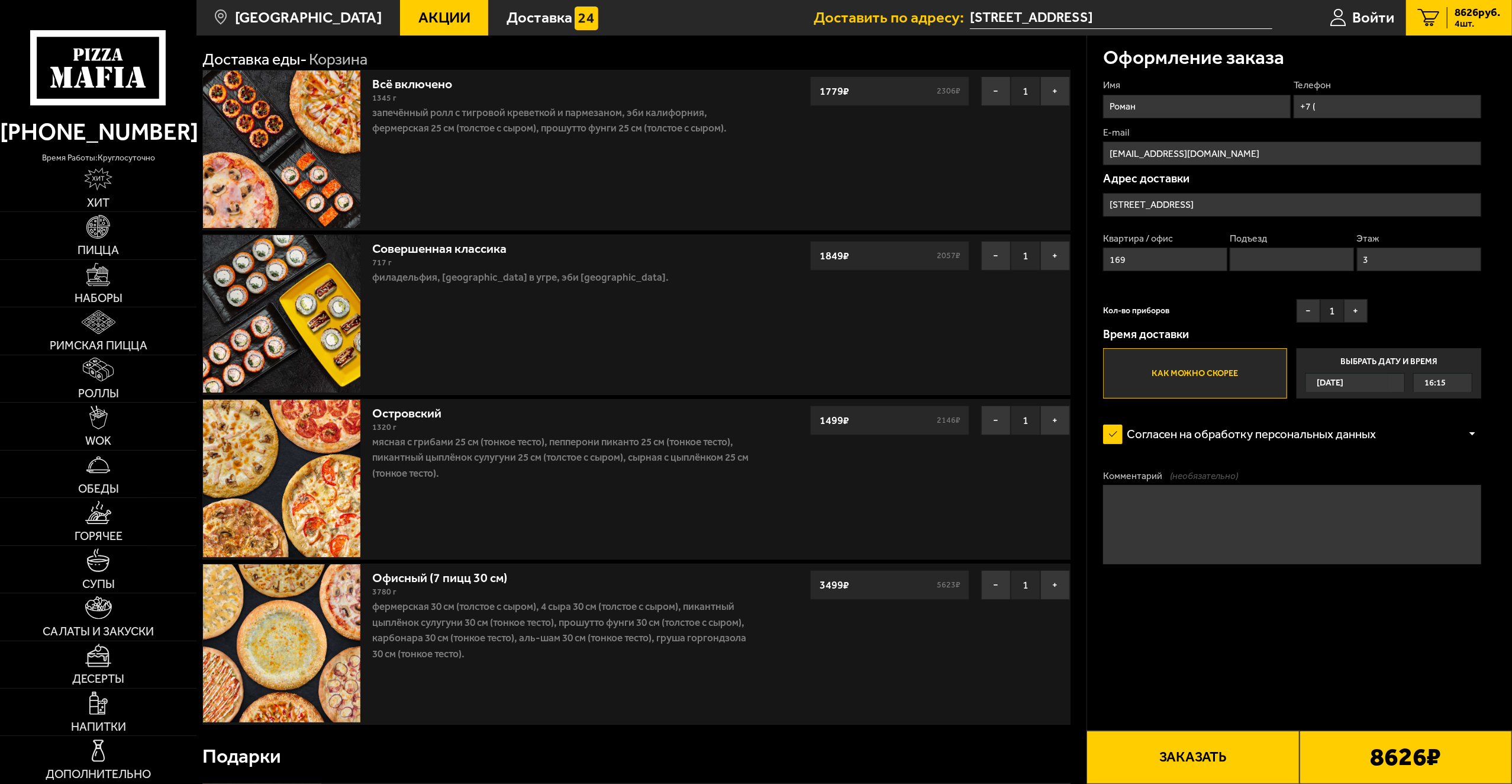
type input "3"
click at [1285, 260] on input "Подъезд" at bounding box center [1293, 259] width 125 height 23
type input "5"
click at [1410, 310] on div "Имя Роман Телефон +7 ( E-mail [EMAIL_ADDRESS][DOMAIN_NAME] Адрес доставки [STRE…" at bounding box center [1293, 238] width 378 height 320
click at [1360, 308] on button "+" at bounding box center [1356, 311] width 23 height 23
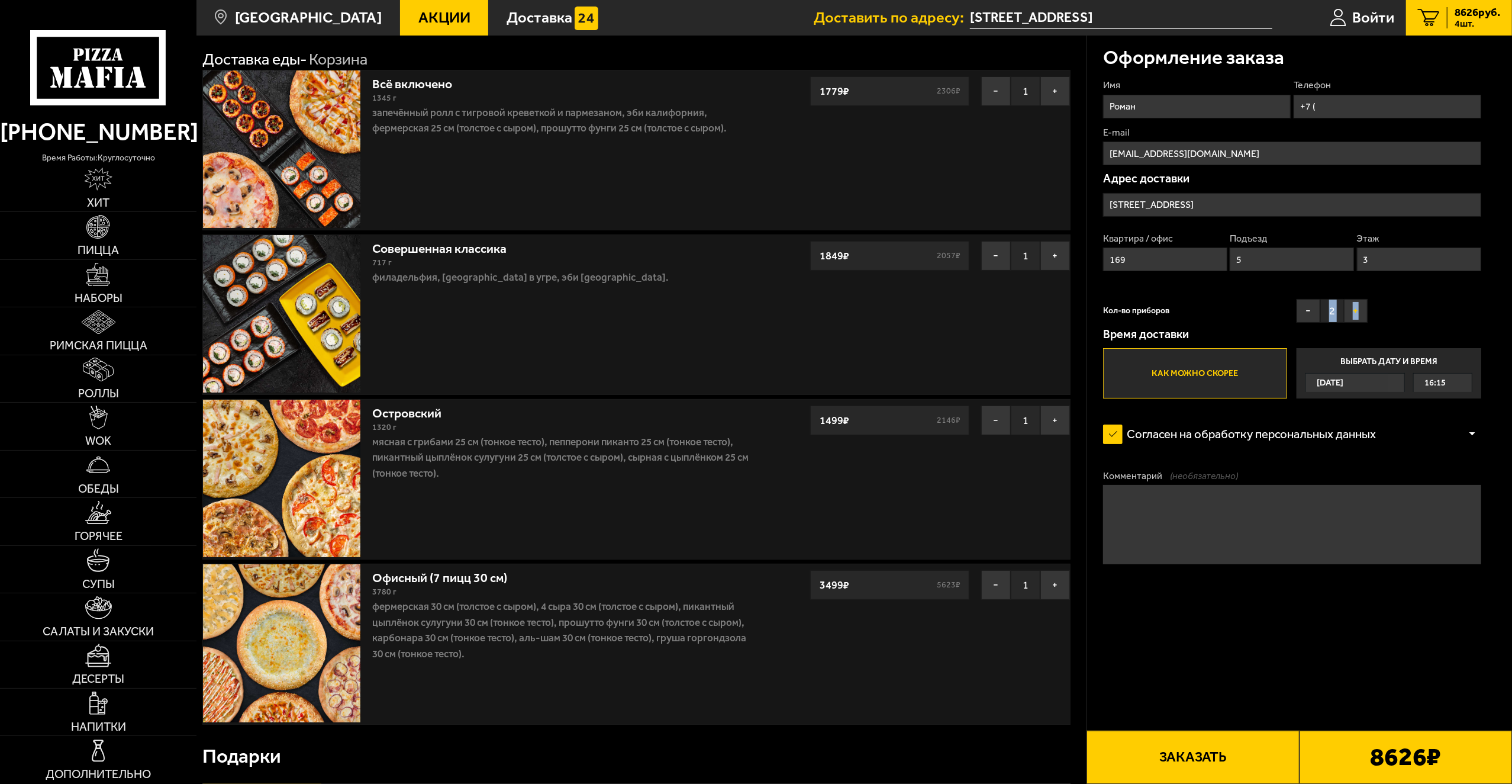
drag, startPoint x: 1330, startPoint y: 313, endPoint x: 1358, endPoint y: 300, distance: 30.9
click at [1358, 300] on div "− 2 +" at bounding box center [1332, 311] width 71 height 23
click at [1258, 319] on div "Кол-во приборов − 2 +" at bounding box center [1236, 313] width 265 height 30
click at [1298, 320] on button "−" at bounding box center [1309, 311] width 23 height 23
click at [1297, 320] on button "−" at bounding box center [1309, 311] width 23 height 23
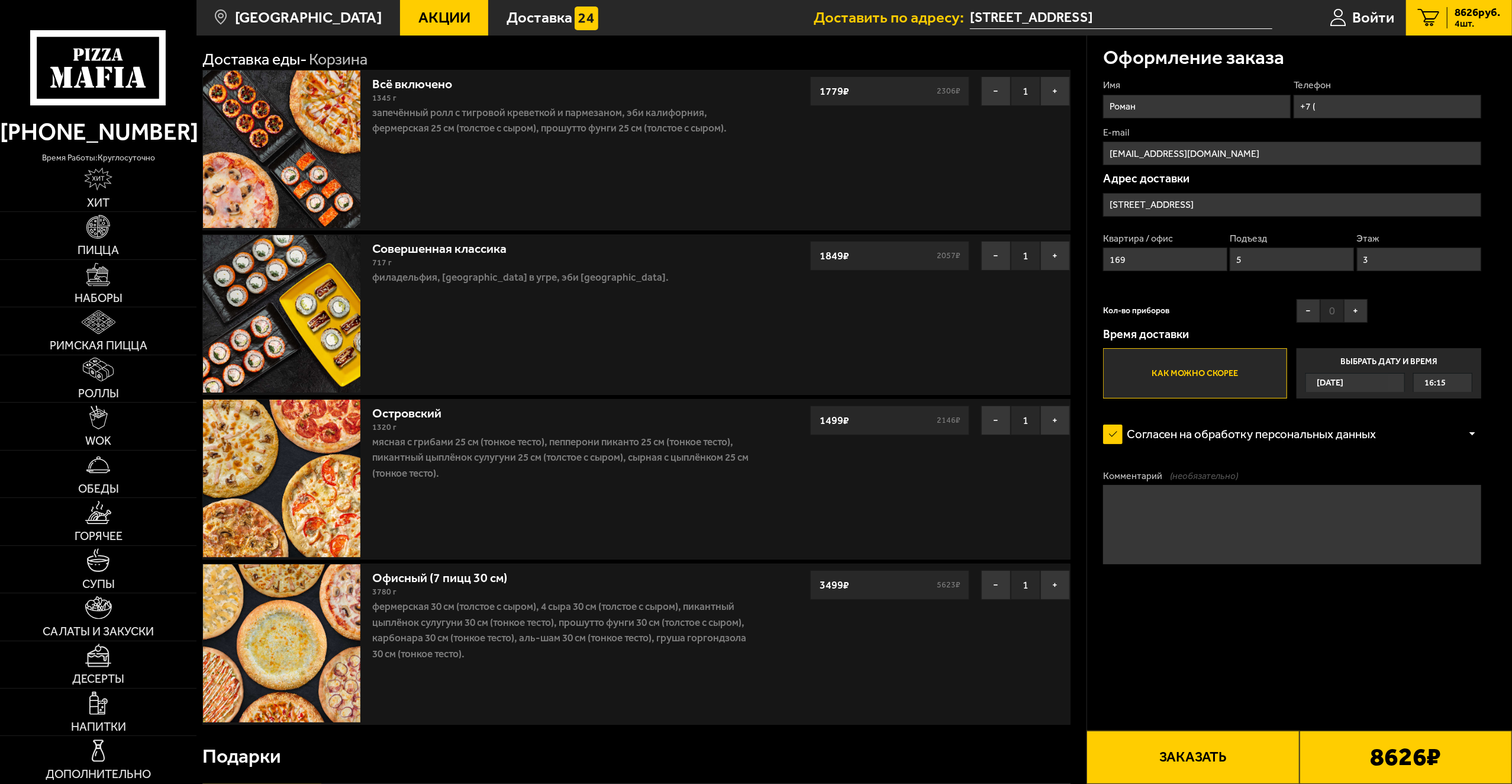
click at [1325, 310] on span "0" at bounding box center [1332, 311] width 23 height 23
click at [1341, 308] on span "0" at bounding box center [1332, 311] width 23 height 23
click at [1349, 308] on button "+" at bounding box center [1356, 311] width 23 height 23
drag, startPoint x: 1324, startPoint y: 313, endPoint x: 1333, endPoint y: 309, distance: 9.8
click at [1334, 310] on span "1" at bounding box center [1332, 311] width 23 height 23
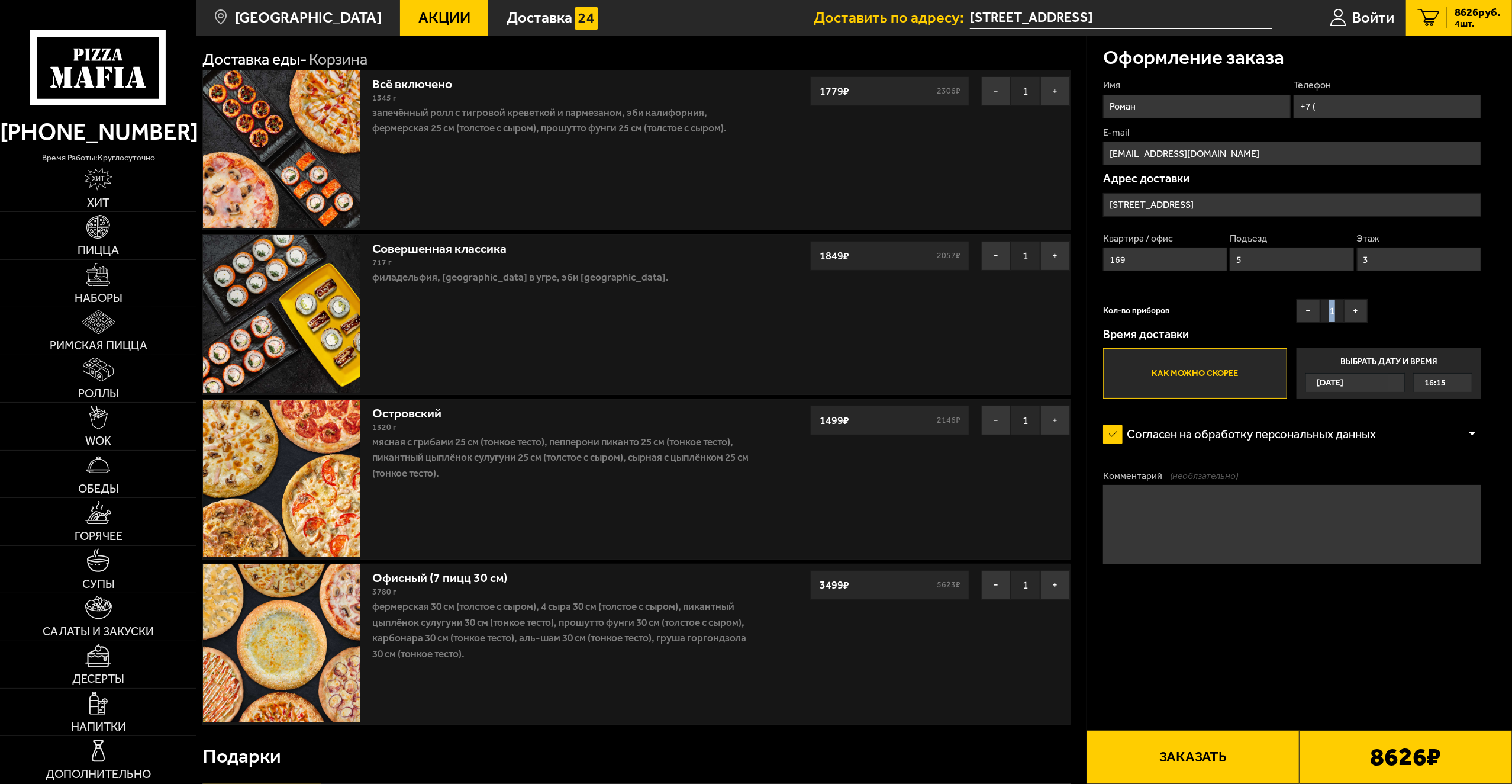
click at [1334, 309] on span "1" at bounding box center [1332, 311] width 23 height 23
click at [1341, 308] on span "1" at bounding box center [1332, 311] width 23 height 23
click at [1335, 310] on span "1" at bounding box center [1332, 311] width 23 height 23
click at [1330, 312] on span "1" at bounding box center [1332, 311] width 23 height 23
click at [1349, 309] on button "+" at bounding box center [1356, 311] width 23 height 23
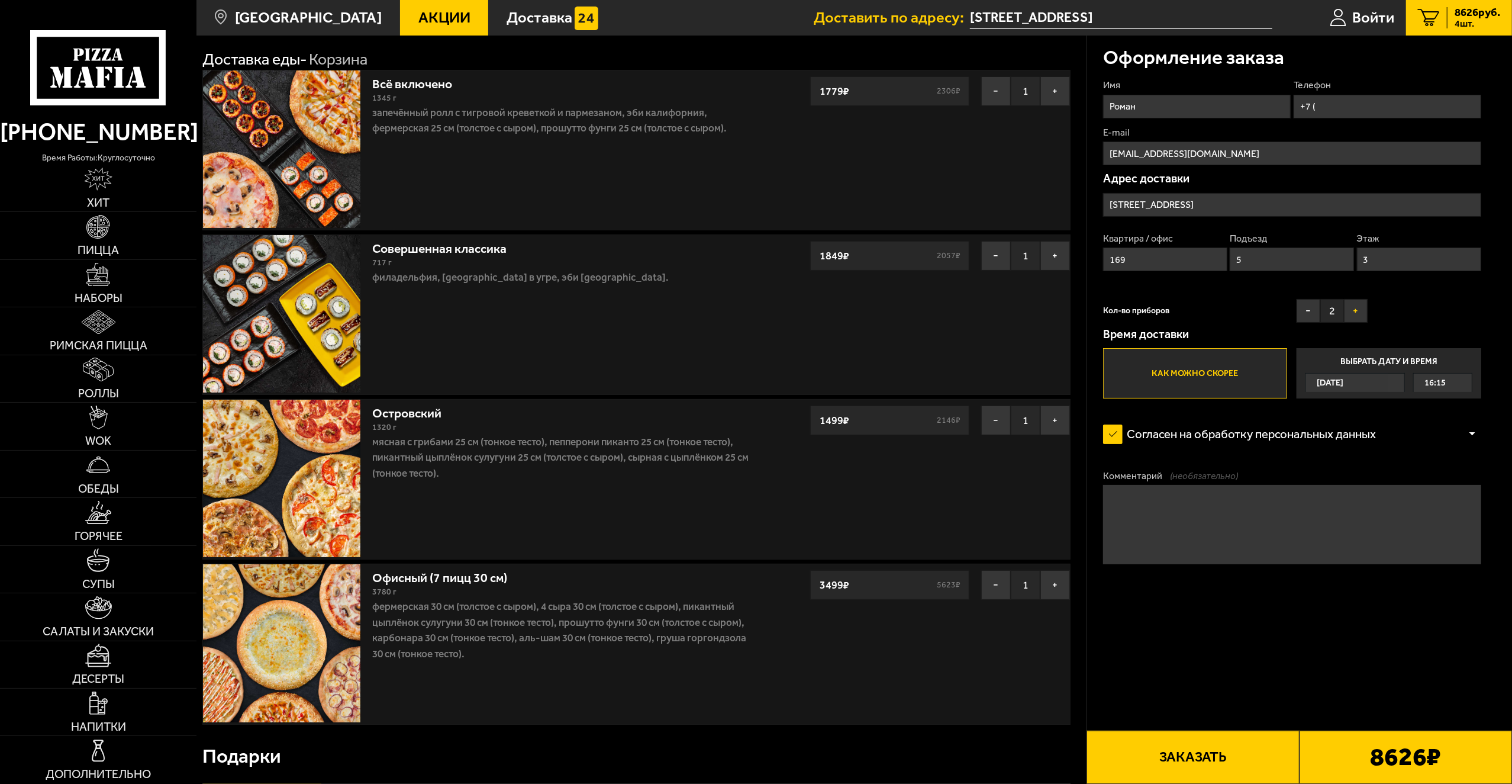
click at [1349, 309] on button "+" at bounding box center [1356, 311] width 23 height 23
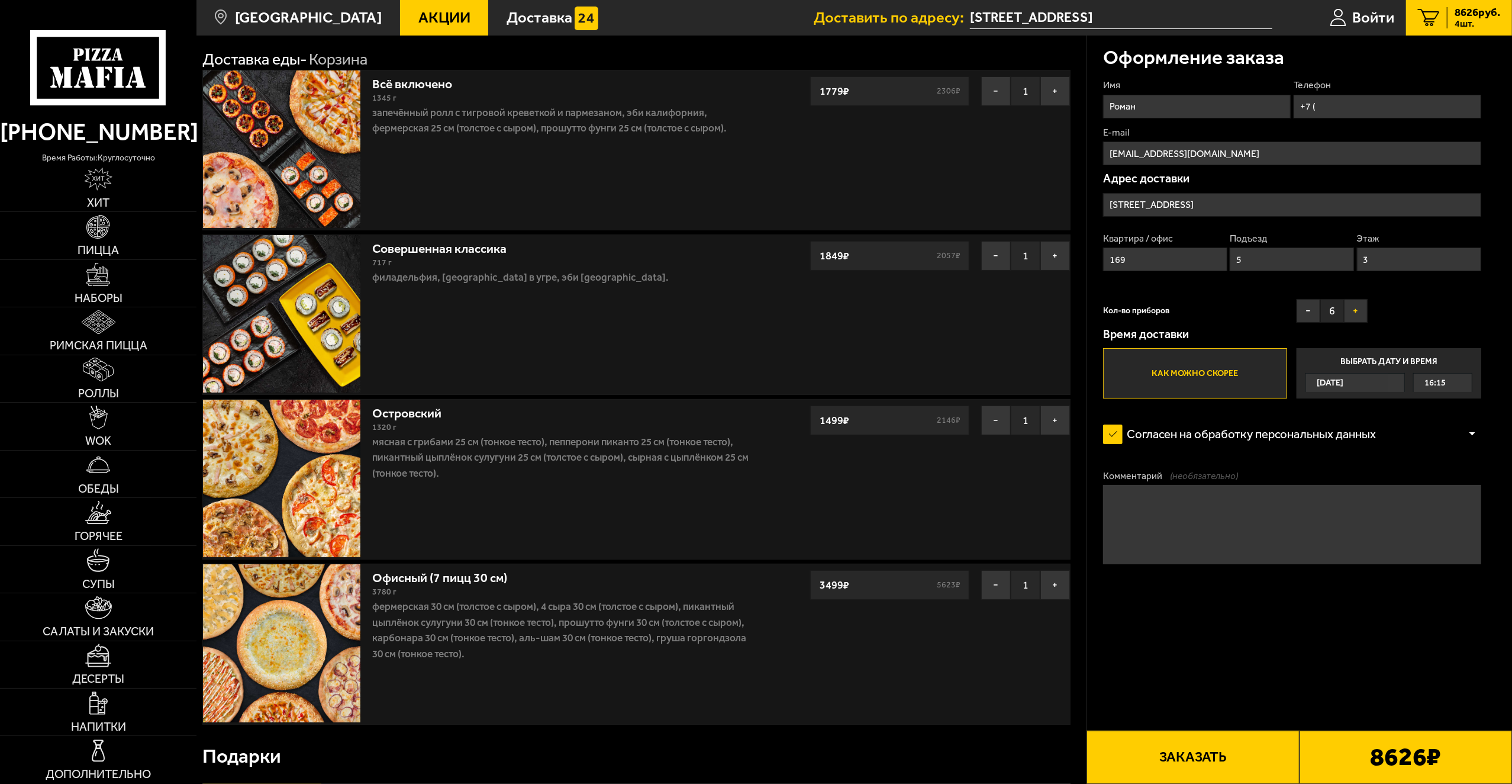
click at [1349, 309] on button "+" at bounding box center [1356, 311] width 23 height 23
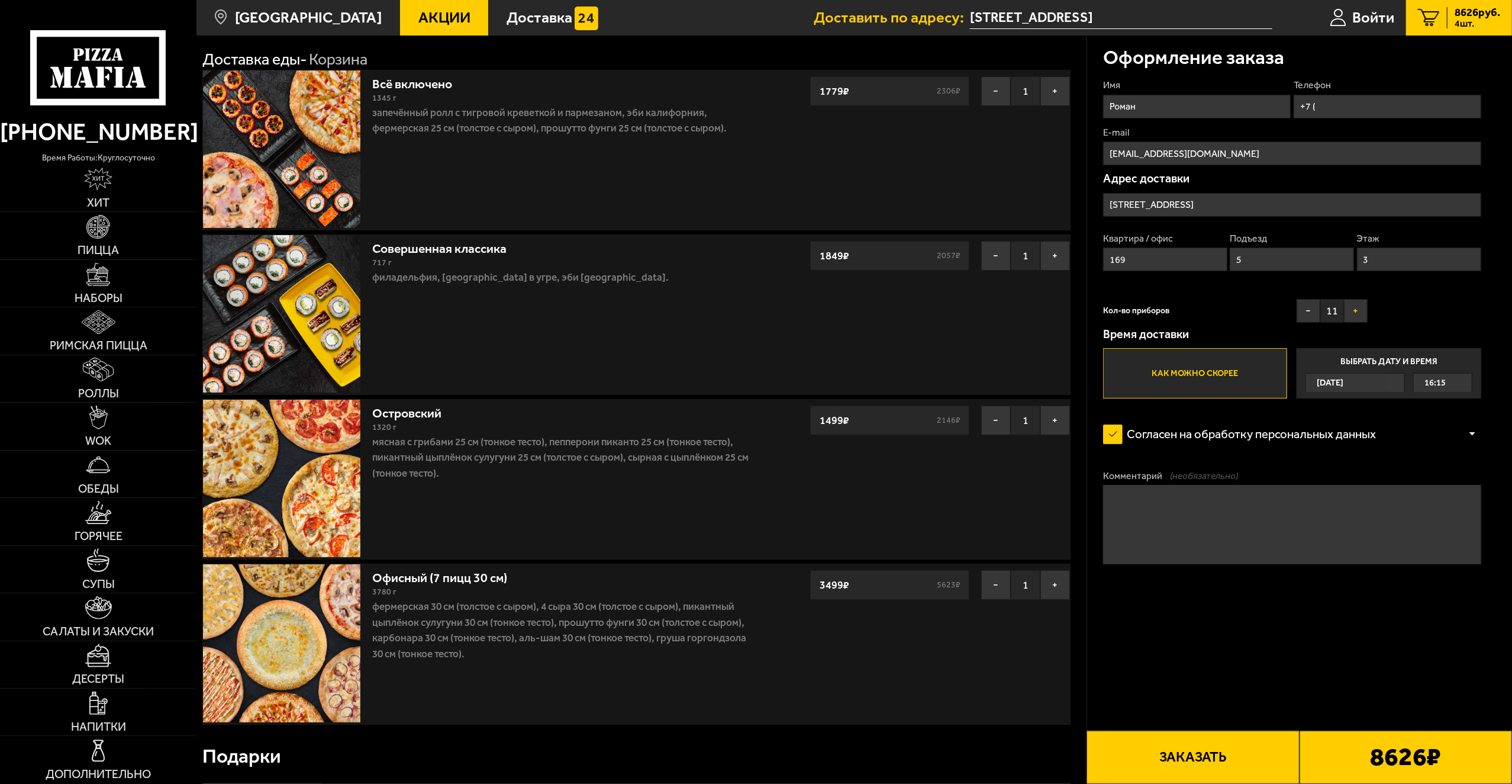
click at [1349, 309] on button "+" at bounding box center [1356, 311] width 23 height 23
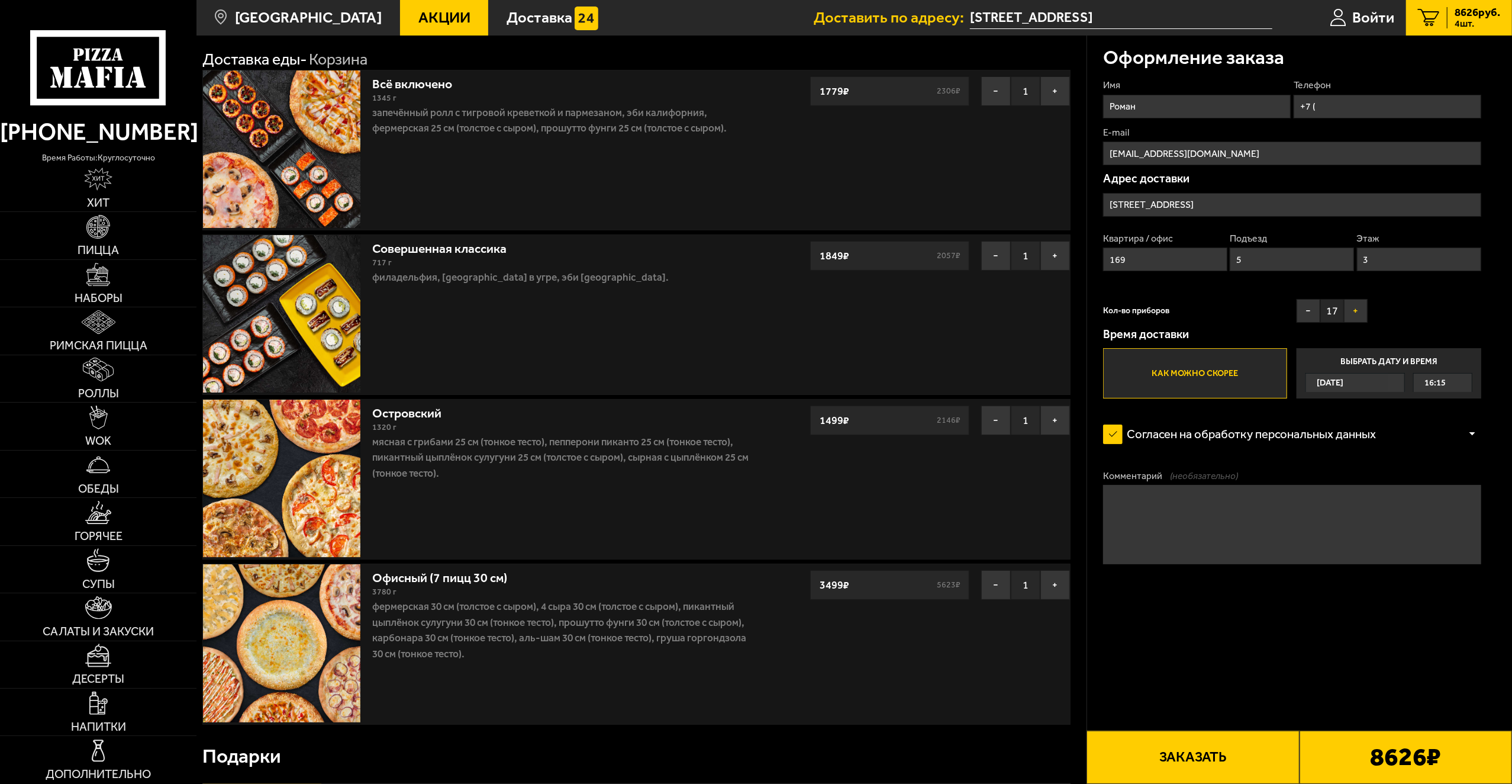
click at [1349, 309] on button "+" at bounding box center [1356, 311] width 23 height 23
click at [1307, 317] on button "−" at bounding box center [1309, 311] width 23 height 23
click at [1308, 317] on button "−" at bounding box center [1309, 311] width 23 height 23
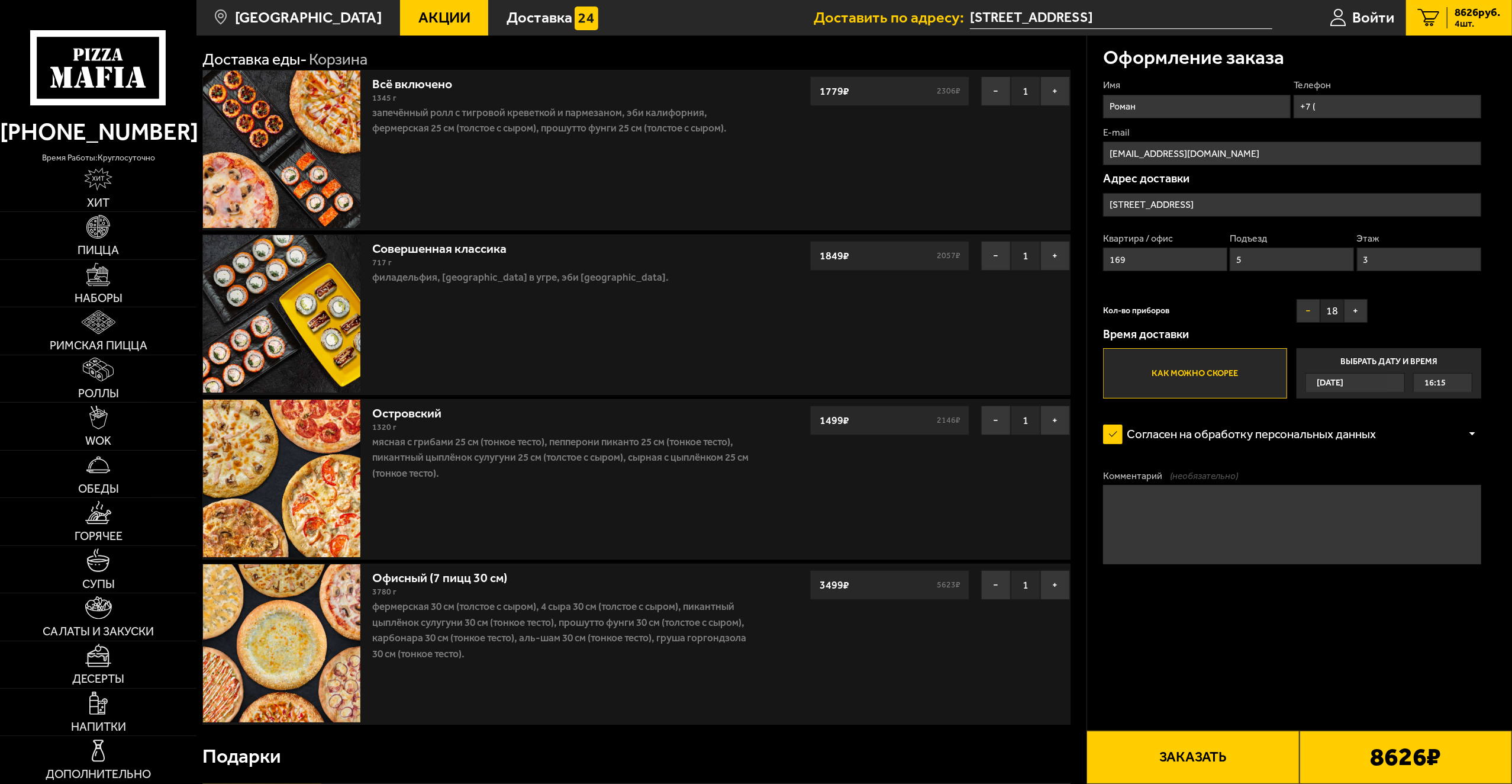
click at [1308, 317] on button "−" at bounding box center [1309, 311] width 23 height 23
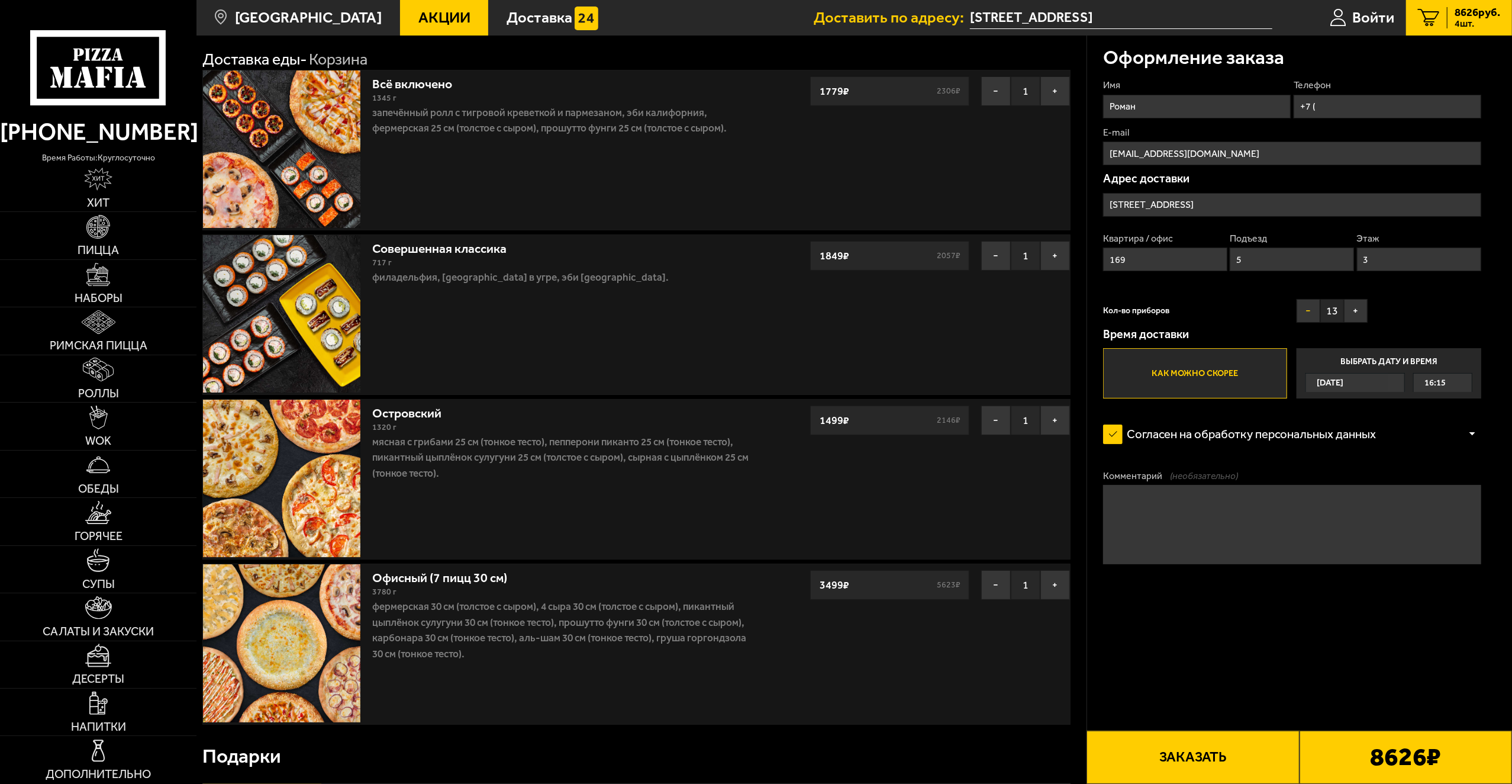
click at [1308, 317] on button "−" at bounding box center [1309, 311] width 23 height 23
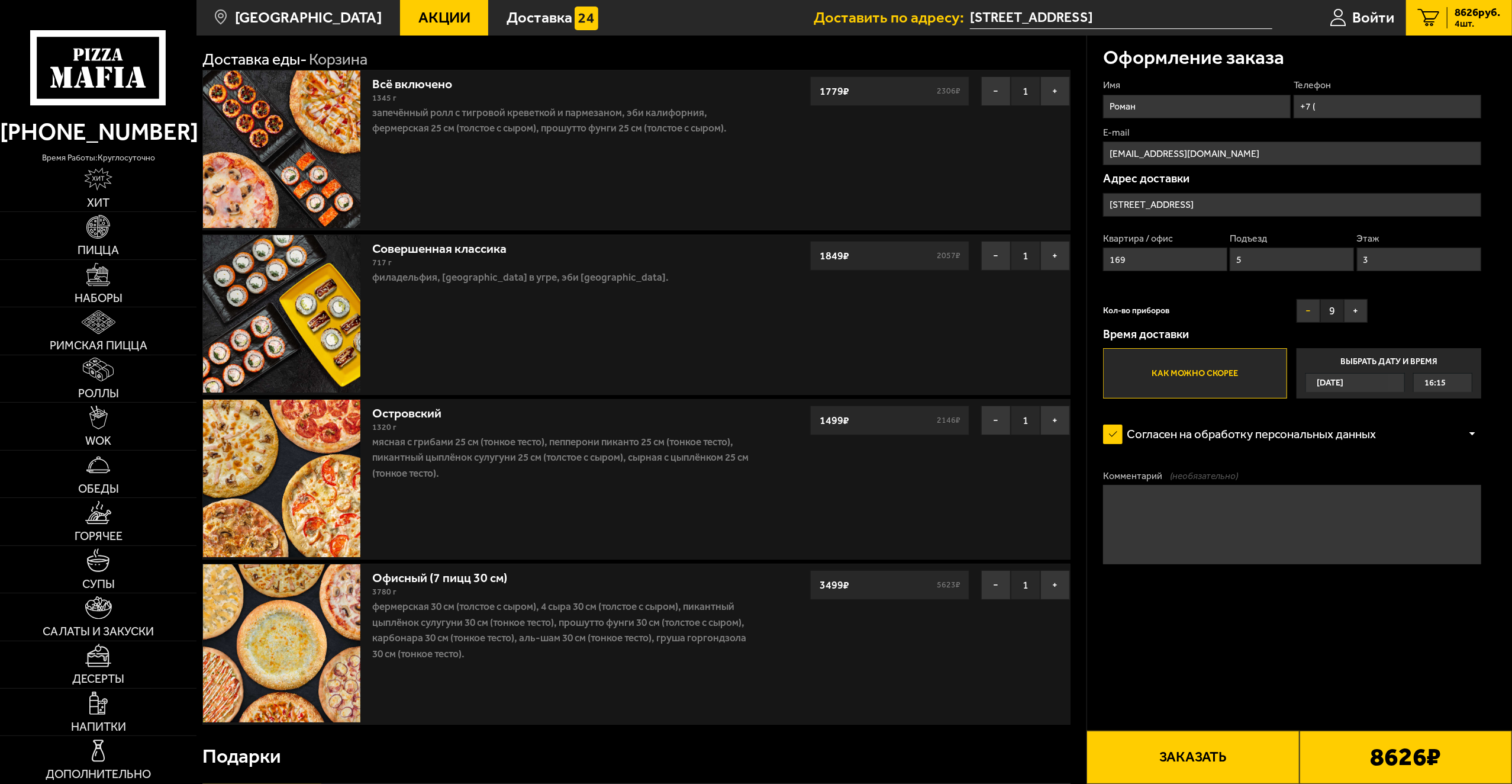
click at [1308, 317] on button "−" at bounding box center [1309, 311] width 23 height 23
click at [1360, 313] on button "+" at bounding box center [1356, 311] width 23 height 23
click at [1266, 759] on button "Заказать" at bounding box center [1192, 757] width 212 height 53
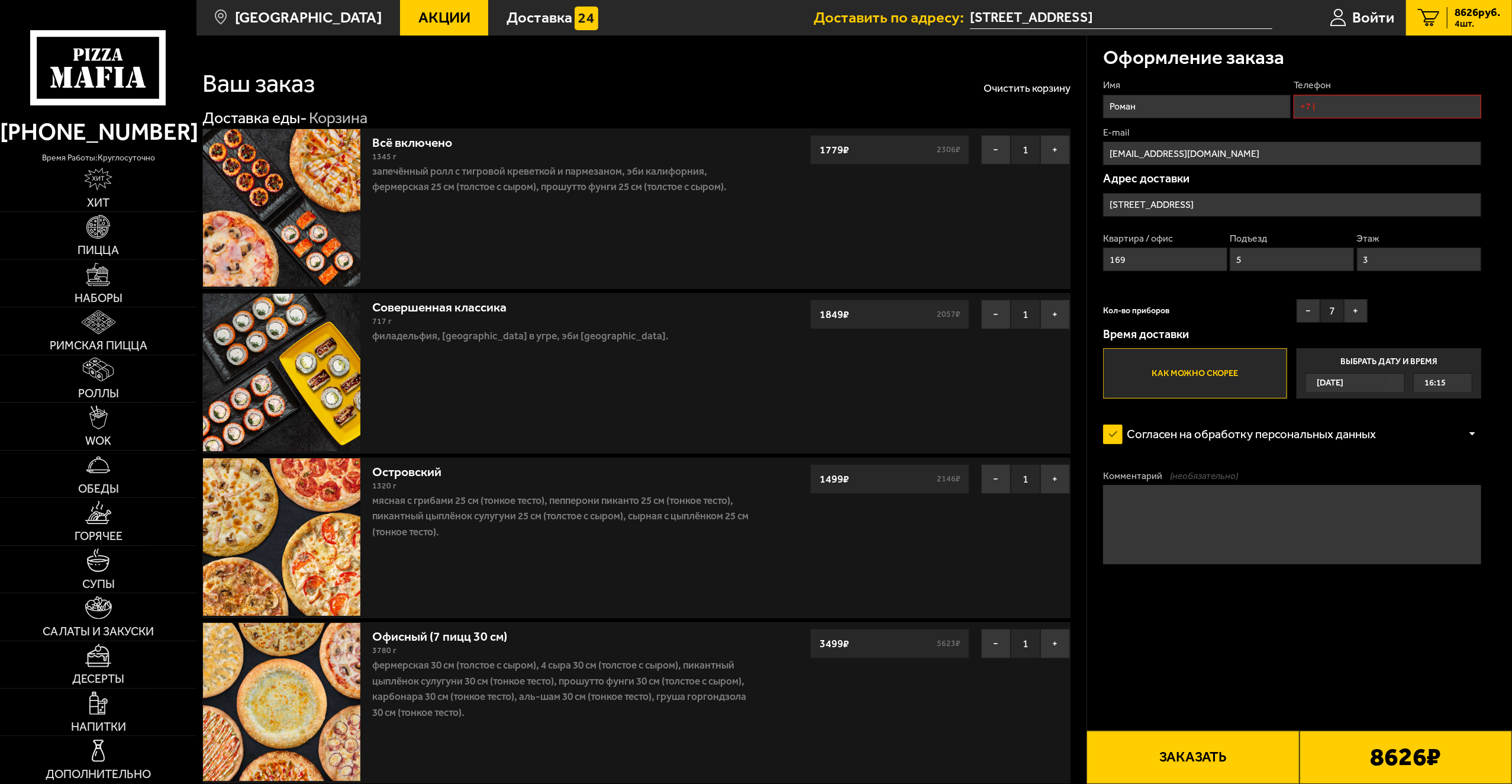
scroll to position [0, 0]
click at [1366, 102] on input "+7 (" at bounding box center [1388, 107] width 188 height 23
click at [1368, 106] on input "+7 (" at bounding box center [1388, 107] width 188 height 23
click at [1373, 107] on input "+7 (" at bounding box center [1388, 107] width 188 height 23
click button "Выбрать способ оплаты" at bounding box center [0, 0] width 0 height 0
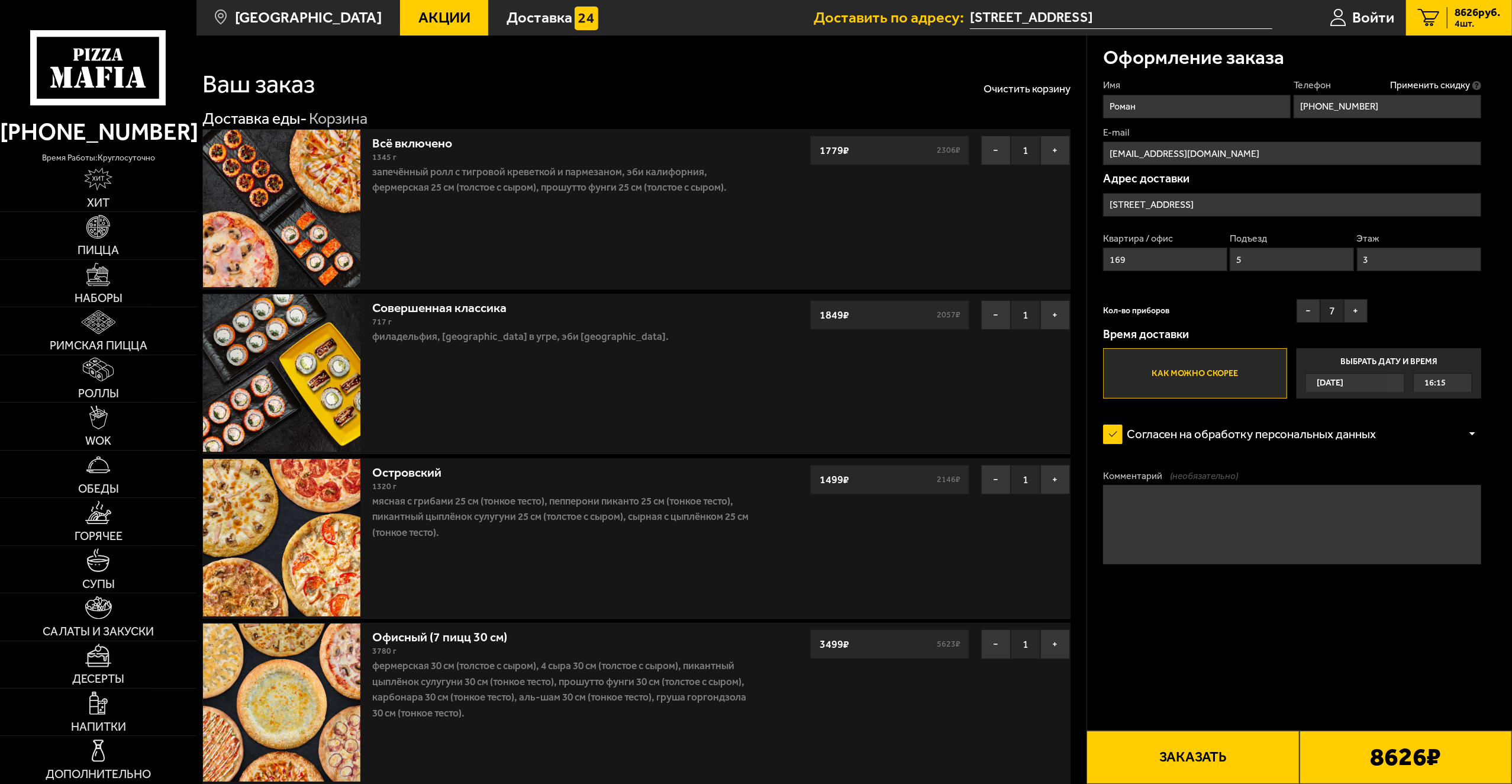
type input "+7 (967) 727-72-40"
click at [1321, 619] on form "Имя Роман Телефон Применить скидку Вы будете зарегистрированы автоматически. +7…" at bounding box center [1293, 367] width 378 height 577
click at [1238, 751] on button "Заказать" at bounding box center [1192, 757] width 212 height 53
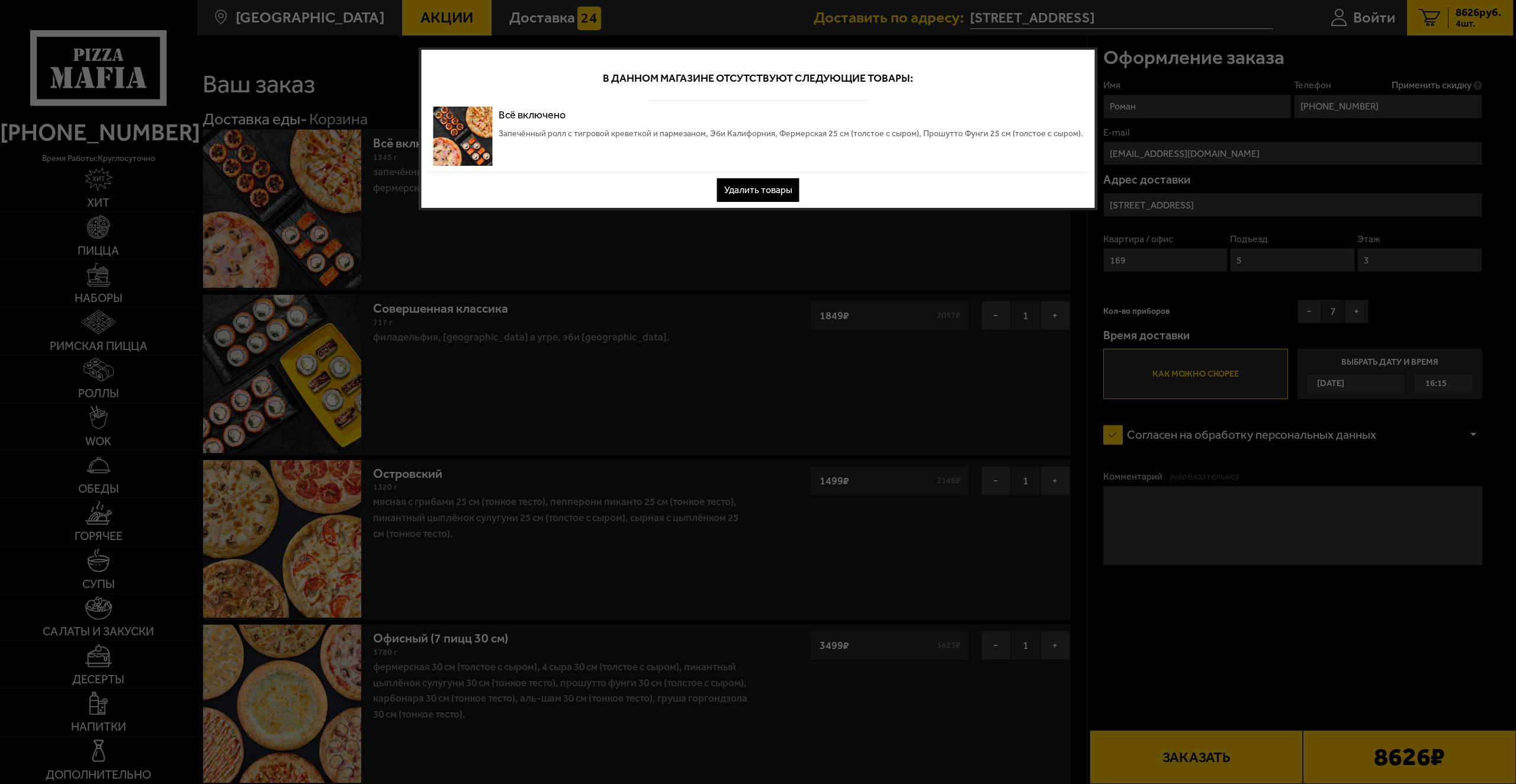
click at [767, 182] on button "Удалить товары" at bounding box center [758, 190] width 82 height 23
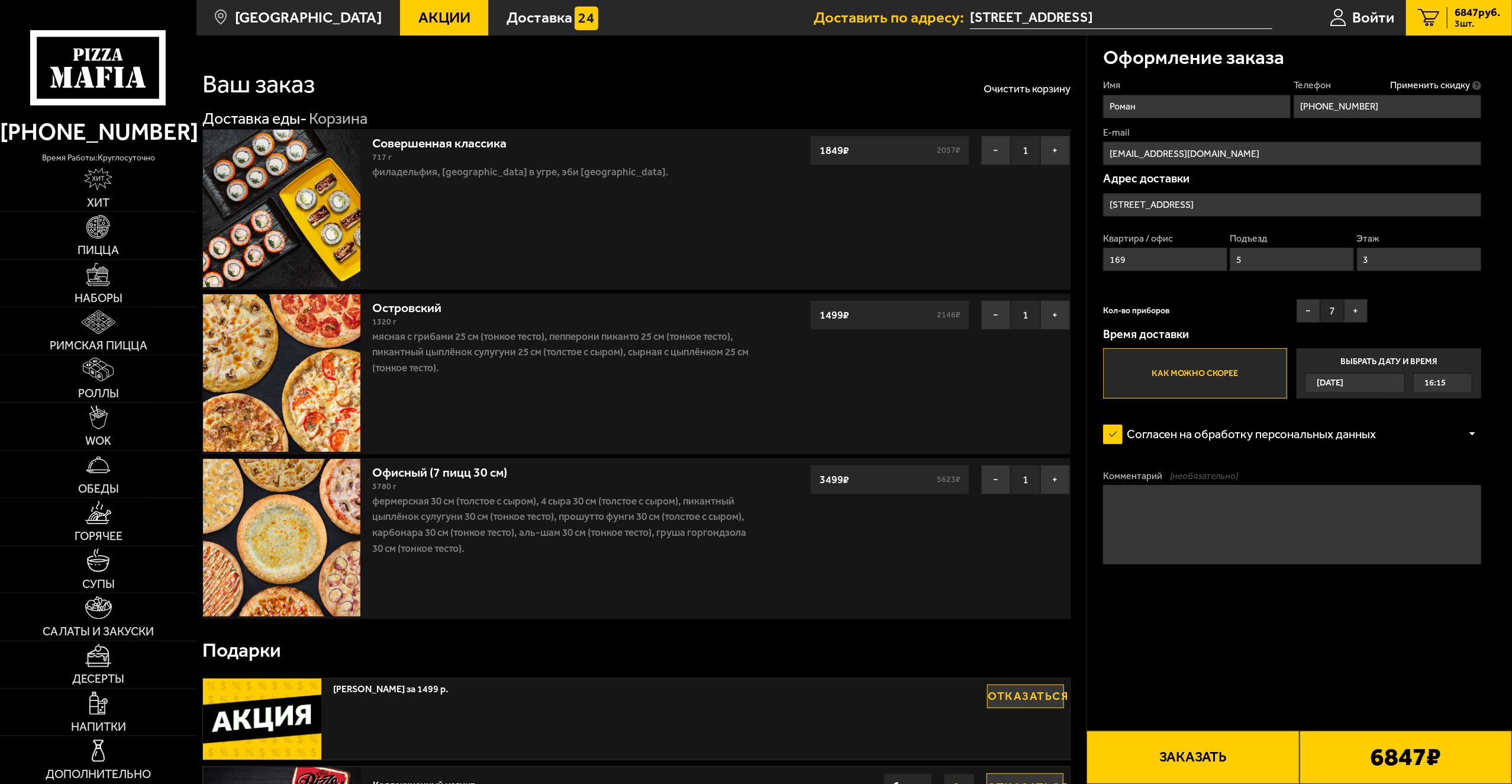
drag, startPoint x: 767, startPoint y: 191, endPoint x: 797, endPoint y: 214, distance: 37.8
click at [791, 214] on div "Совершенная классика 717 г Филадельфия, Филадельфия в угре, Эби Калифорния. − 1…" at bounding box center [507, 210] width 607 height 159
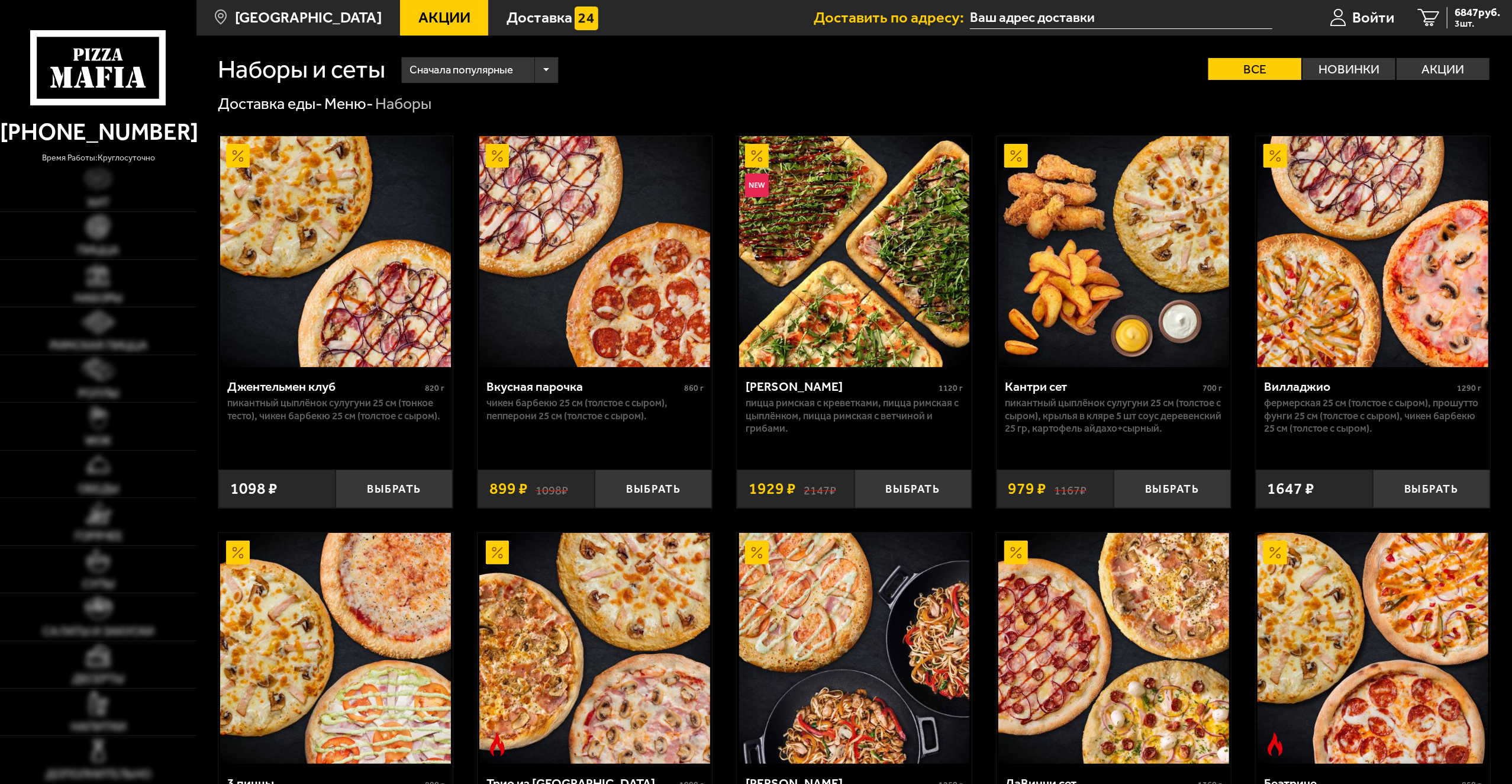
type input "[STREET_ADDRESS]"
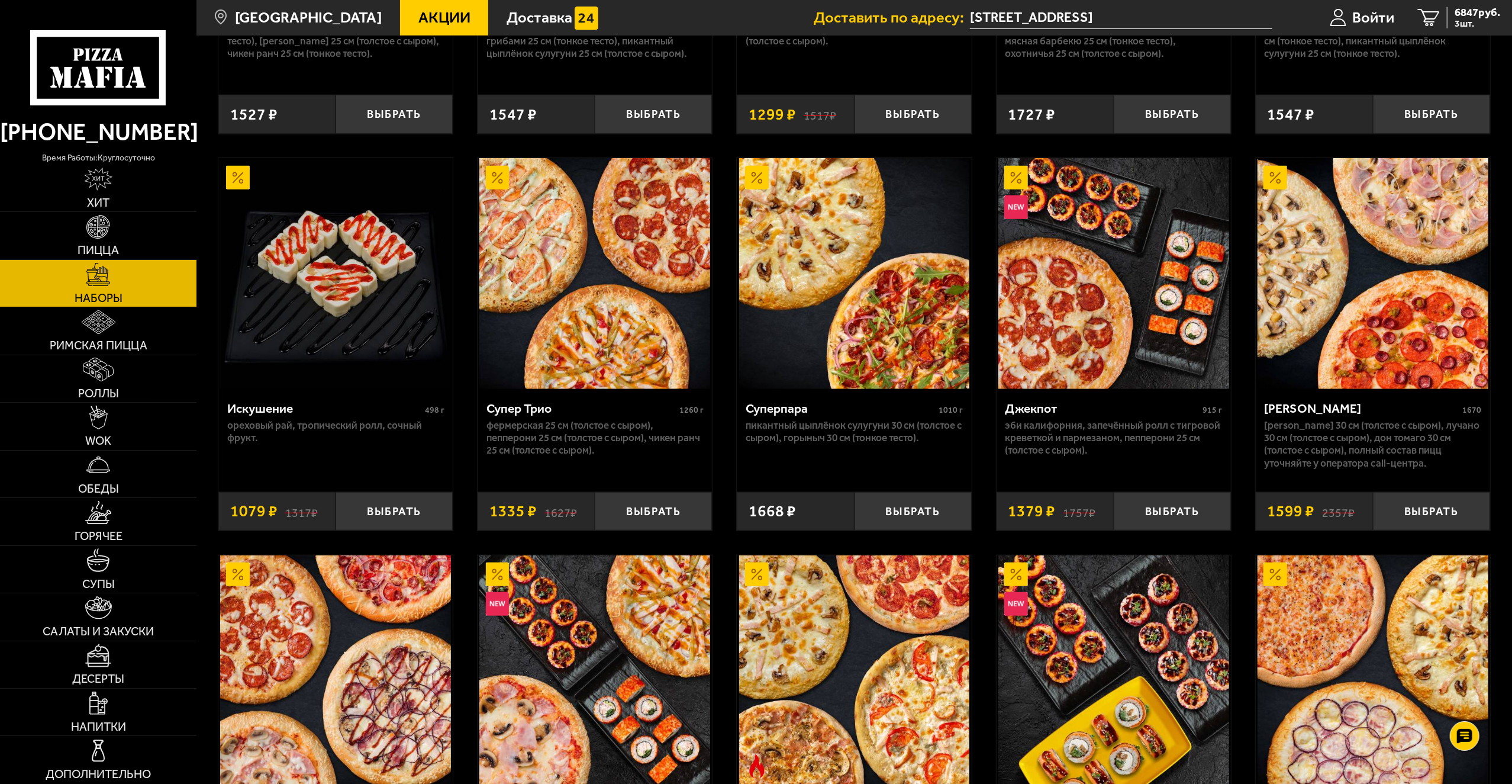
scroll to position [770, 0]
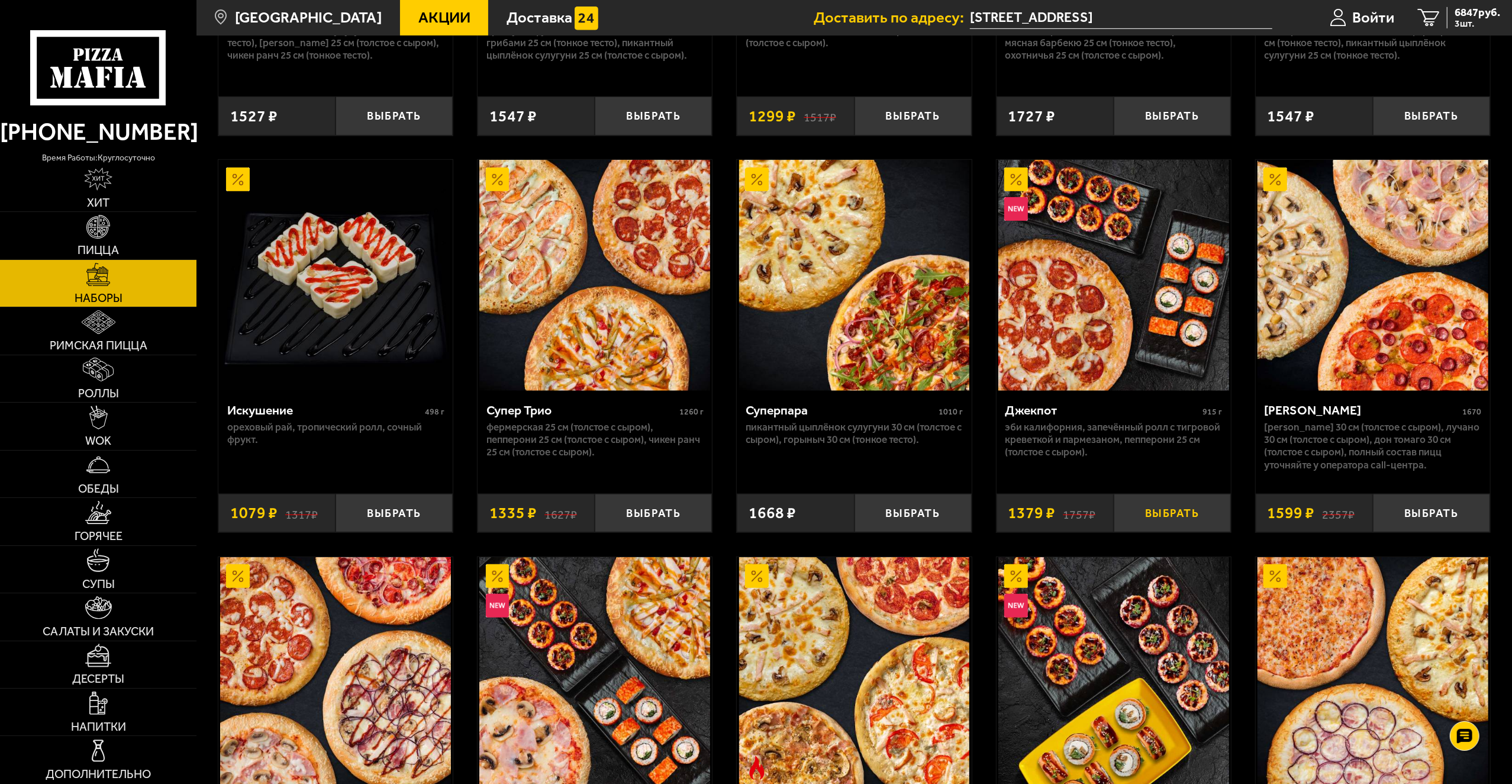
click at [1172, 513] on button "Выбрать" at bounding box center [1172, 513] width 117 height 39
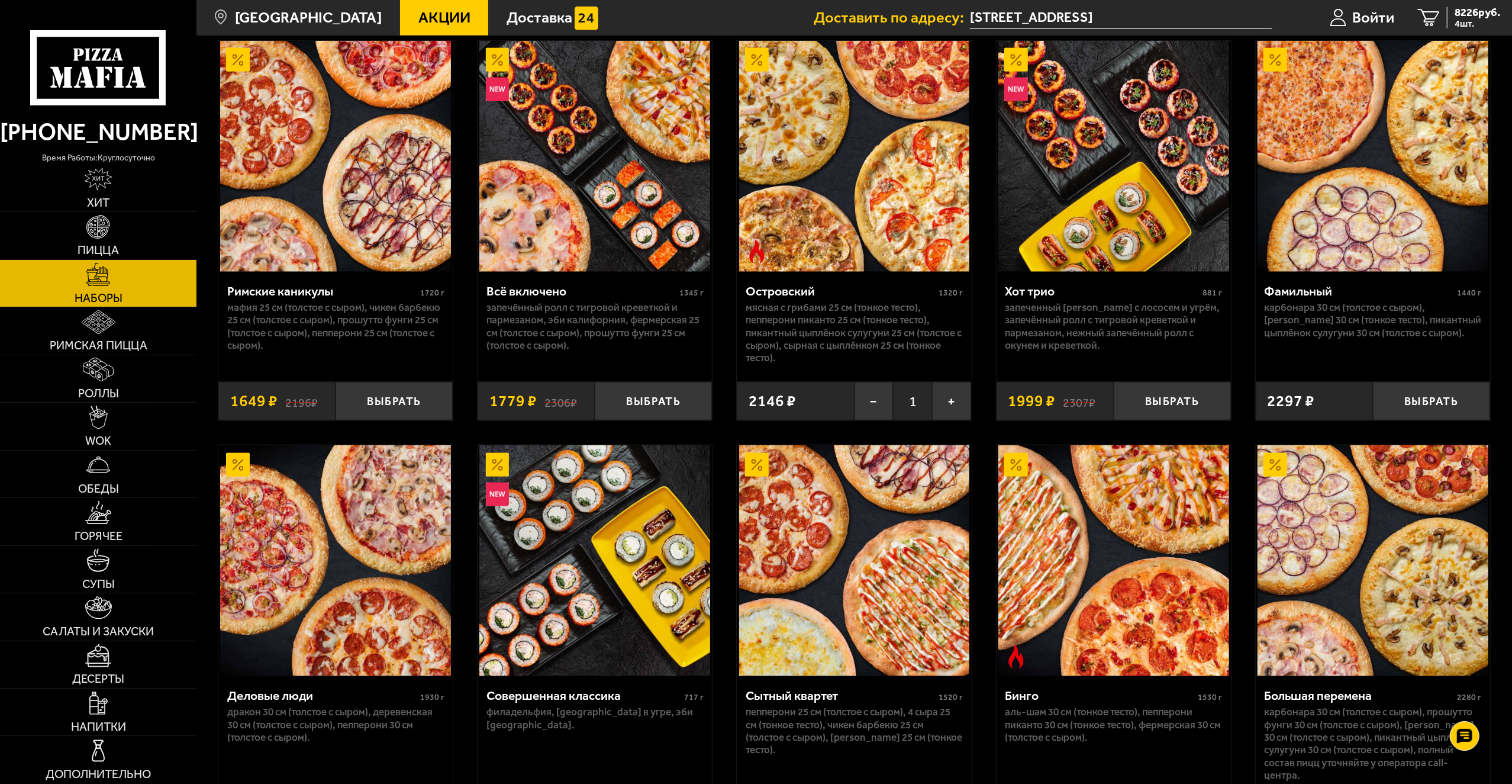
scroll to position [1184, 0]
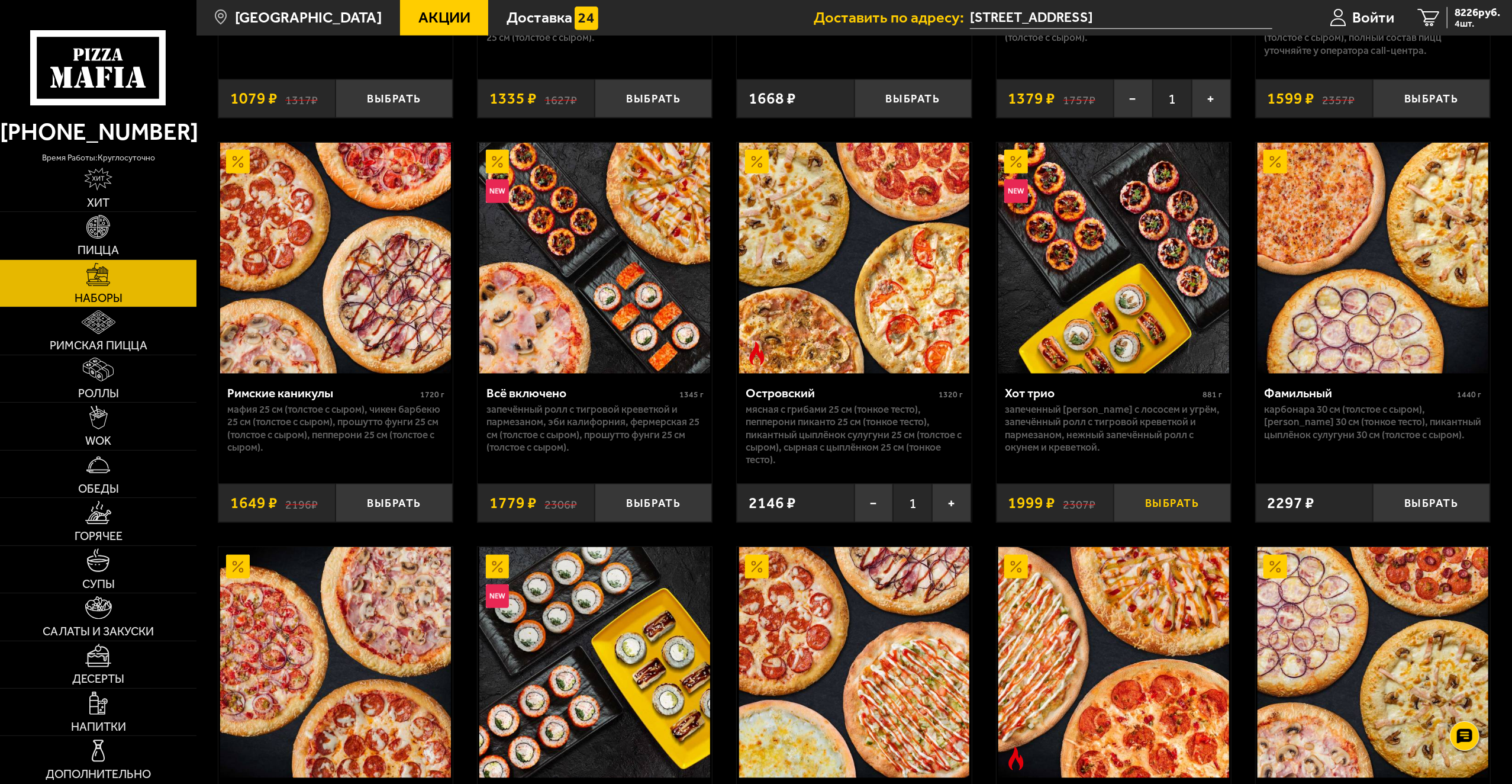
click at [1162, 503] on button "Выбрать" at bounding box center [1172, 502] width 117 height 39
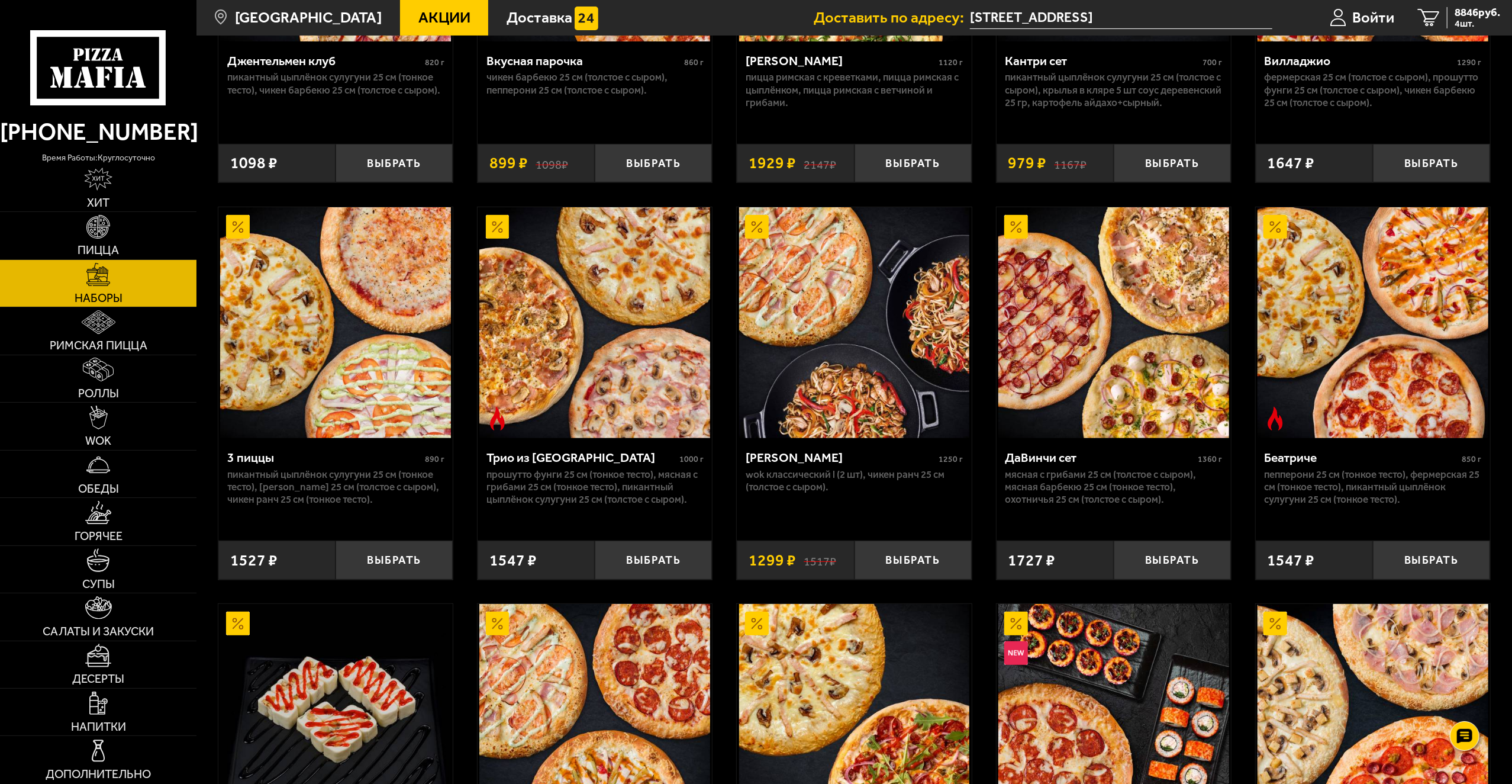
scroll to position [473, 0]
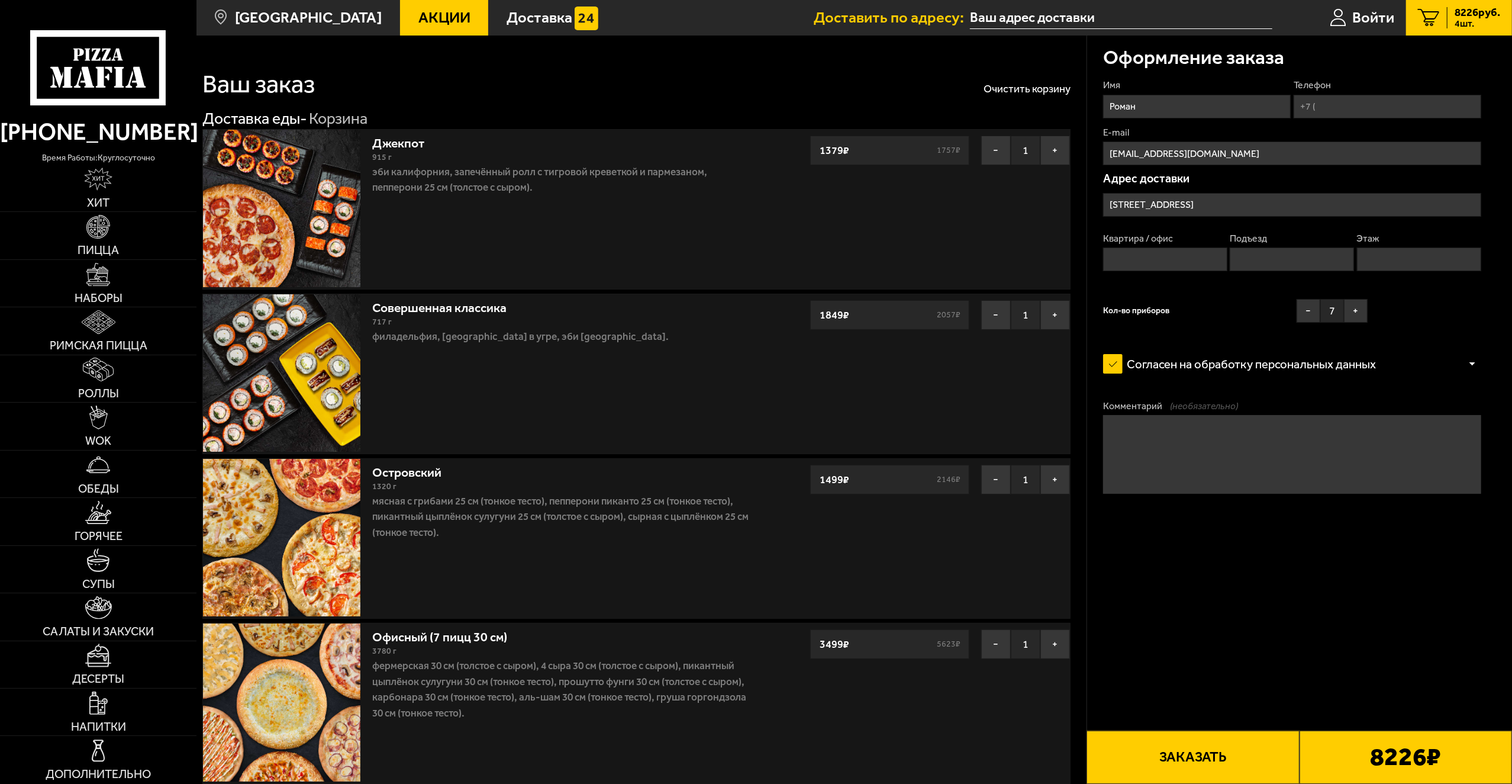
type input "[STREET_ADDRESS]"
click at [1388, 97] on input "Телефон" at bounding box center [1388, 107] width 188 height 23
type input "[PHONE_NUMBER]"
click at [1215, 261] on input "Квартира / офис" at bounding box center [1166, 259] width 125 height 23
type input "169"
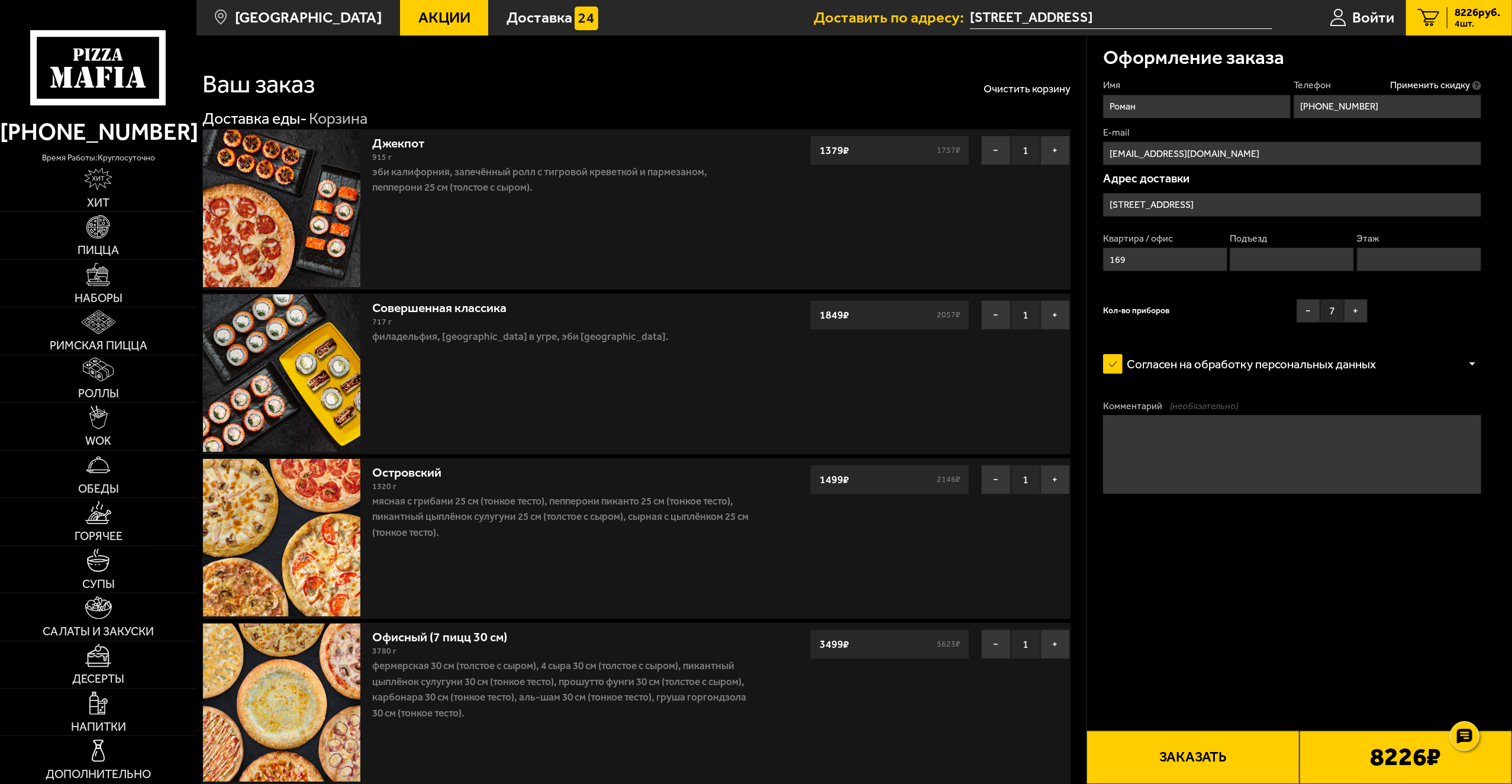
click at [1448, 257] on input "Этаж" at bounding box center [1420, 259] width 125 height 23
type input "3"
click at [1309, 240] on label "Подъезд" at bounding box center [1293, 238] width 125 height 13
click at [1309, 247] on input "Подъезд" at bounding box center [1293, 259] width 125 height 23
type input "5"
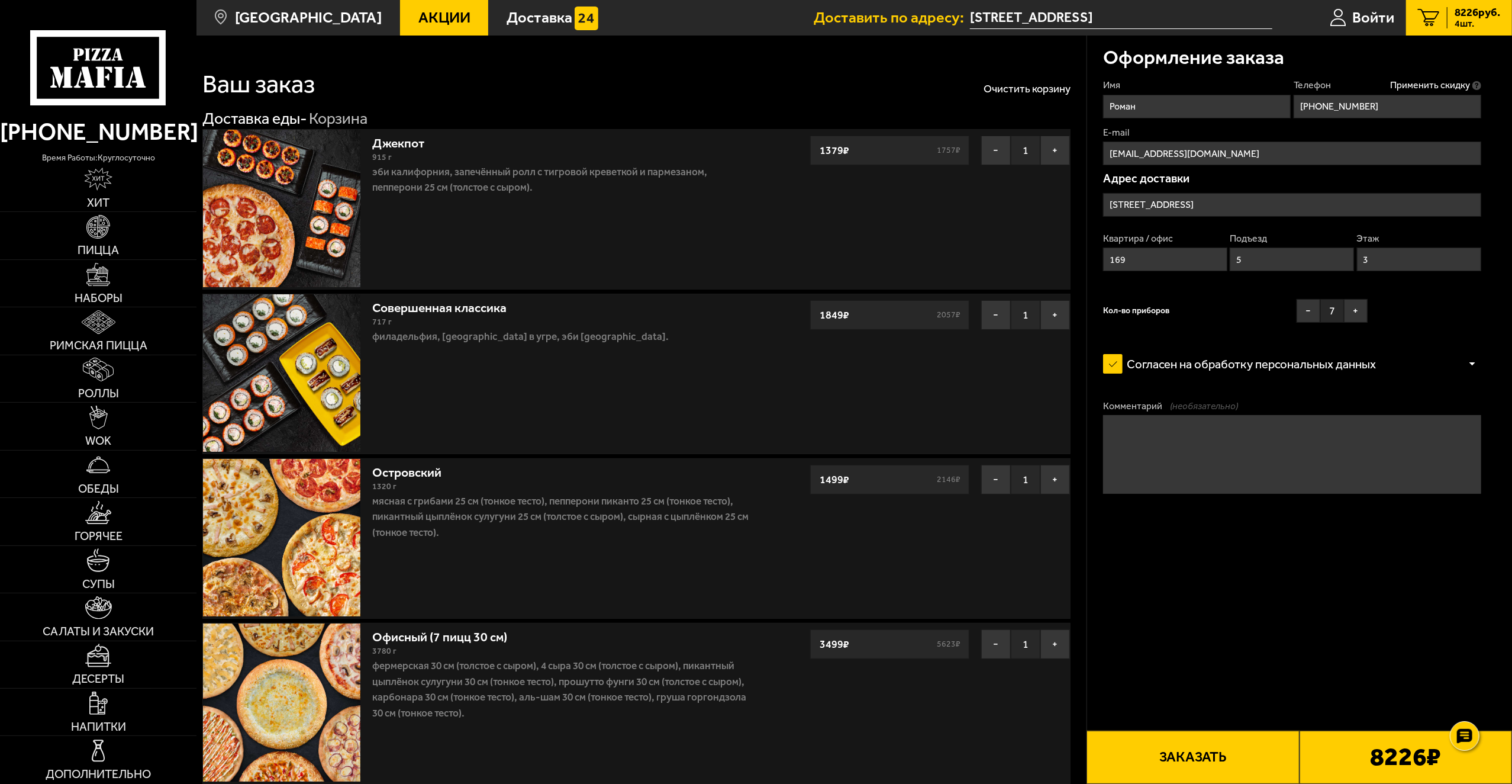
click at [1232, 302] on div "Кол-во приборов − 7 +" at bounding box center [1236, 313] width 265 height 30
click at [1477, 81] on icon at bounding box center [1478, 86] width 9 height 9
click at [1477, 95] on input "[PHONE_NUMBER]" at bounding box center [1388, 107] width 188 height 23
click at [1317, 559] on form "Имя Роман Телефон Применить скидку Вы будете зарегистрированы автоматически. +7…" at bounding box center [1293, 332] width 378 height 508
click at [1152, 753] on button "Заказать" at bounding box center [1192, 757] width 212 height 53
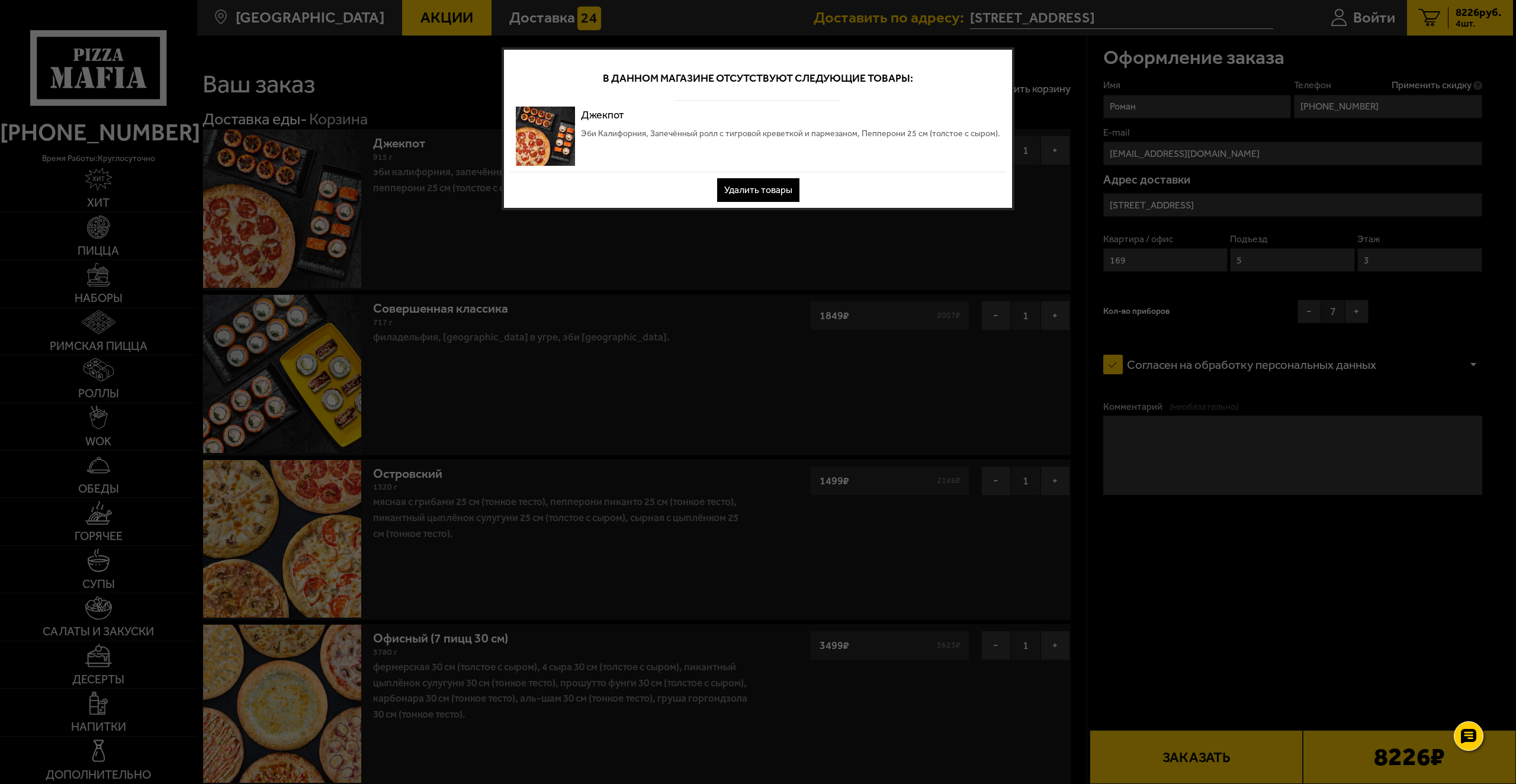
click at [770, 182] on button "Удалить товары" at bounding box center [758, 190] width 82 height 23
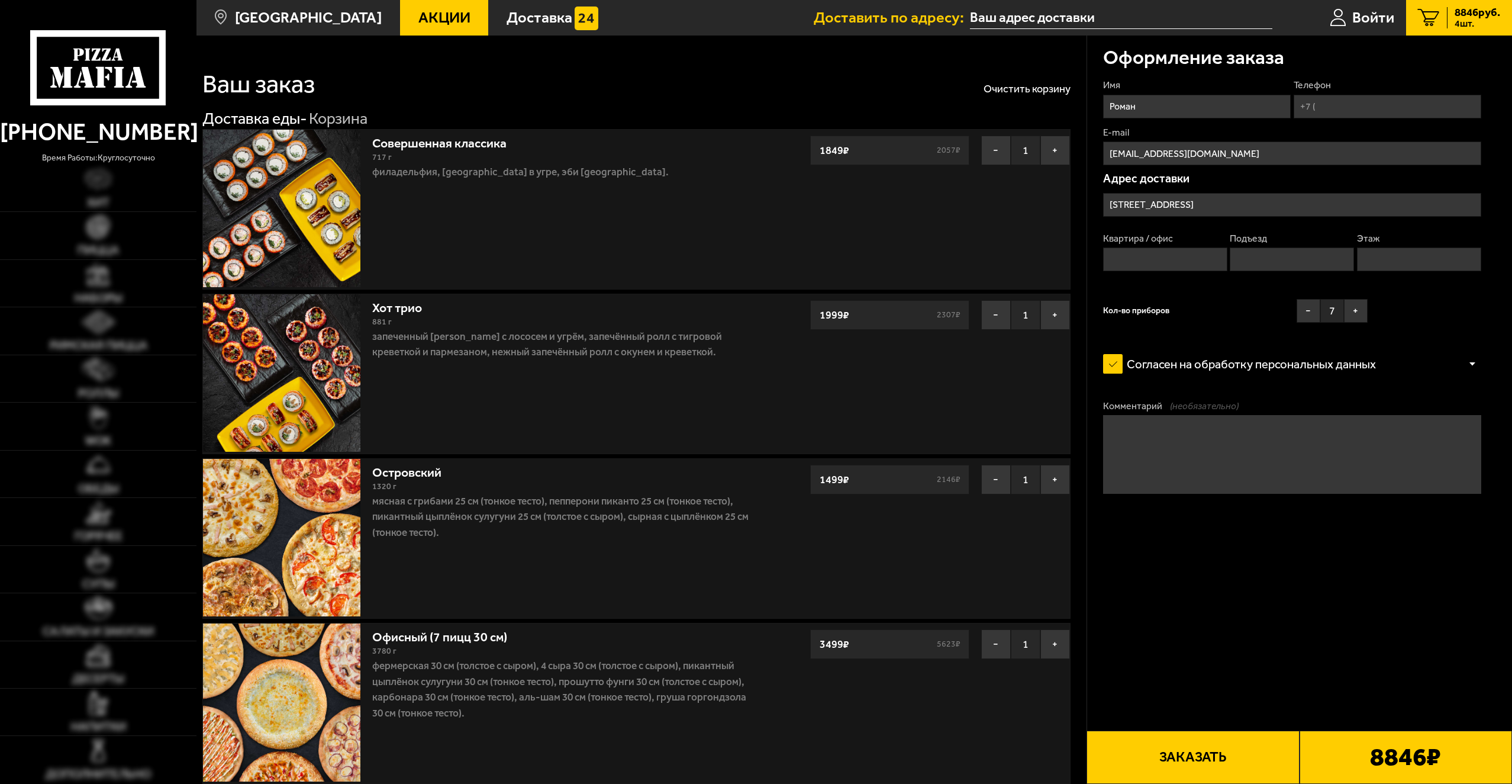
type input "[STREET_ADDRESS]"
click at [1375, 107] on input "Телефон" at bounding box center [1388, 107] width 188 height 23
type input "[PHONE_NUMBER]"
click at [1162, 252] on input "Квартира / офис" at bounding box center [1166, 259] width 125 height 23
type input "169"
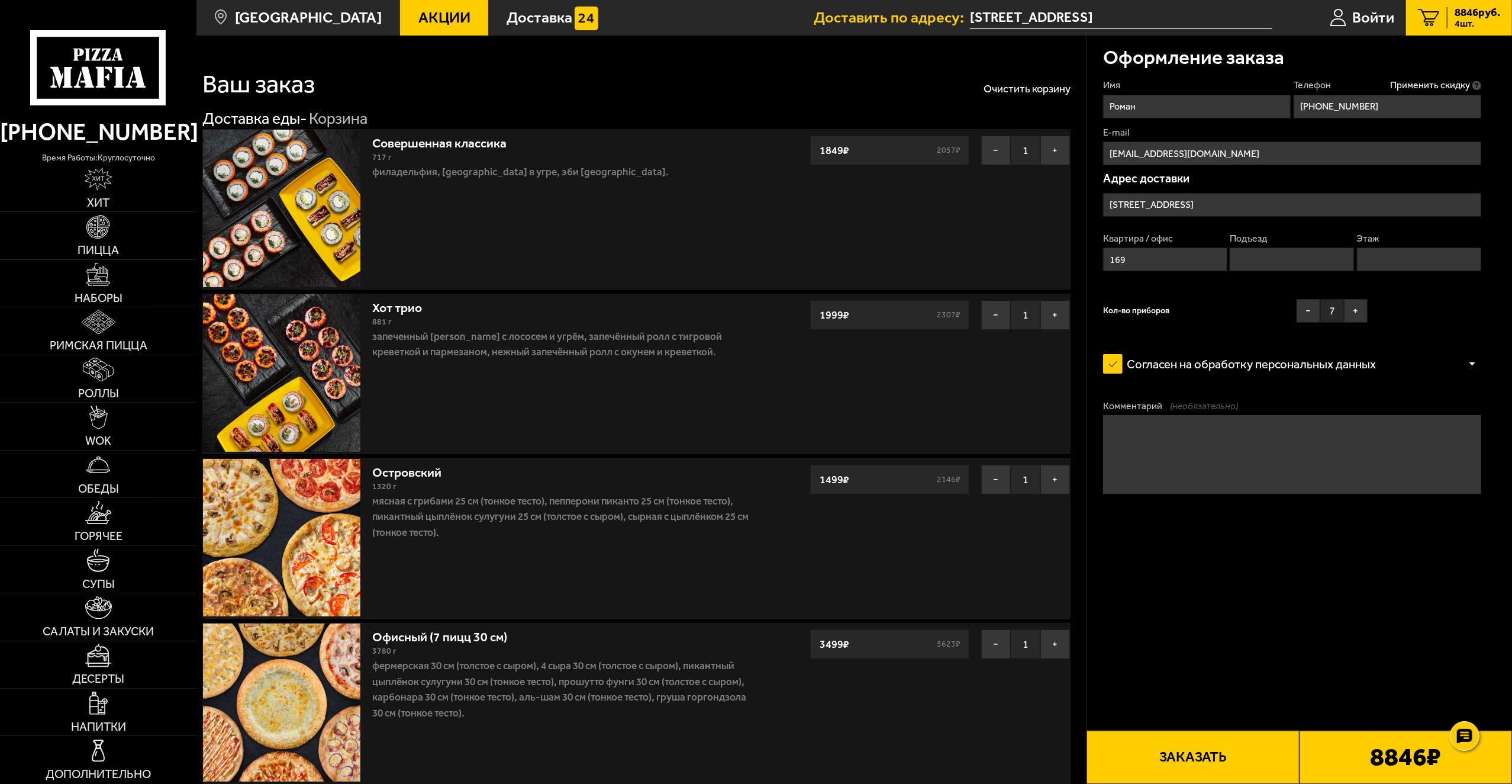
click at [1424, 253] on input "Этаж" at bounding box center [1420, 259] width 125 height 23
type input "3"
click at [1304, 263] on input "Подъезд" at bounding box center [1293, 259] width 125 height 23
type input "5"
click at [1209, 734] on button "Заказать" at bounding box center [1192, 757] width 212 height 53
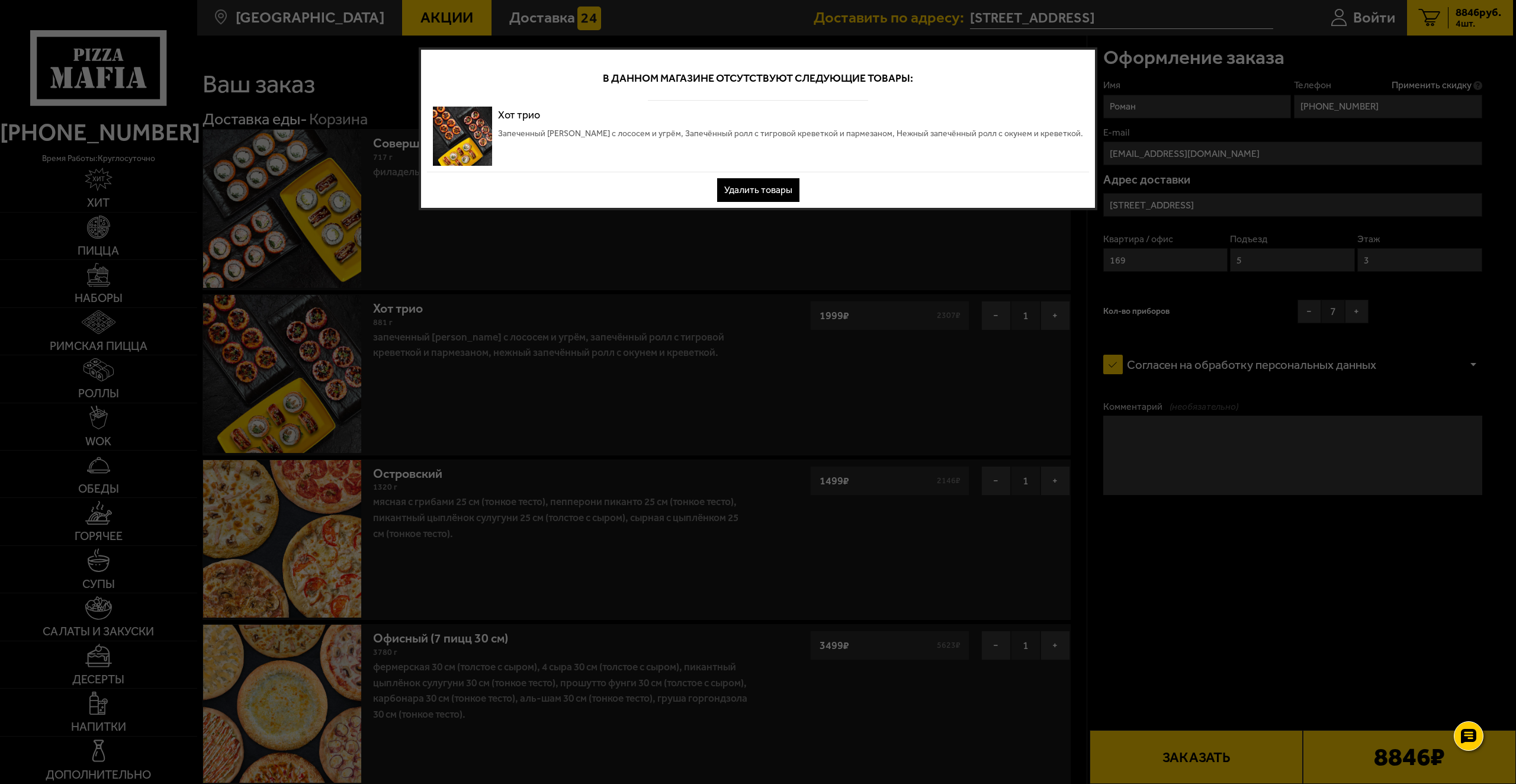
click at [748, 188] on button "Удалить товары" at bounding box center [758, 190] width 82 height 23
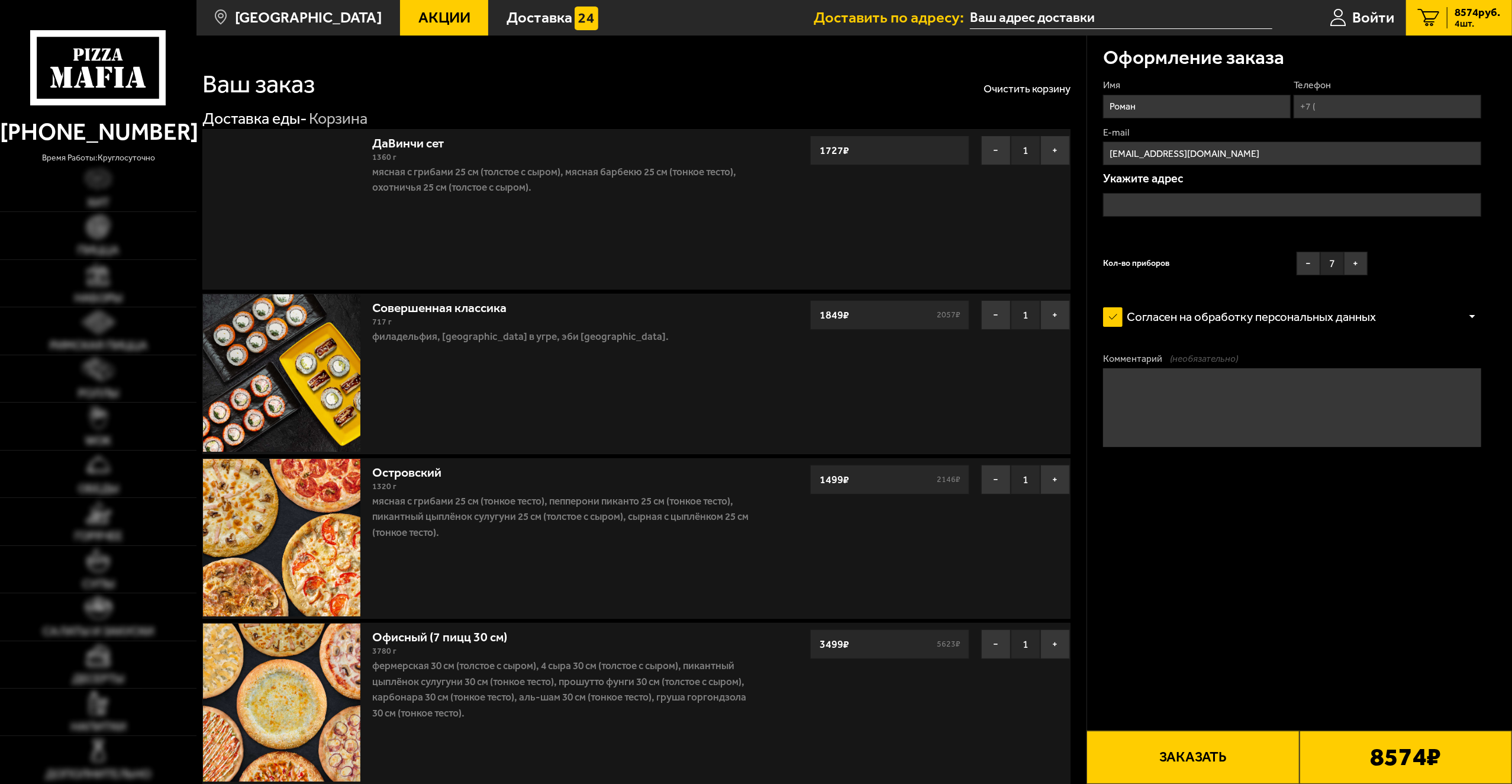
type input "[STREET_ADDRESS]"
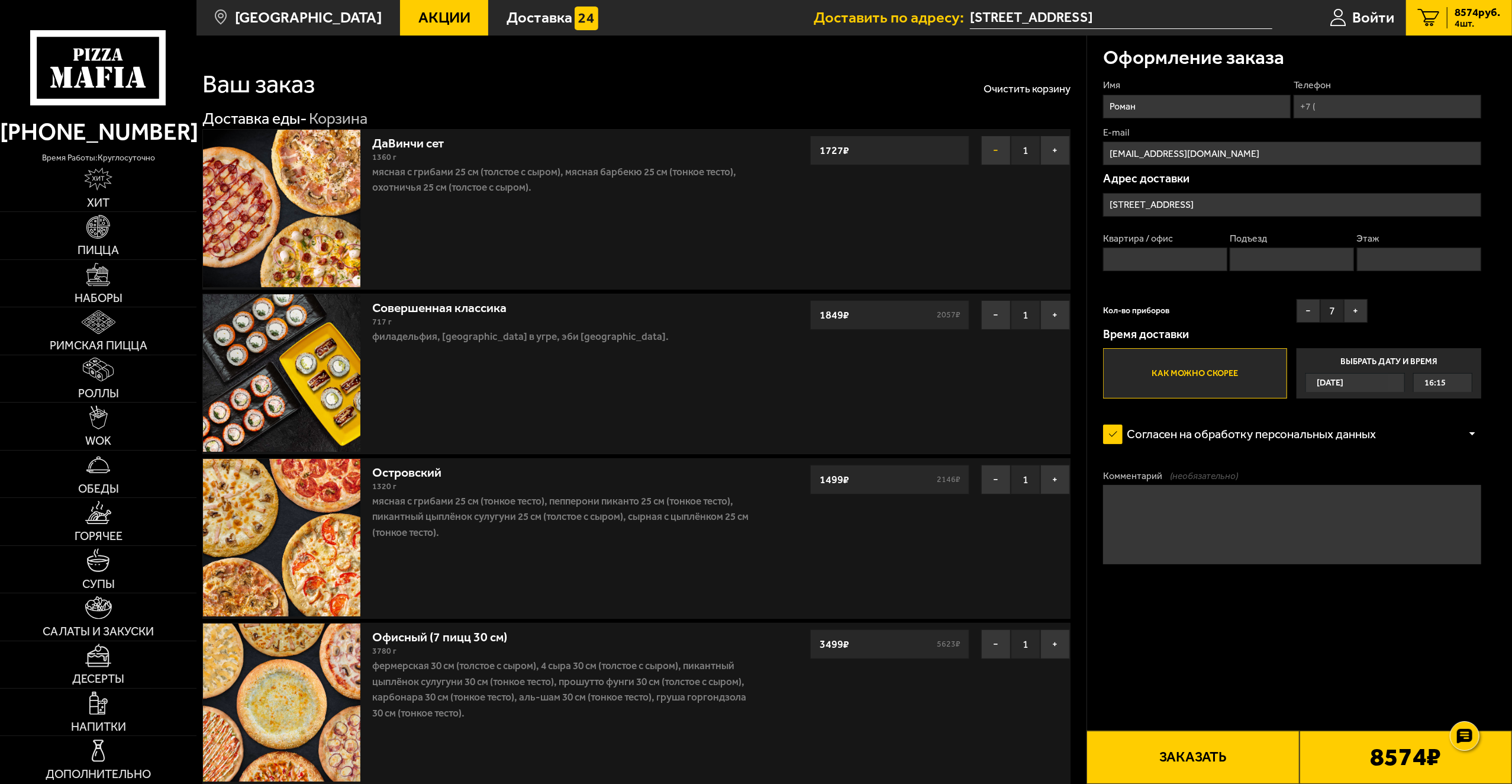
click at [986, 157] on button "−" at bounding box center [996, 150] width 30 height 30
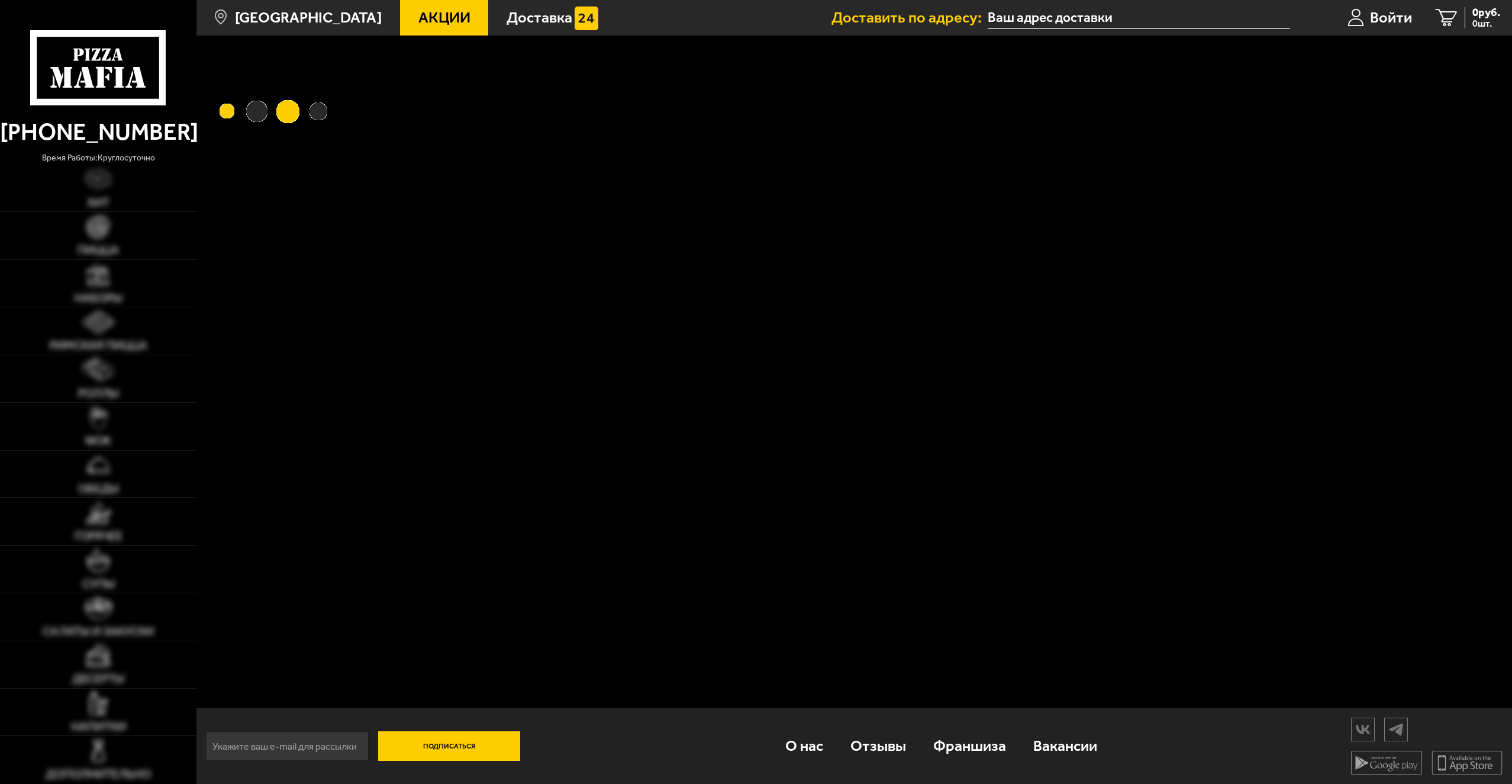
type input "[STREET_ADDRESS]"
